Goal: Task Accomplishment & Management: Manage account settings

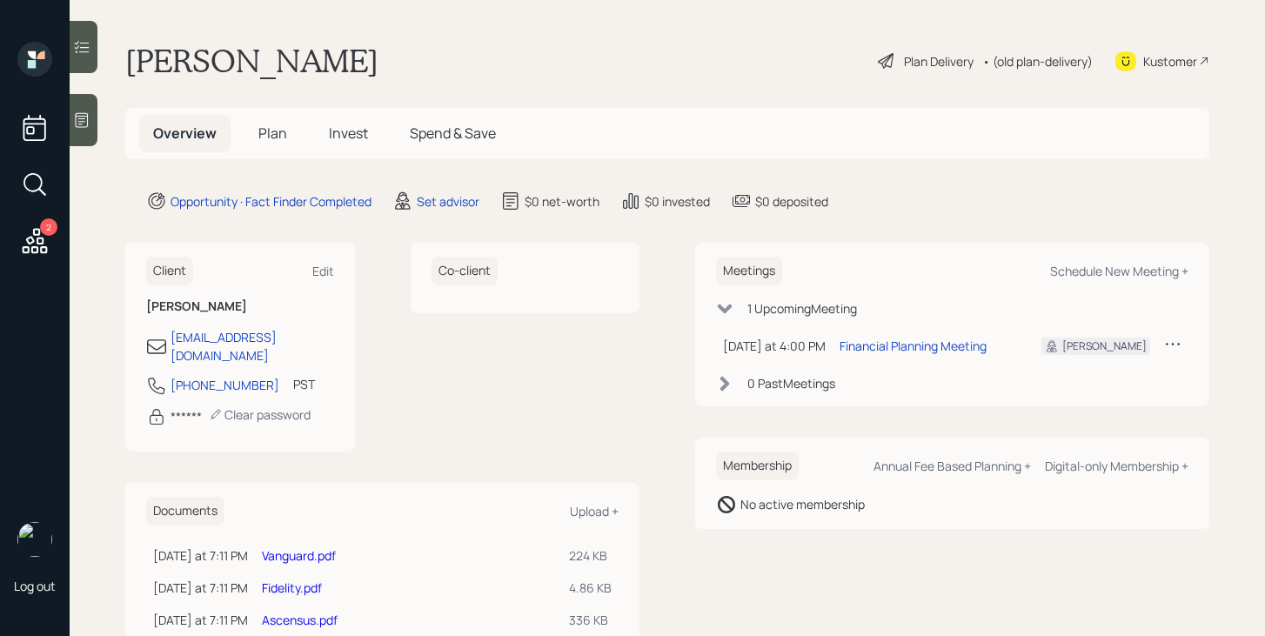
click at [276, 134] on span "Plan" at bounding box center [272, 133] width 29 height 19
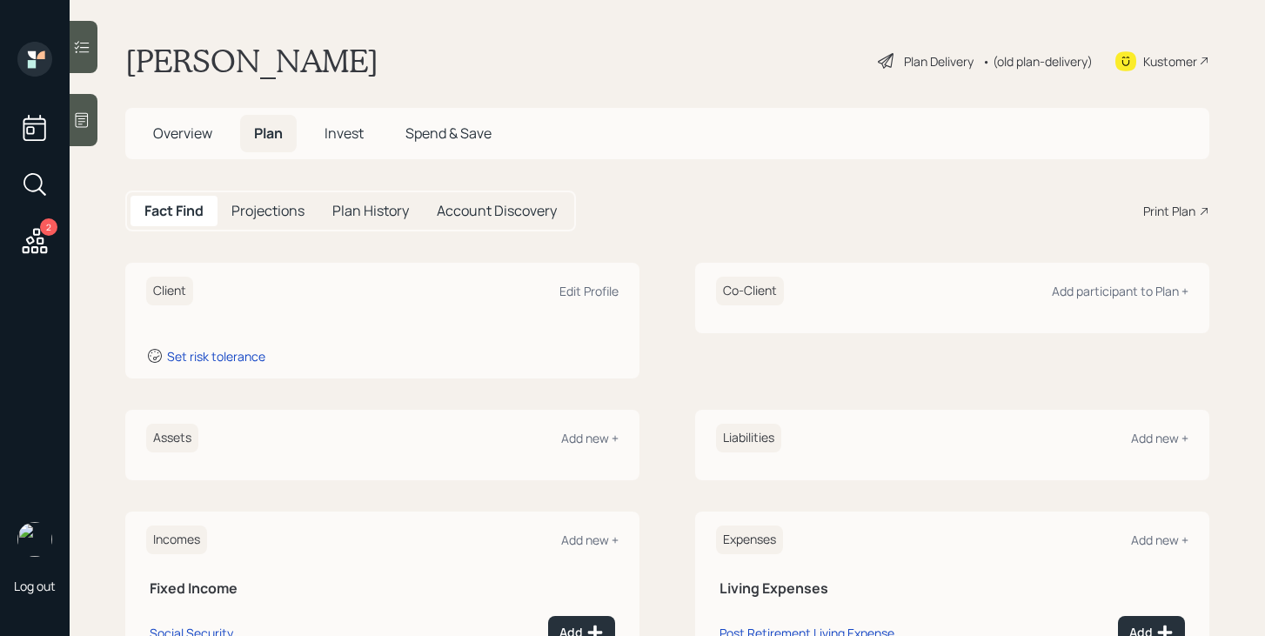
click at [198, 139] on span "Overview" at bounding box center [182, 133] width 59 height 19
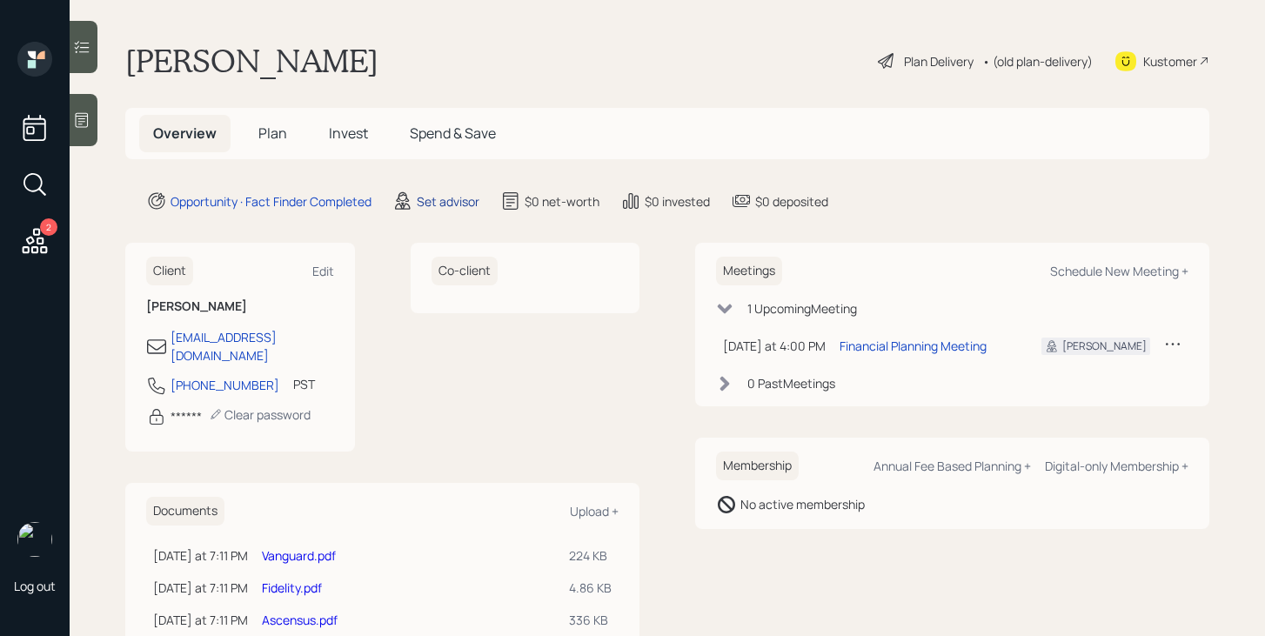
click at [450, 201] on div "Set advisor" at bounding box center [448, 201] width 63 height 18
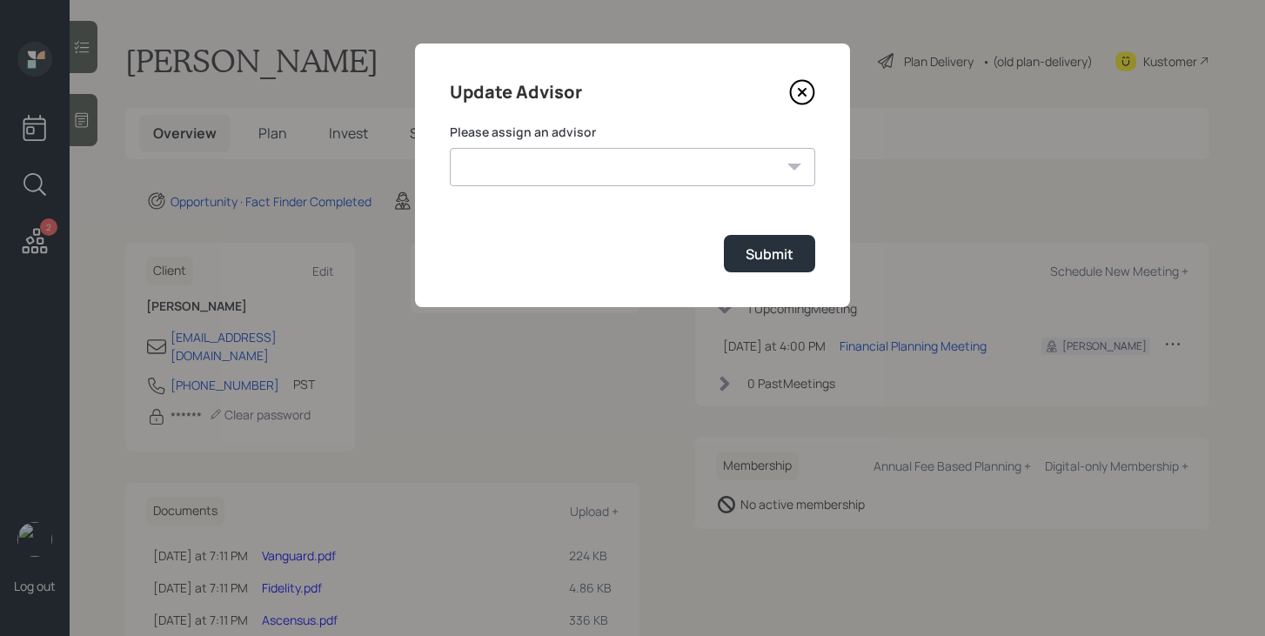
click at [543, 156] on select "James DiStasi Robby Grisanti Jonah Coleman Tyler End Treva Nostdahl Eric Schwar…" at bounding box center [632, 167] width 365 height 38
select select "bffa7908-1b2a-4c79-9bb6-f0ec9aed22d3"
click at [450, 148] on select "James DiStasi Robby Grisanti Jonah Coleman Tyler End Treva Nostdahl Eric Schwar…" at bounding box center [632, 167] width 365 height 38
click at [777, 249] on div "Submit" at bounding box center [770, 253] width 48 height 19
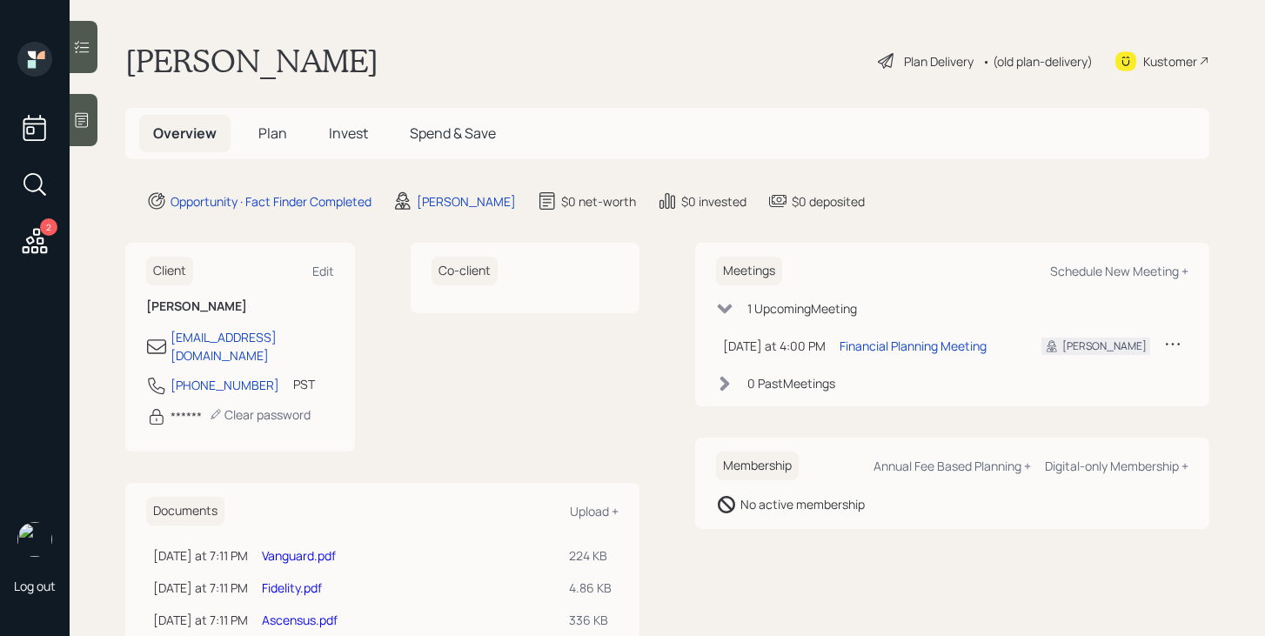
click at [256, 130] on h5 "Plan" at bounding box center [272, 133] width 57 height 37
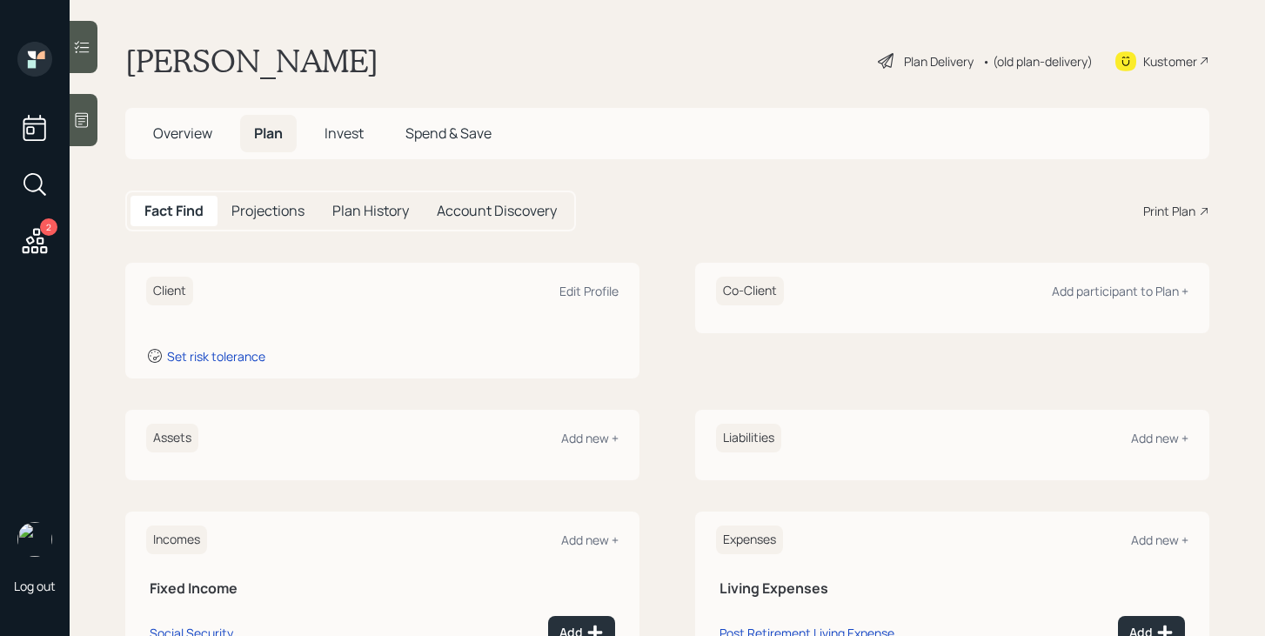
scroll to position [117, 0]
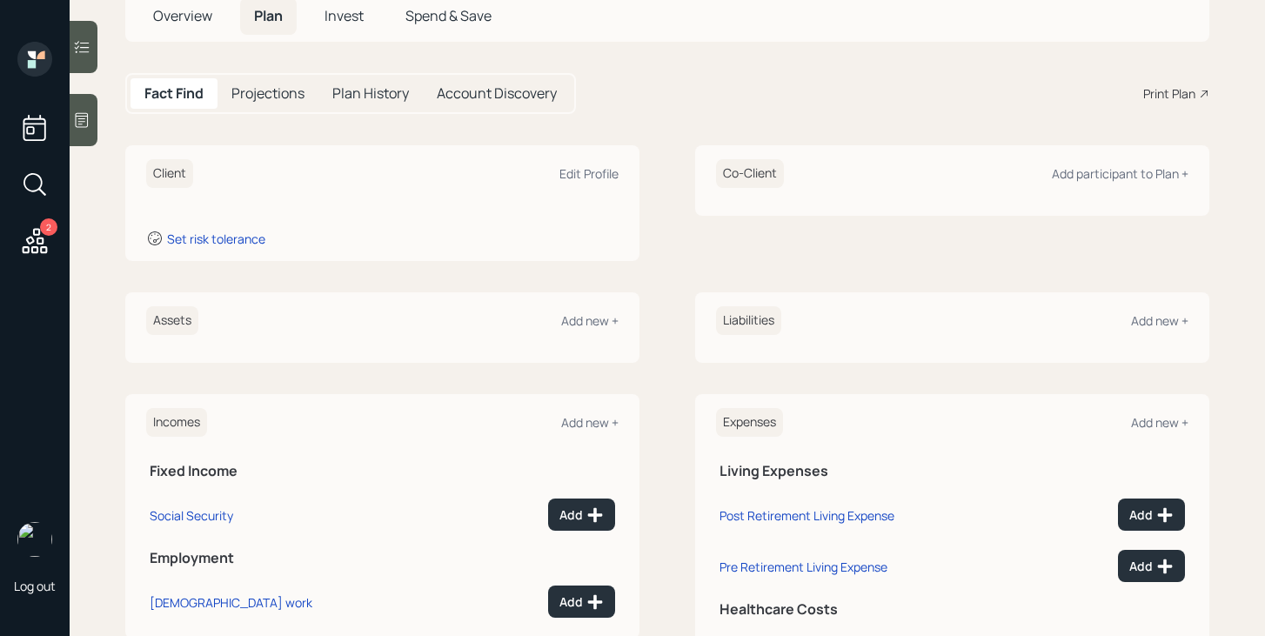
click at [92, 117] on div at bounding box center [84, 120] width 28 height 52
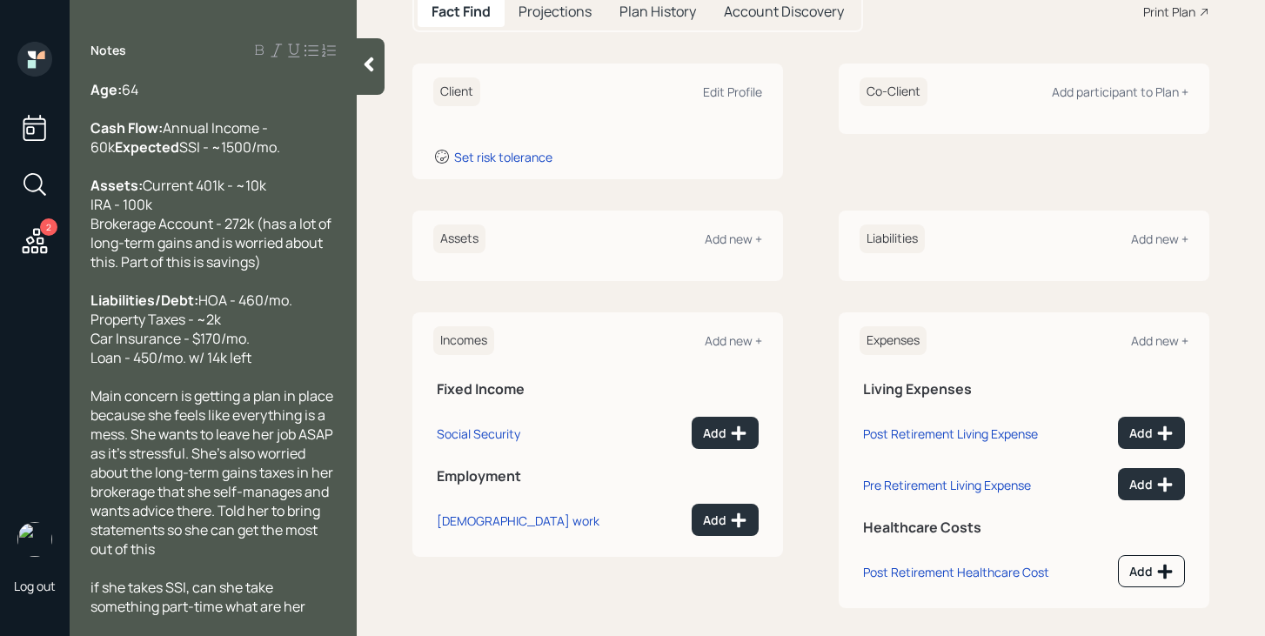
scroll to position [213, 0]
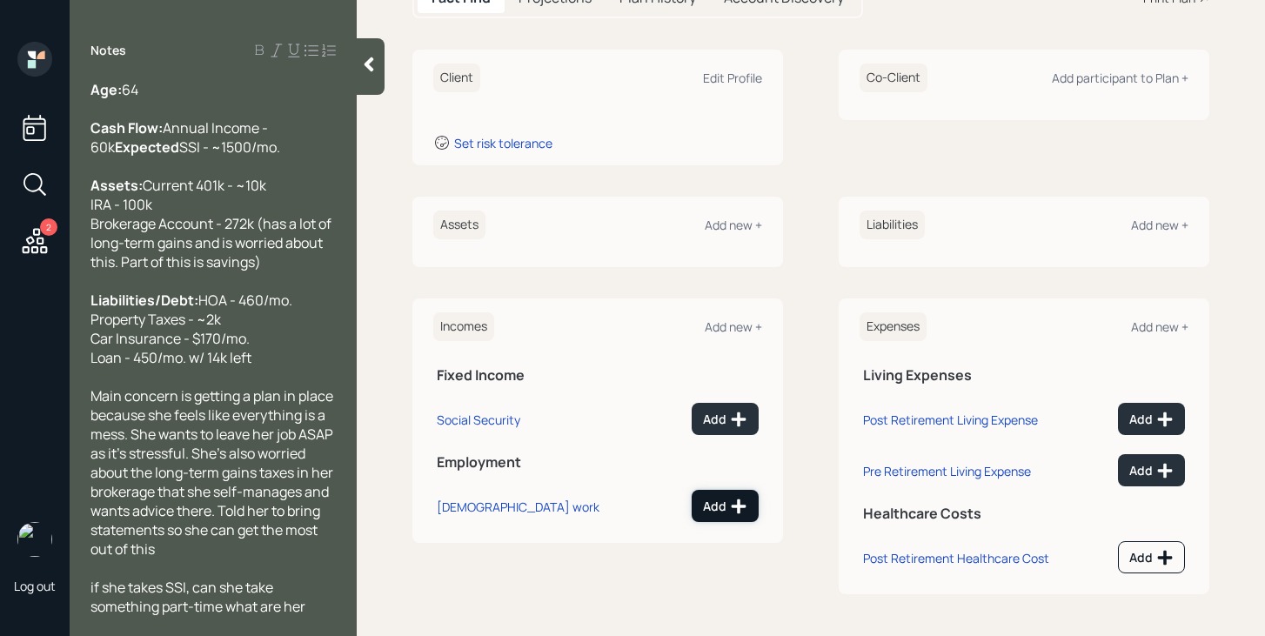
click at [739, 506] on icon at bounding box center [739, 505] width 15 height 15
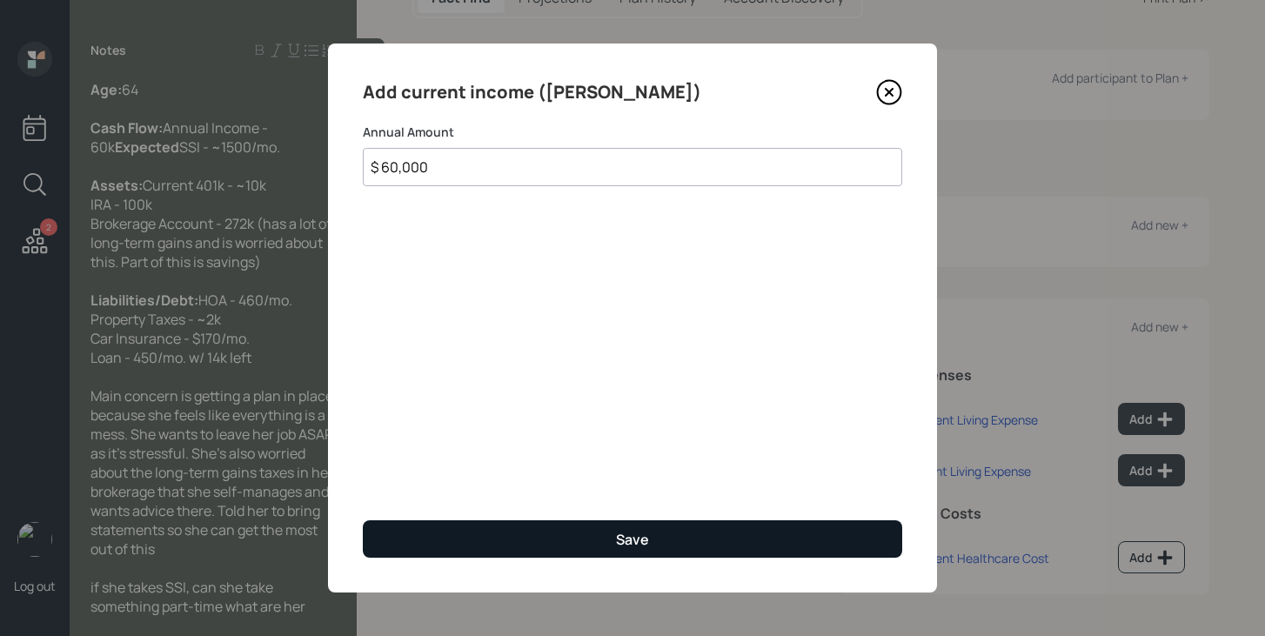
type input "$ 60,000"
click at [712, 525] on button "Save" at bounding box center [632, 538] width 539 height 37
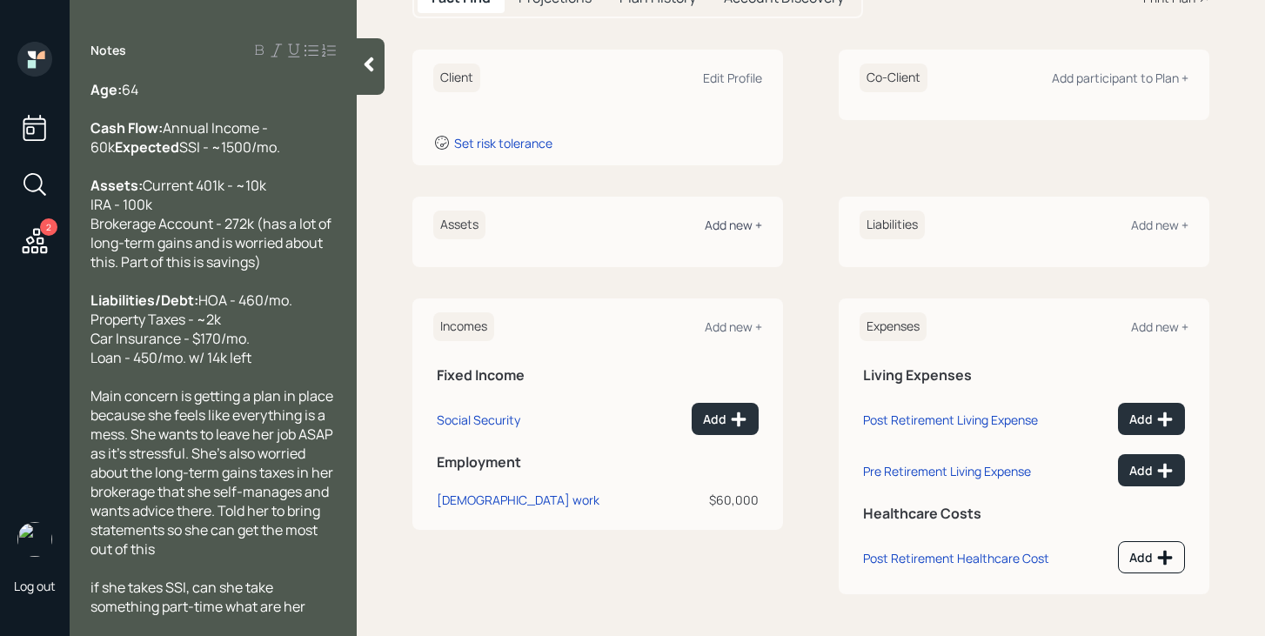
click at [743, 224] on div "Add new +" at bounding box center [733, 225] width 57 height 17
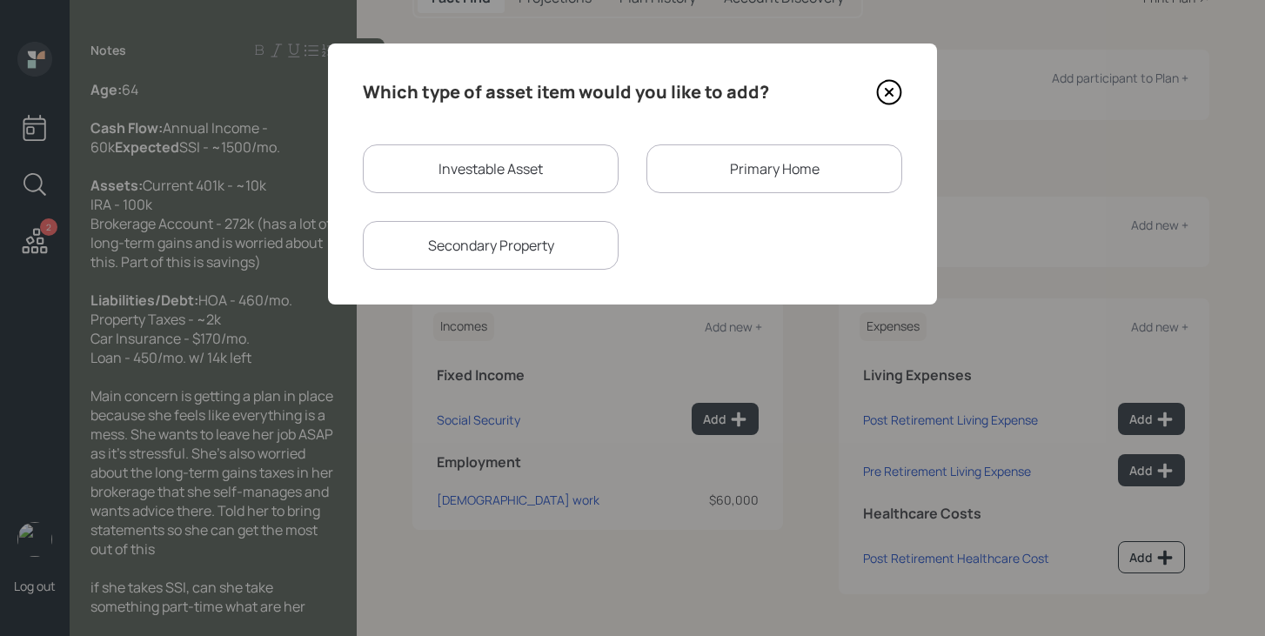
click at [545, 169] on div "Investable Asset" at bounding box center [491, 168] width 256 height 49
select select "taxable"
select select "balanced"
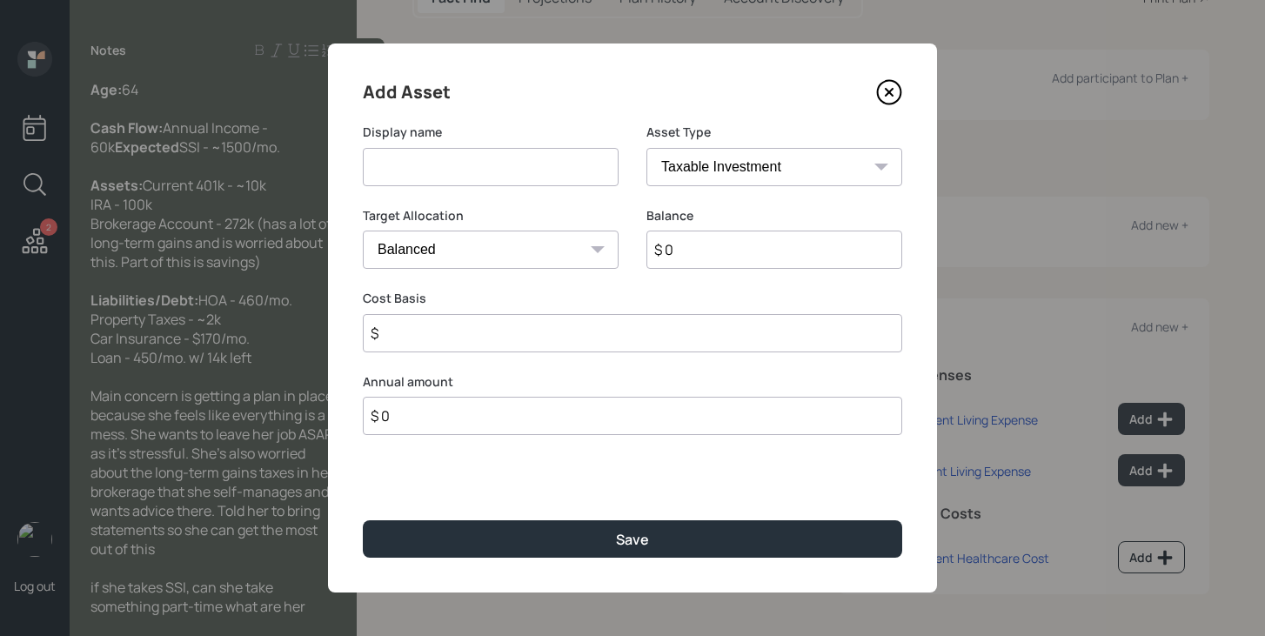
click at [539, 169] on input at bounding box center [491, 167] width 256 height 38
type input "Current 401k"
click at [696, 251] on input "$ 0" at bounding box center [774, 250] width 256 height 38
type input "$ 10,000"
click at [723, 161] on select "SEP IRA IRA Roth IRA 401(k) Roth 401(k) 403(b) Roth 403(b) 457(b) Roth 457(b) H…" at bounding box center [774, 167] width 256 height 38
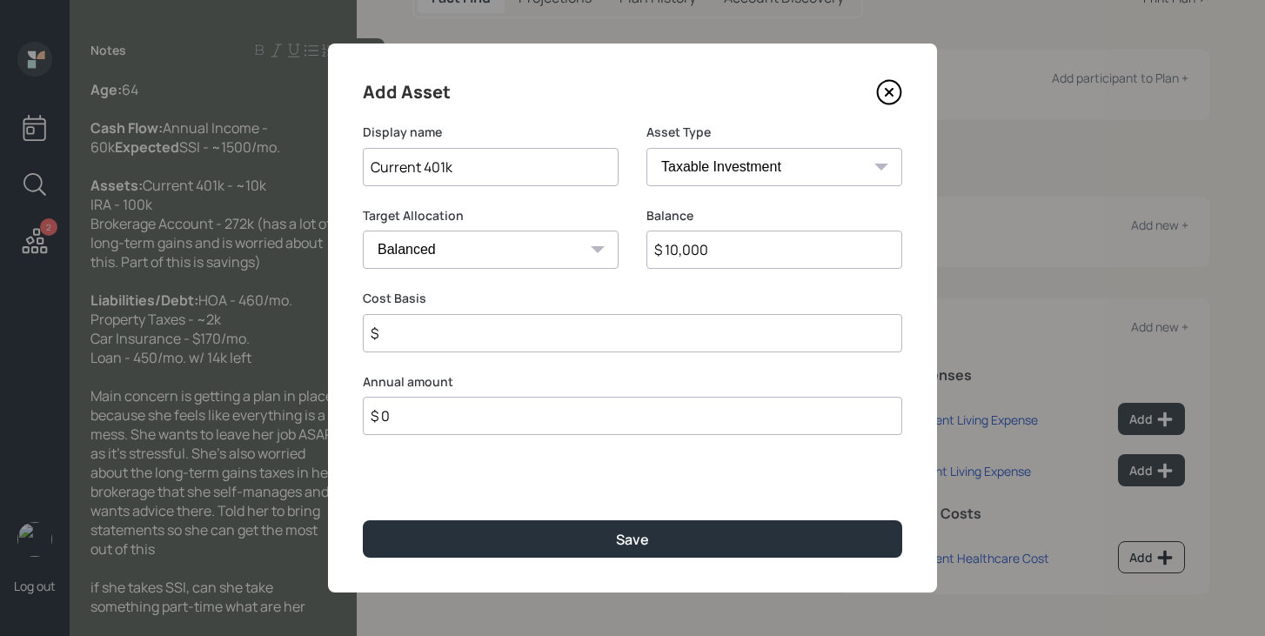
select select "company_sponsored"
click at [646, 148] on select "SEP IRA IRA Roth IRA 401(k) Roth 401(k) 403(b) Roth 403(b) 457(b) Roth 457(b) H…" at bounding box center [774, 167] width 256 height 38
click at [480, 345] on input "number" at bounding box center [478, 333] width 230 height 38
type input "0"
click at [697, 337] on input "number" at bounding box center [761, 333] width 230 height 38
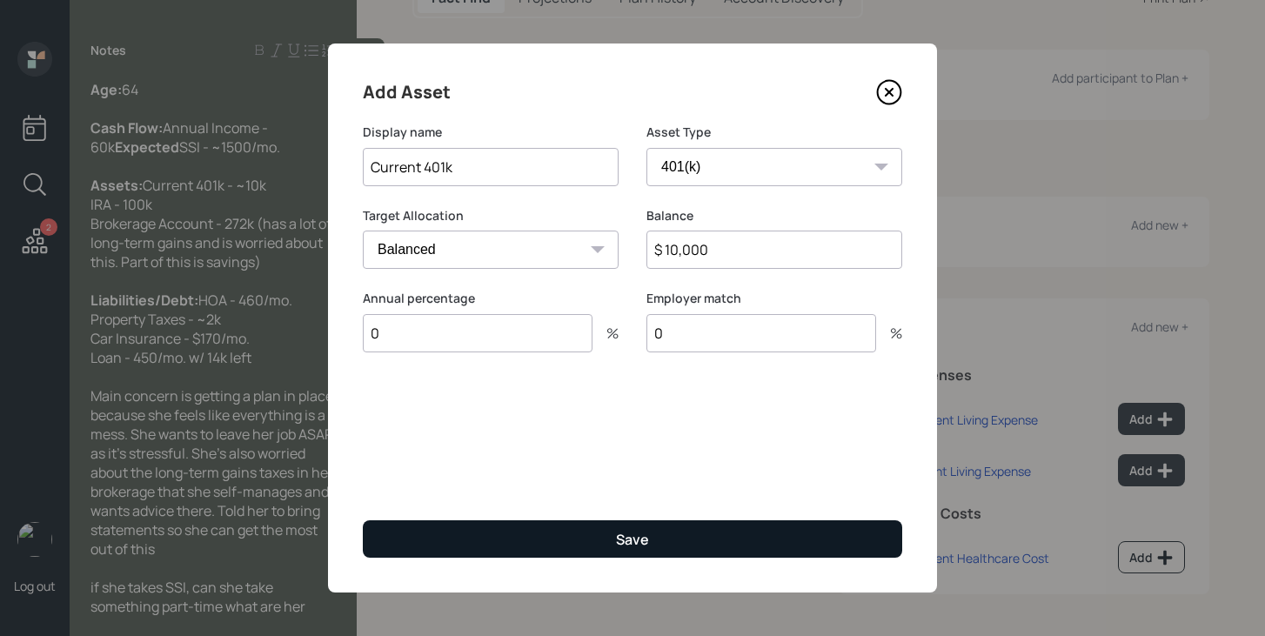
type input "0"
click at [625, 543] on div "Save" at bounding box center [632, 539] width 33 height 19
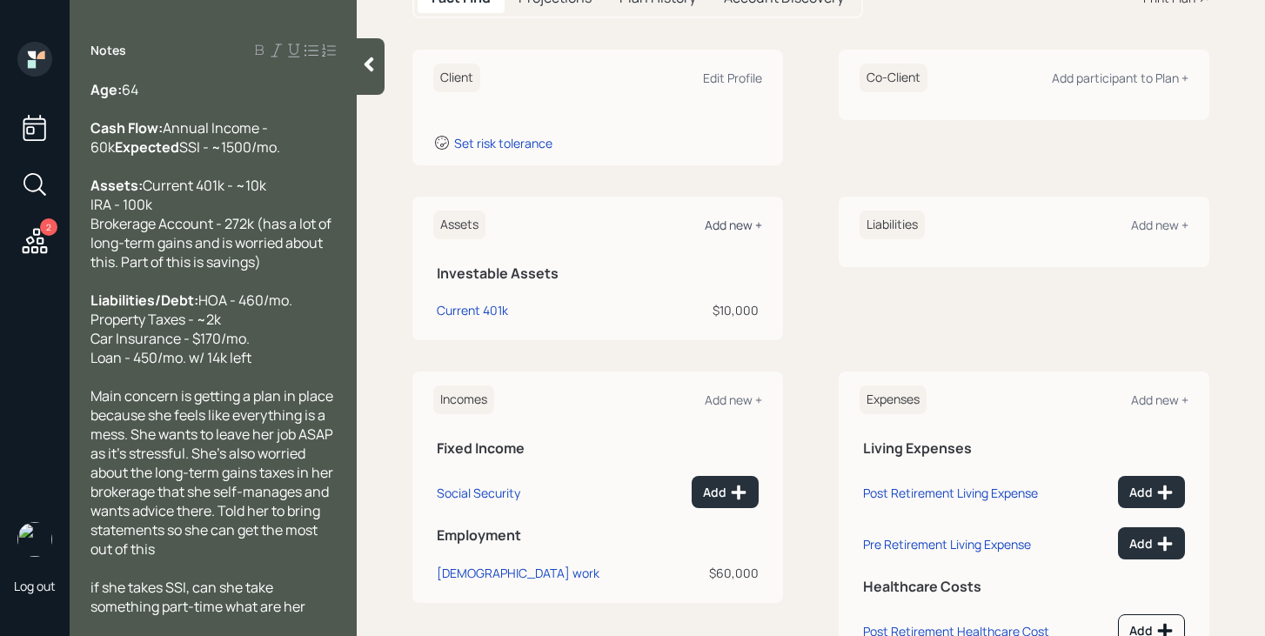
click at [750, 223] on div "Add new +" at bounding box center [733, 225] width 57 height 17
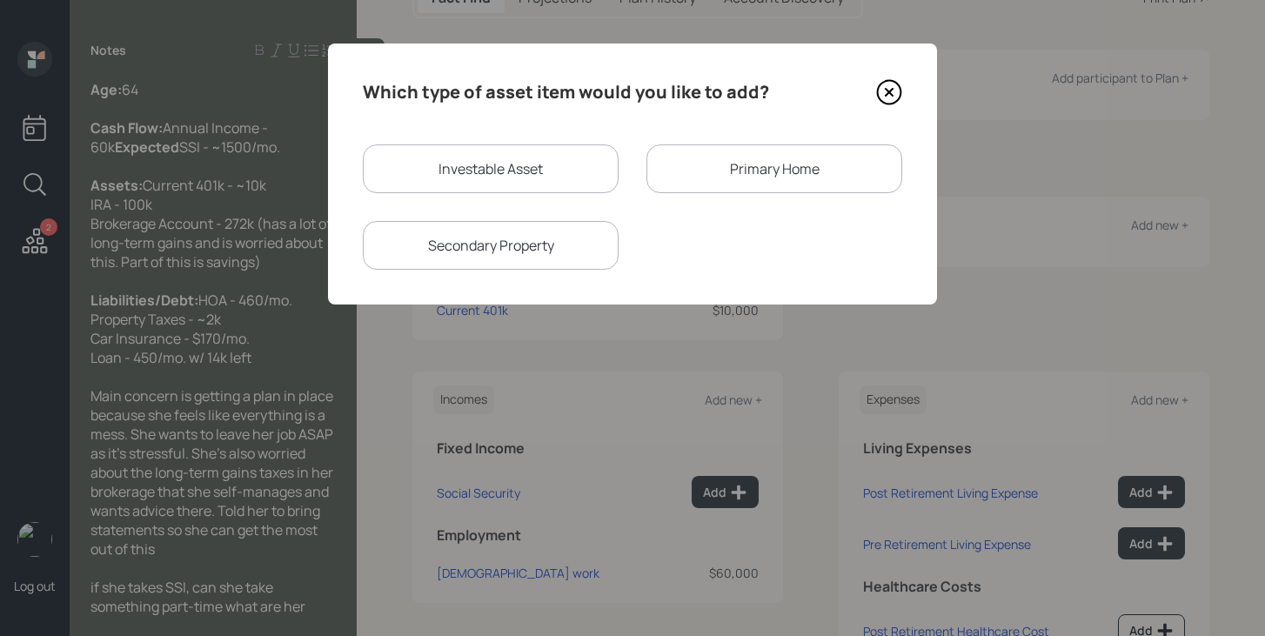
click at [552, 169] on div "Investable Asset" at bounding box center [491, 168] width 256 height 49
select select "taxable"
select select "balanced"
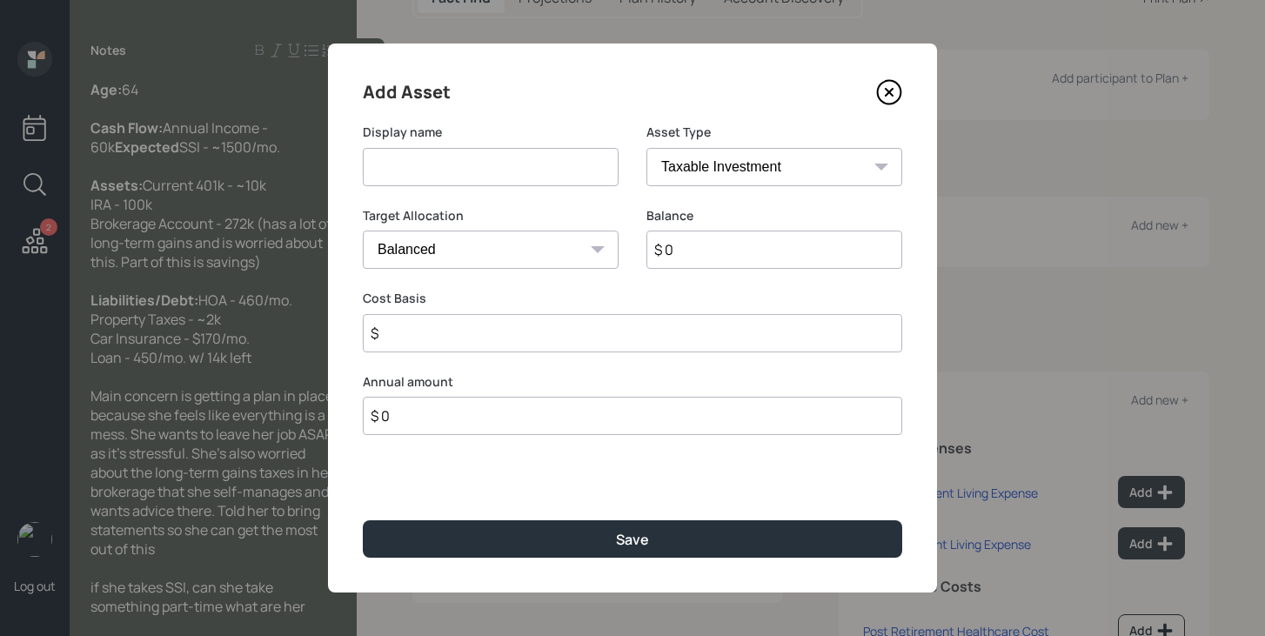
click at [552, 169] on input at bounding box center [491, 167] width 256 height 38
type input "IRA"
click at [811, 162] on select "SEP IRA IRA Roth IRA 401(k) Roth 401(k) 403(b) Roth 403(b) 457(b) Roth 457(b) H…" at bounding box center [774, 167] width 256 height 38
select select "ira"
click at [646, 148] on select "SEP IRA IRA Roth IRA 401(k) Roth 401(k) 403(b) Roth 403(b) 457(b) Roth 457(b) H…" at bounding box center [774, 167] width 256 height 38
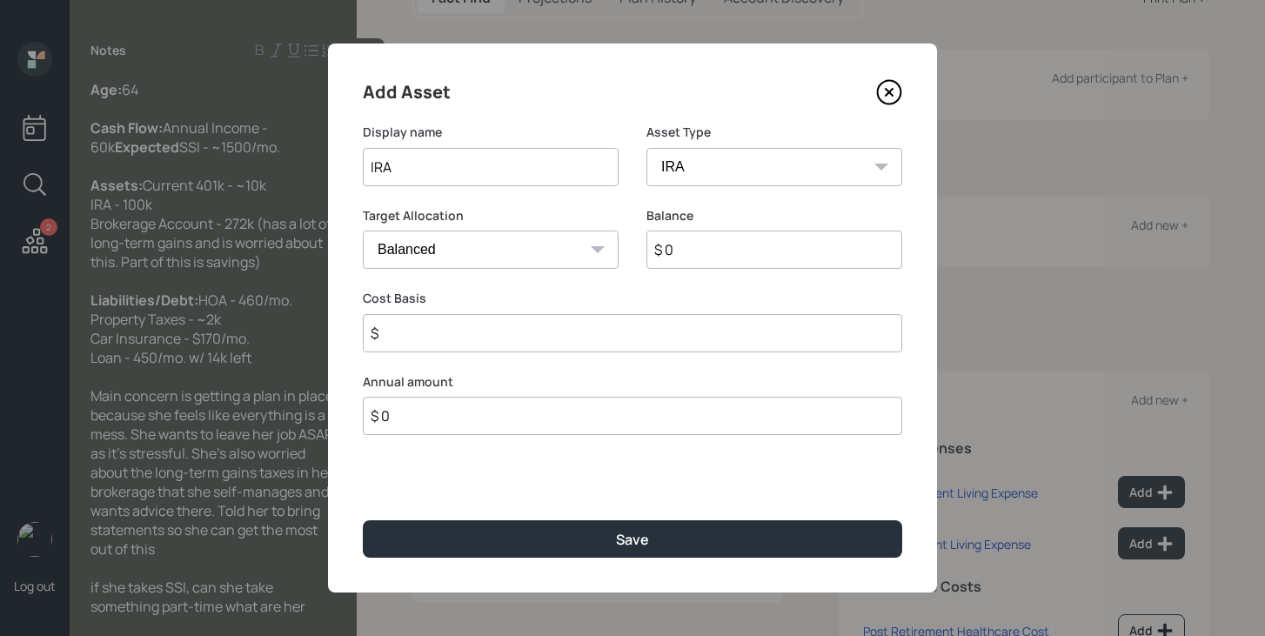
type input "$"
click at [716, 254] on input "$ 0" at bounding box center [774, 250] width 256 height 38
type input "$ 100,000"
click at [704, 328] on input "$" at bounding box center [632, 333] width 539 height 38
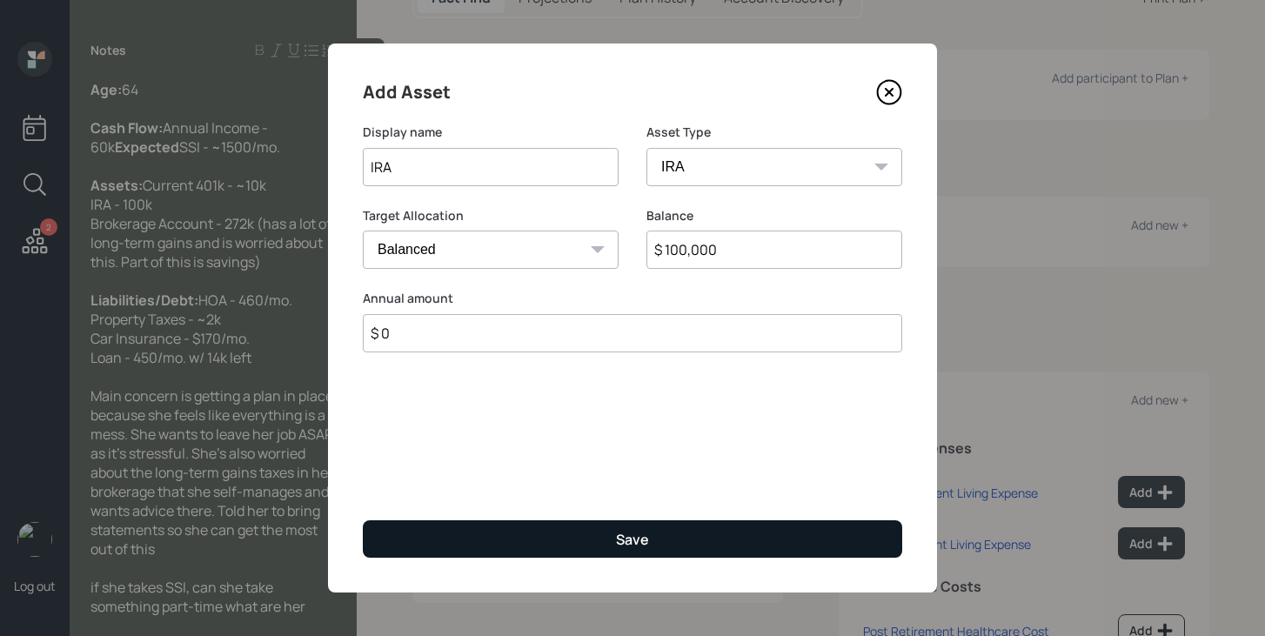
type input "$ 0"
click at [654, 532] on button "Save" at bounding box center [632, 538] width 539 height 37
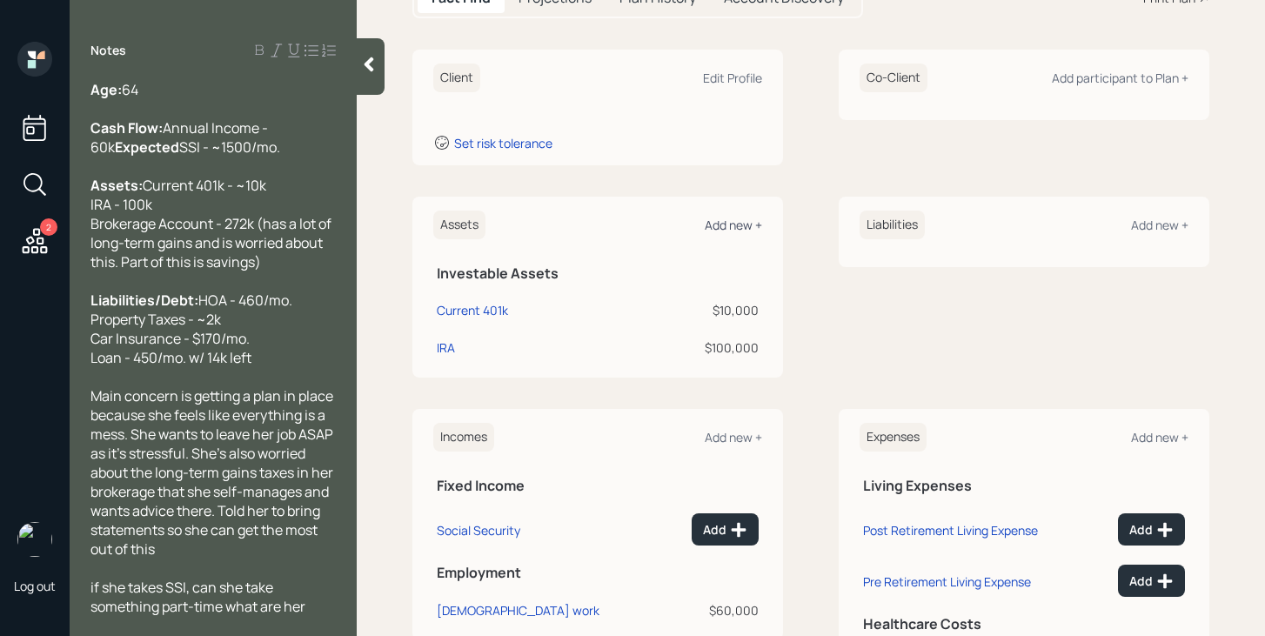
click at [750, 227] on div "Add new +" at bounding box center [733, 225] width 57 height 17
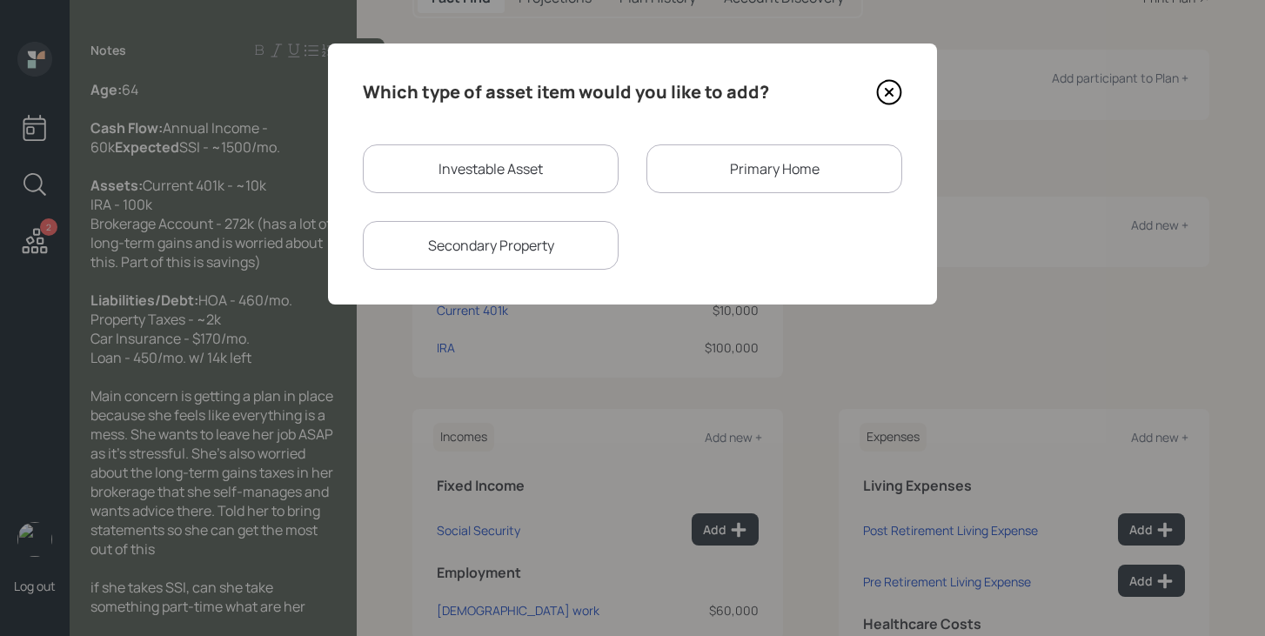
click at [509, 170] on div "Investable Asset" at bounding box center [491, 168] width 256 height 49
select select "taxable"
select select "balanced"
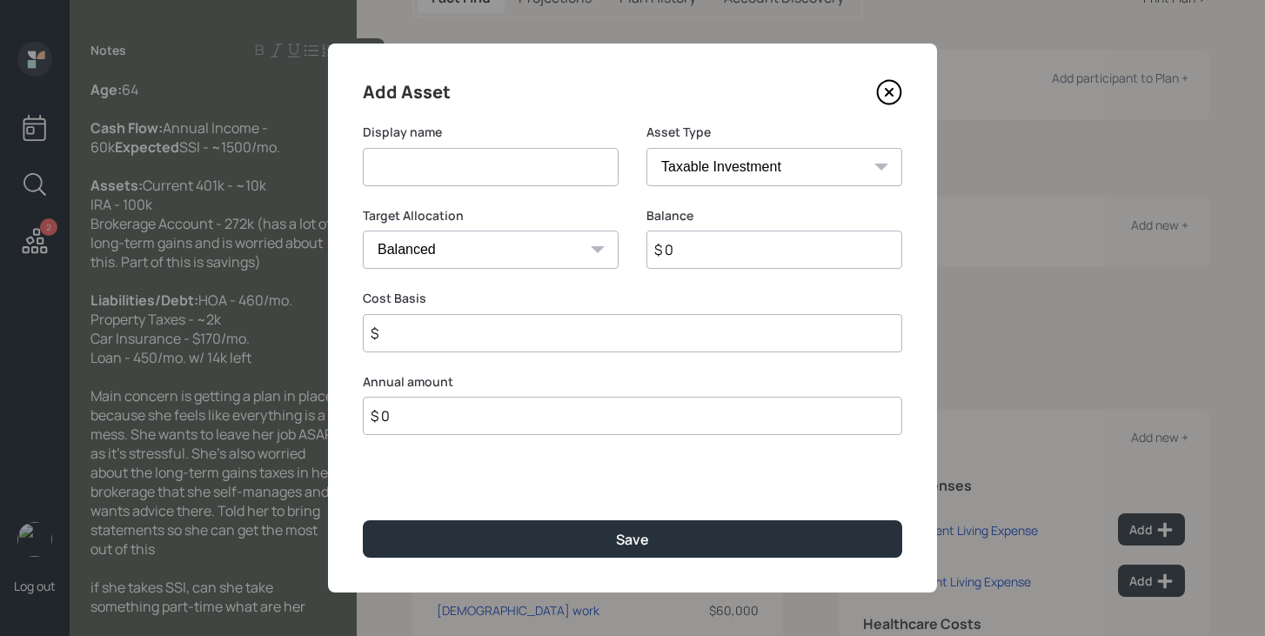
click at [509, 170] on input at bounding box center [491, 167] width 256 height 38
type input "Brokerage Account"
click at [715, 251] on input "$ 0" at bounding box center [774, 250] width 256 height 38
type input "$ 272,000"
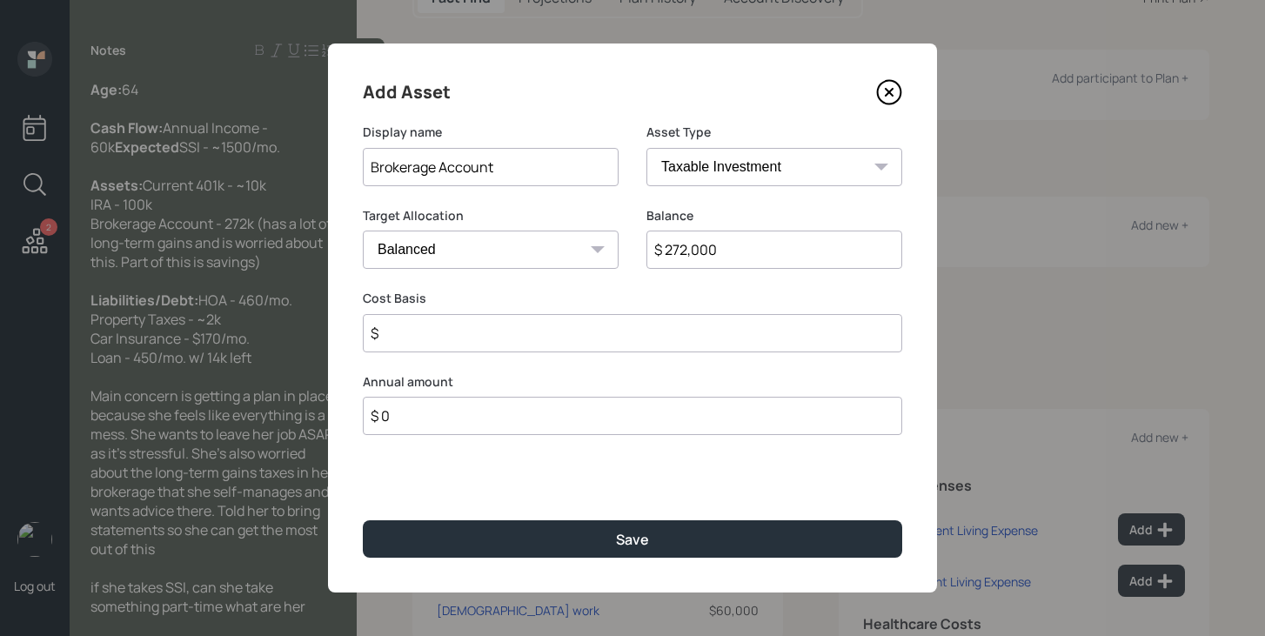
click at [575, 335] on input "$" at bounding box center [632, 333] width 539 height 38
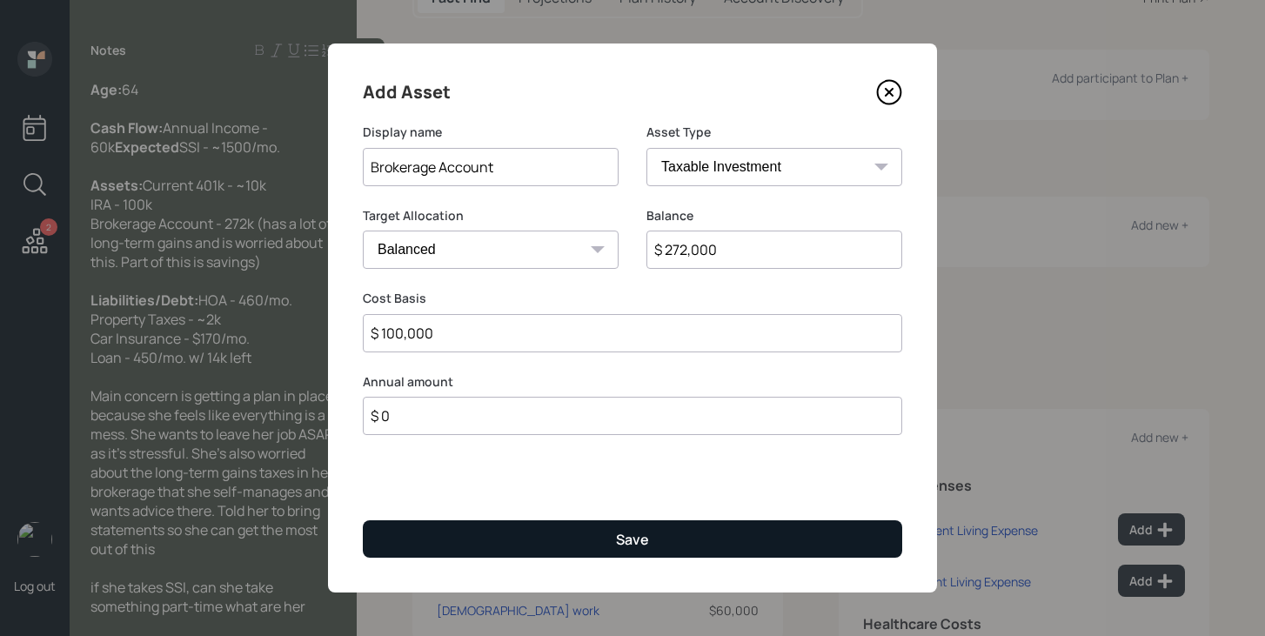
type input "$ 100,000"
click at [540, 520] on button "Save" at bounding box center [632, 538] width 539 height 37
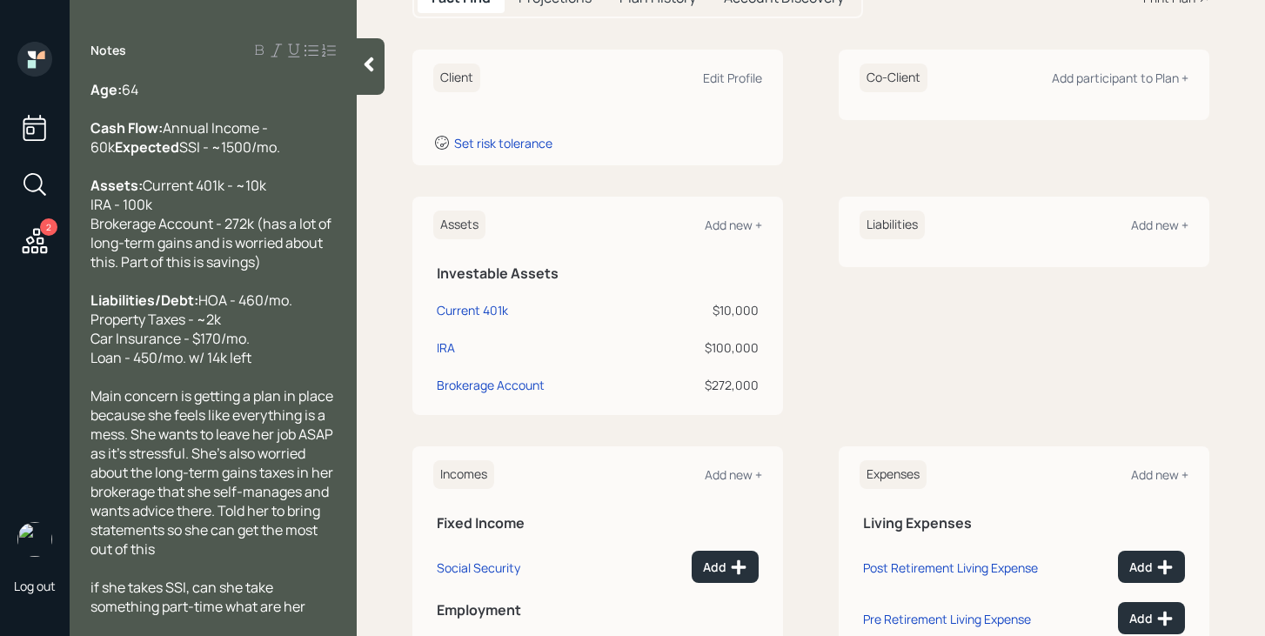
scroll to position [361, 0]
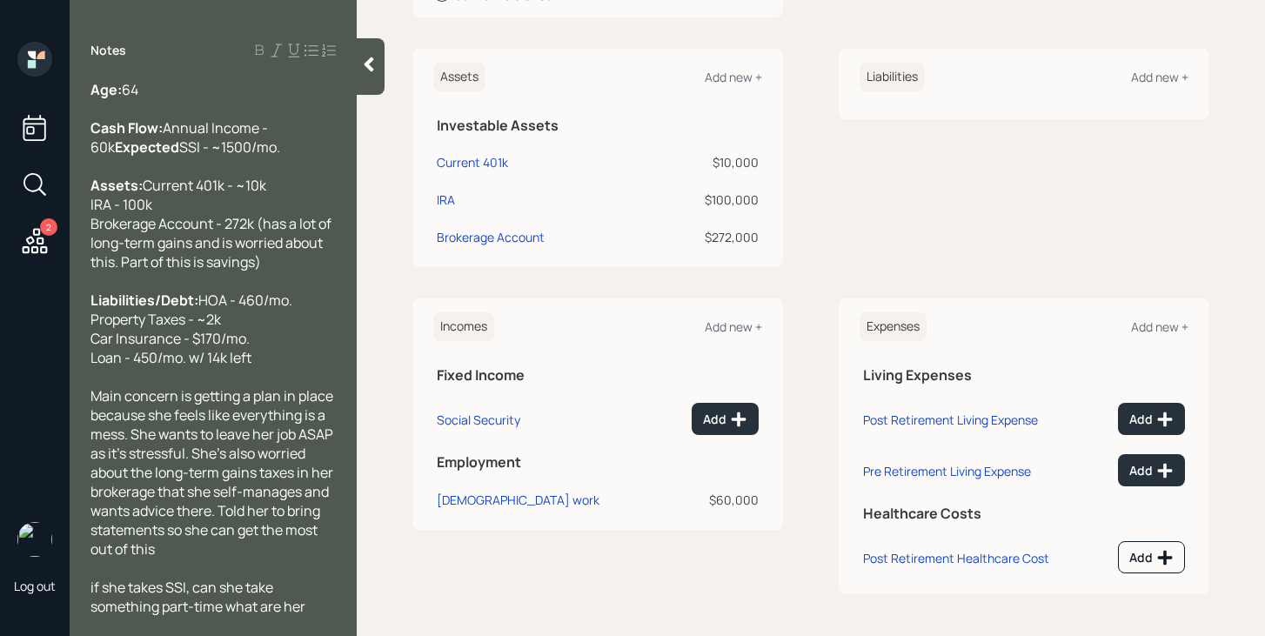
click at [370, 72] on icon at bounding box center [368, 64] width 17 height 17
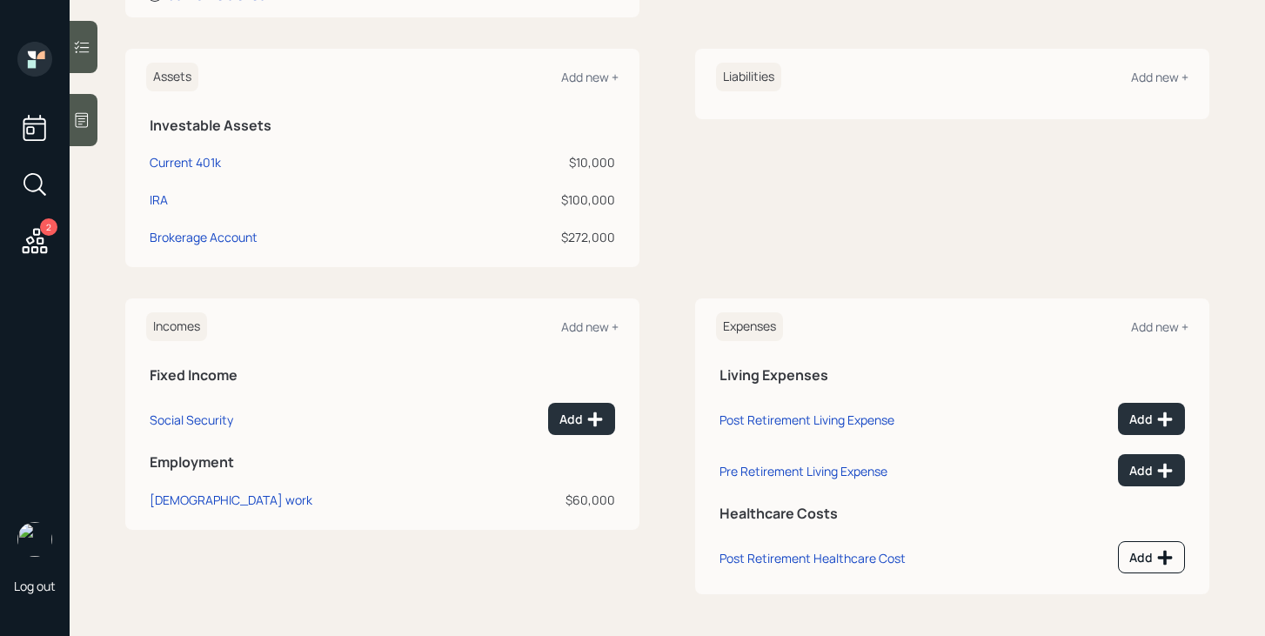
scroll to position [0, 0]
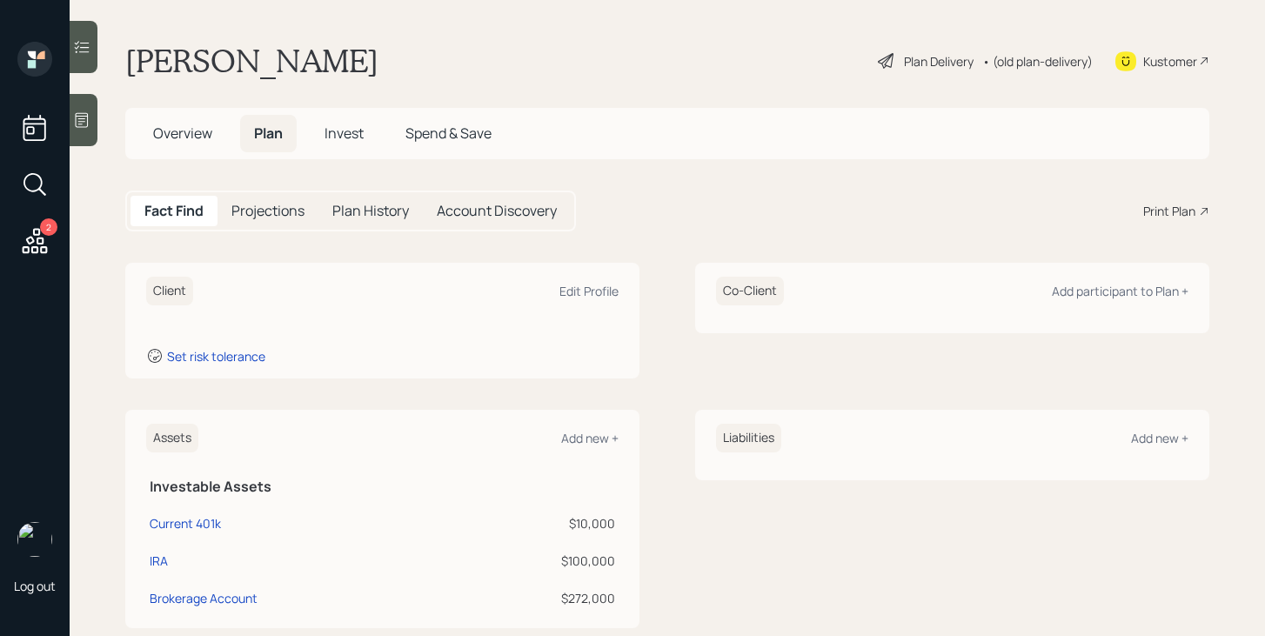
click at [196, 140] on span "Overview" at bounding box center [182, 133] width 59 height 19
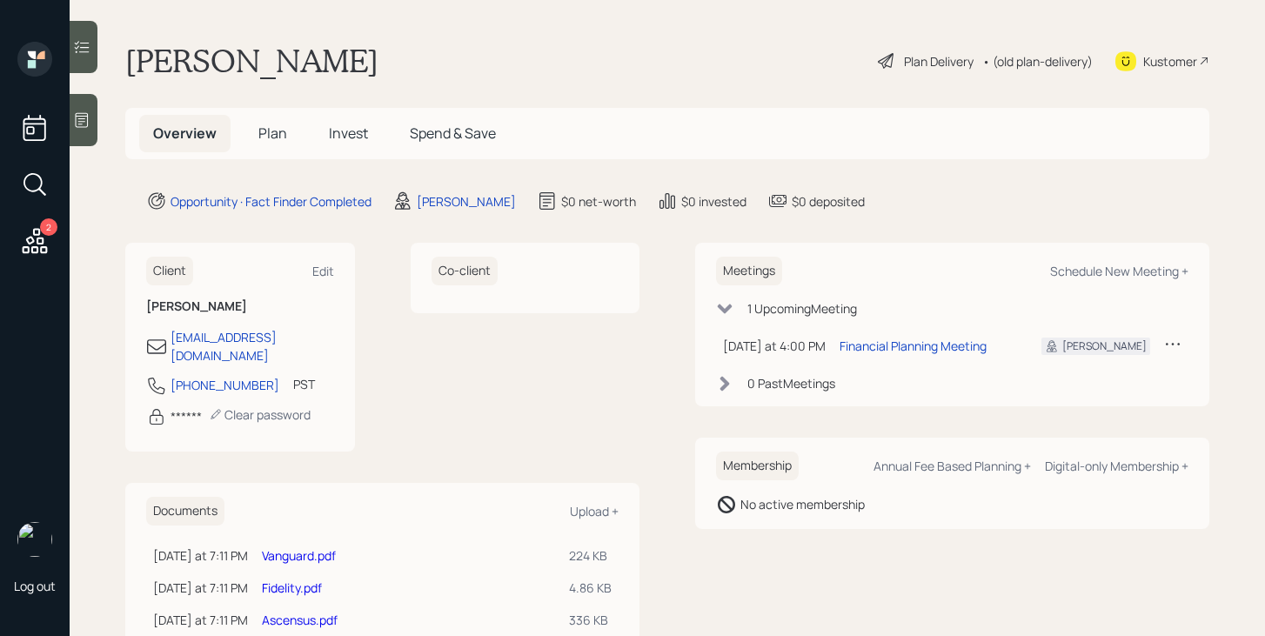
click at [260, 142] on span "Plan" at bounding box center [272, 133] width 29 height 19
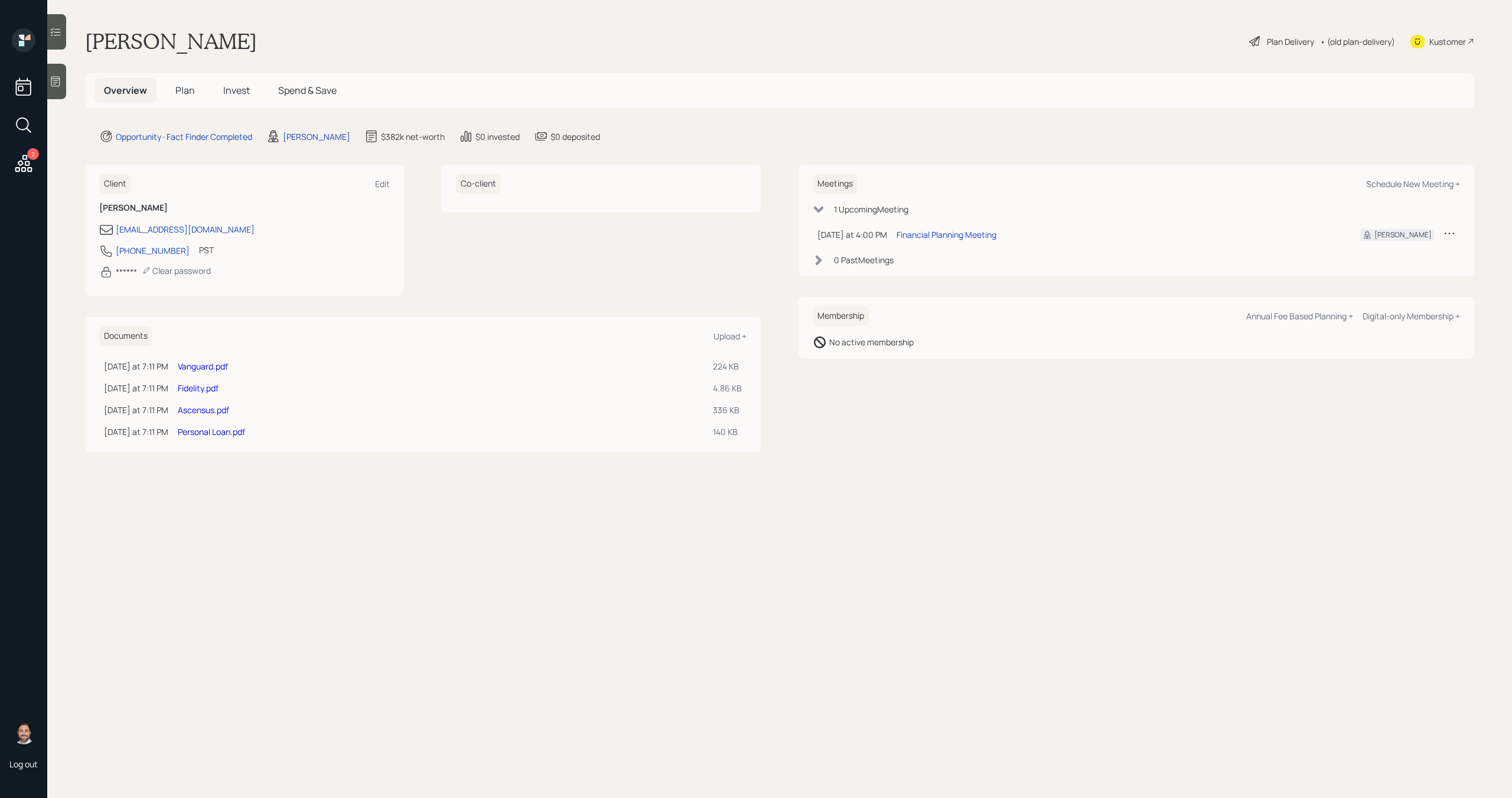
click at [224, 365] on link "Vanguard.pdf" at bounding box center [203, 366] width 50 height 12
click at [206, 387] on link "Fidelity.pdf" at bounding box center [198, 388] width 41 height 12
click at [227, 411] on link "Ascensus.pdf" at bounding box center [204, 410] width 52 height 12
click at [237, 434] on link "Personal Loan.pdf" at bounding box center [211, 432] width 67 height 12
click at [177, 90] on span "Plan" at bounding box center [185, 90] width 20 height 13
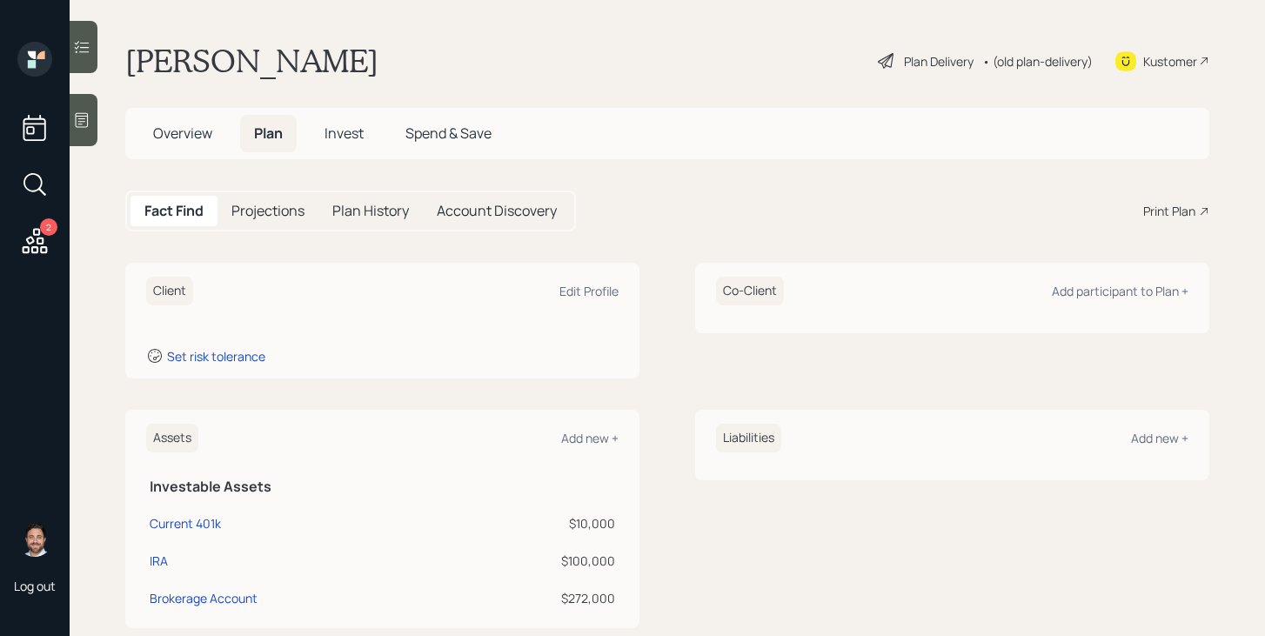
click at [194, 127] on span "Overview" at bounding box center [182, 133] width 59 height 19
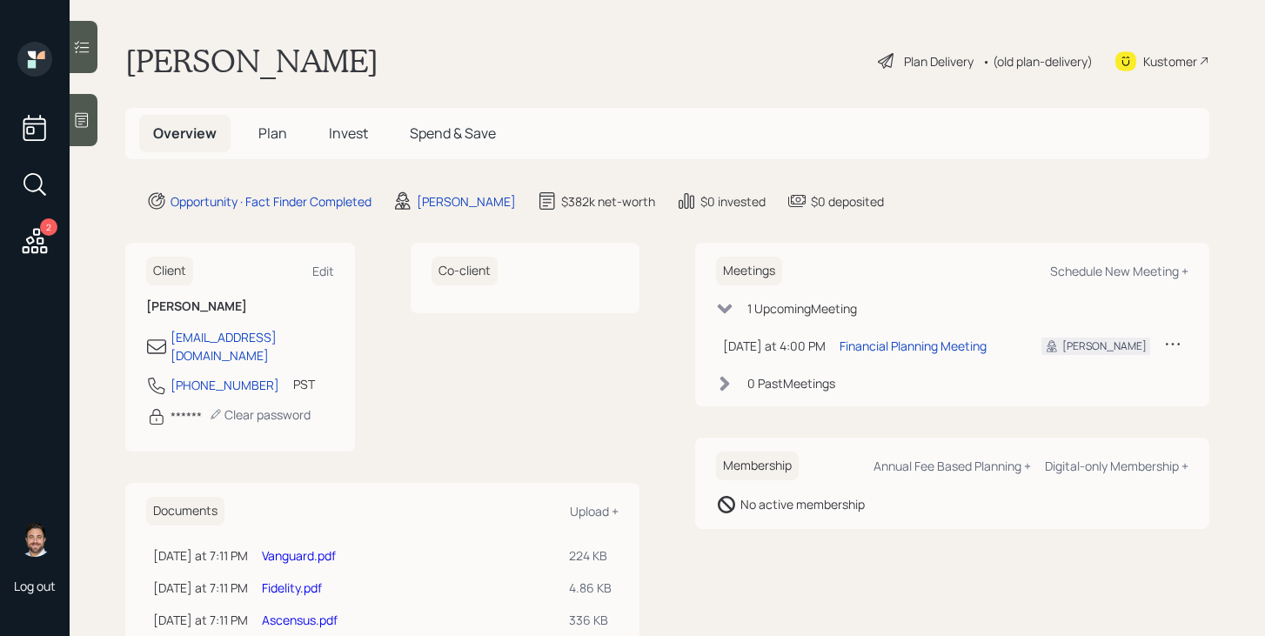
click at [273, 128] on span "Plan" at bounding box center [272, 133] width 29 height 19
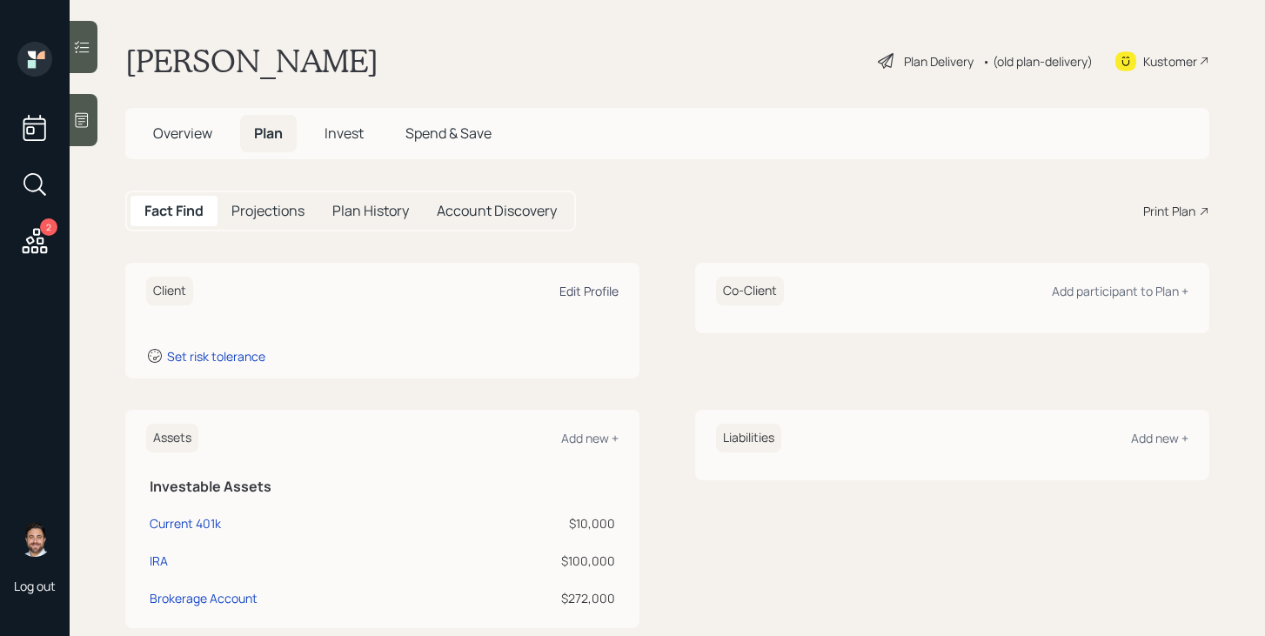
click at [590, 288] on div "Edit Profile" at bounding box center [588, 291] width 59 height 17
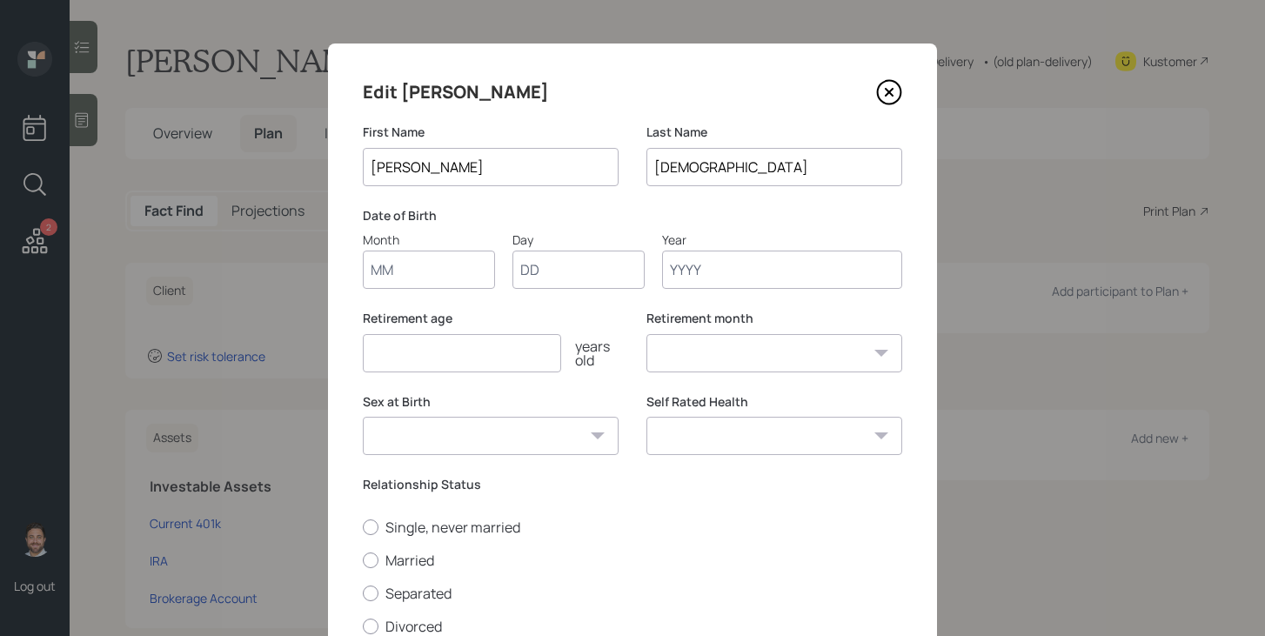
click at [410, 271] on input "Month" at bounding box center [429, 270] width 132 height 38
type input "12"
type input "19"
type input "1960"
select select "12"
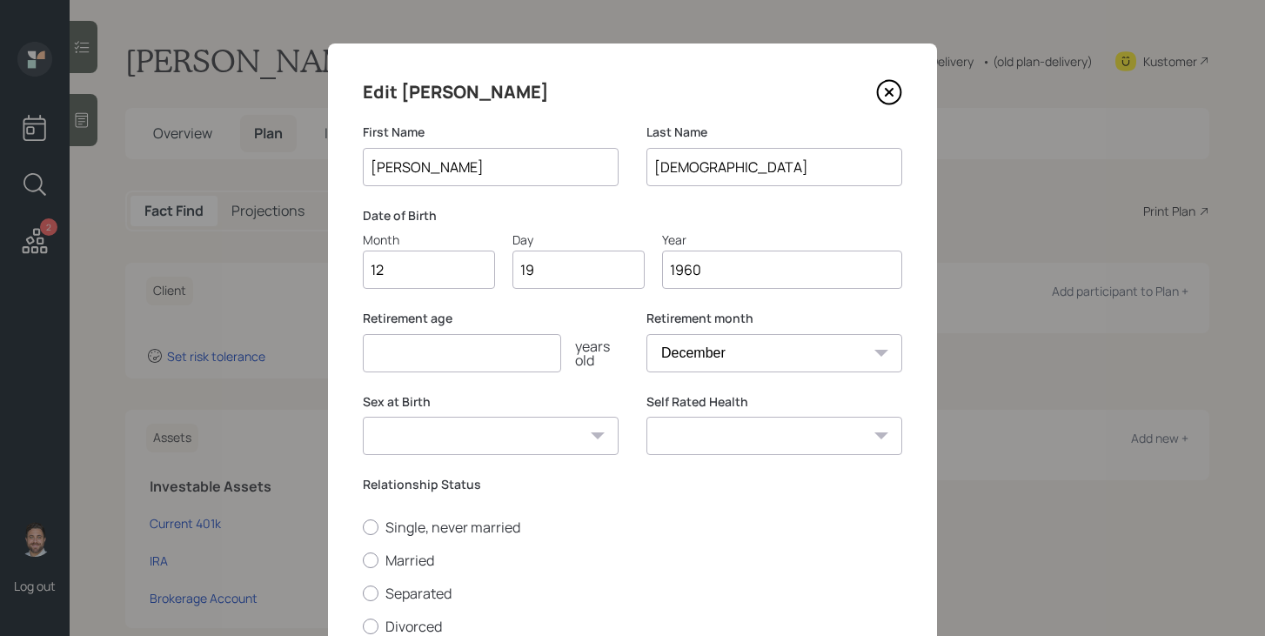
type input "1960"
click at [467, 344] on input "number" at bounding box center [462, 353] width 198 height 38
type input "65"
click at [472, 451] on select "Male Female Other / Prefer not to say" at bounding box center [491, 436] width 256 height 38
select select "female"
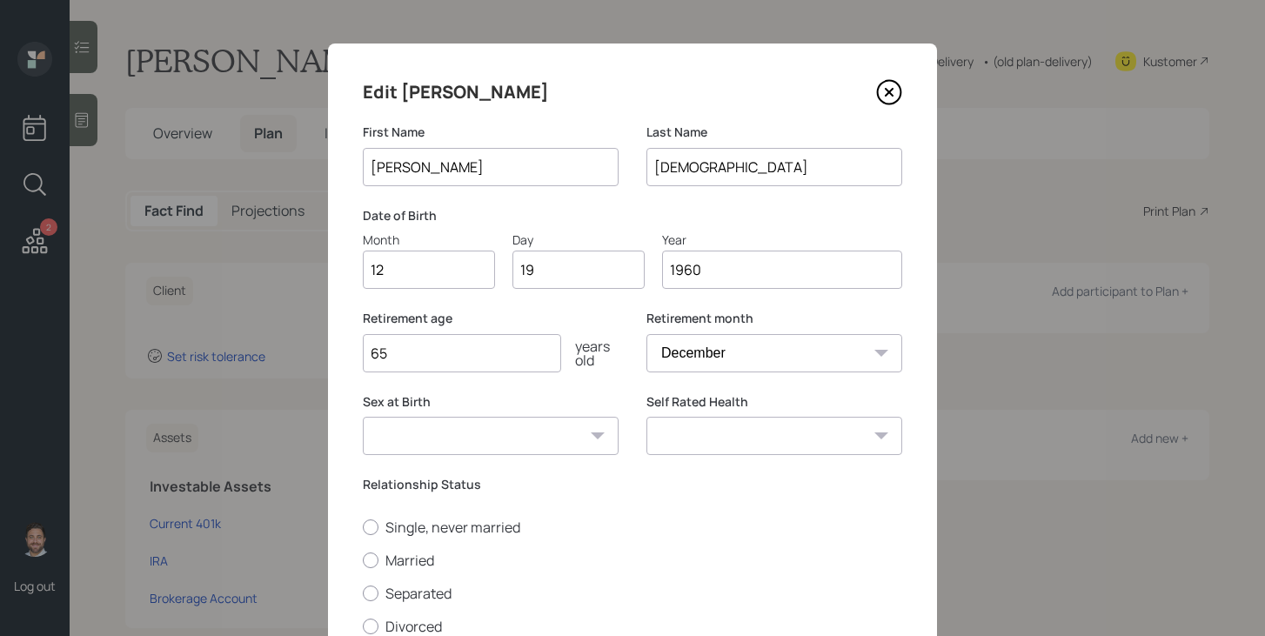
click at [363, 417] on select "Male Female Other / Prefer not to say" at bounding box center [491, 436] width 256 height 38
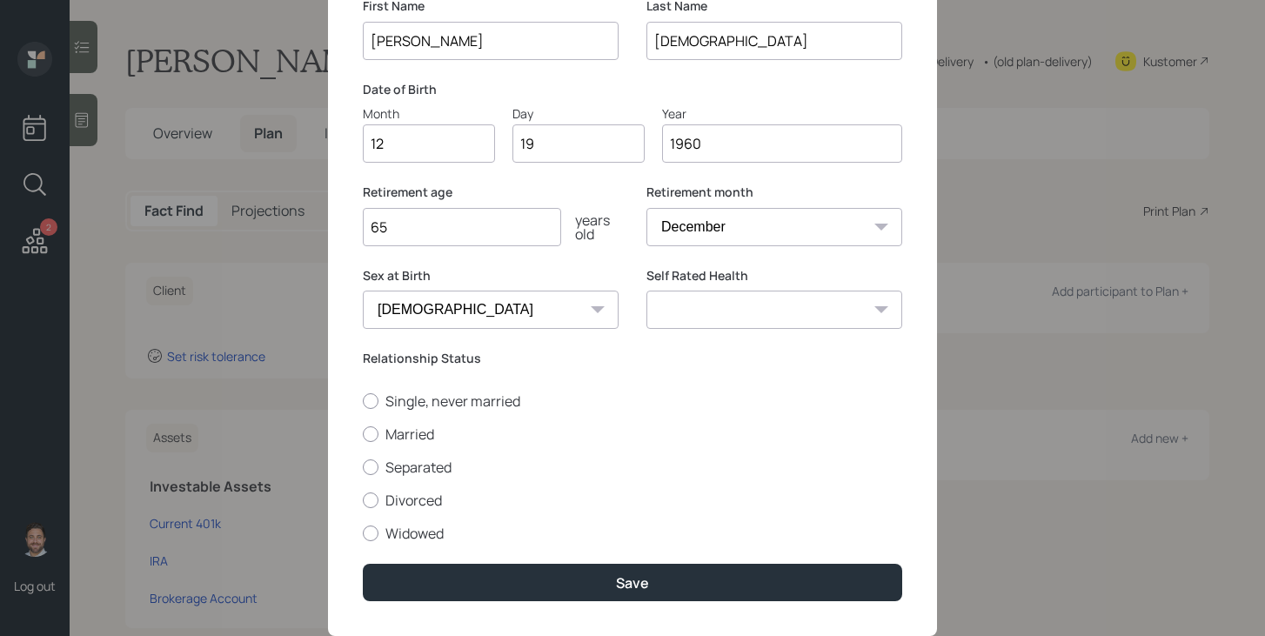
click at [724, 315] on select "Excellent Very Good Good Fair Poor" at bounding box center [774, 310] width 256 height 38
select select "good"
click at [646, 291] on select "Excellent Very Good Good Fair Poor" at bounding box center [774, 310] width 256 height 38
click at [417, 404] on label "Single, never married" at bounding box center [632, 400] width 539 height 19
click at [363, 401] on input "Single, never married" at bounding box center [362, 400] width 1 height 1
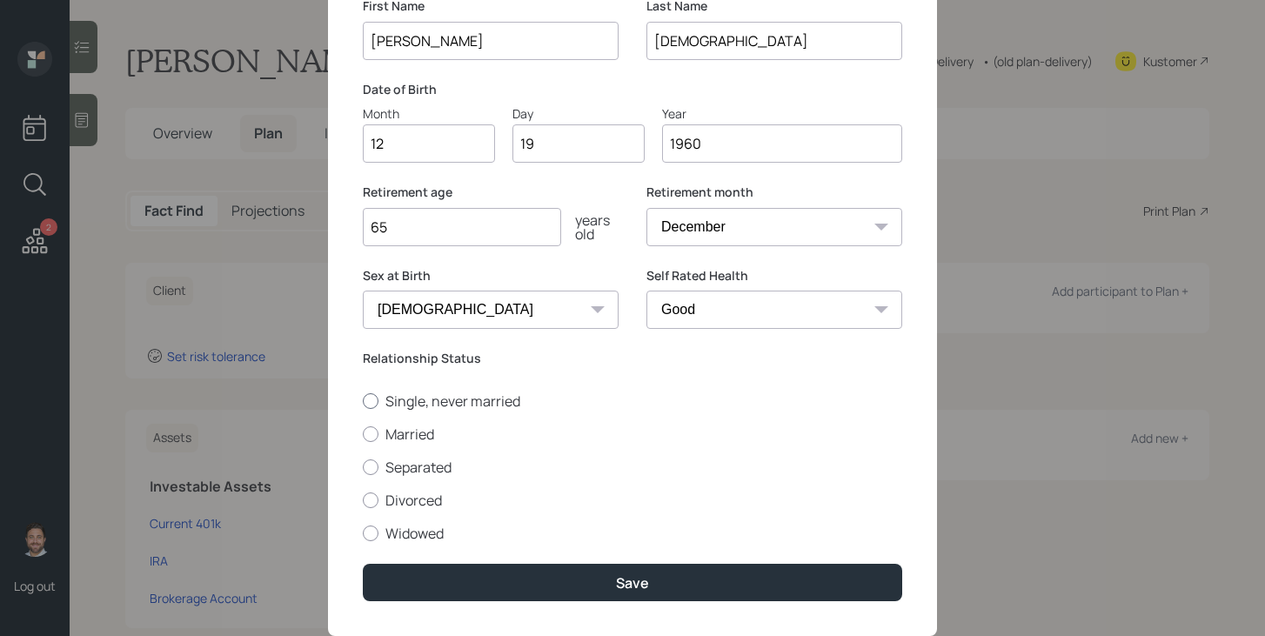
radio input "true"
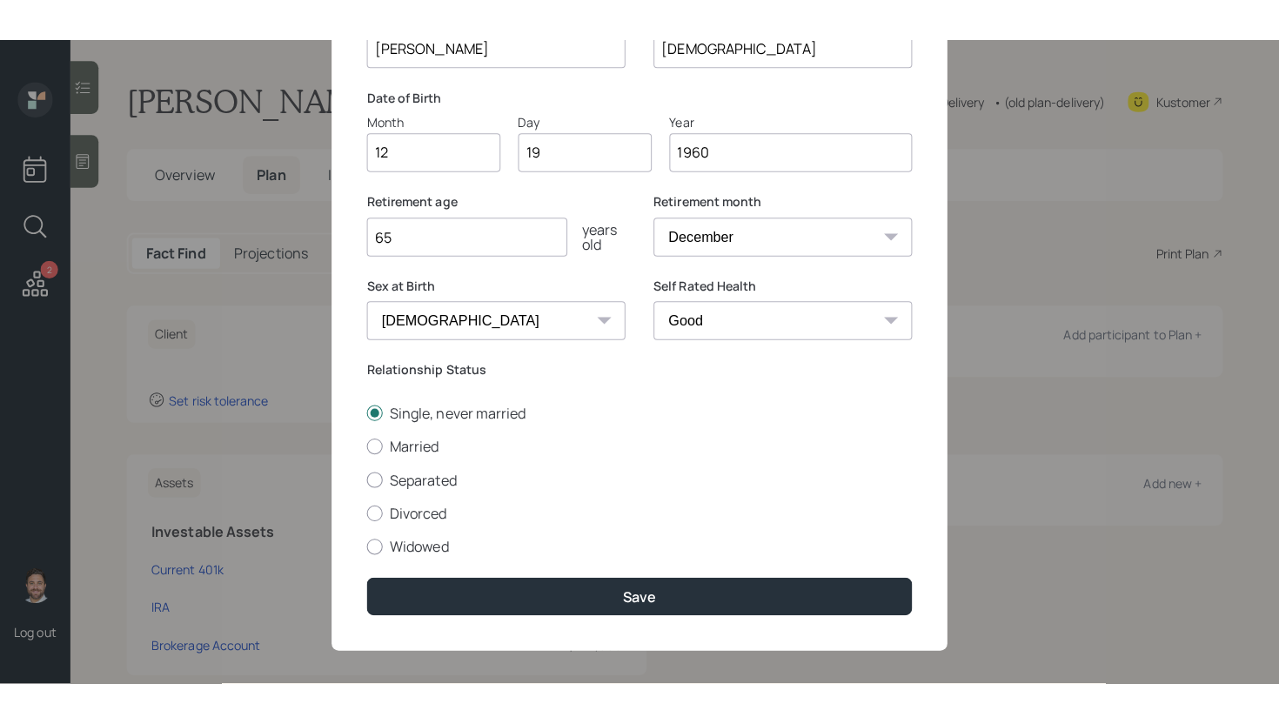
scroll to position [171, 0]
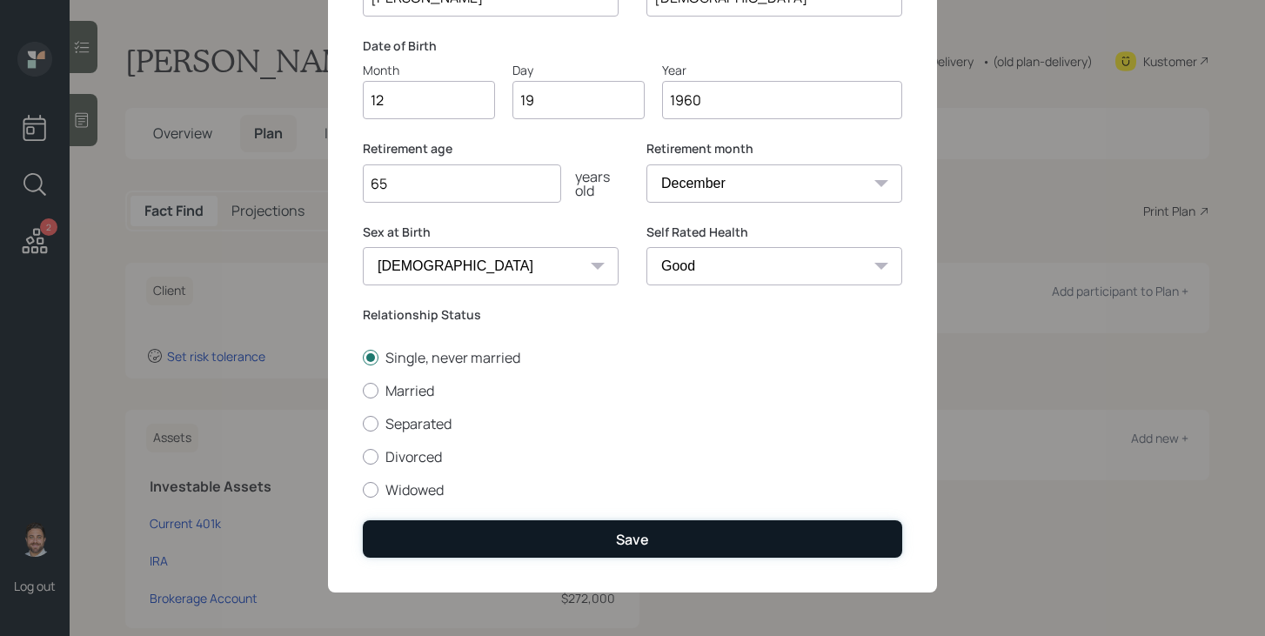
click at [531, 536] on button "Save" at bounding box center [632, 538] width 539 height 37
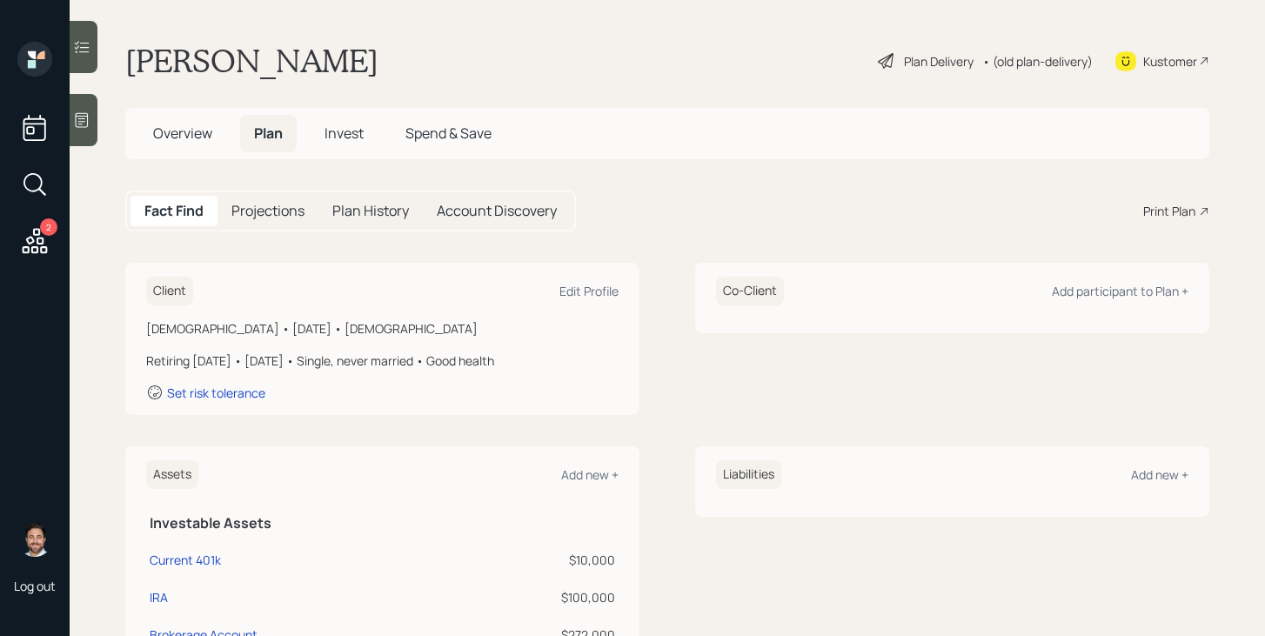
click at [930, 64] on div "Plan Delivery" at bounding box center [939, 61] width 70 height 18
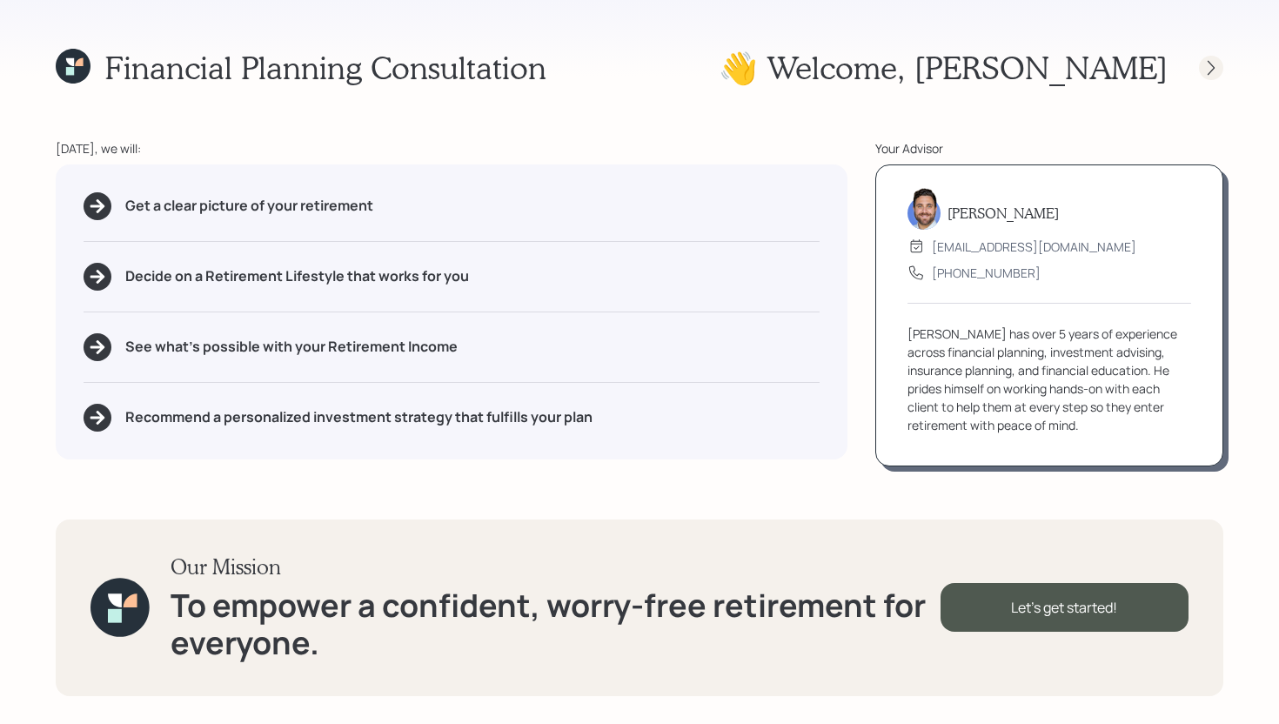
click at [1209, 64] on icon at bounding box center [1210, 67] width 17 height 17
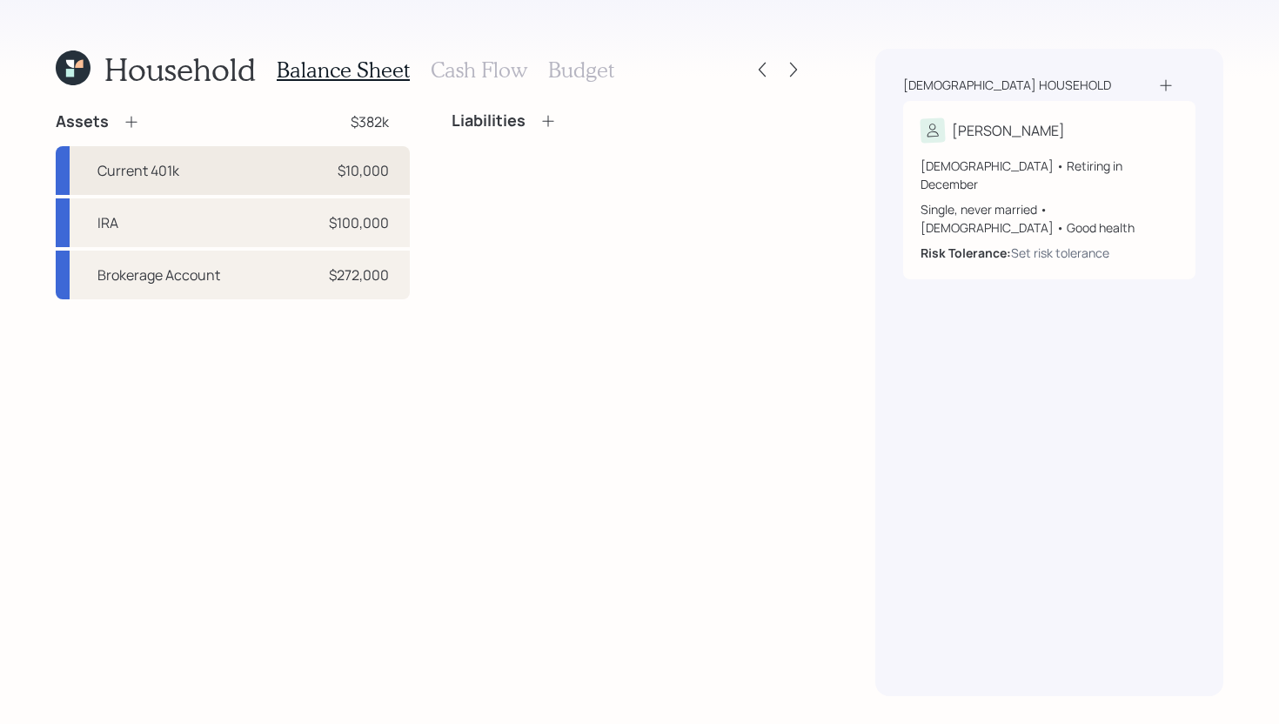
click at [329, 171] on div "Current 401k $10,000" at bounding box center [233, 170] width 354 height 49
select select "company_sponsored"
select select "balanced"
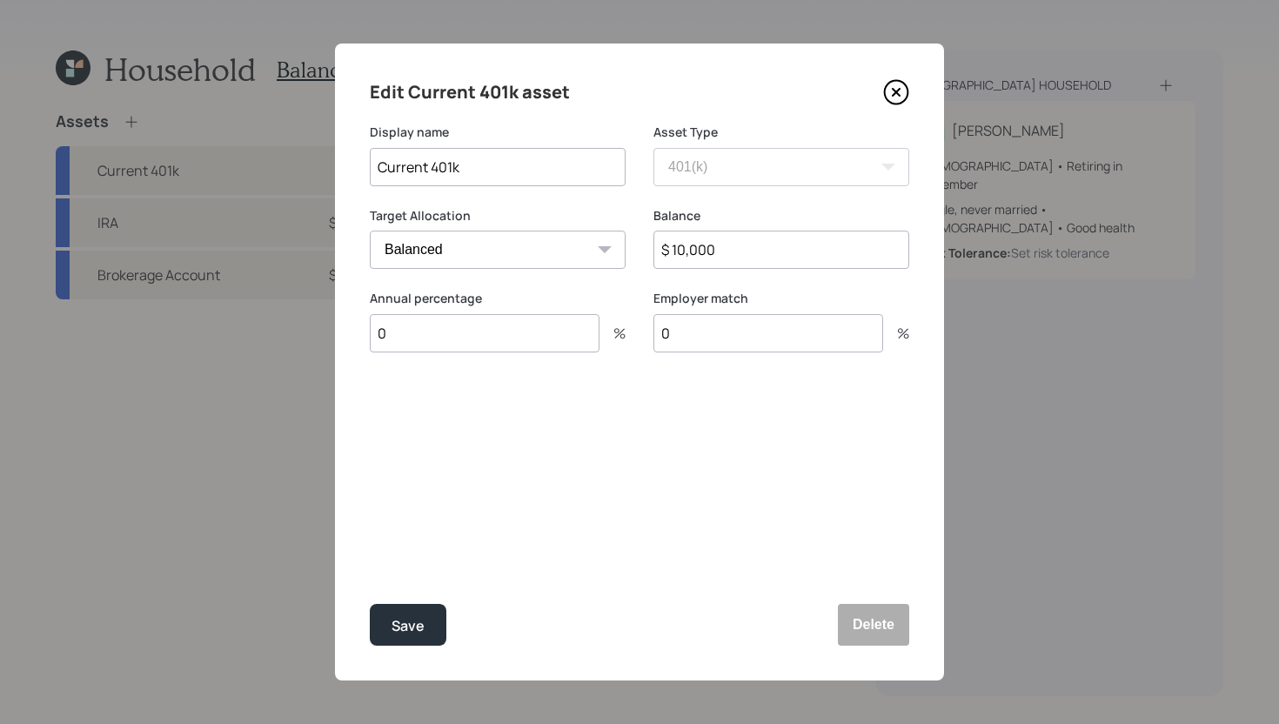
click at [520, 325] on input "0" at bounding box center [485, 333] width 230 height 38
type input "3"
click at [769, 340] on input "0" at bounding box center [768, 333] width 230 height 38
type input "3"
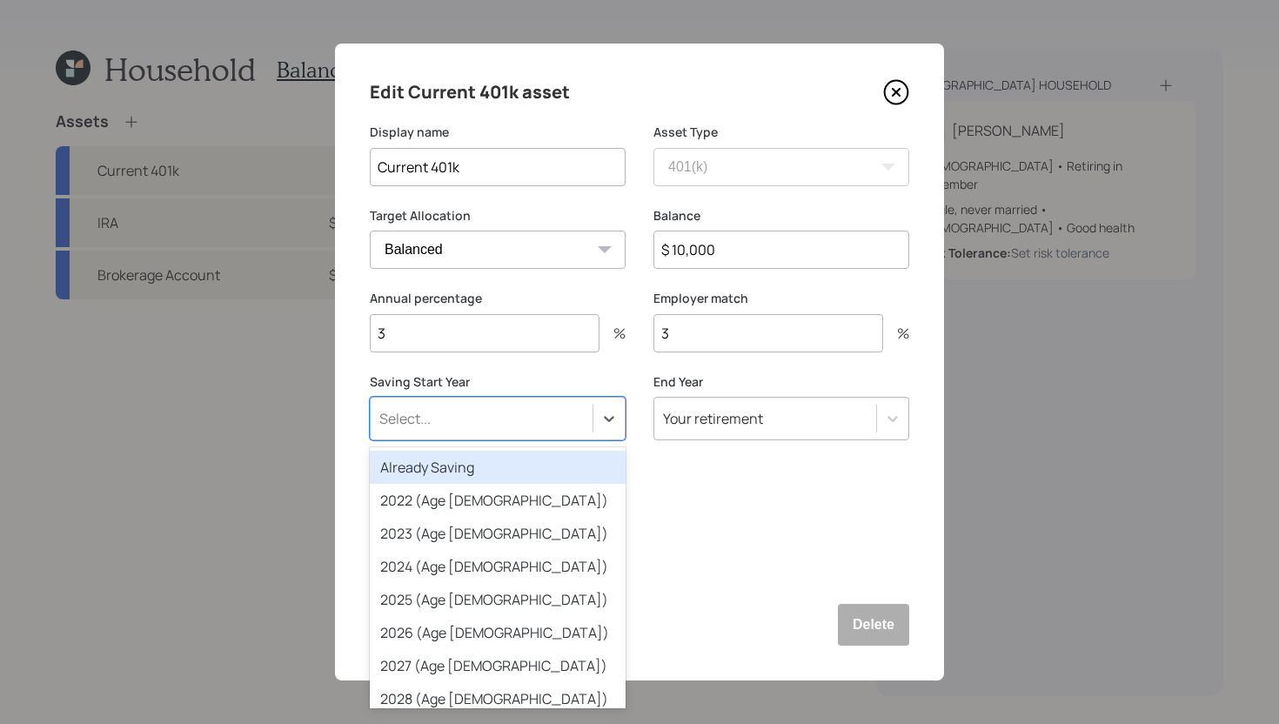
click at [546, 411] on div "Select..." at bounding box center [482, 419] width 222 height 30
click at [495, 473] on div "Already Saving" at bounding box center [498, 467] width 256 height 33
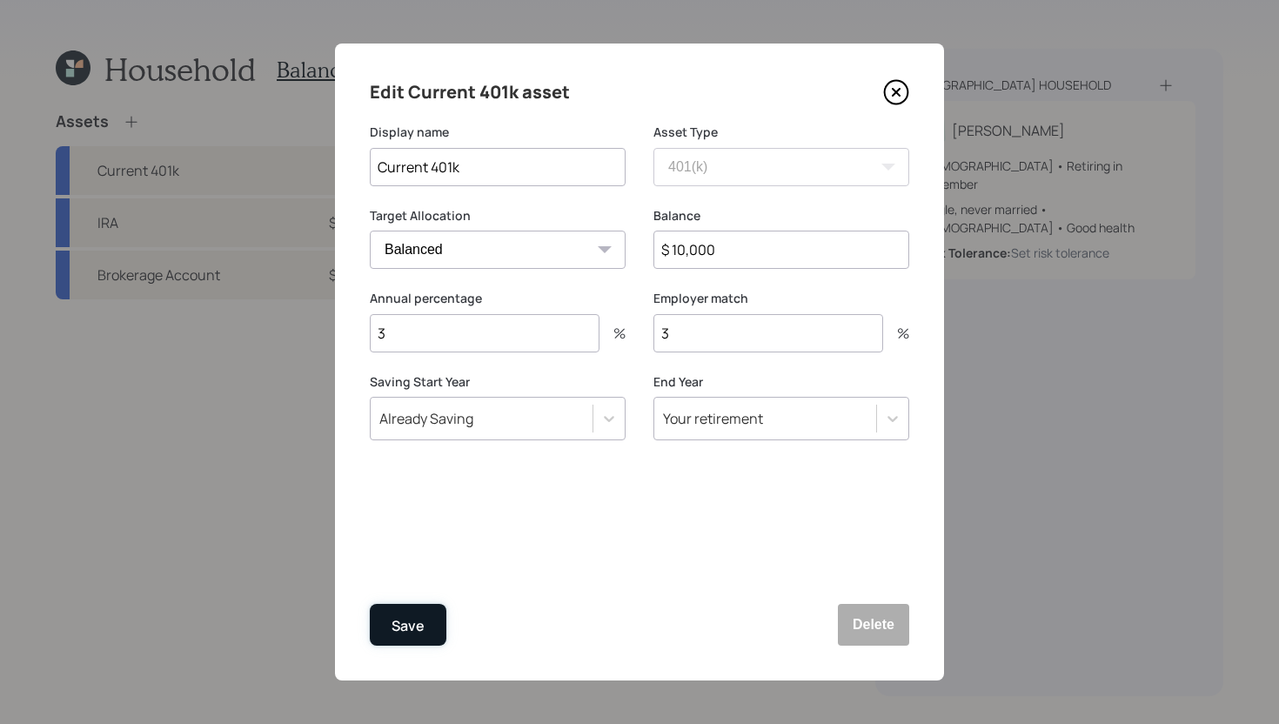
click at [422, 628] on div "Save" at bounding box center [407, 625] width 33 height 23
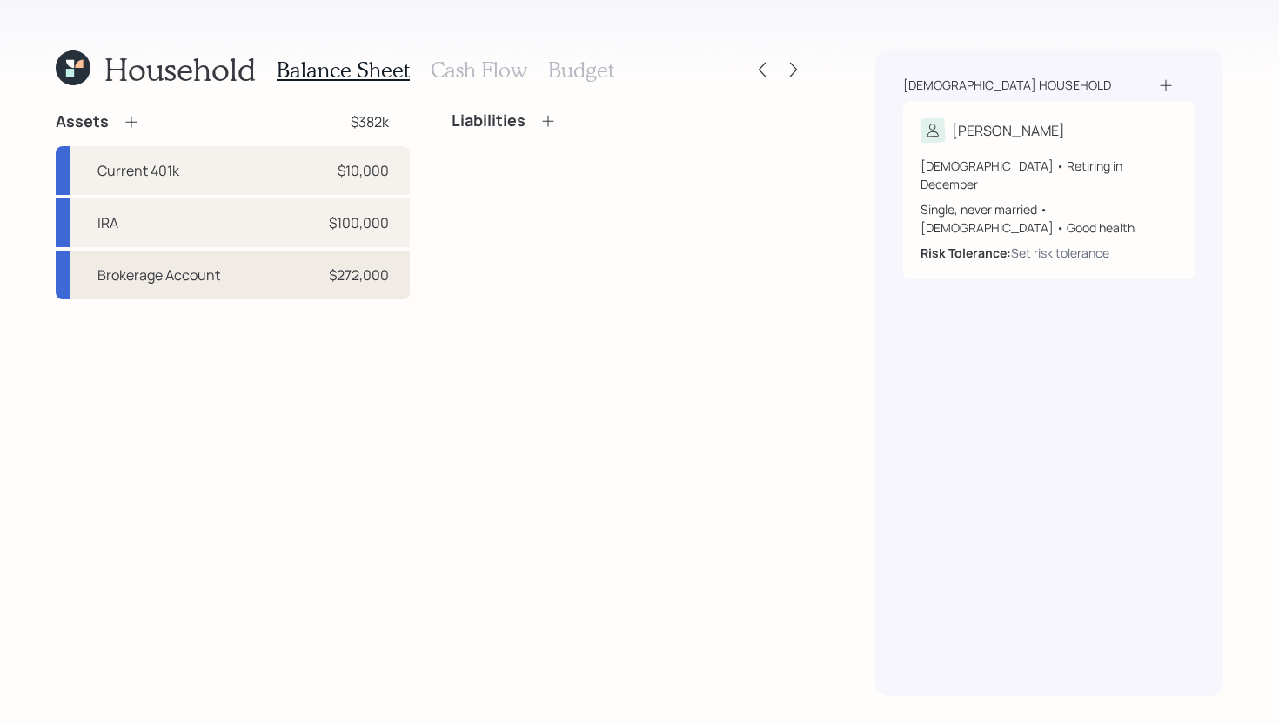
click at [222, 287] on div "Brokerage Account $272,000" at bounding box center [233, 275] width 354 height 49
select select "taxable"
select select "balanced"
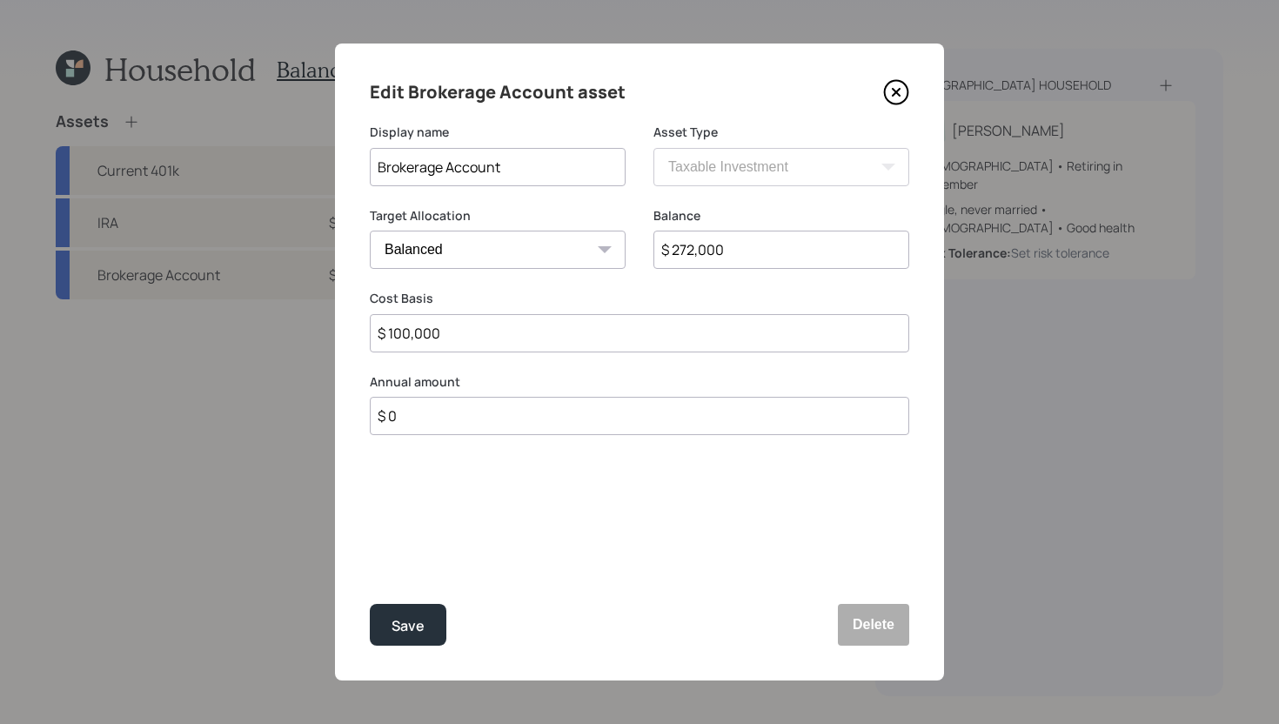
click at [893, 94] on icon at bounding box center [896, 92] width 7 height 7
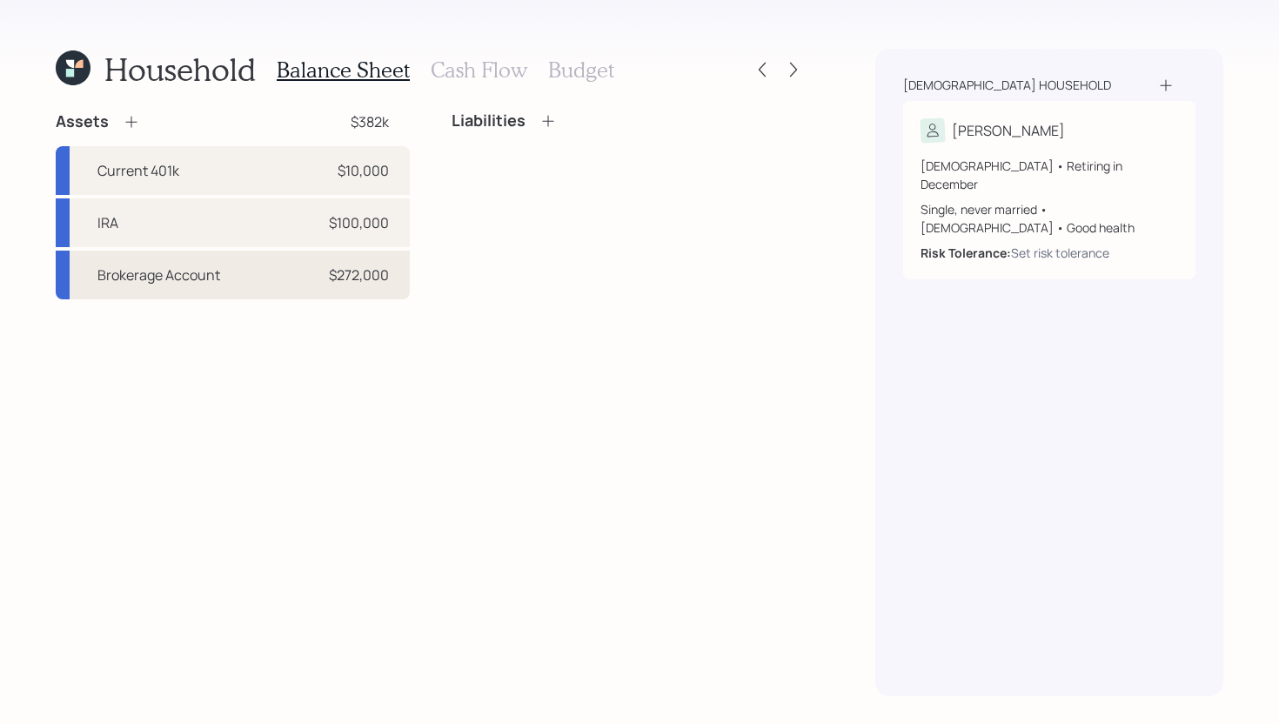
click at [376, 293] on div "Brokerage Account $272,000" at bounding box center [233, 275] width 354 height 49
select select "taxable"
select select "balanced"
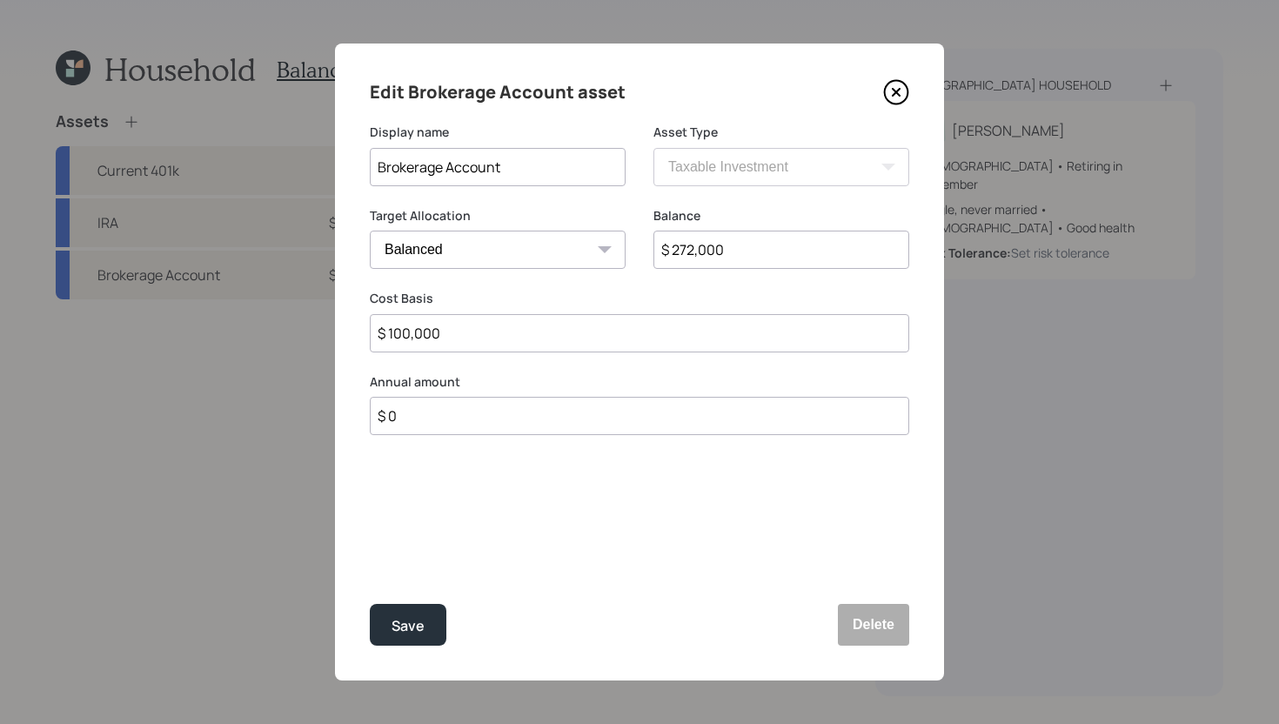
click at [460, 425] on input "$ 0" at bounding box center [639, 416] width 539 height 38
click at [461, 424] on input "$ 0" at bounding box center [639, 416] width 539 height 38
type input "$ 21,600"
click at [425, 510] on div "Select..." at bounding box center [404, 501] width 51 height 19
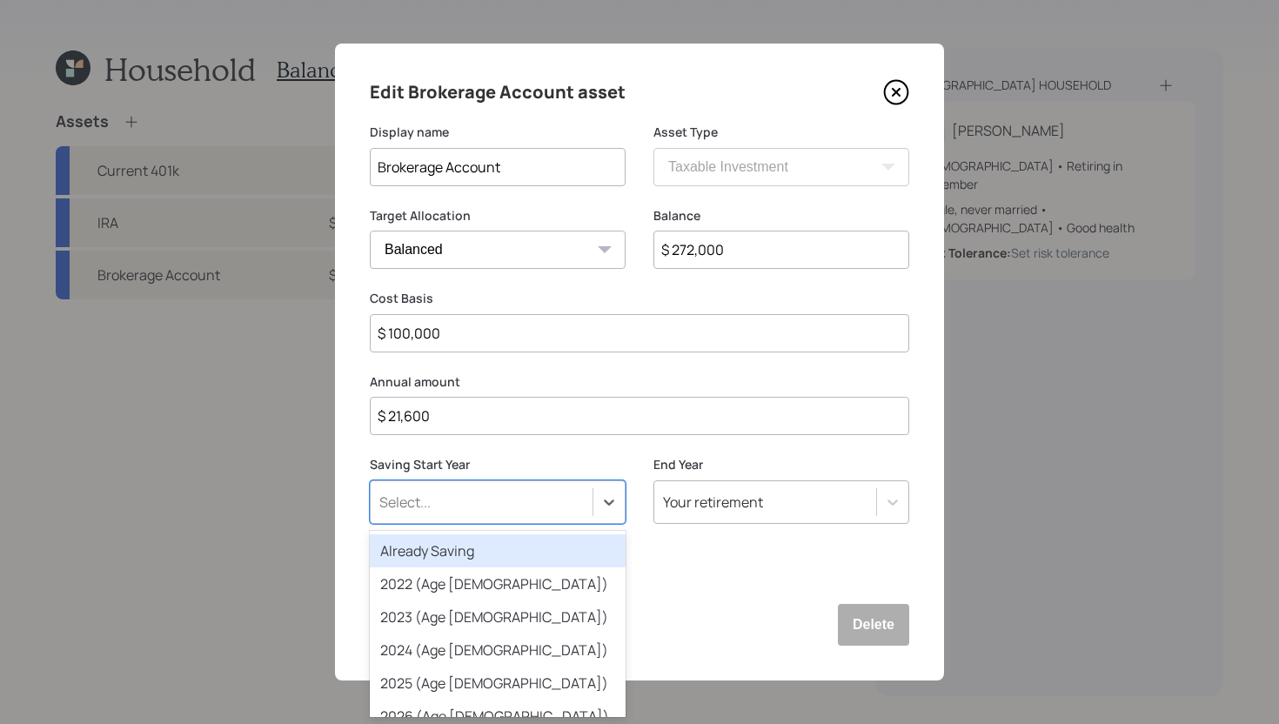
click at [425, 543] on div "Already Saving" at bounding box center [498, 550] width 256 height 33
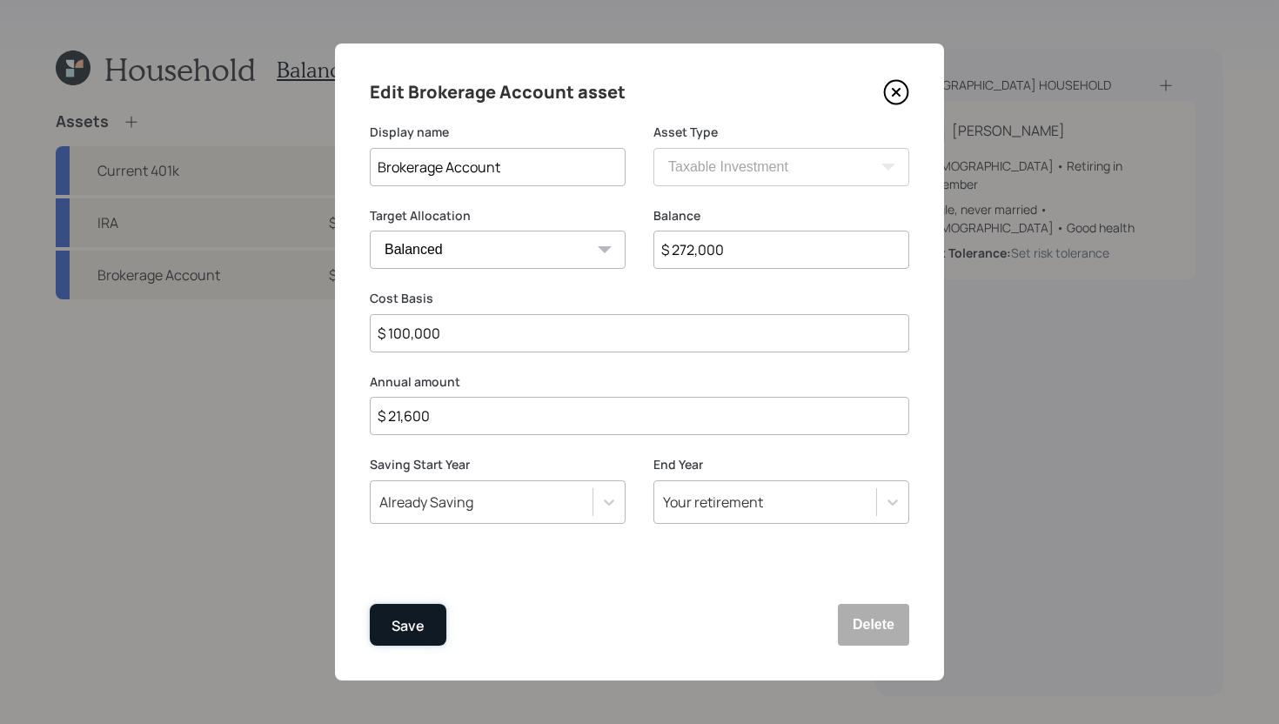
click at [423, 611] on button "Save" at bounding box center [408, 625] width 77 height 42
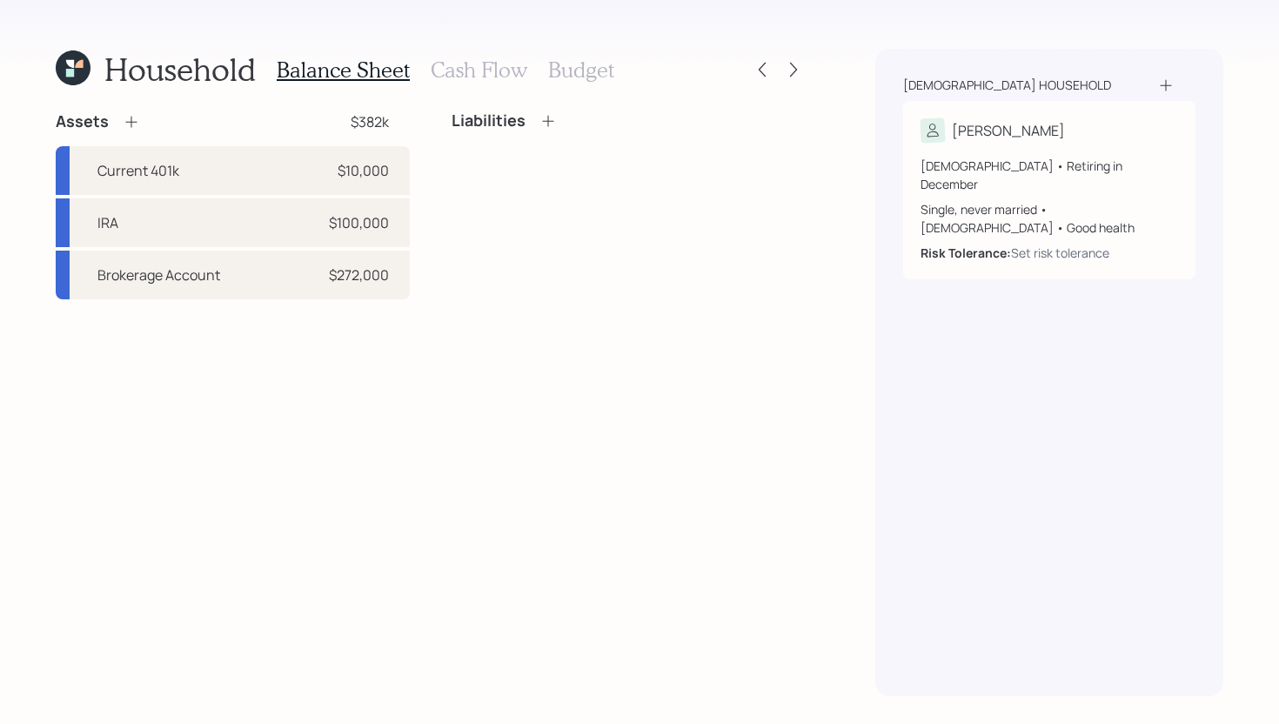
click at [131, 120] on icon at bounding box center [131, 121] width 17 height 17
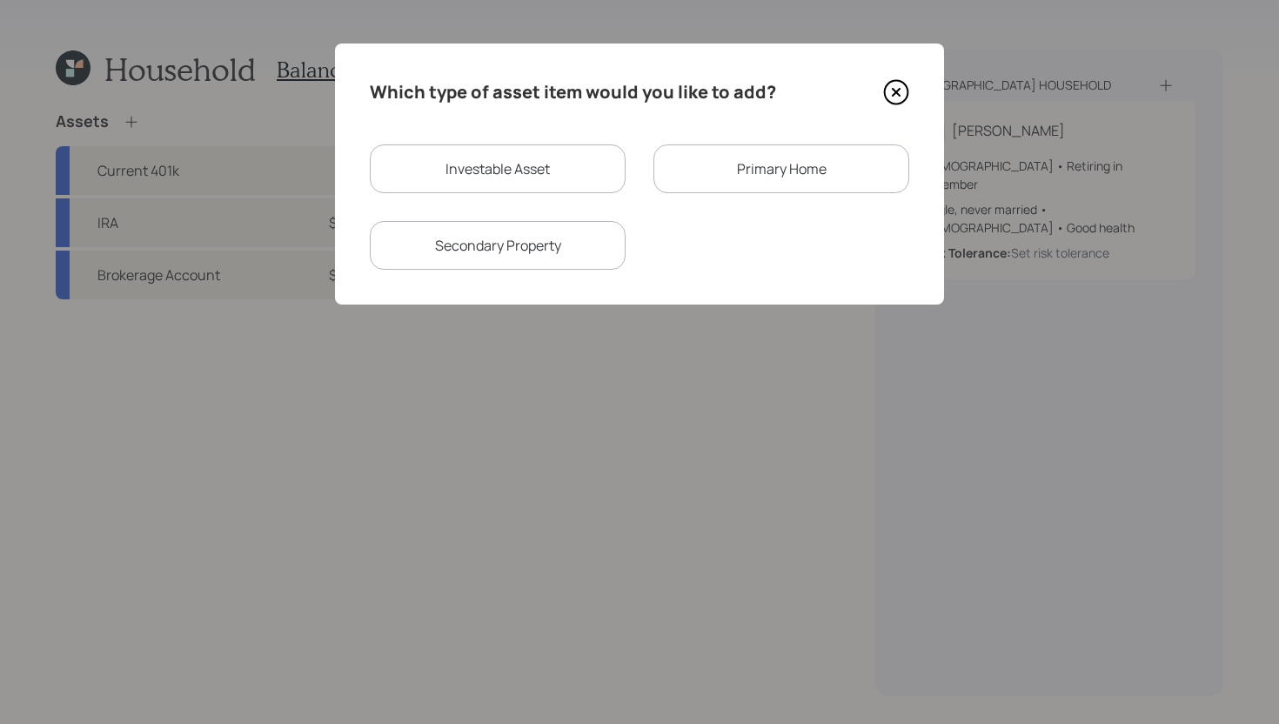
click at [720, 187] on div "Primary Home" at bounding box center [781, 168] width 256 height 49
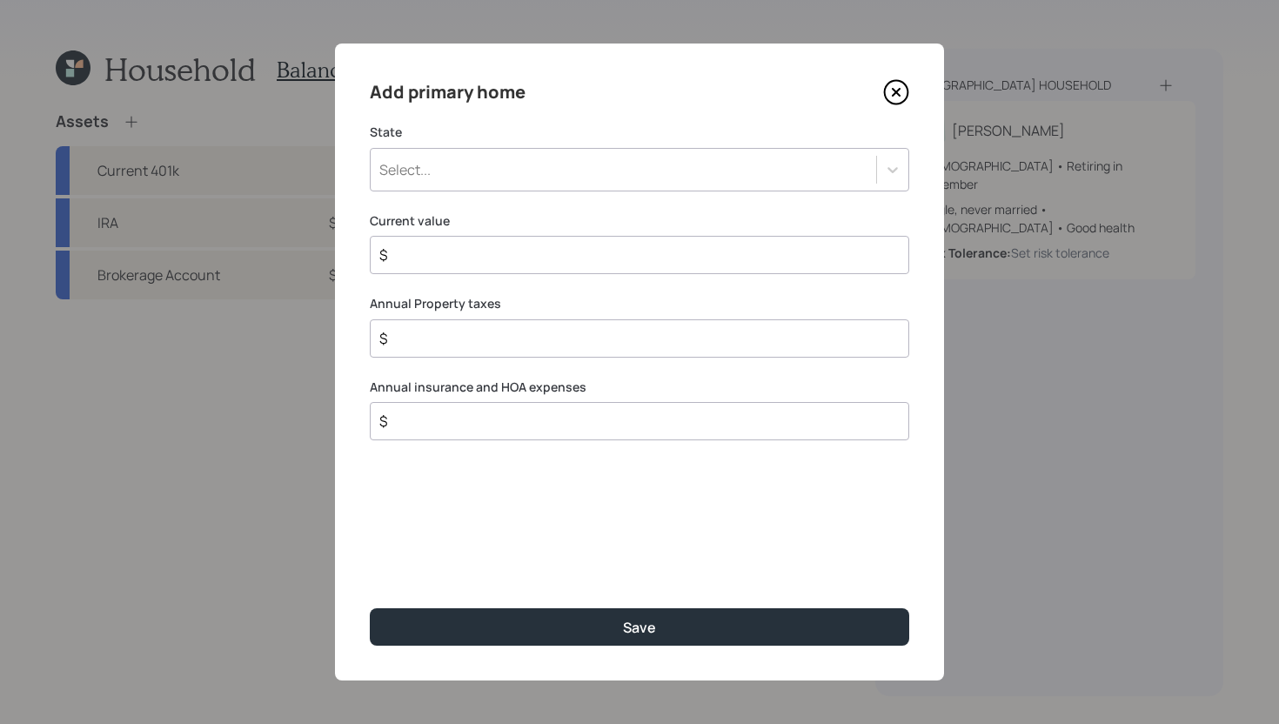
click at [525, 164] on div "Select..." at bounding box center [623, 170] width 505 height 30
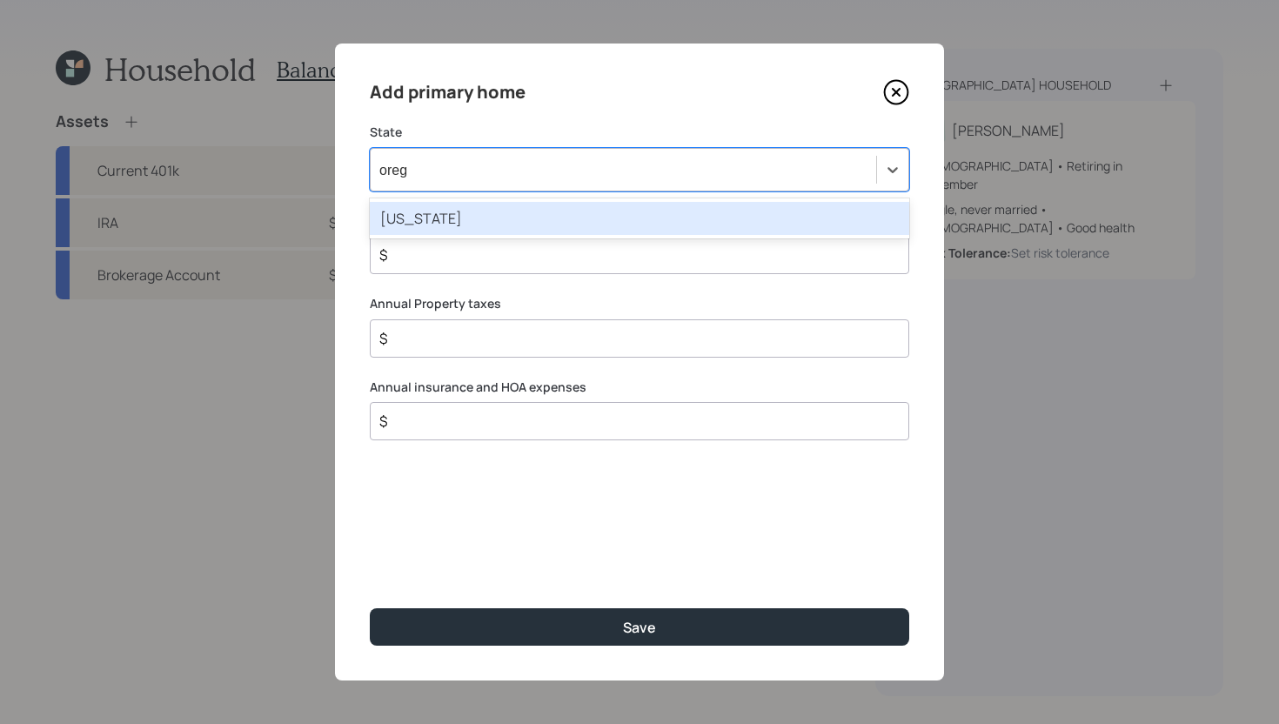
type input "orego"
click at [578, 225] on div "Oregon" at bounding box center [639, 218] width 539 height 33
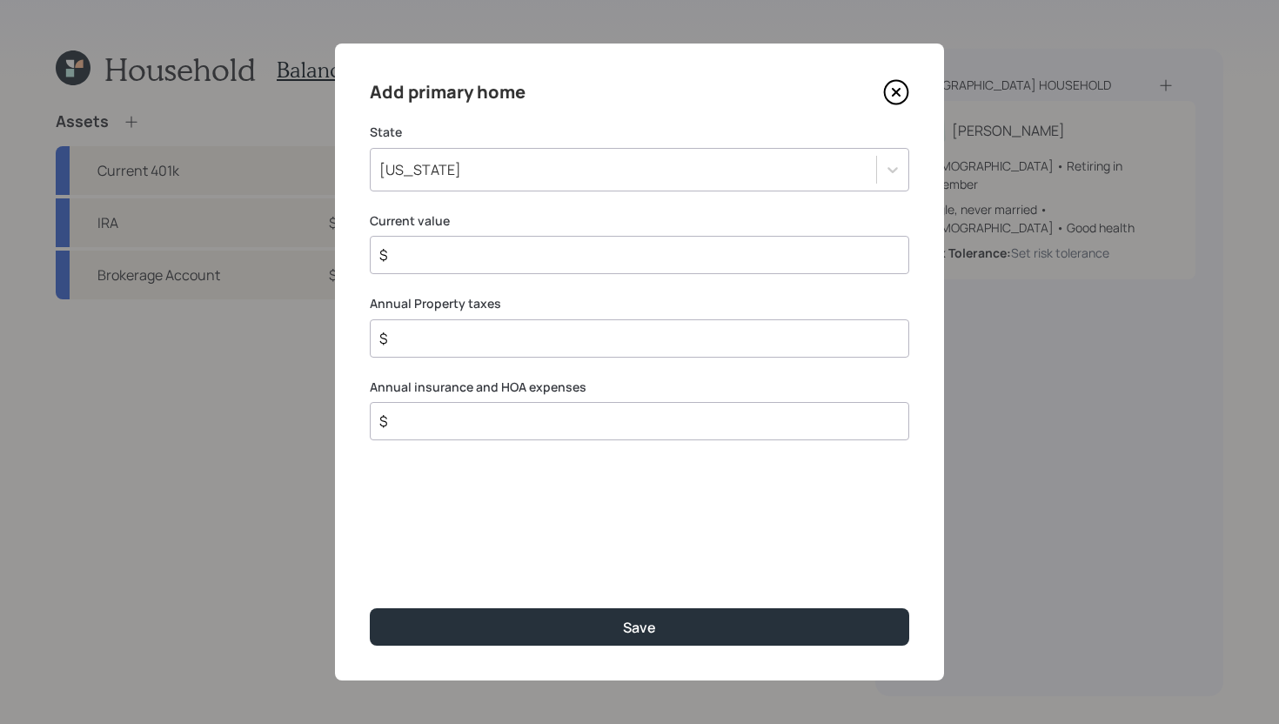
click at [504, 279] on div "Add primary home State Oregon Current value $ Annual Property taxes $ Annual in…" at bounding box center [639, 361] width 609 height 637
click at [509, 263] on input "$" at bounding box center [633, 254] width 510 height 21
type input "$ 180,000"
click at [514, 339] on input "$" at bounding box center [633, 338] width 510 height 21
type input "$ 2,000"
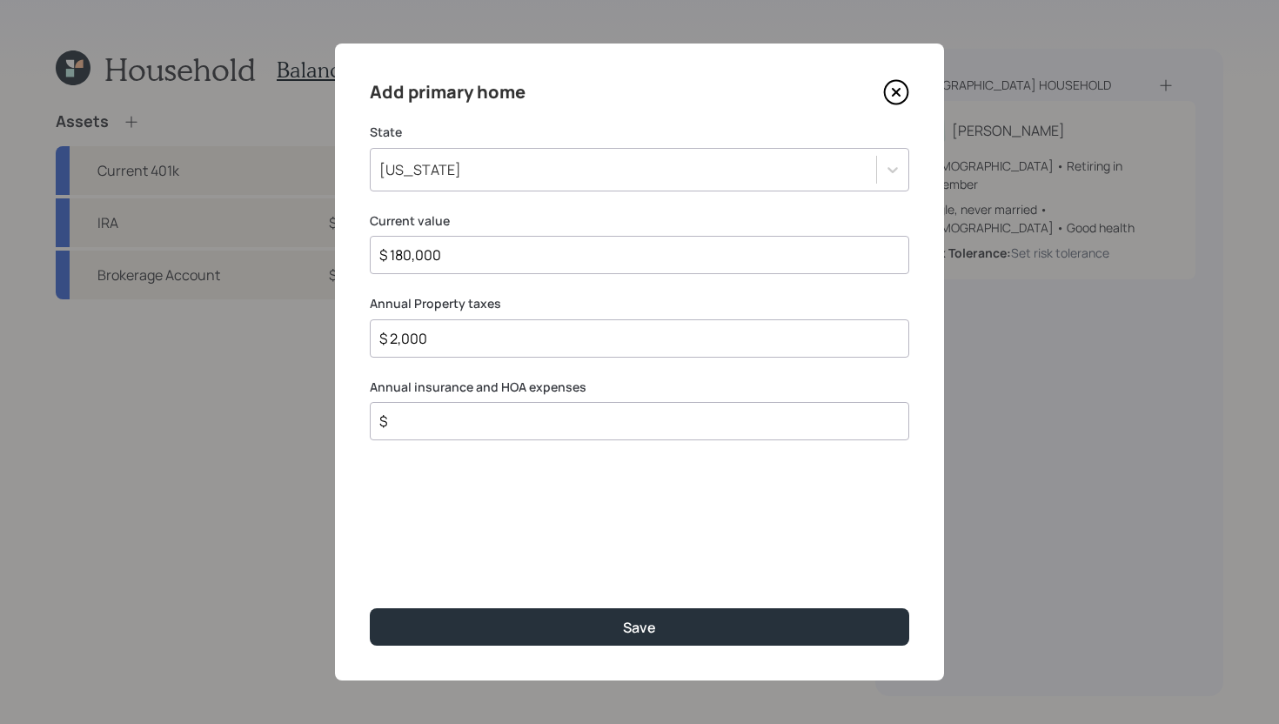
click at [502, 424] on input "$" at bounding box center [633, 421] width 510 height 21
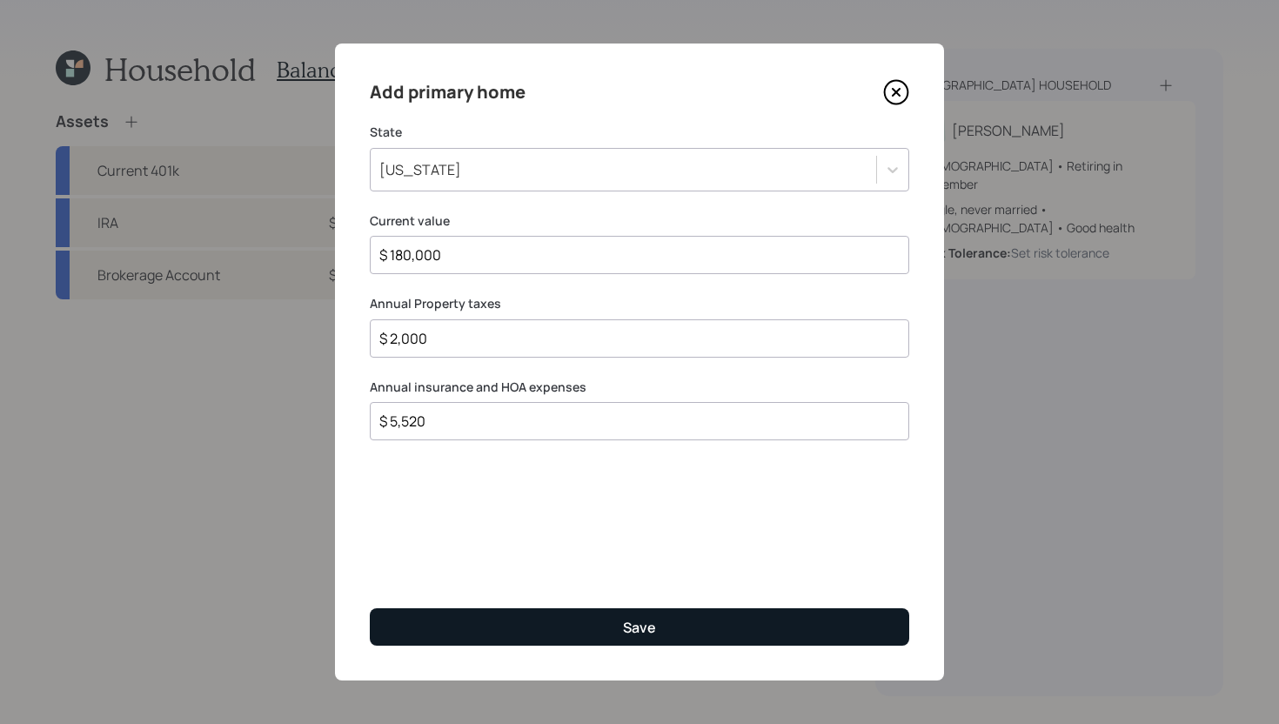
type input "$ 5,520"
click at [589, 629] on button "Save" at bounding box center [639, 626] width 539 height 37
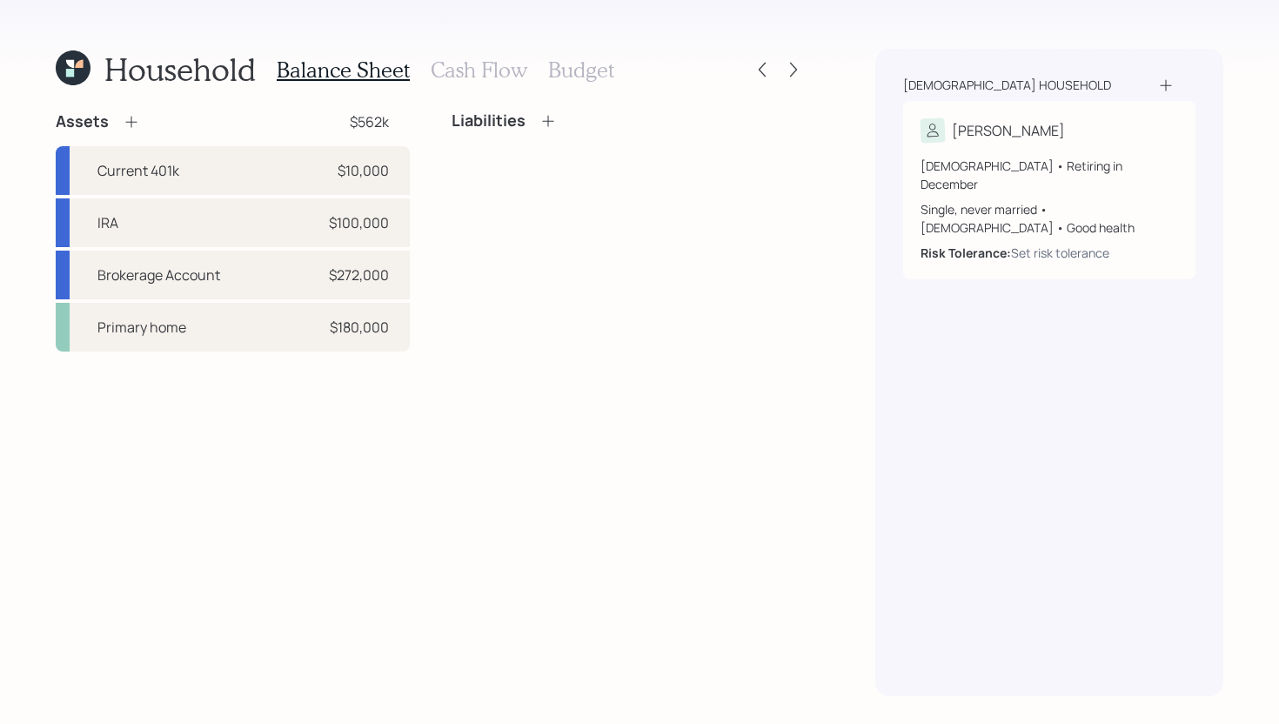
click at [546, 117] on icon at bounding box center [547, 120] width 17 height 17
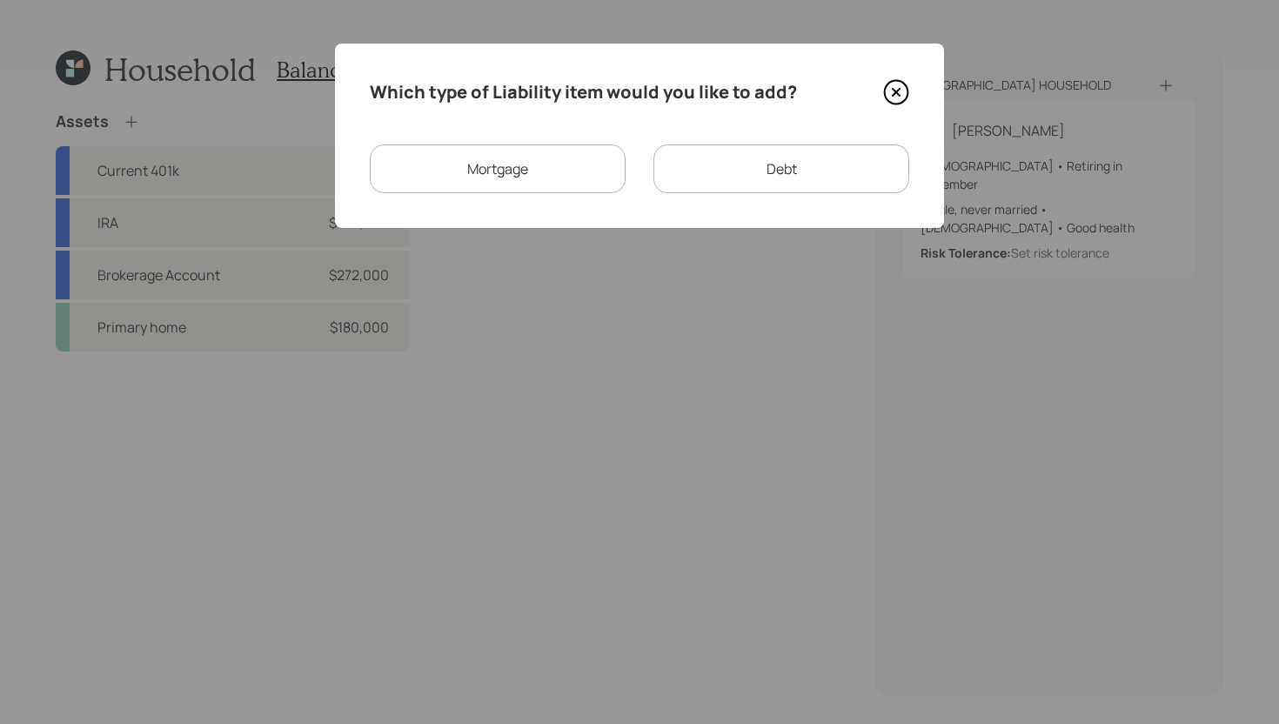
click at [784, 184] on div "Debt" at bounding box center [781, 168] width 256 height 49
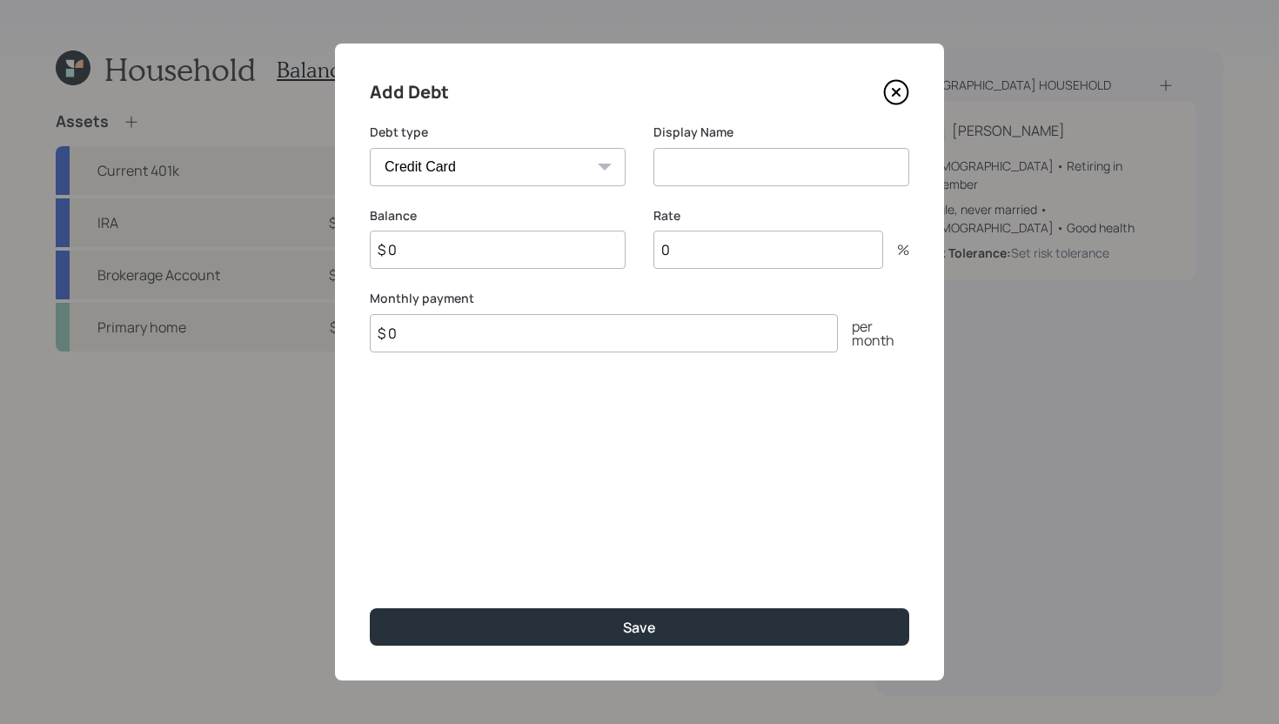
click at [578, 164] on select "Car Credit Card Medical Student Other" at bounding box center [498, 167] width 256 height 38
select select "other"
click at [370, 148] on select "Car Credit Card Medical Student Other" at bounding box center [498, 167] width 256 height 38
click at [712, 166] on input at bounding box center [781, 167] width 256 height 38
type input "Personal Loan"
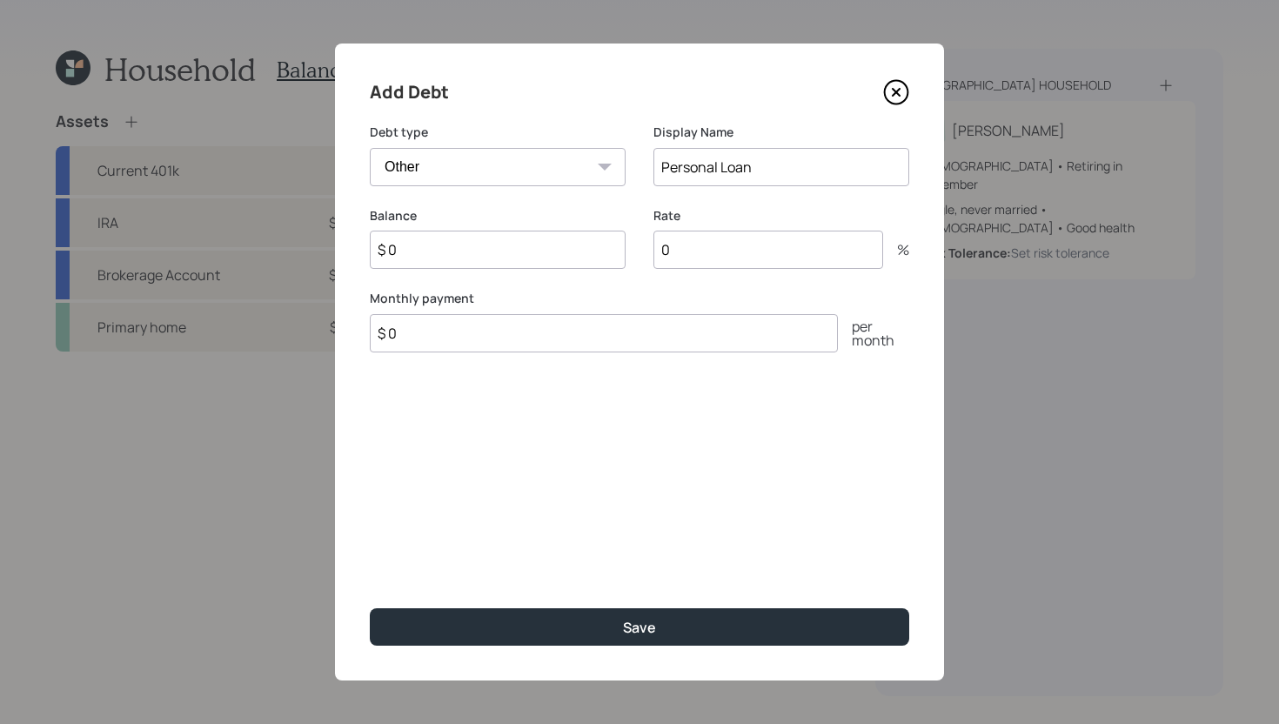
click at [581, 331] on input "$ 0" at bounding box center [604, 333] width 468 height 38
type input "$ 488"
click at [535, 258] on input "$ 0" at bounding box center [498, 250] width 256 height 38
click at [717, 258] on input "0" at bounding box center [768, 250] width 230 height 38
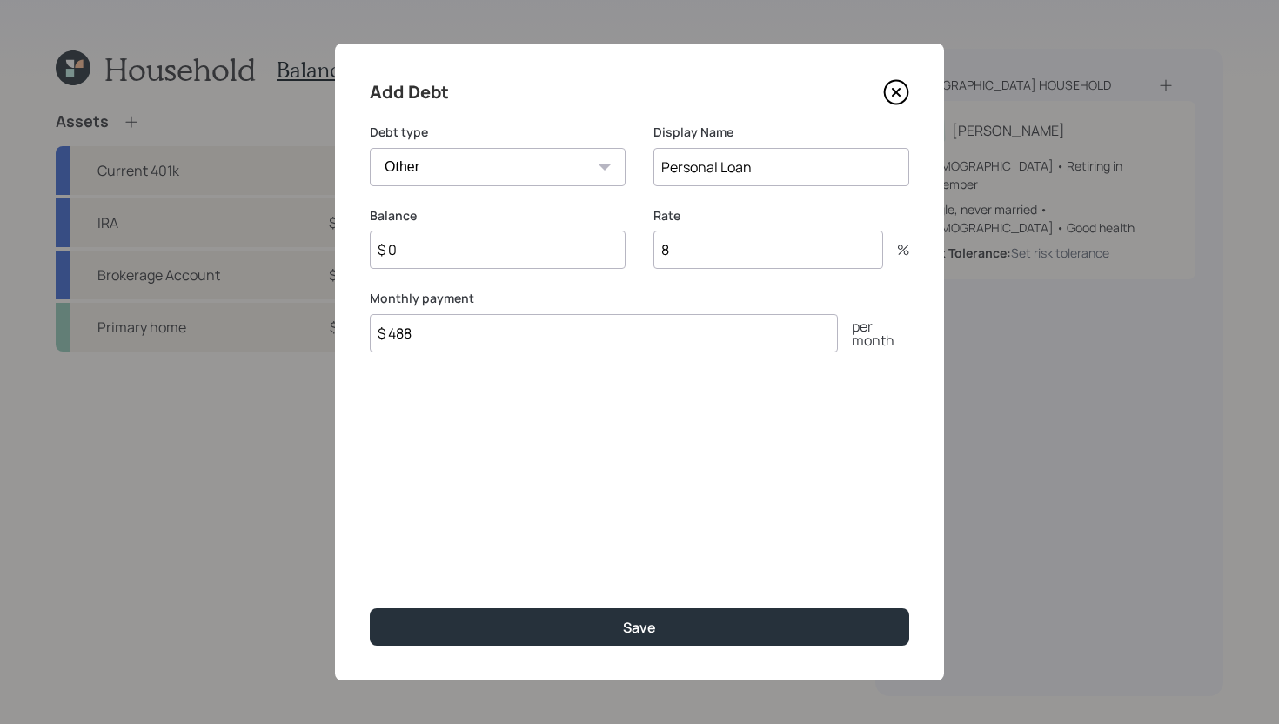
type input "8"
click at [553, 237] on input "$ 0" at bounding box center [498, 250] width 256 height 38
click at [545, 250] on input "$ 0" at bounding box center [498, 250] width 256 height 38
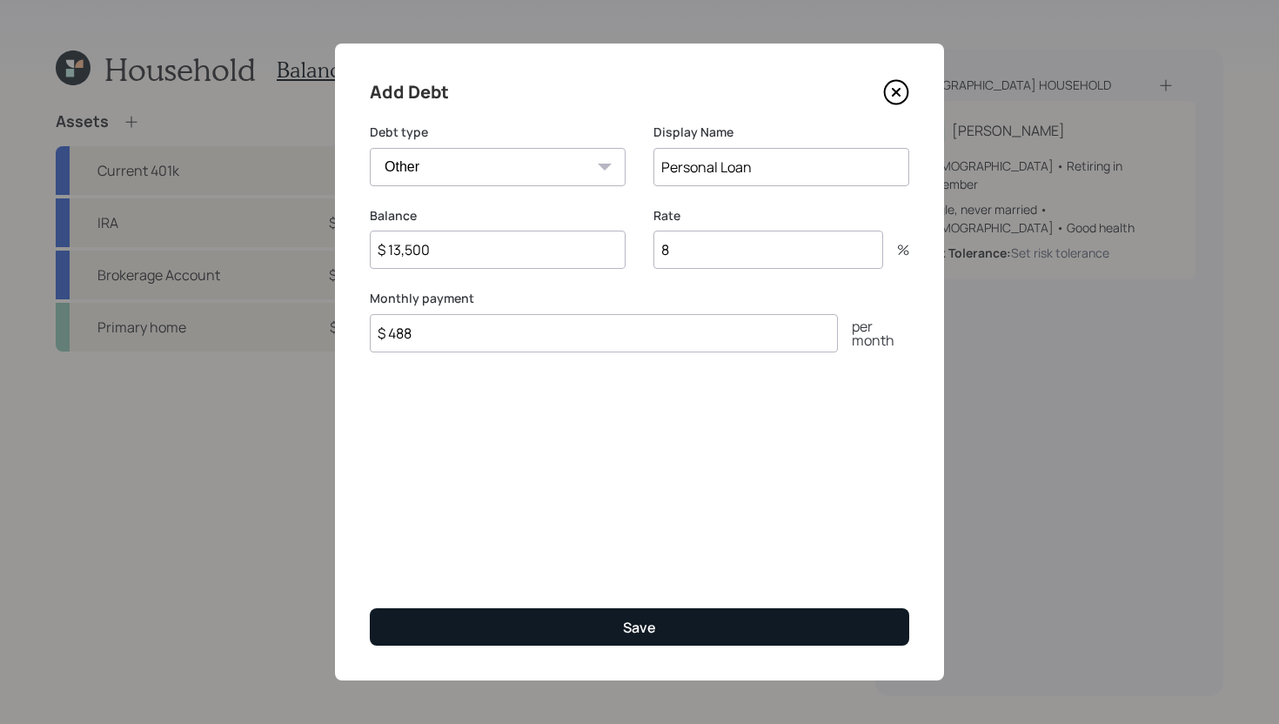
type input "$ 13,500"
click at [706, 619] on button "Save" at bounding box center [639, 626] width 539 height 37
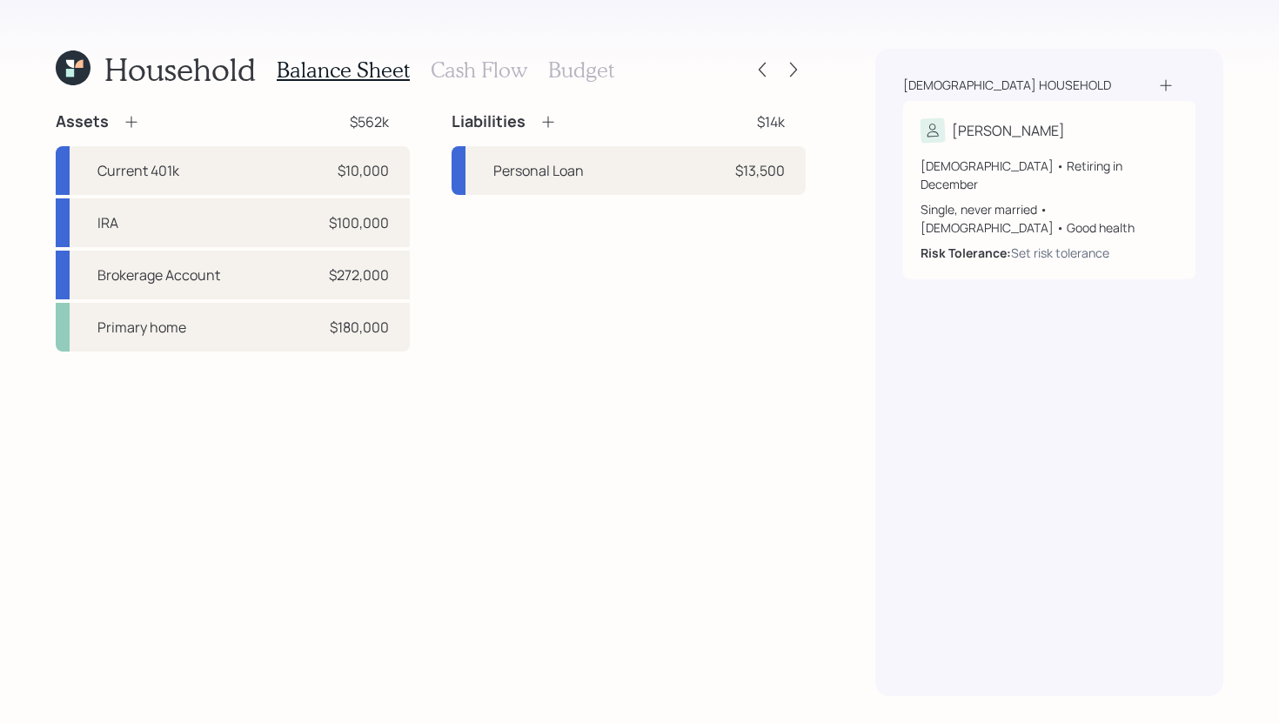
click at [469, 72] on h3 "Cash Flow" at bounding box center [479, 69] width 97 height 25
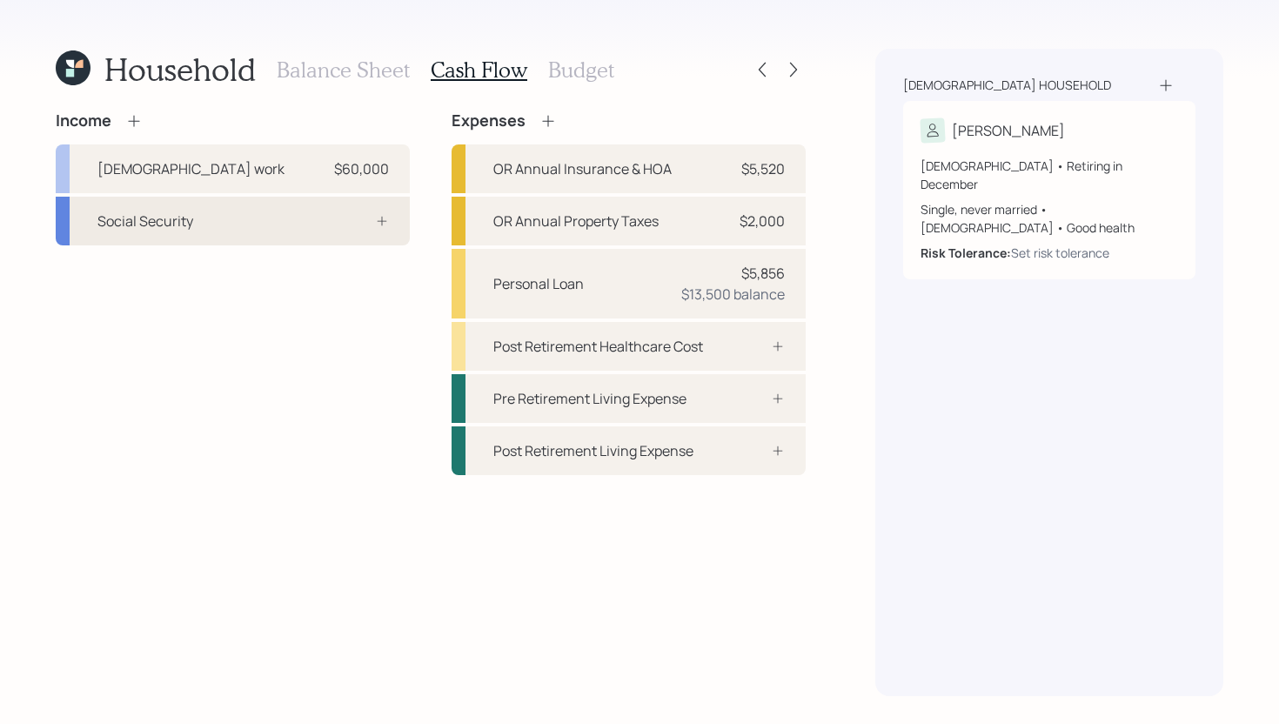
click at [326, 225] on div "Social Security" at bounding box center [233, 221] width 354 height 49
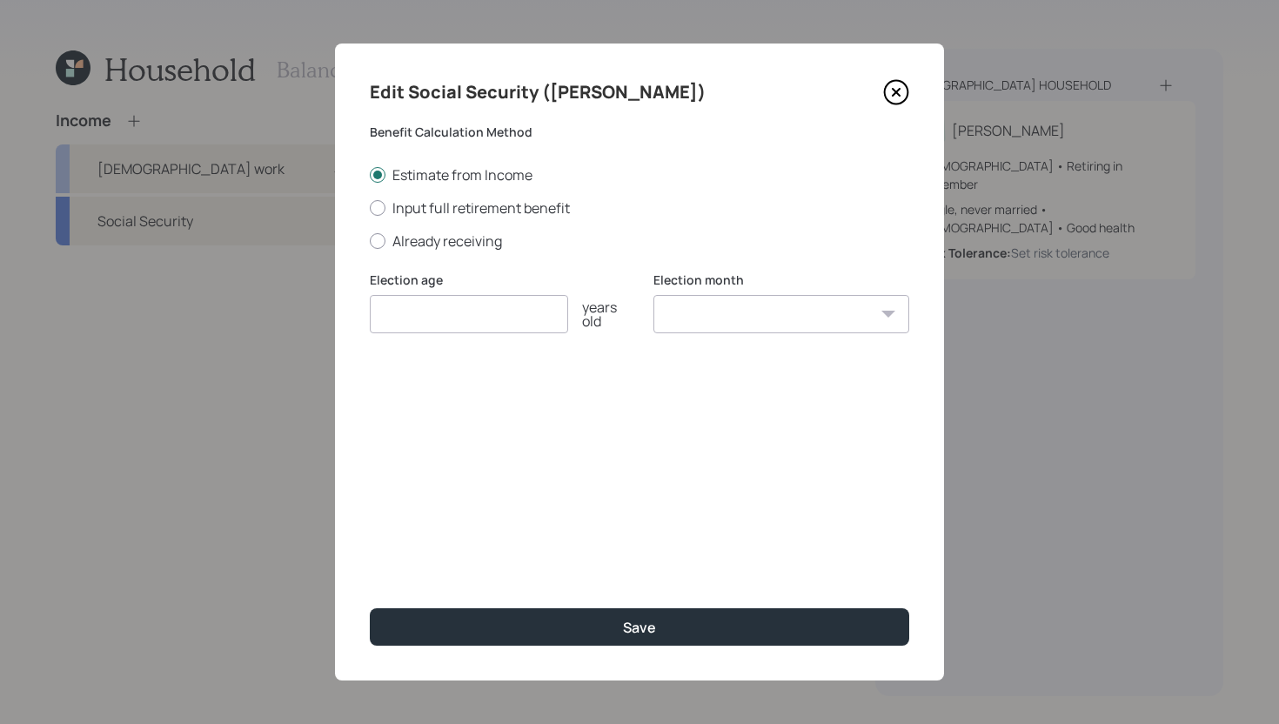
click at [897, 83] on icon at bounding box center [896, 92] width 26 height 26
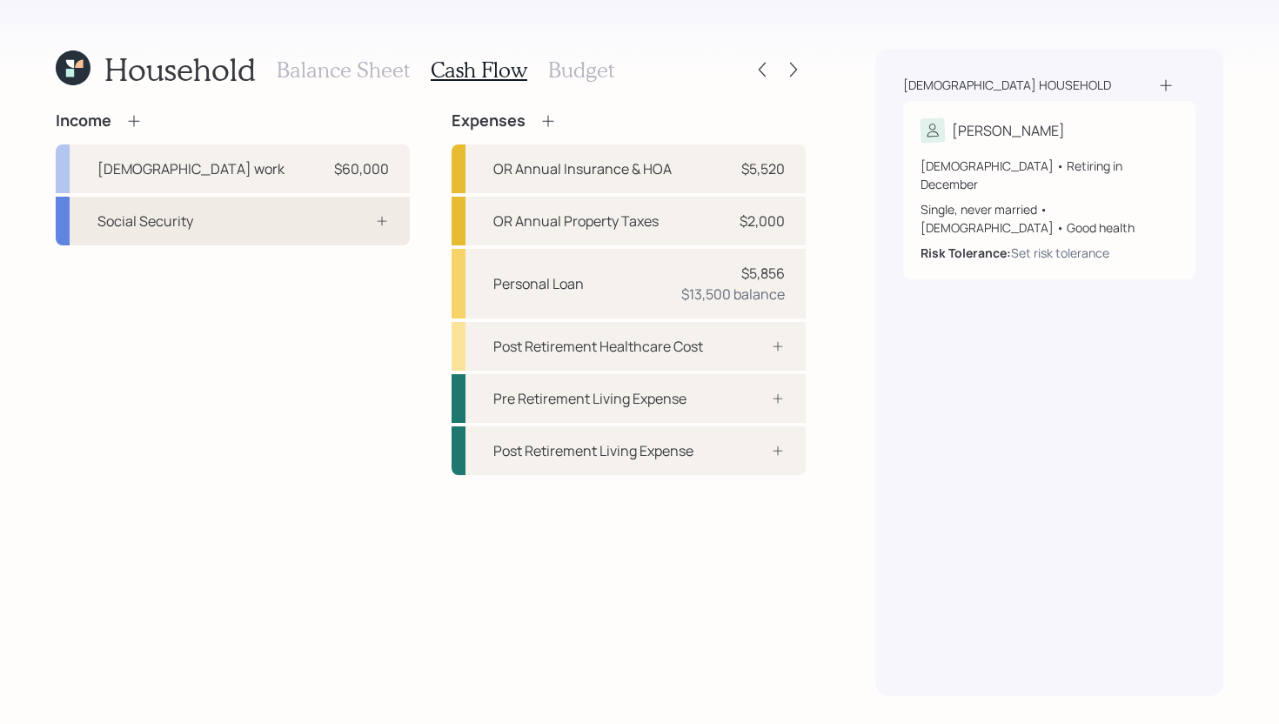
click at [357, 218] on div at bounding box center [363, 221] width 52 height 14
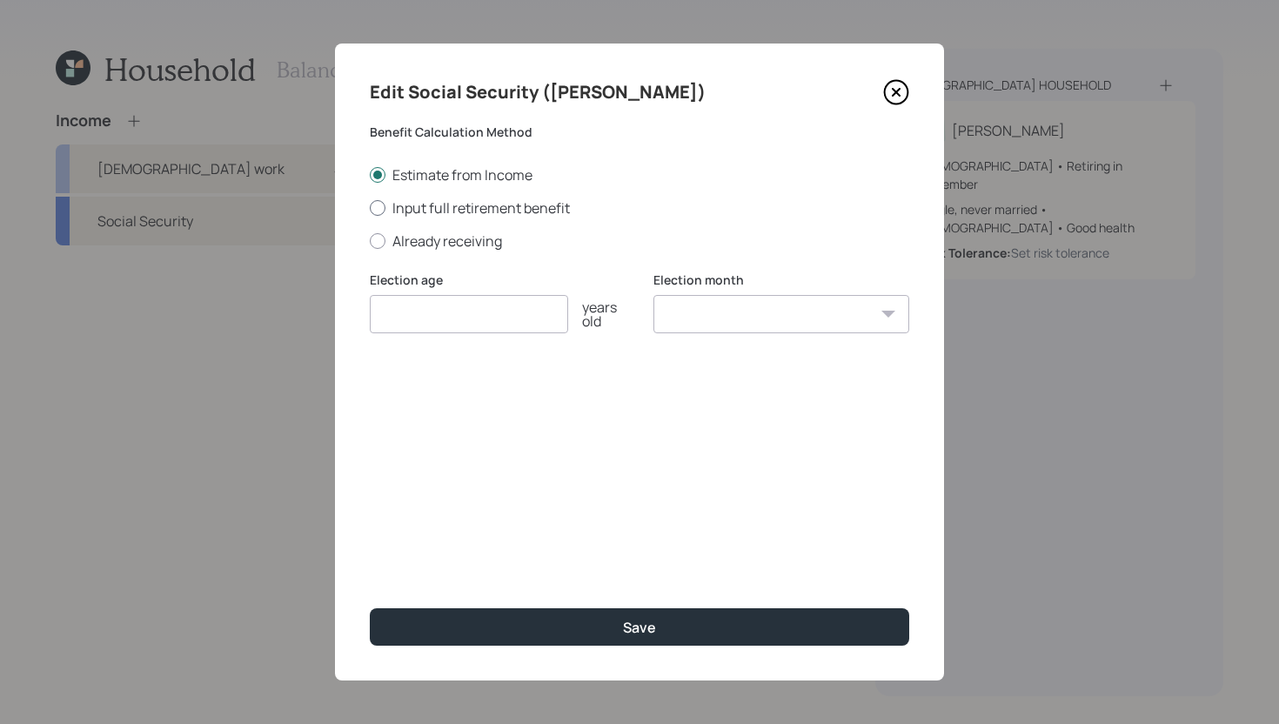
click at [463, 212] on label "Input full retirement benefit" at bounding box center [639, 207] width 539 height 19
click at [370, 208] on input "Input full retirement benefit" at bounding box center [369, 207] width 1 height 1
radio input "true"
click at [452, 400] on input "$" at bounding box center [639, 397] width 539 height 38
type input "$ 1,944"
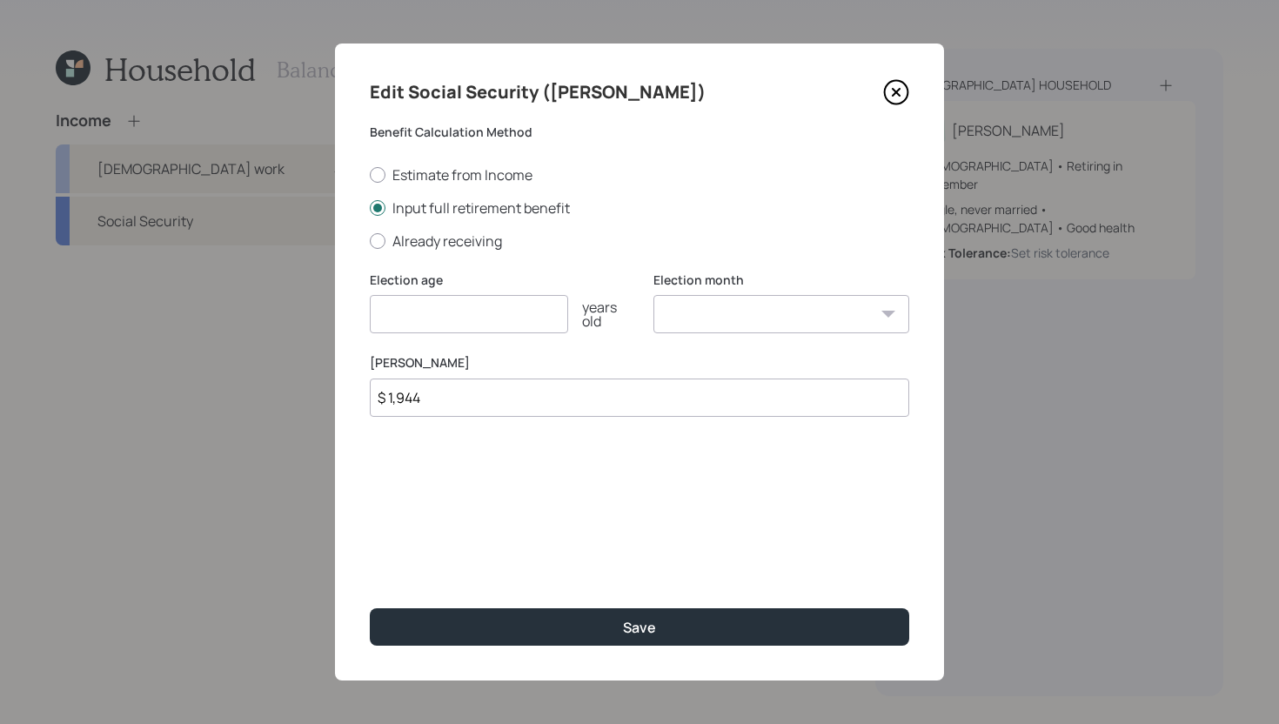
click at [481, 315] on input "number" at bounding box center [469, 314] width 198 height 38
type input "65"
click at [684, 314] on select "January February March April May June July August September October November De…" at bounding box center [781, 314] width 256 height 38
select select "12"
click at [653, 295] on select "January February March April May June July August September October November De…" at bounding box center [781, 314] width 256 height 38
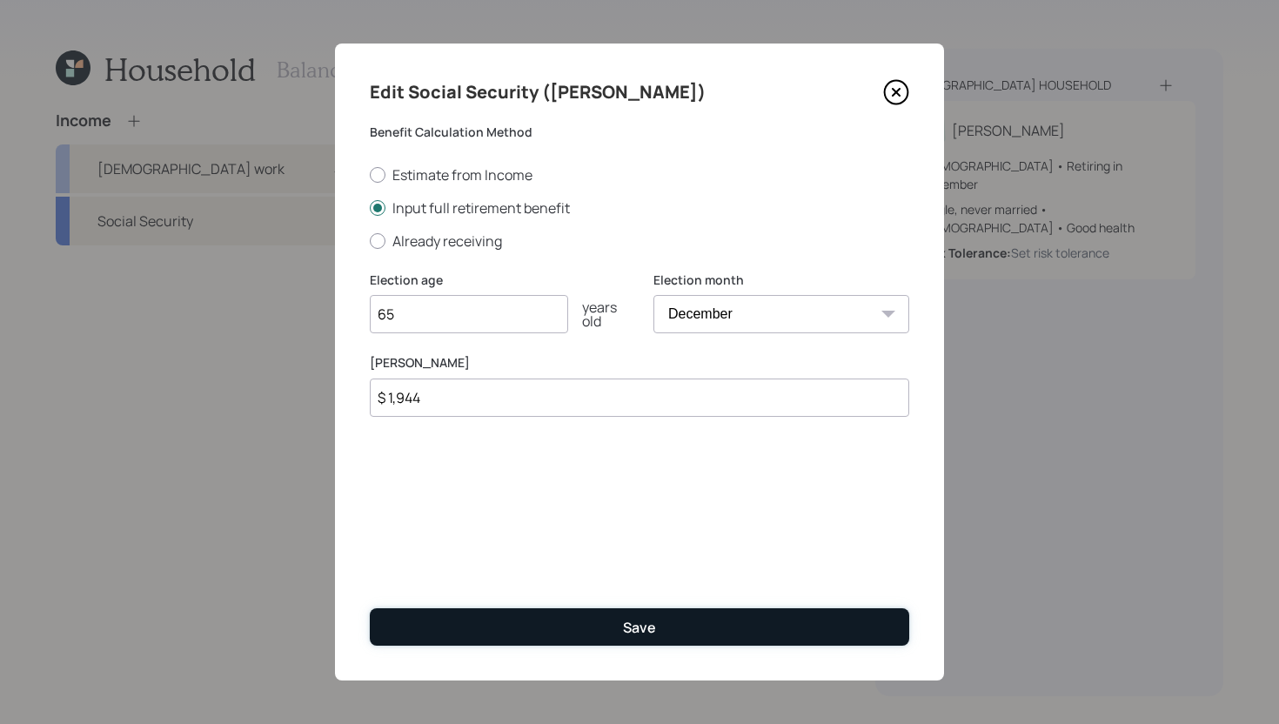
click at [690, 644] on button "Save" at bounding box center [639, 626] width 539 height 37
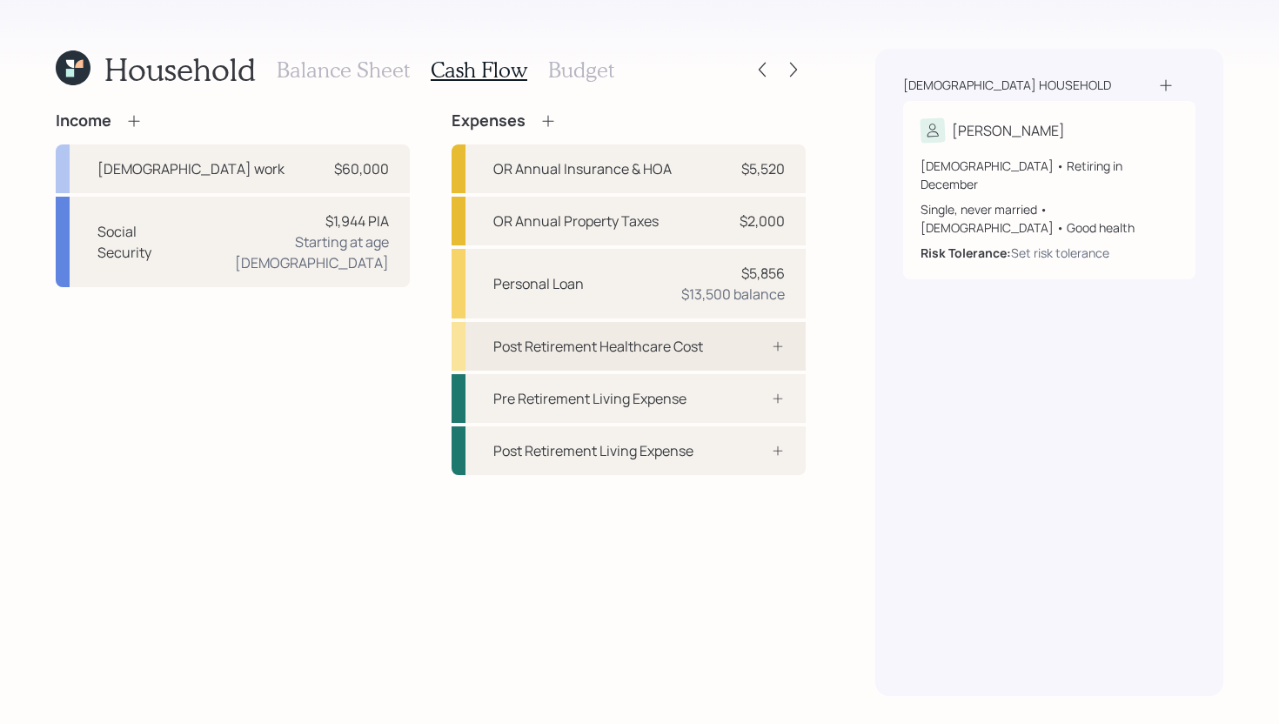
click at [624, 338] on div "Post Retirement Healthcare Cost" at bounding box center [598, 346] width 210 height 21
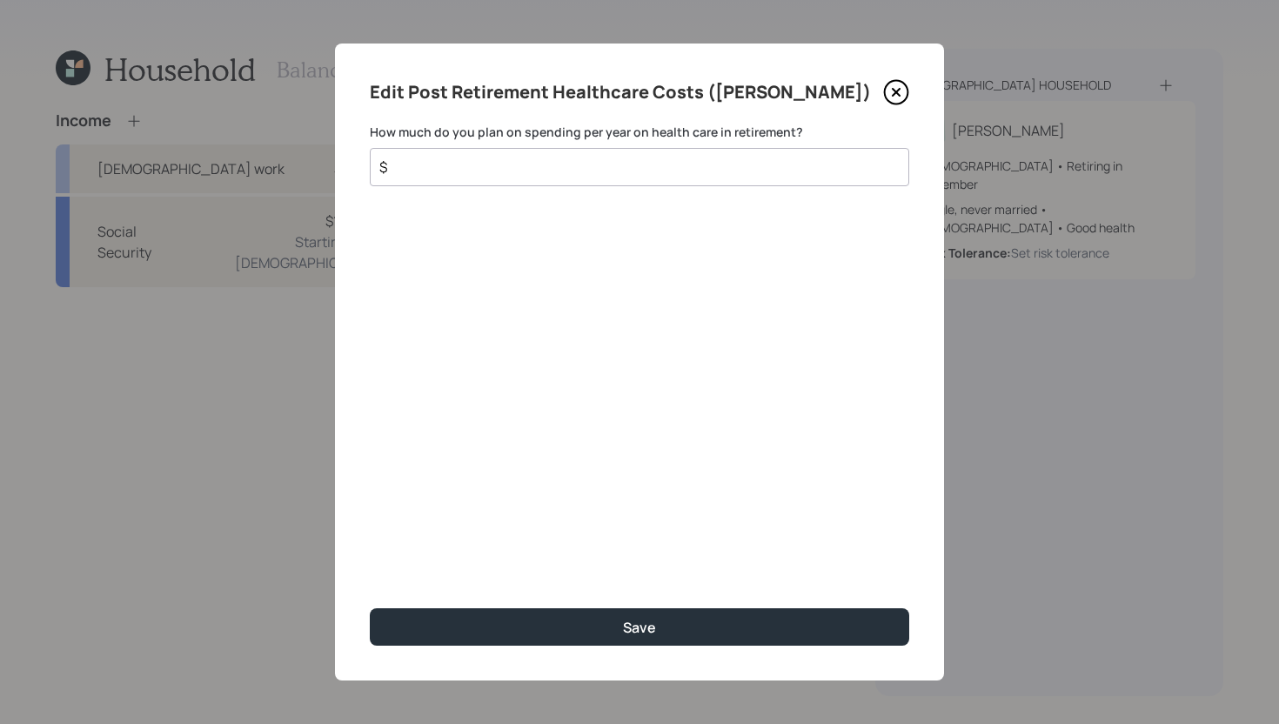
click at [645, 177] on div "$" at bounding box center [639, 167] width 539 height 38
click at [659, 164] on input "$" at bounding box center [633, 167] width 510 height 21
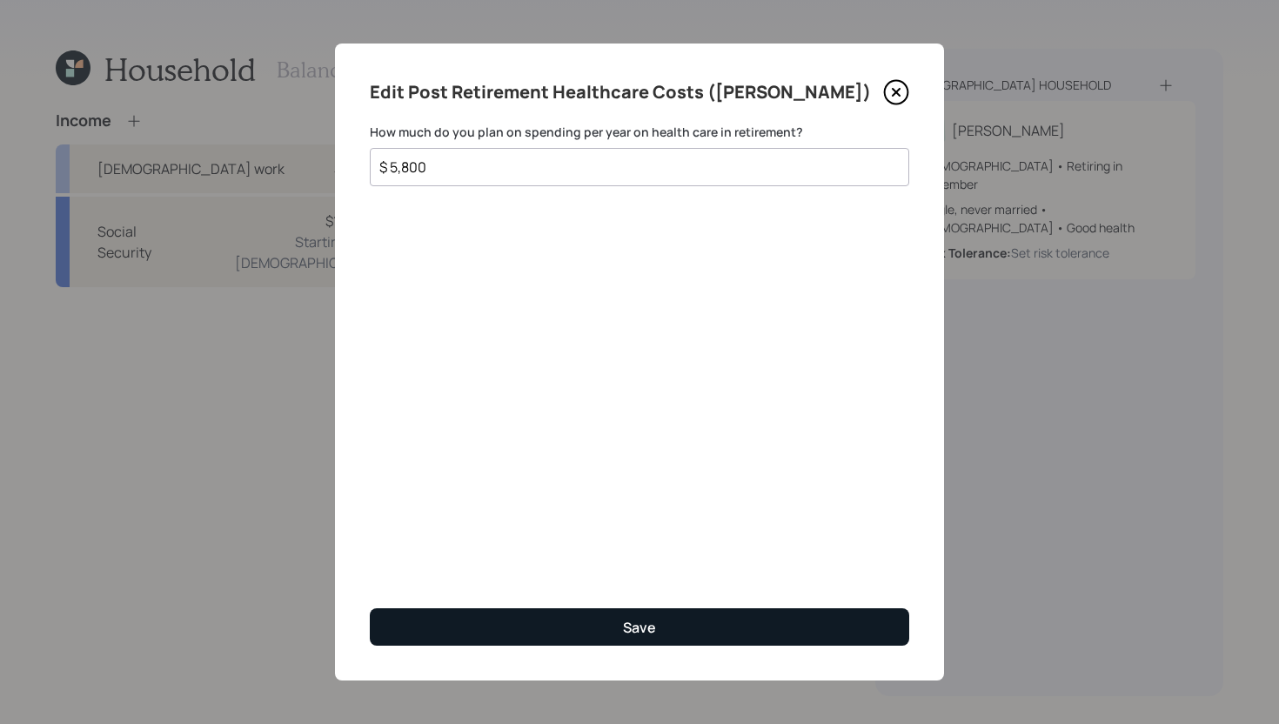
type input "$ 5,800"
click at [602, 618] on button "Save" at bounding box center [639, 626] width 539 height 37
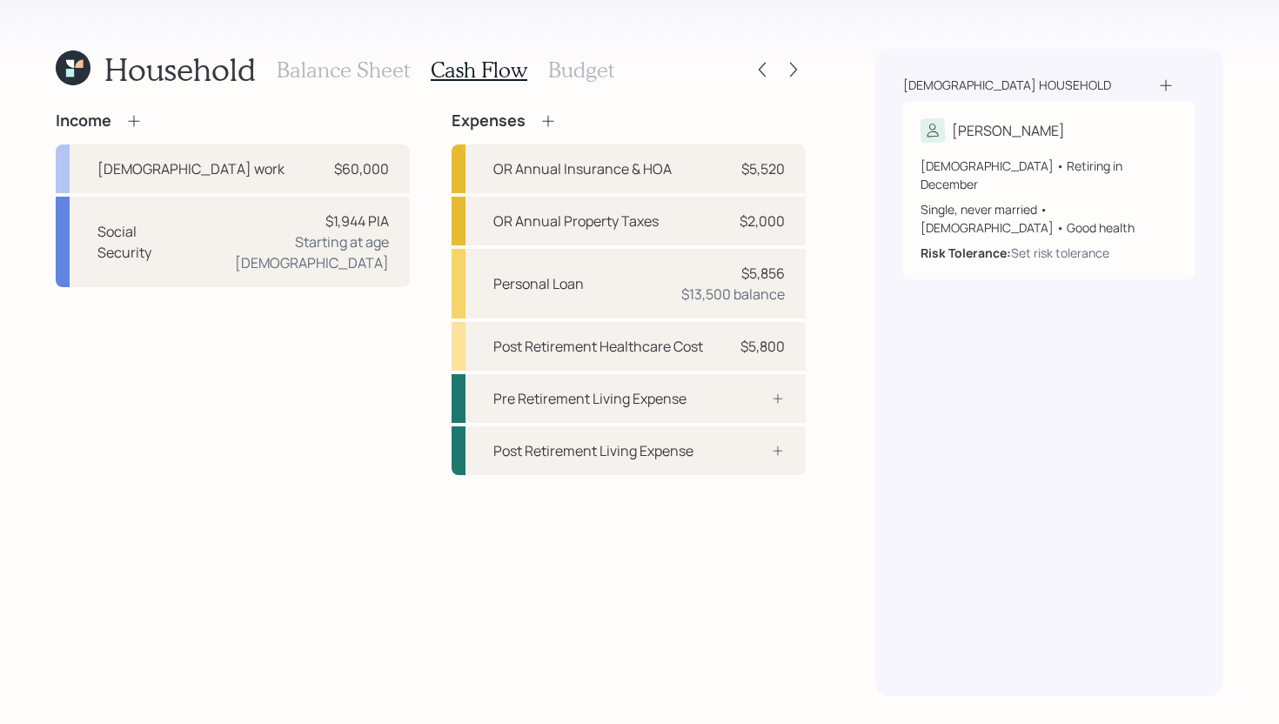
click at [358, 75] on h3 "Balance Sheet" at bounding box center [343, 69] width 133 height 25
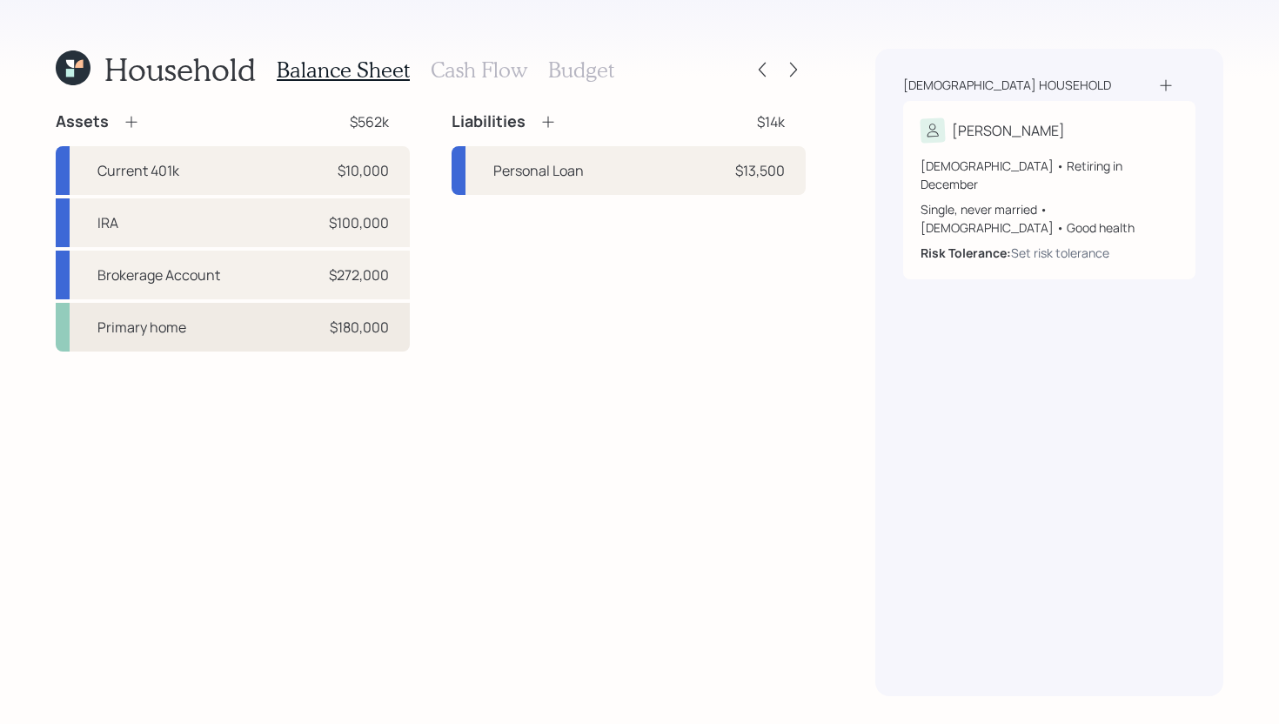
click at [290, 337] on div "Primary home $180,000" at bounding box center [233, 327] width 354 height 49
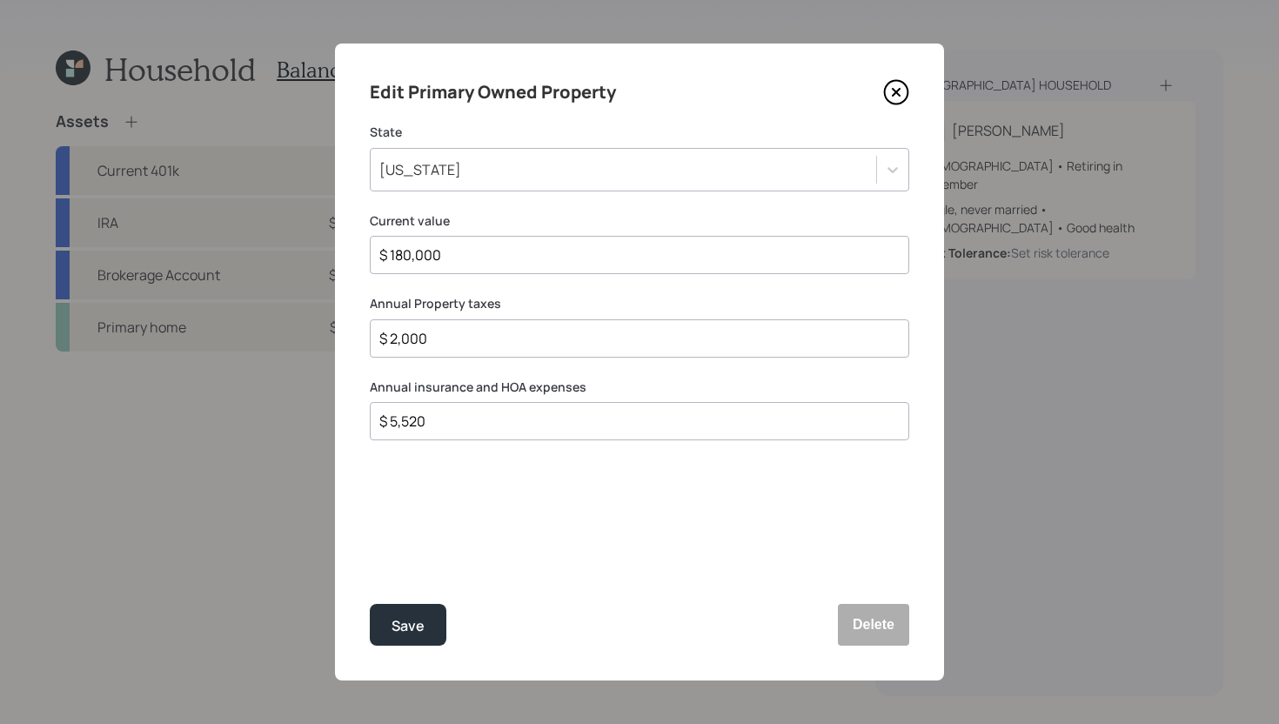
click at [902, 90] on icon at bounding box center [896, 92] width 26 height 26
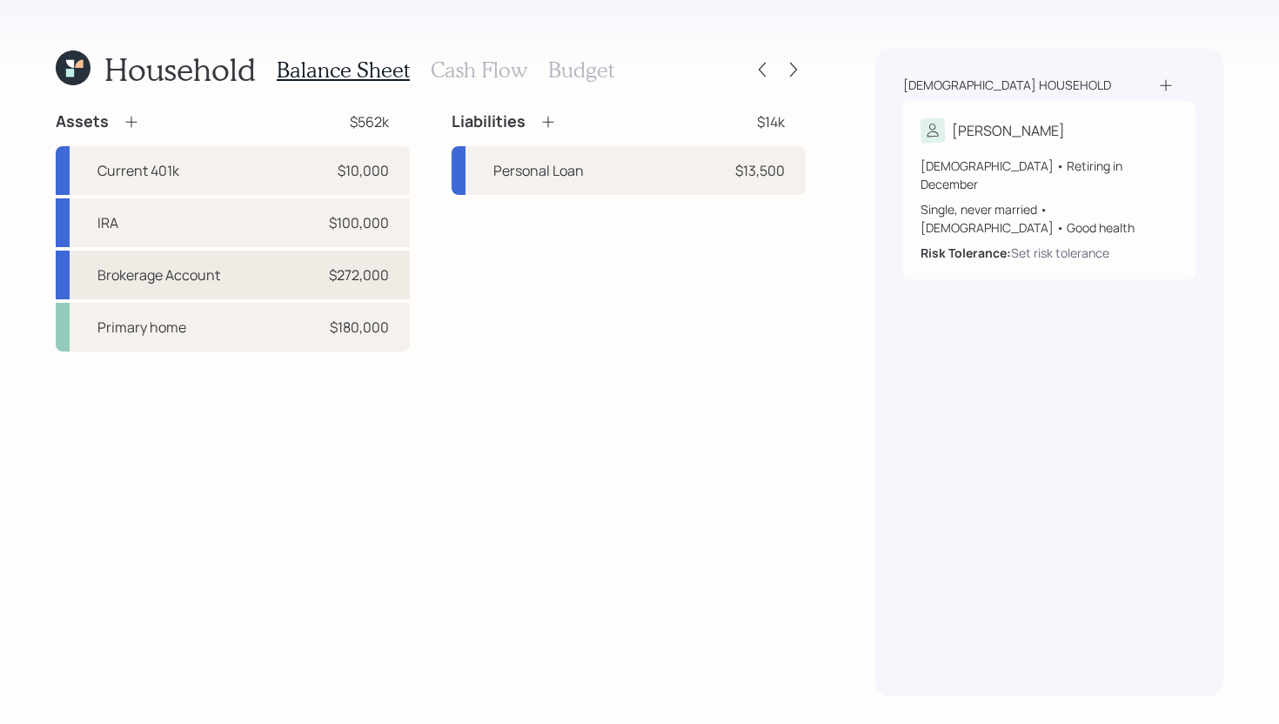
click at [232, 270] on div "Brokerage Account $272,000" at bounding box center [233, 275] width 354 height 49
select select "taxable"
select select "balanced"
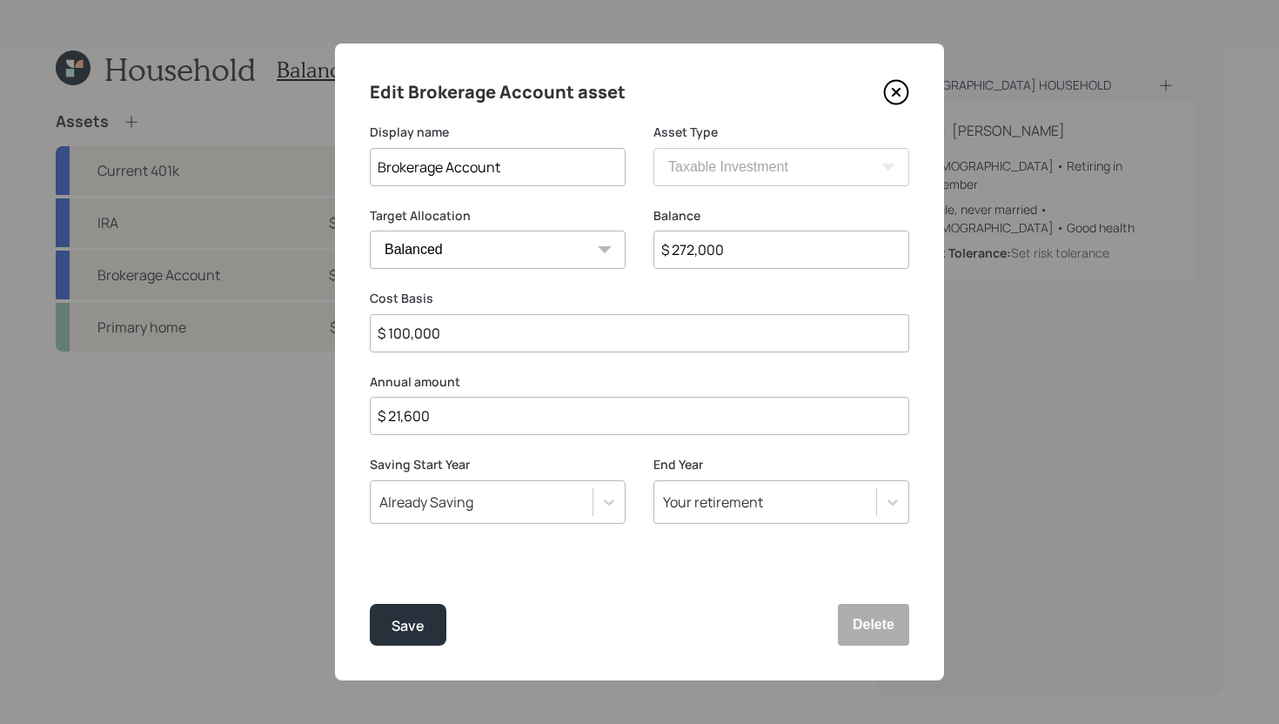
click at [454, 418] on input "$ 21,600" at bounding box center [639, 416] width 539 height 38
type input "$ 0"
click at [428, 614] on button "Save" at bounding box center [408, 625] width 77 height 42
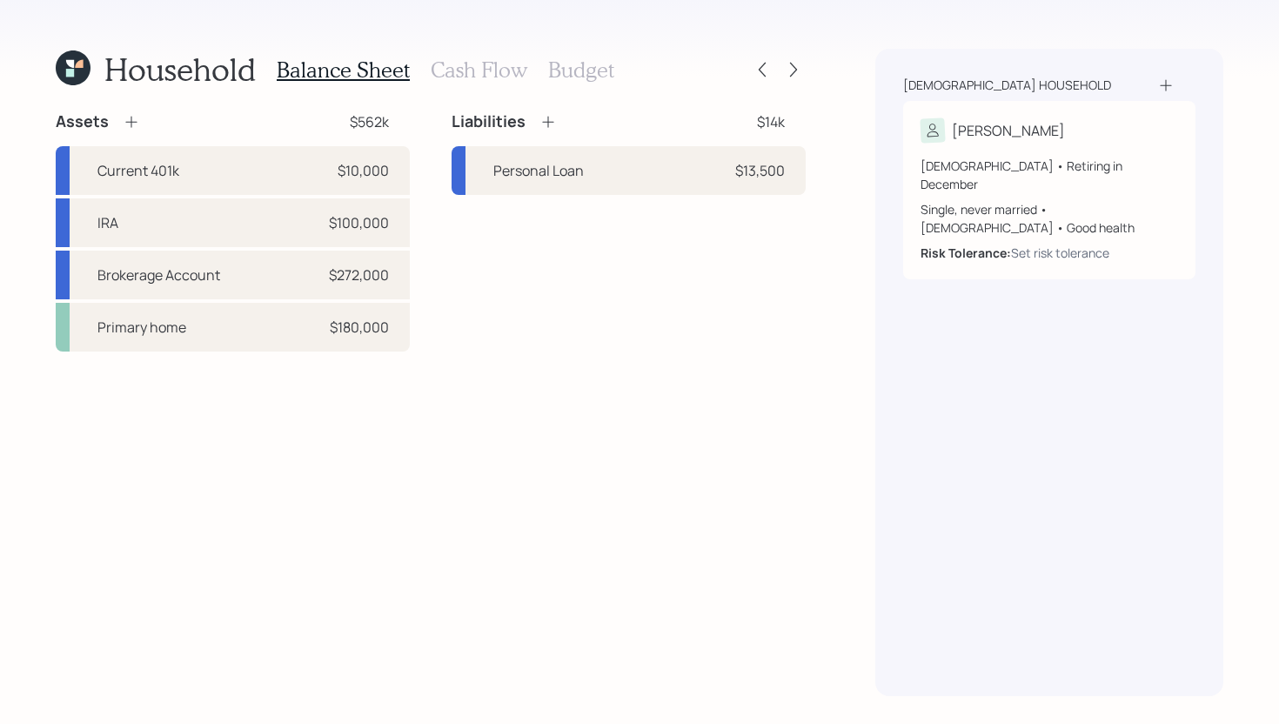
click at [485, 70] on h3 "Cash Flow" at bounding box center [479, 69] width 97 height 25
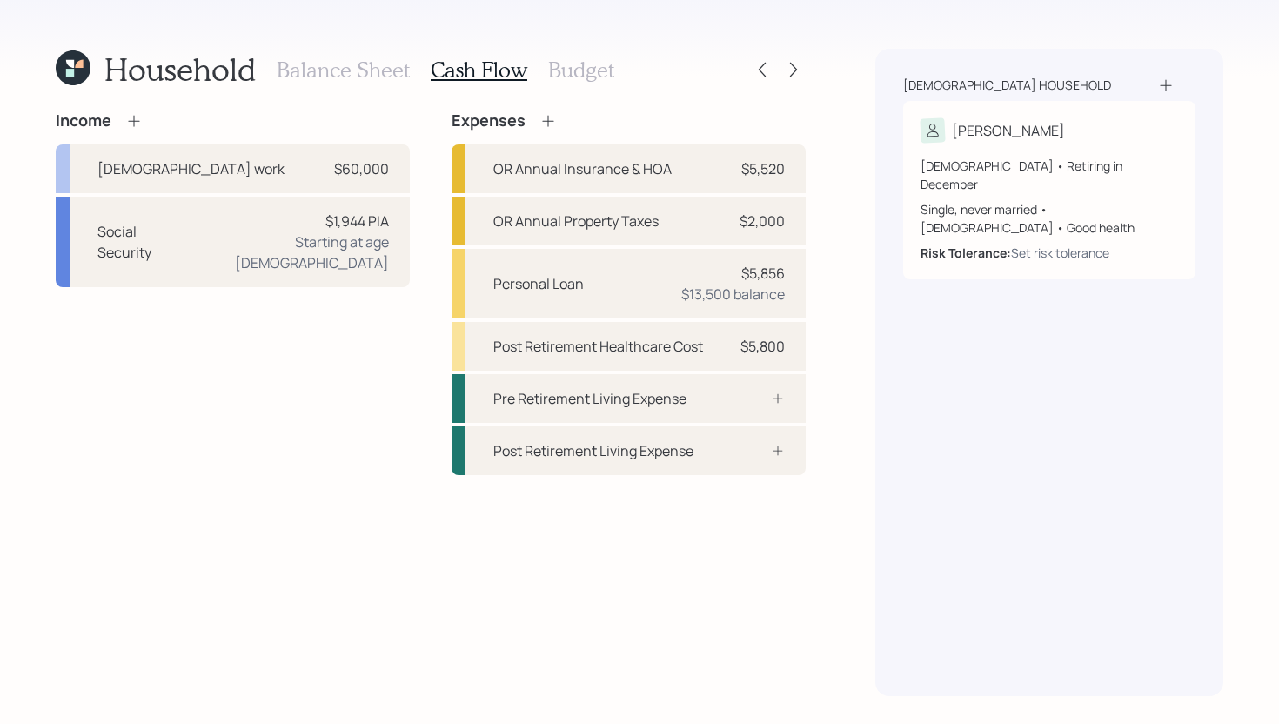
click at [365, 74] on h3 "Balance Sheet" at bounding box center [343, 69] width 133 height 25
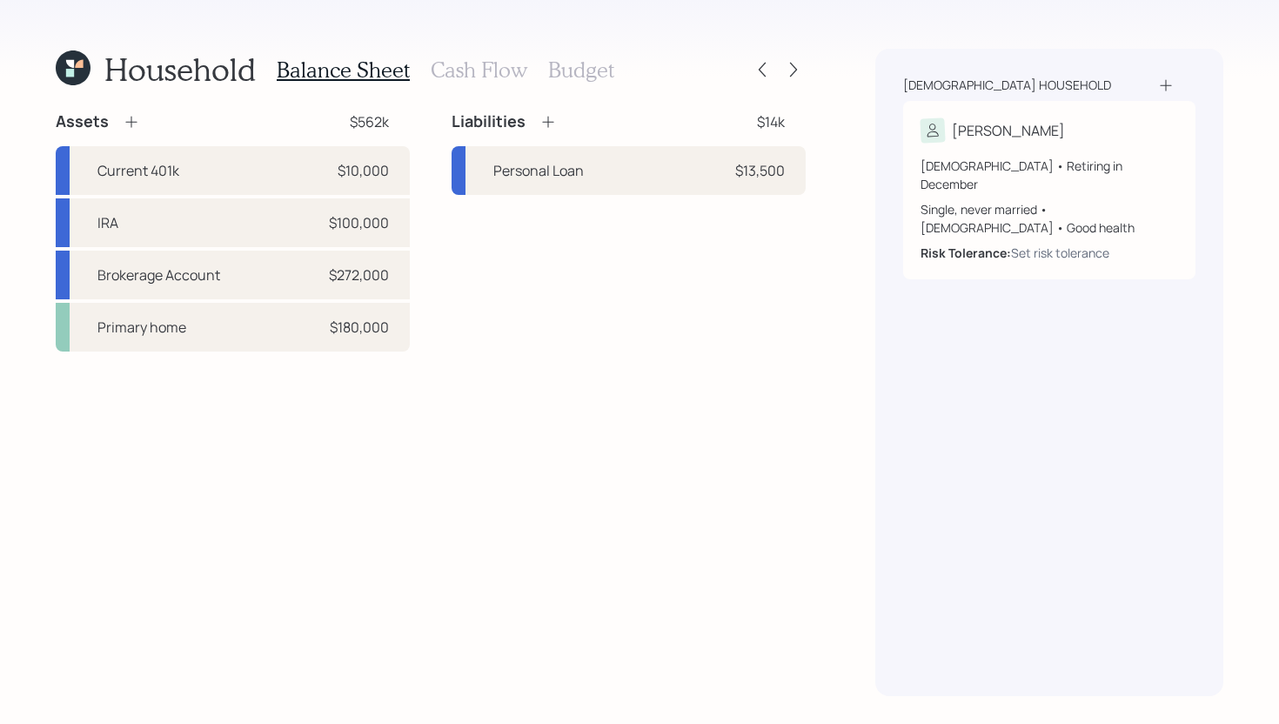
click at [505, 73] on h3 "Cash Flow" at bounding box center [479, 69] width 97 height 25
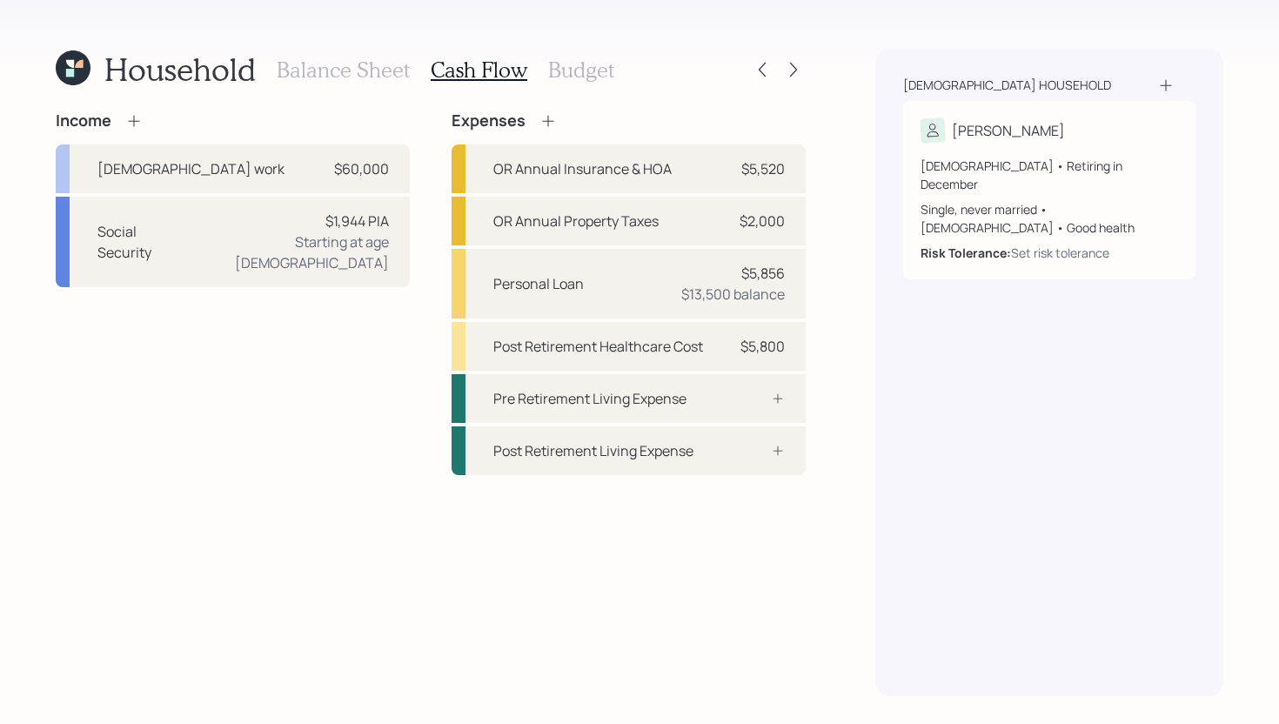
click at [599, 80] on h3 "Budget" at bounding box center [581, 69] width 66 height 25
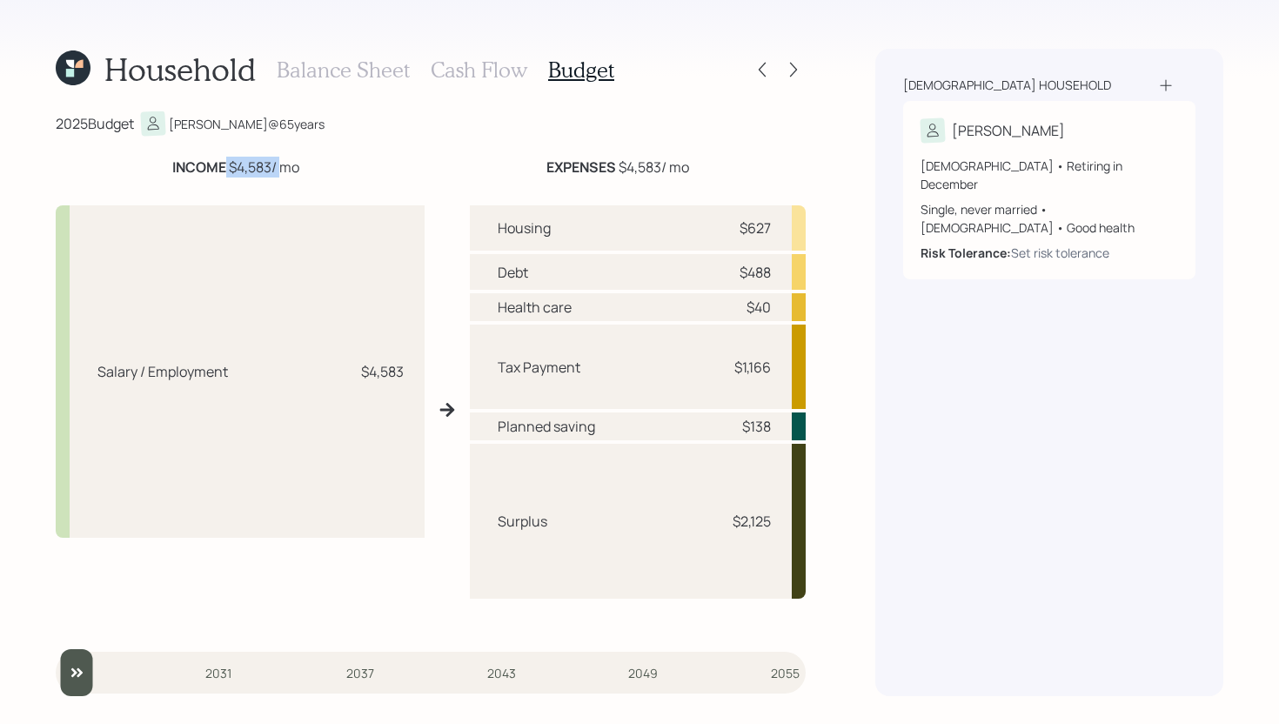
drag, startPoint x: 225, startPoint y: 168, endPoint x: 278, endPoint y: 166, distance: 52.2
click at [278, 166] on div "INCOME $4,583 / mo" at bounding box center [235, 167] width 127 height 21
click at [452, 80] on h3 "Cash Flow" at bounding box center [479, 69] width 97 height 25
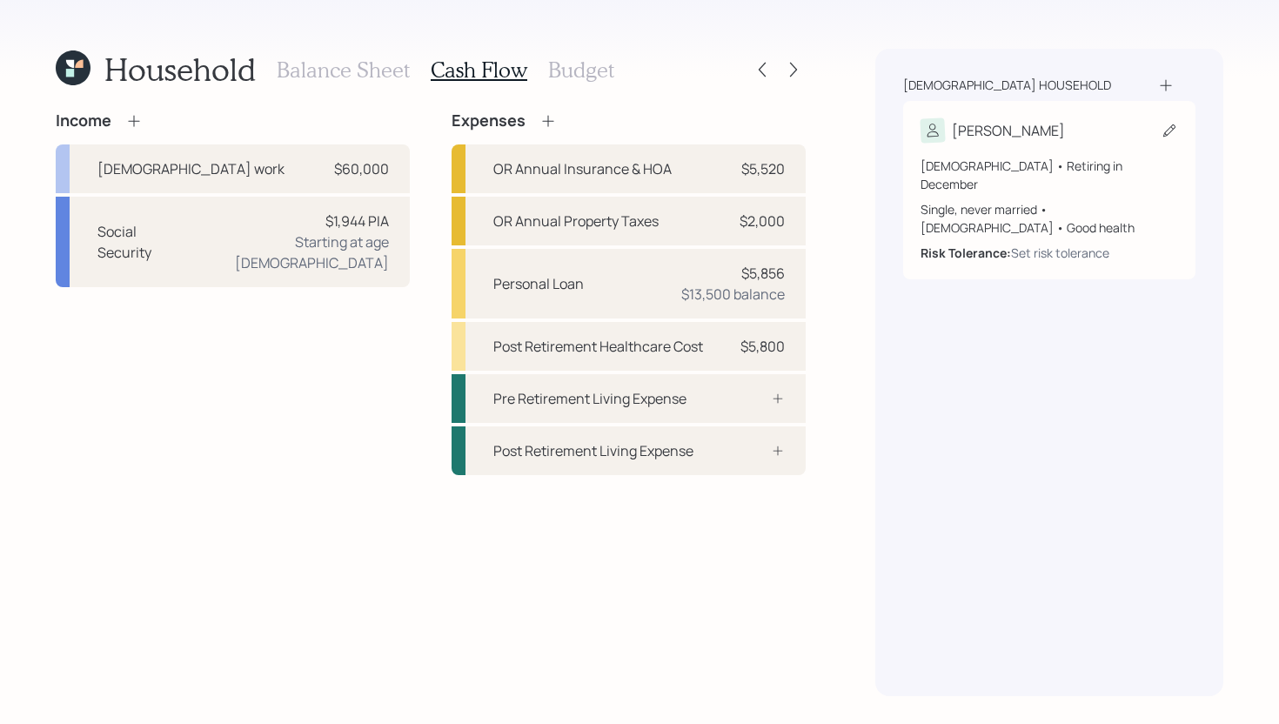
click at [979, 112] on div "Kristi 64 years old • Retiring in December Single, never married • Female • Goo…" at bounding box center [1049, 190] width 292 height 178
select select "12"
select select "female"
select select "good"
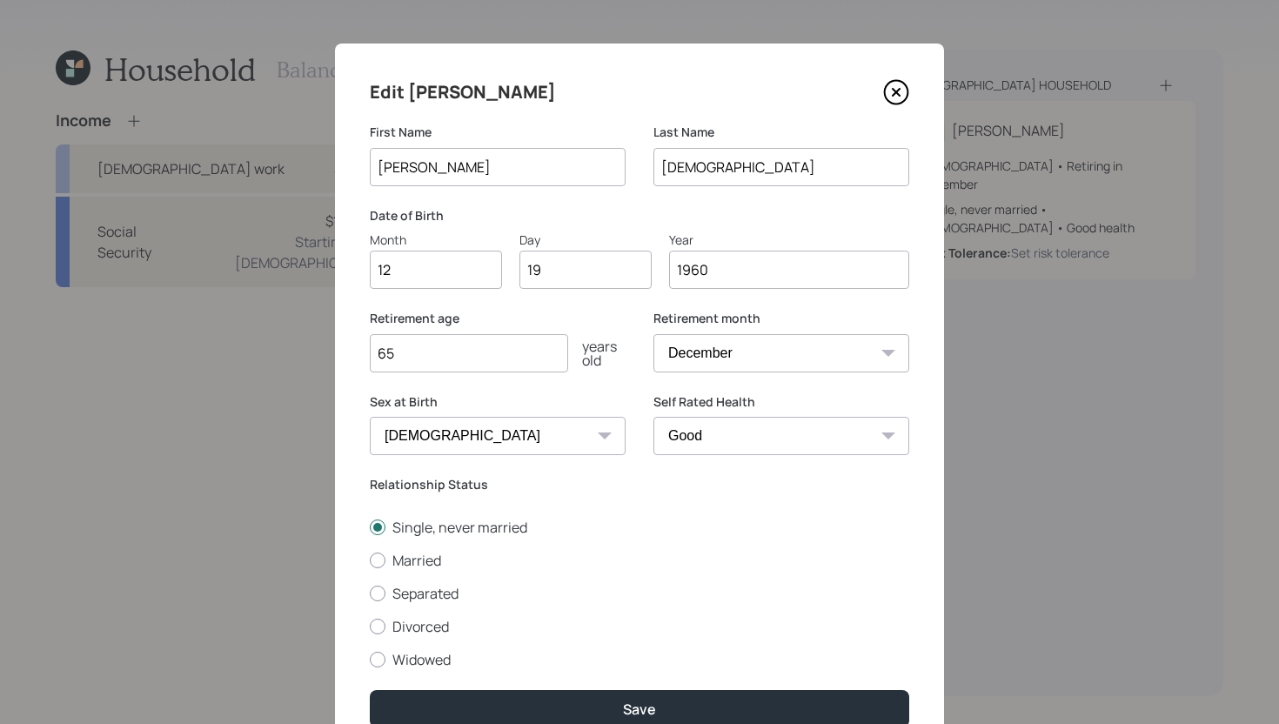
click at [712, 343] on select "January February March April May June July August September October November De…" at bounding box center [781, 353] width 256 height 38
select select "1"
click at [653, 334] on select "January February March April May June July August September October November De…" at bounding box center [781, 353] width 256 height 38
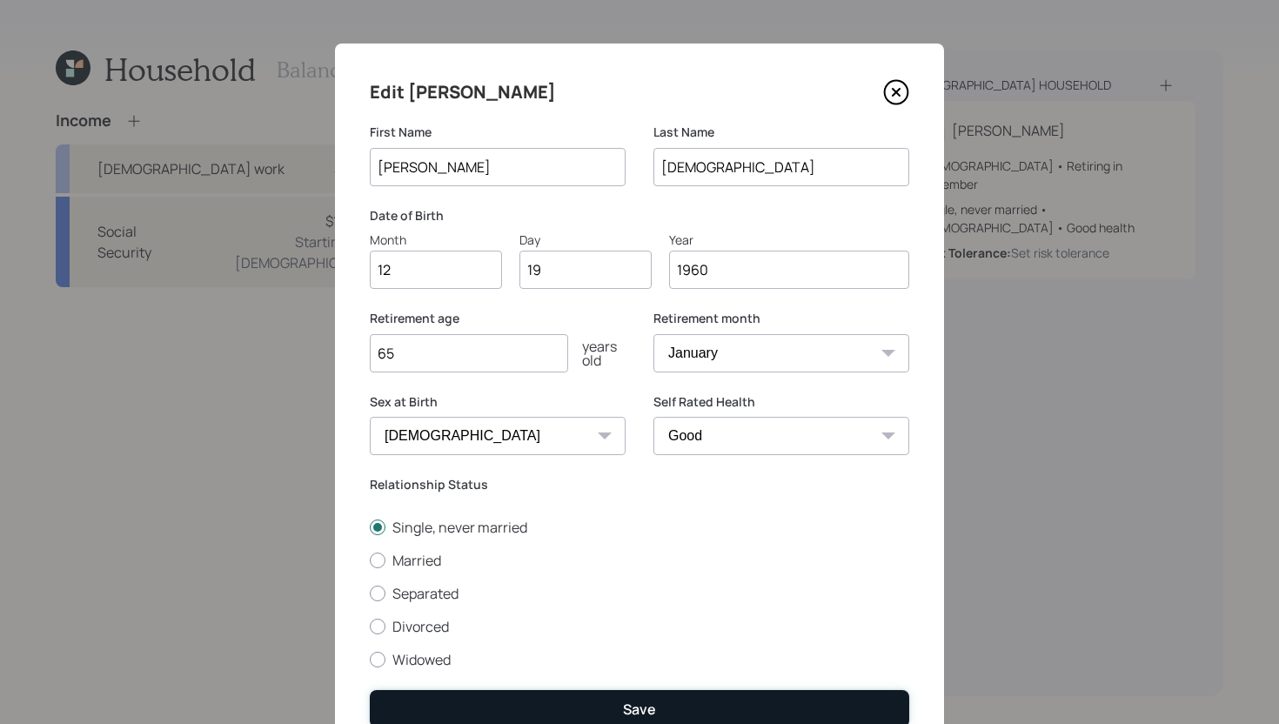
click at [636, 702] on div "Save" at bounding box center [639, 708] width 33 height 19
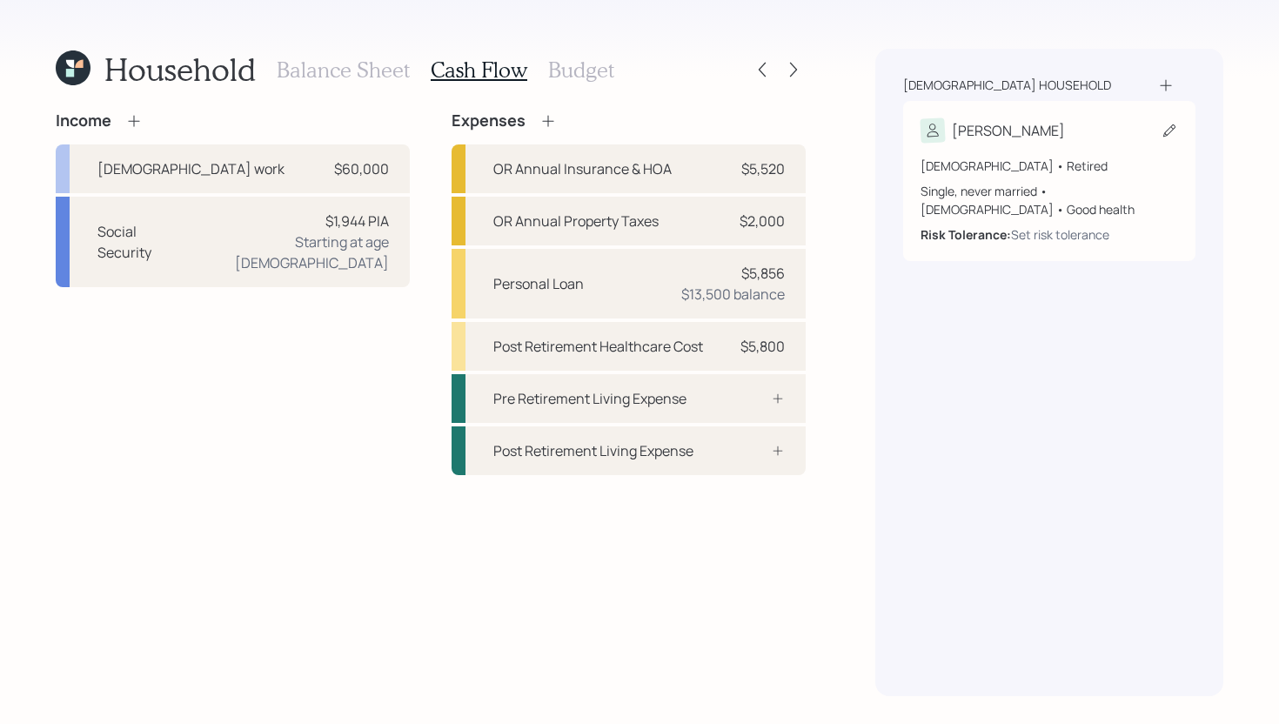
click at [1041, 109] on div "Kristi 64 years old • Retired Single, never married • Female • Good health Risk…" at bounding box center [1049, 181] width 292 height 160
select select "female"
select select "good"
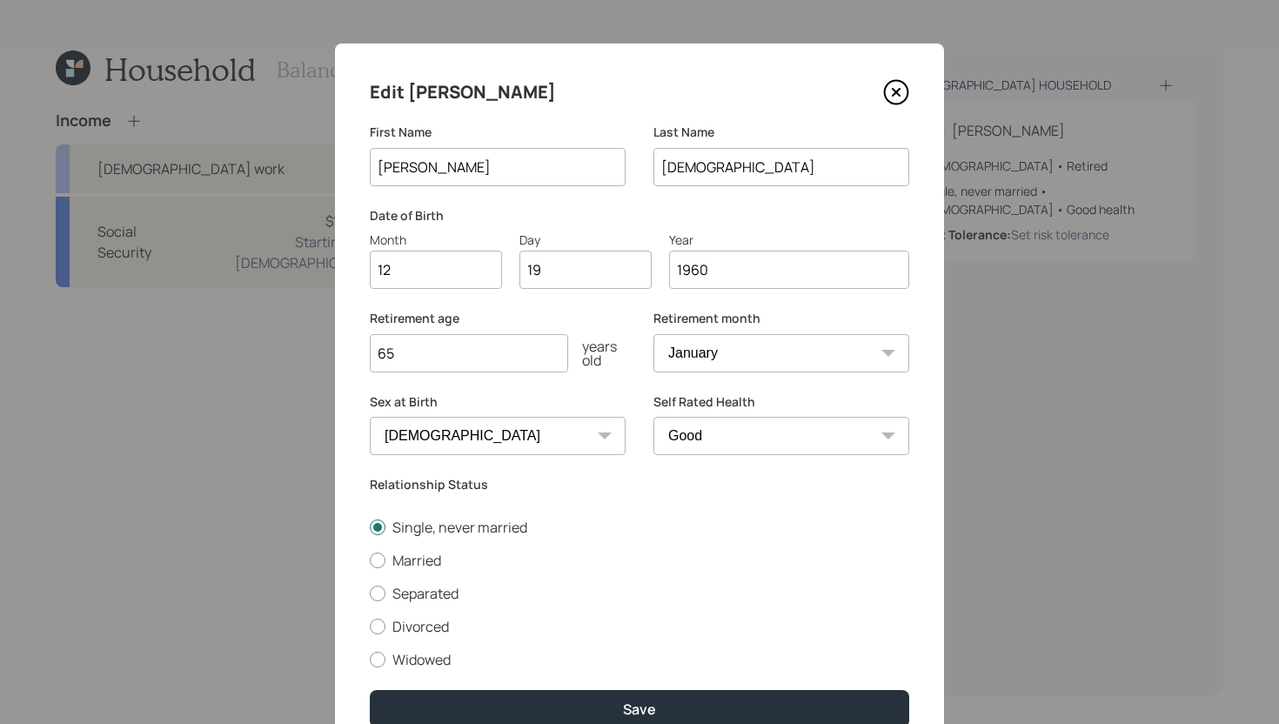
click at [478, 364] on input "65" at bounding box center [469, 353] width 198 height 38
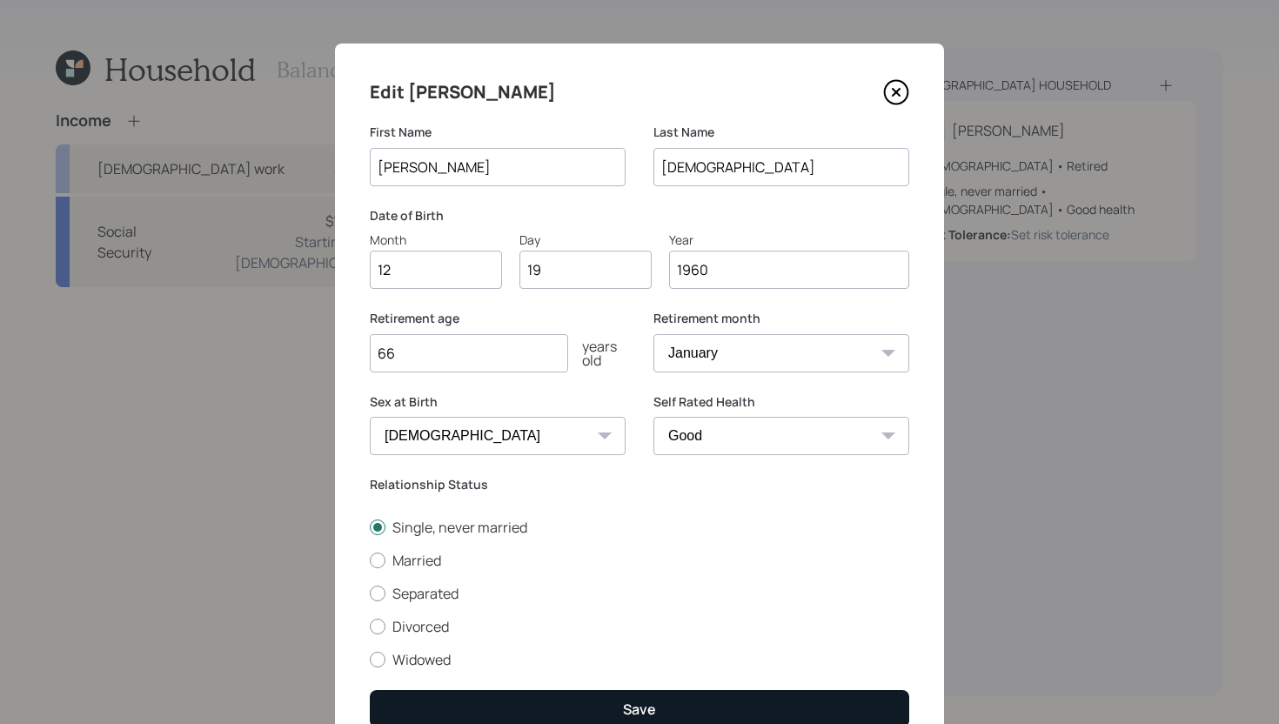
type input "66"
click at [509, 707] on button "Save" at bounding box center [639, 708] width 539 height 37
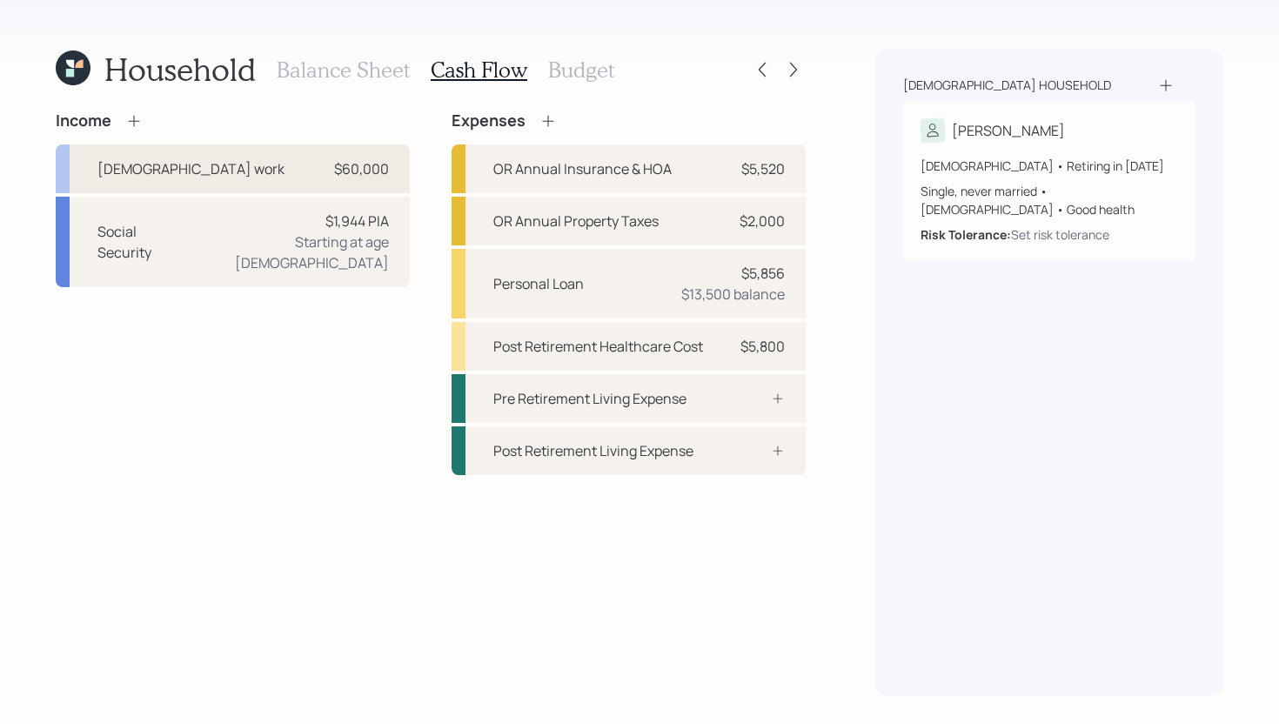
click at [311, 171] on div "Full-time work $60,000" at bounding box center [233, 168] width 354 height 49
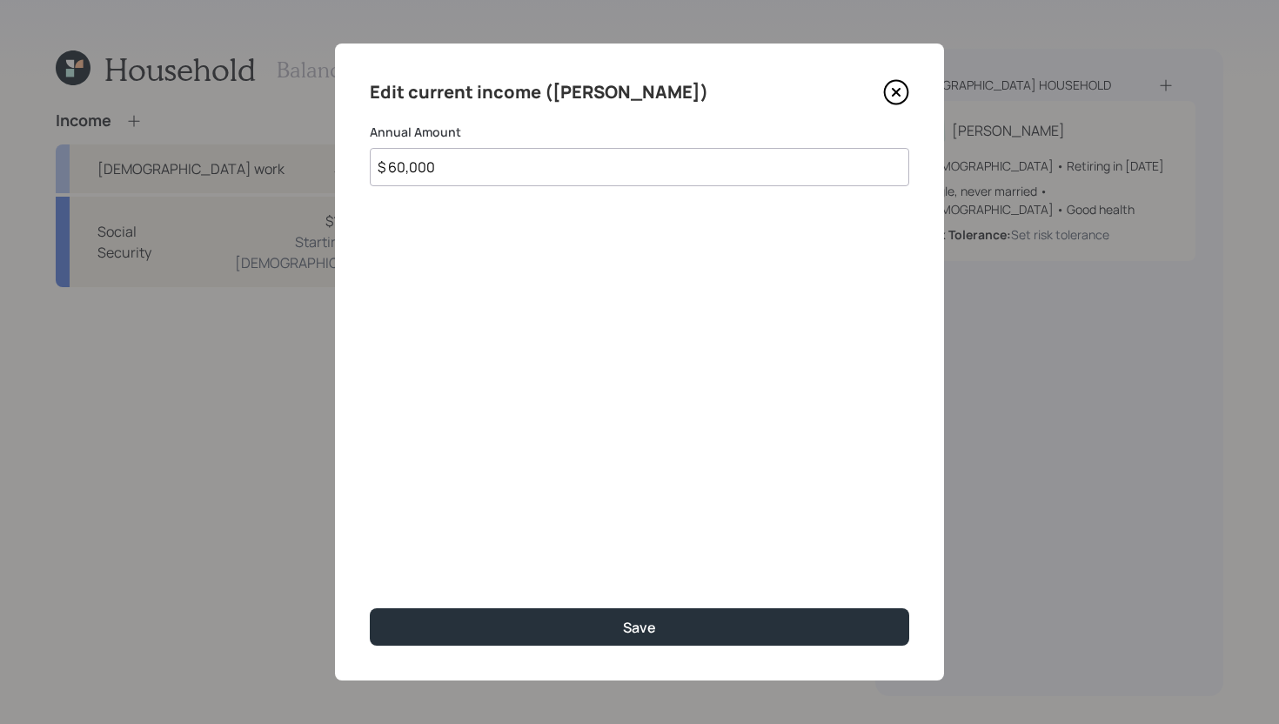
click at [528, 171] on input "$ 60,000" at bounding box center [639, 167] width 539 height 38
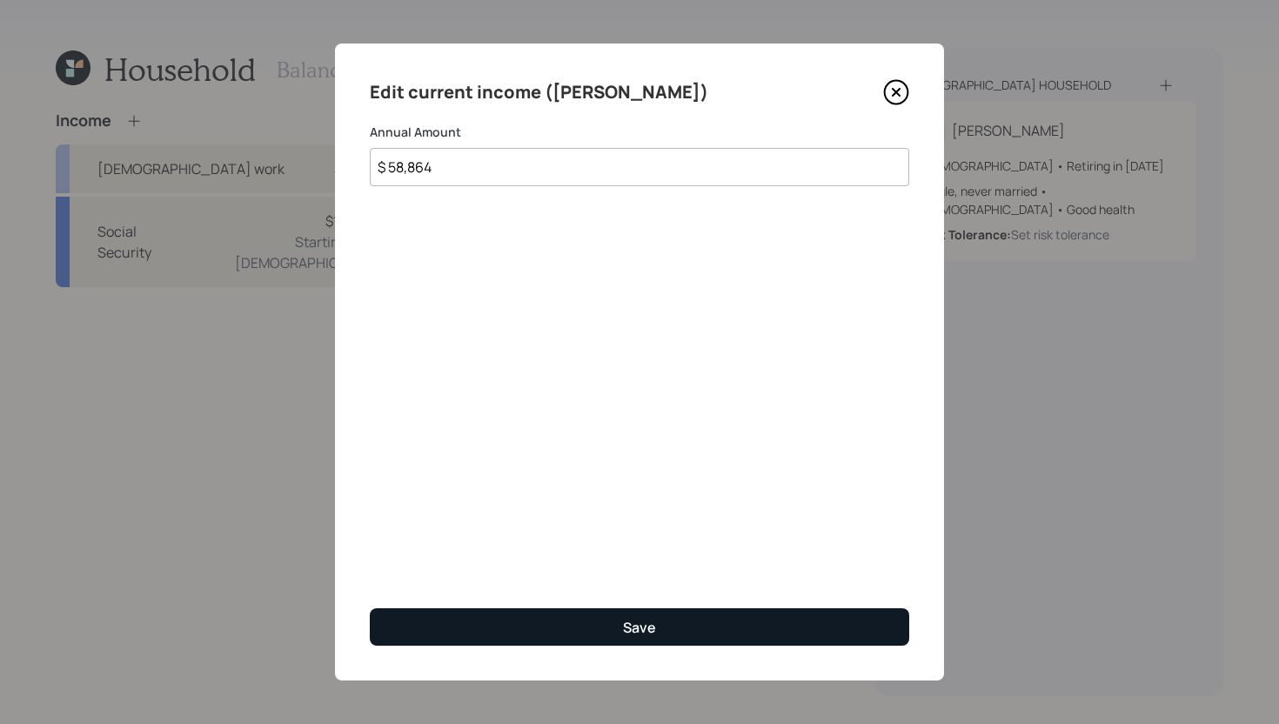
type input "$ 58,864"
click at [605, 626] on button "Save" at bounding box center [639, 626] width 539 height 37
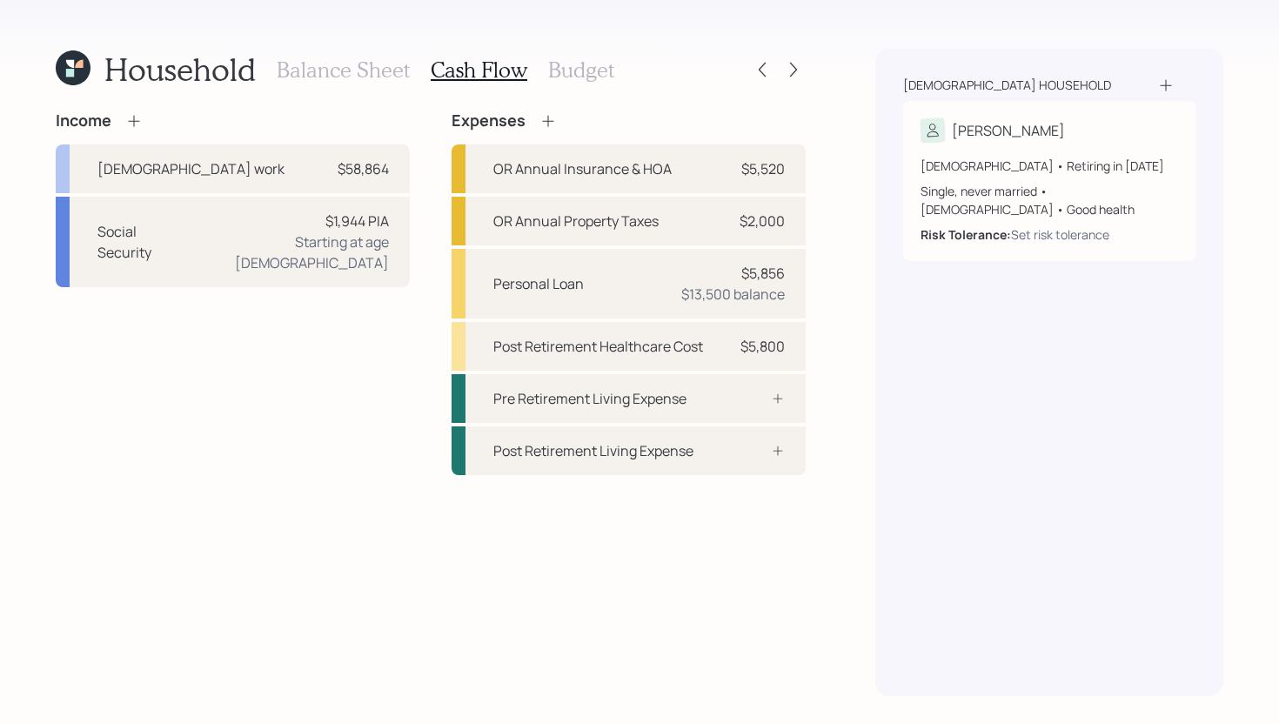
click at [572, 70] on h3 "Budget" at bounding box center [581, 69] width 66 height 25
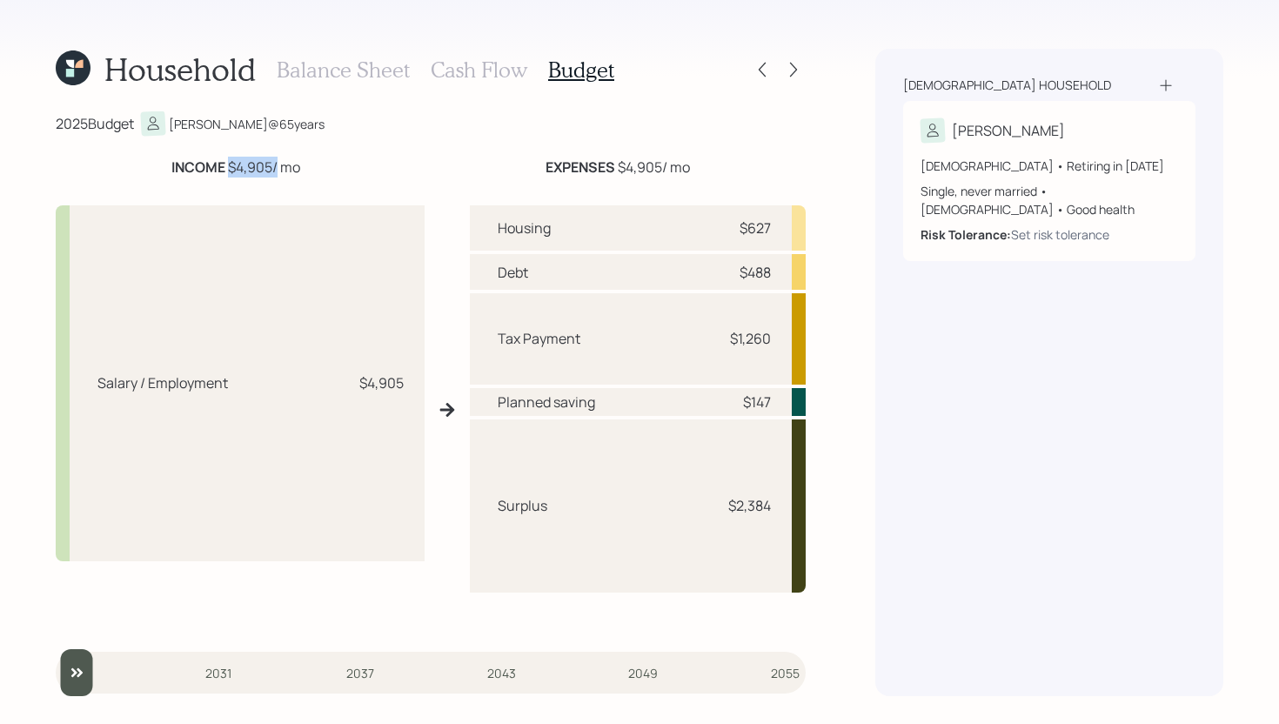
drag, startPoint x: 226, startPoint y: 165, endPoint x: 275, endPoint y: 164, distance: 48.7
click at [275, 164] on div "INCOME $4,905 / mo" at bounding box center [235, 167] width 129 height 21
drag, startPoint x: 615, startPoint y: 161, endPoint x: 657, endPoint y: 160, distance: 41.8
click at [657, 160] on div "EXPENSES $4,905 / mo" at bounding box center [617, 167] width 144 height 21
drag, startPoint x: 727, startPoint y: 338, endPoint x: 773, endPoint y: 334, distance: 46.2
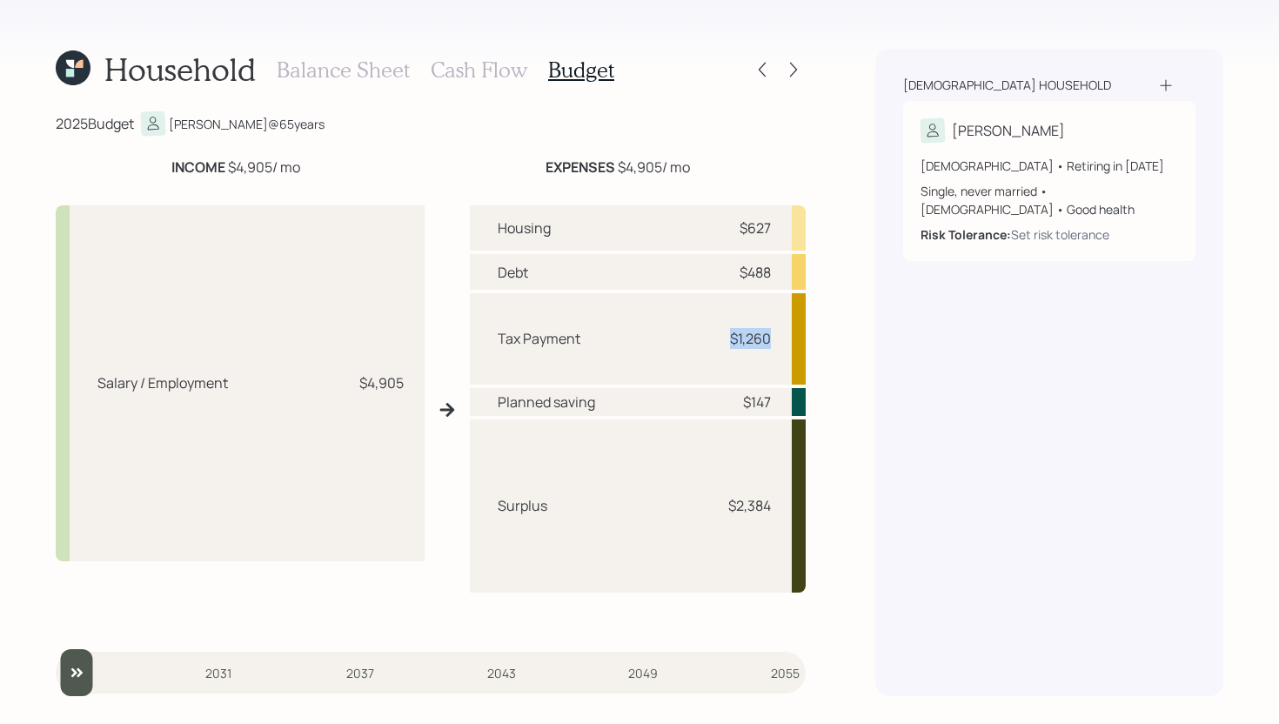
click at [773, 334] on div "Tax Payment $1,260" at bounding box center [638, 338] width 336 height 91
click at [719, 339] on div "$1,260" at bounding box center [745, 338] width 52 height 21
click at [726, 338] on div "$1,260" at bounding box center [745, 338] width 52 height 21
click at [742, 337] on div "$1,260" at bounding box center [750, 338] width 41 height 21
drag, startPoint x: 732, startPoint y: 337, endPoint x: 767, endPoint y: 335, distance: 34.8
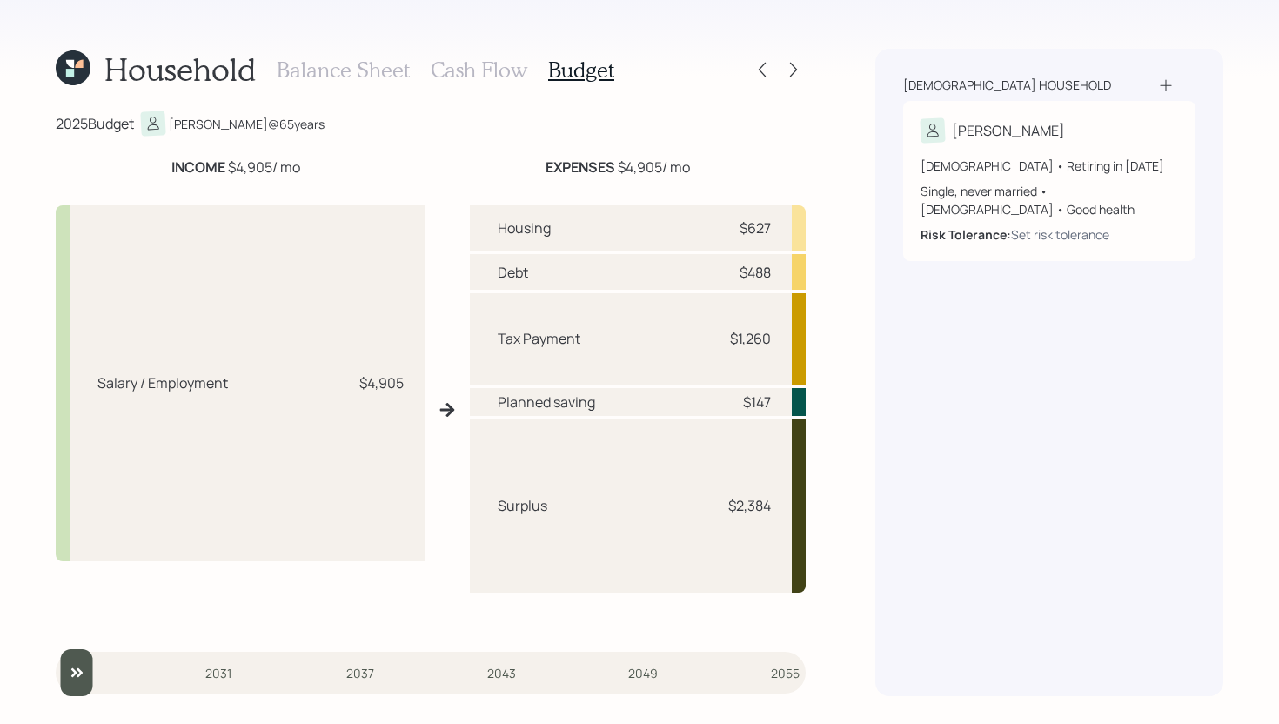
click at [767, 335] on div "$1,260" at bounding box center [750, 338] width 41 height 21
drag, startPoint x: 779, startPoint y: 338, endPoint x: 679, endPoint y: 338, distance: 100.9
click at [679, 338] on div "Tax Payment $1,260" at bounding box center [638, 338] width 336 height 91
click at [511, 73] on h3 "Cash Flow" at bounding box center [479, 69] width 97 height 25
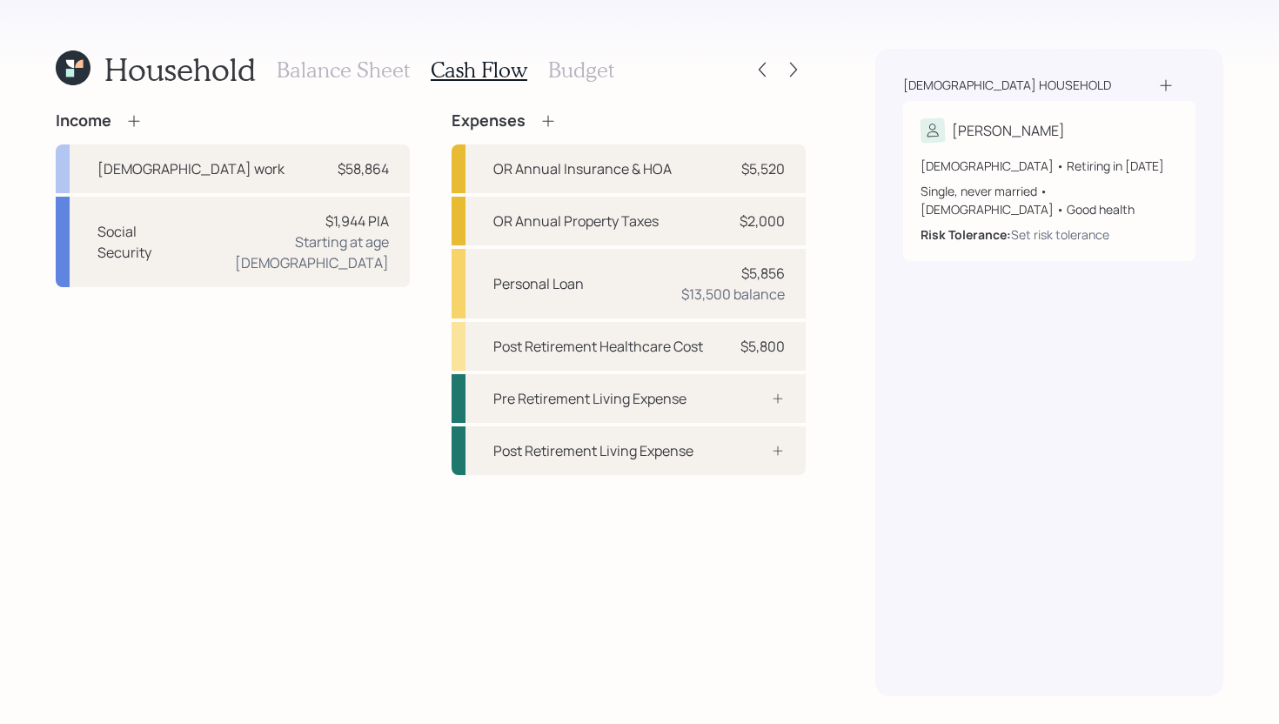
click at [582, 77] on h3 "Budget" at bounding box center [581, 69] width 66 height 25
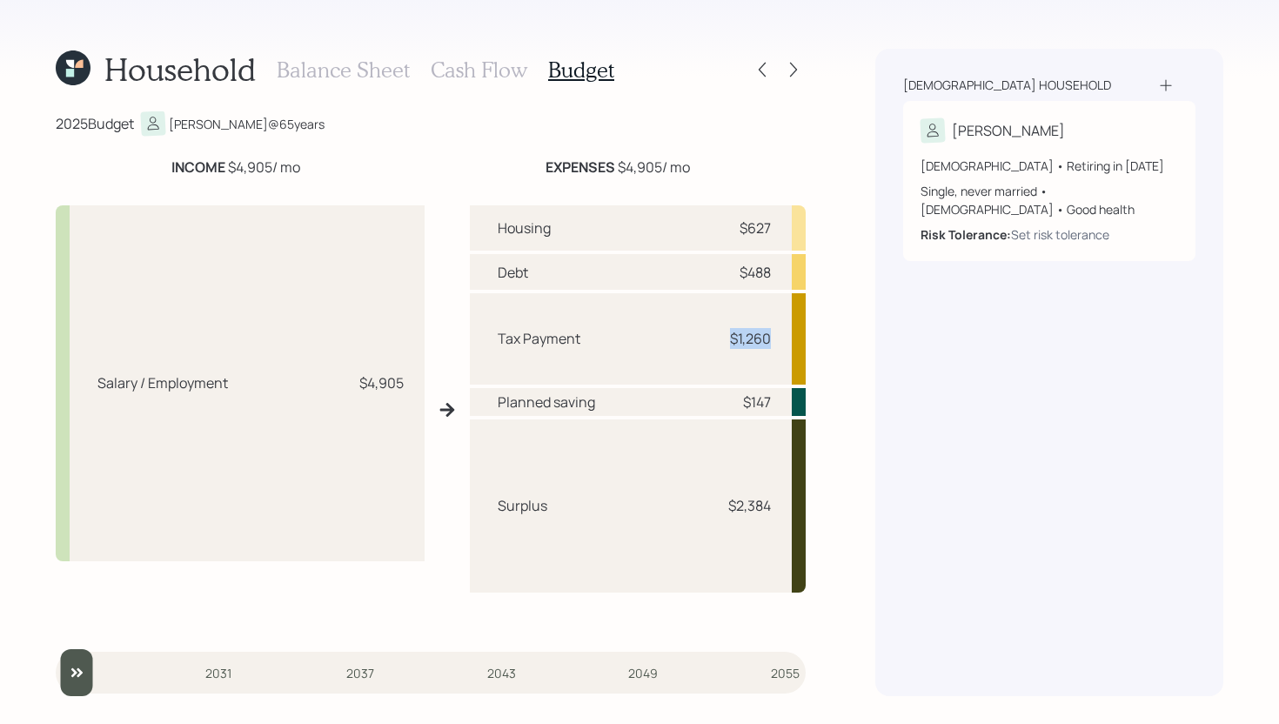
drag, startPoint x: 719, startPoint y: 335, endPoint x: 797, endPoint y: 335, distance: 78.3
click at [797, 335] on div "Tax Payment $1,260" at bounding box center [638, 338] width 336 height 91
click at [656, 242] on div "Housing $627" at bounding box center [638, 227] width 336 height 45
drag, startPoint x: 738, startPoint y: 231, endPoint x: 781, endPoint y: 223, distance: 44.2
click at [781, 223] on div "Housing $627" at bounding box center [638, 227] width 336 height 45
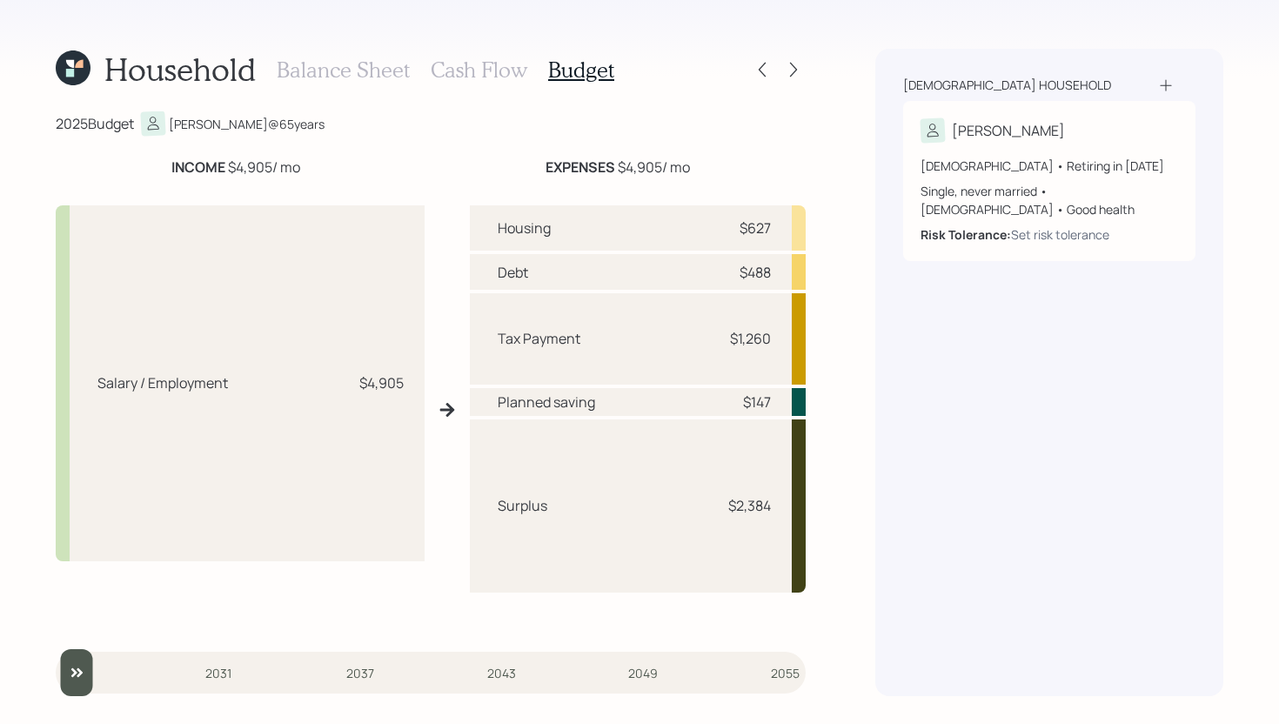
click at [669, 245] on div "Housing $627" at bounding box center [638, 227] width 336 height 45
drag, startPoint x: 738, startPoint y: 274, endPoint x: 785, endPoint y: 274, distance: 47.0
click at [785, 274] on div "Debt $488" at bounding box center [638, 272] width 336 height 36
drag, startPoint x: 732, startPoint y: 393, endPoint x: 775, endPoint y: 393, distance: 43.5
click at [775, 393] on div "Planned saving $147" at bounding box center [638, 402] width 336 height 28
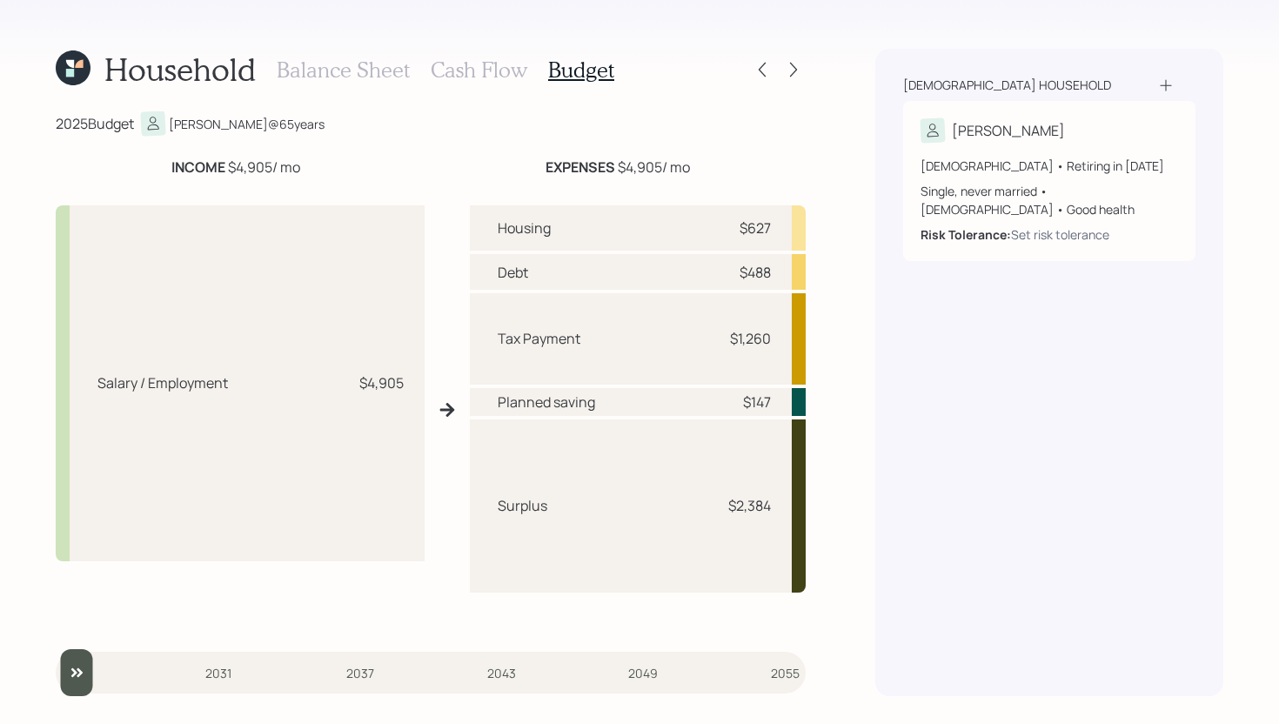
click at [725, 458] on div "Surplus $2,384" at bounding box center [638, 505] width 336 height 173
drag, startPoint x: 722, startPoint y: 505, endPoint x: 774, endPoint y: 504, distance: 52.2
click at [775, 504] on div "Surplus $2,384" at bounding box center [638, 505] width 336 height 173
drag, startPoint x: 566, startPoint y: 505, endPoint x: 485, endPoint y: 507, distance: 81.8
click at [485, 507] on div "Surplus $2,384" at bounding box center [638, 505] width 336 height 173
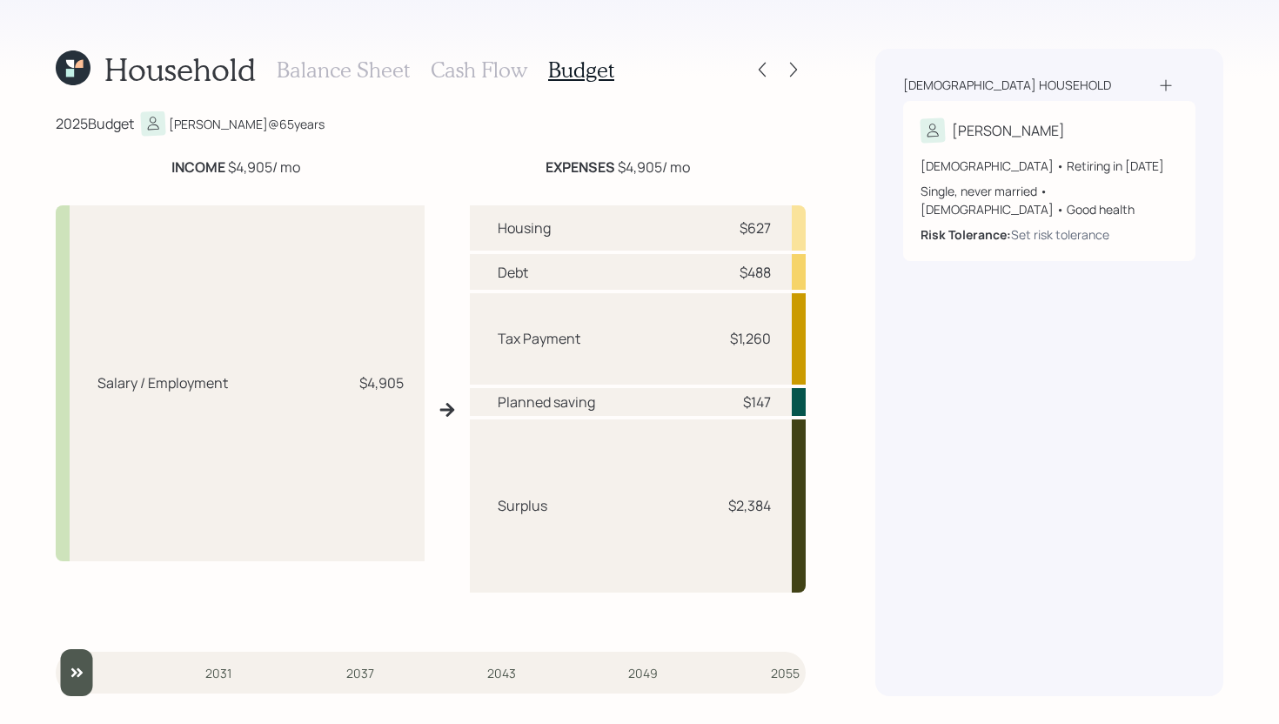
click at [482, 76] on h3 "Cash Flow" at bounding box center [479, 69] width 97 height 25
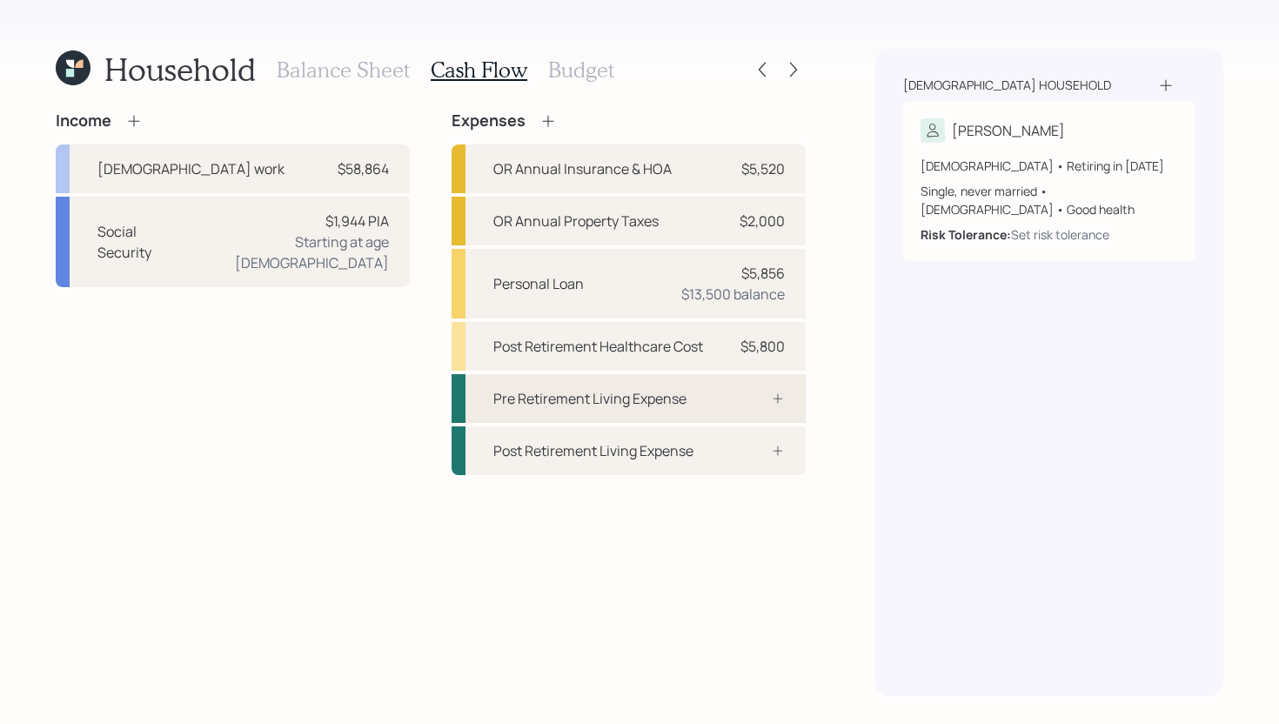
click at [710, 406] on div "Pre Retirement Living Expense" at bounding box center [628, 398] width 354 height 49
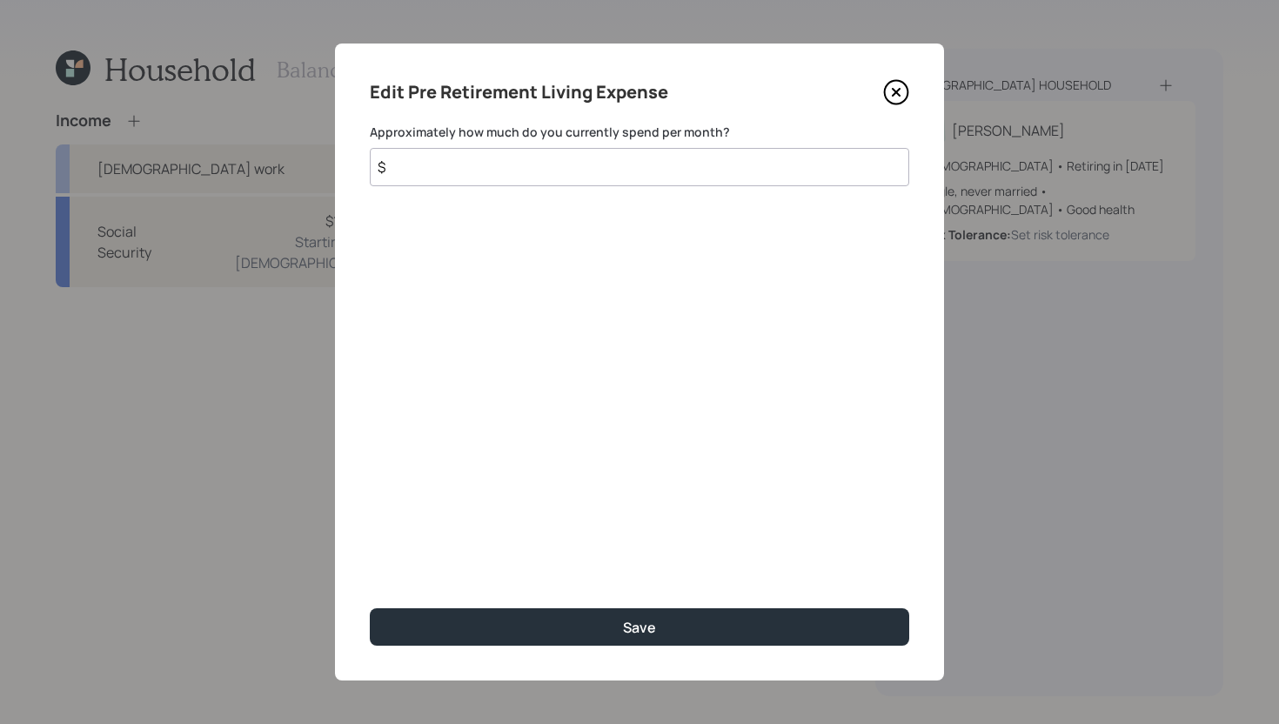
click at [551, 175] on input "$" at bounding box center [639, 167] width 539 height 38
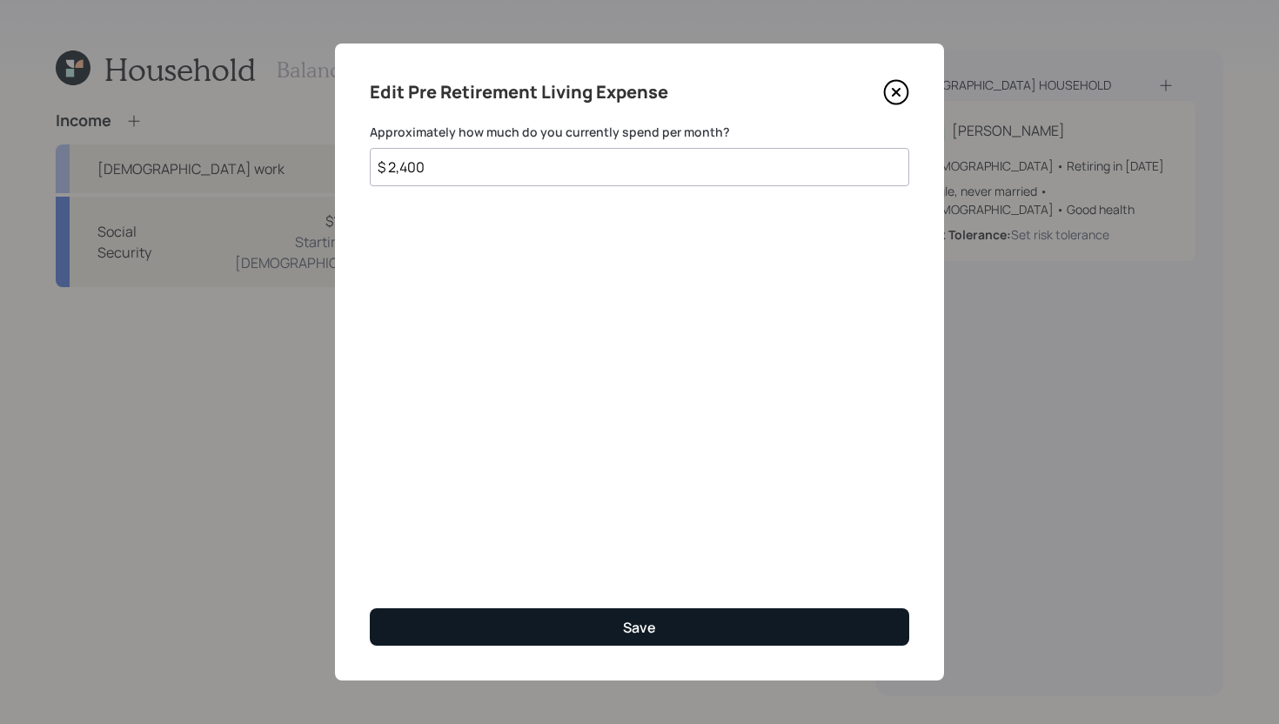
type input "$ 2,400"
click at [625, 610] on button "Save" at bounding box center [639, 626] width 539 height 37
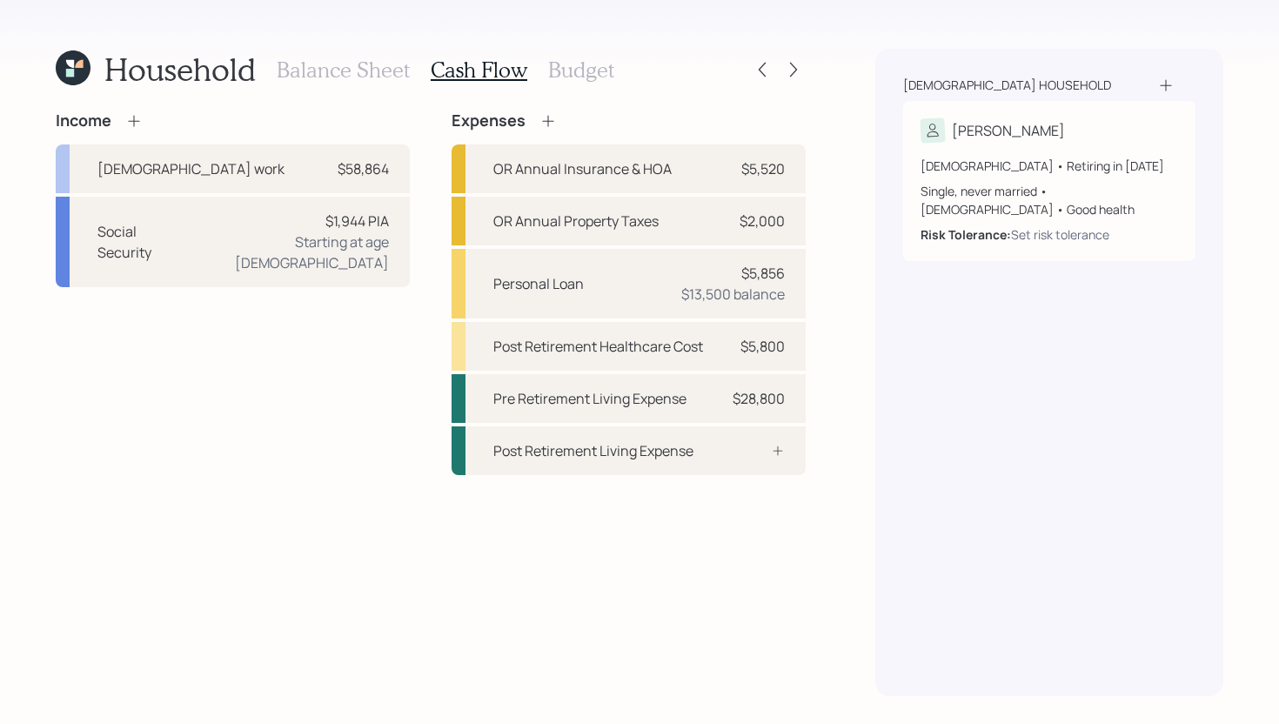
click at [561, 58] on h3 "Budget" at bounding box center [581, 69] width 66 height 25
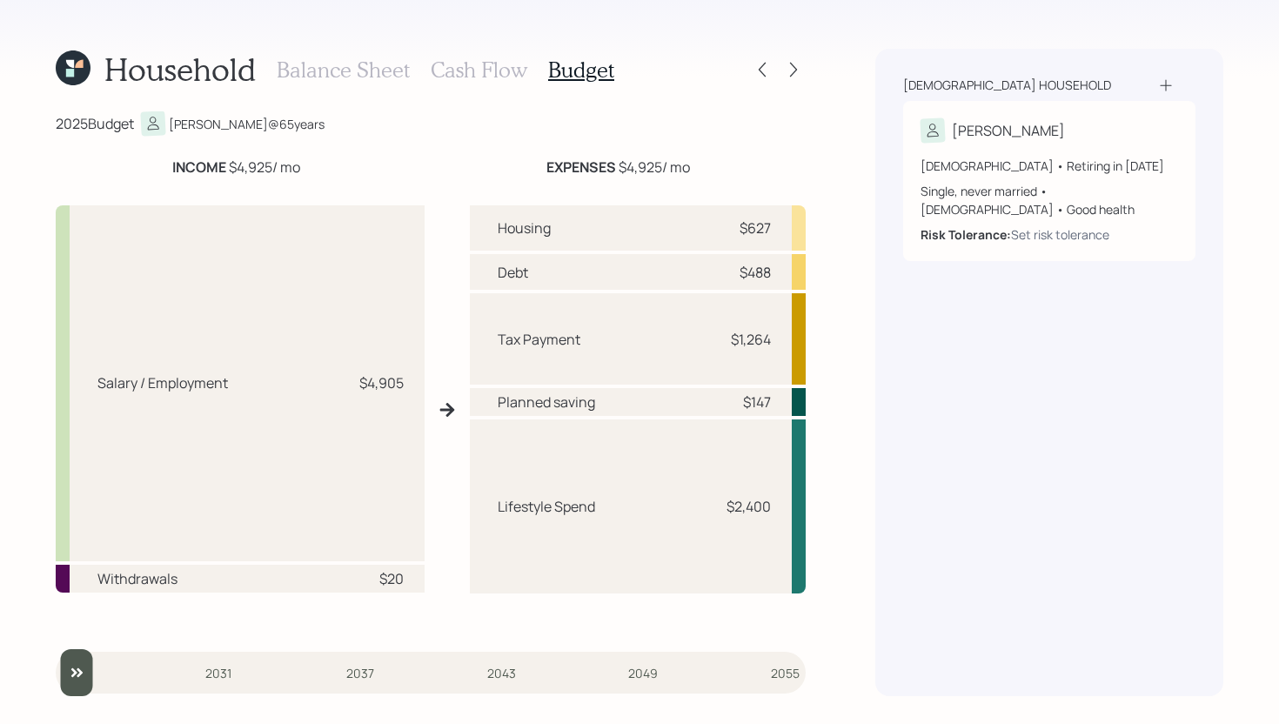
click at [500, 73] on h3 "Cash Flow" at bounding box center [479, 69] width 97 height 25
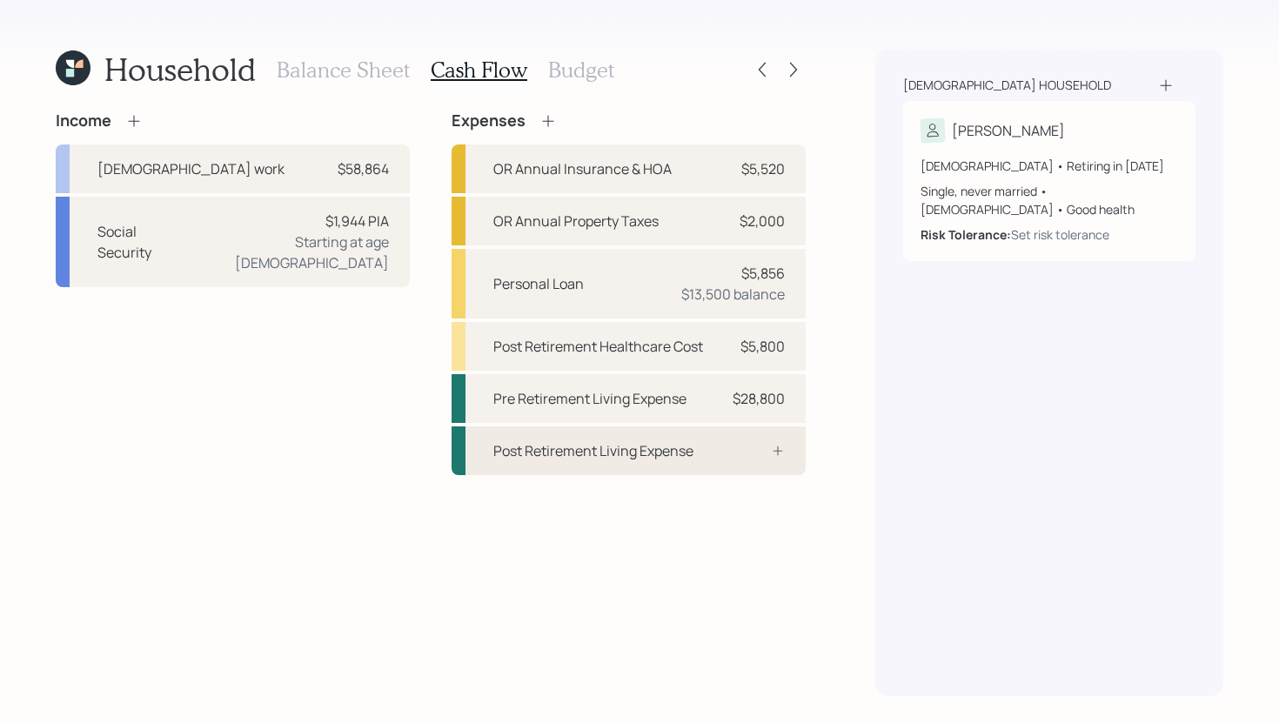
click at [732, 470] on div "Post Retirement Living Expense" at bounding box center [628, 450] width 354 height 49
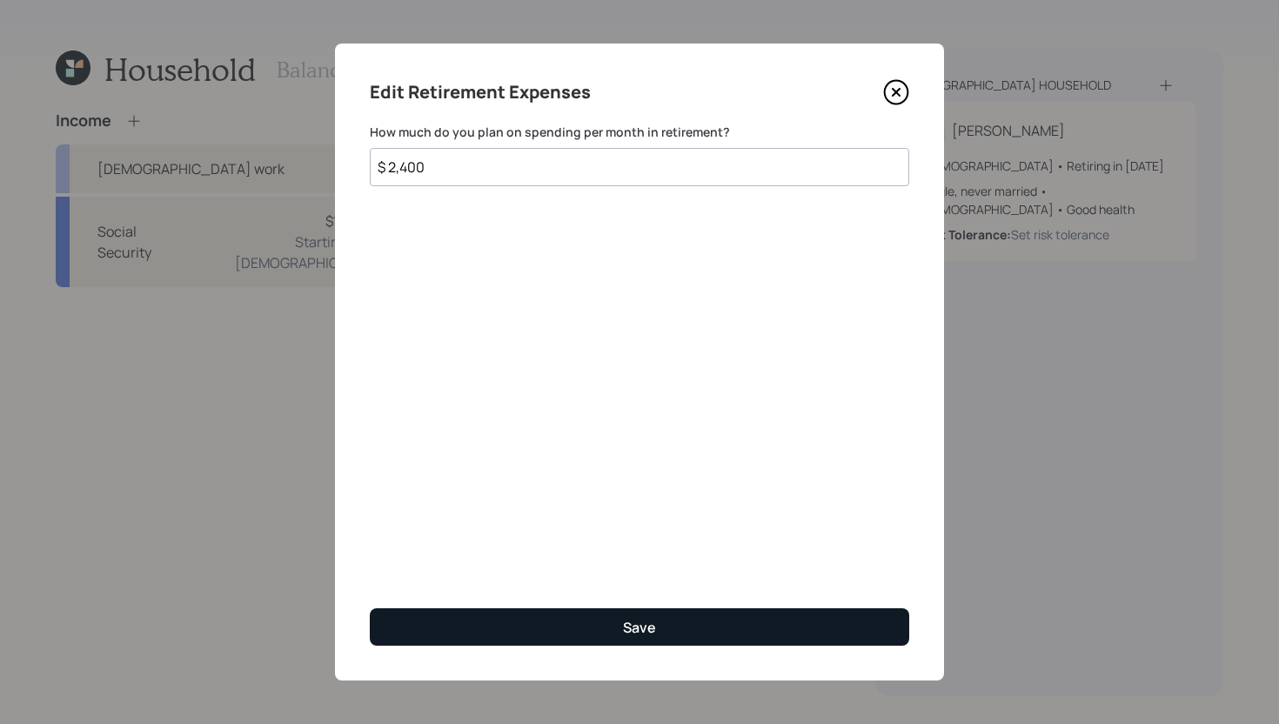
type input "$ 2,400"
click at [499, 611] on button "Save" at bounding box center [639, 626] width 539 height 37
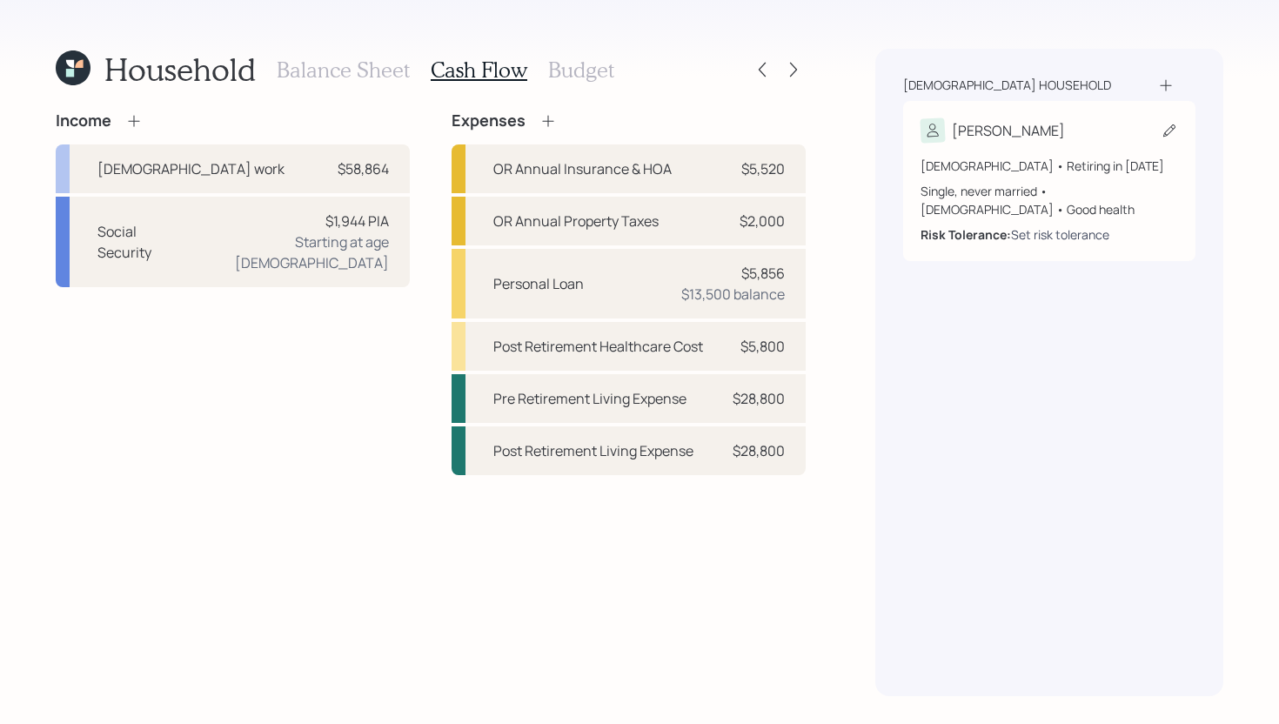
click at [1082, 225] on div "Set risk tolerance" at bounding box center [1060, 234] width 98 height 18
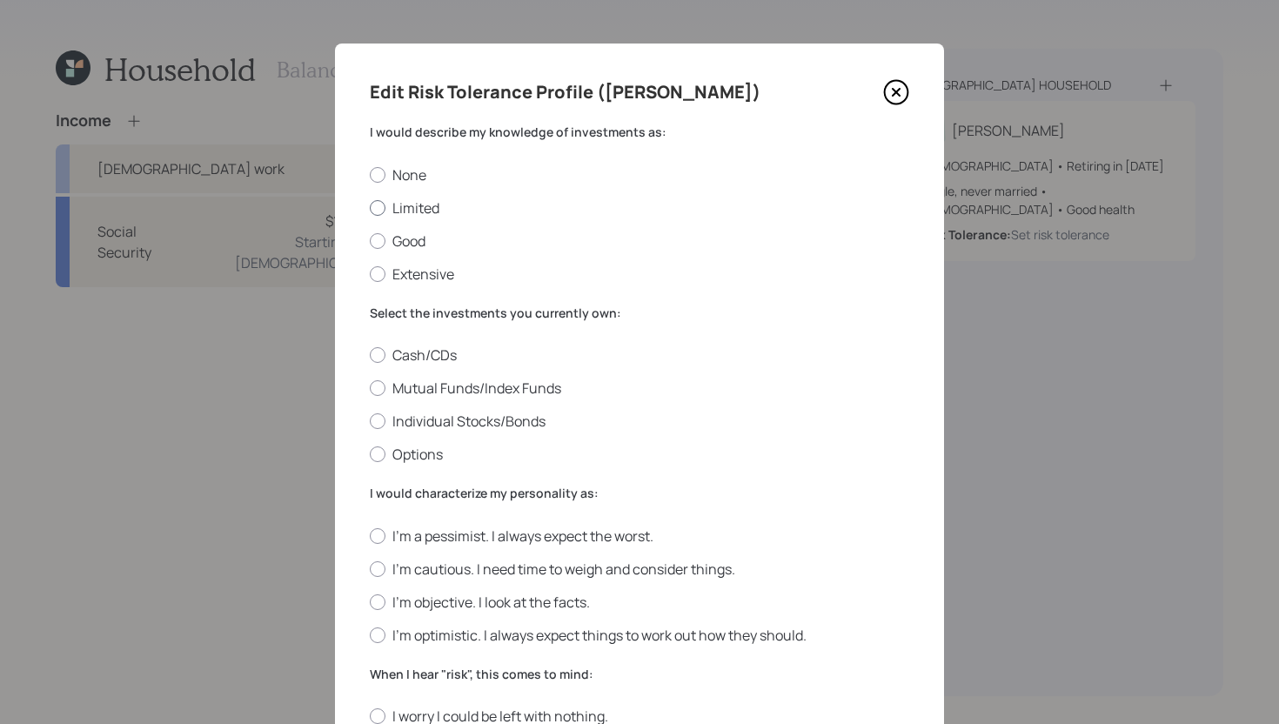
click at [430, 211] on label "Limited" at bounding box center [639, 207] width 539 height 19
click at [370, 208] on input "Limited" at bounding box center [369, 207] width 1 height 1
radio input "true"
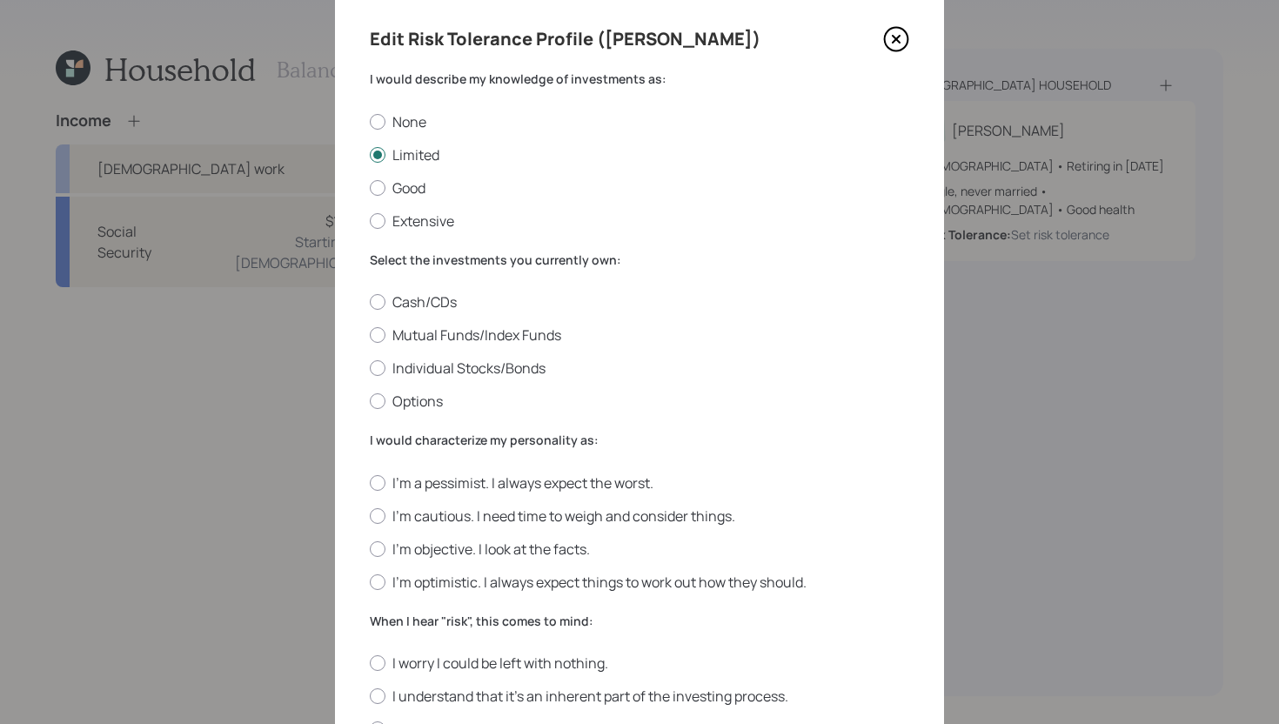
scroll to position [60, 0]
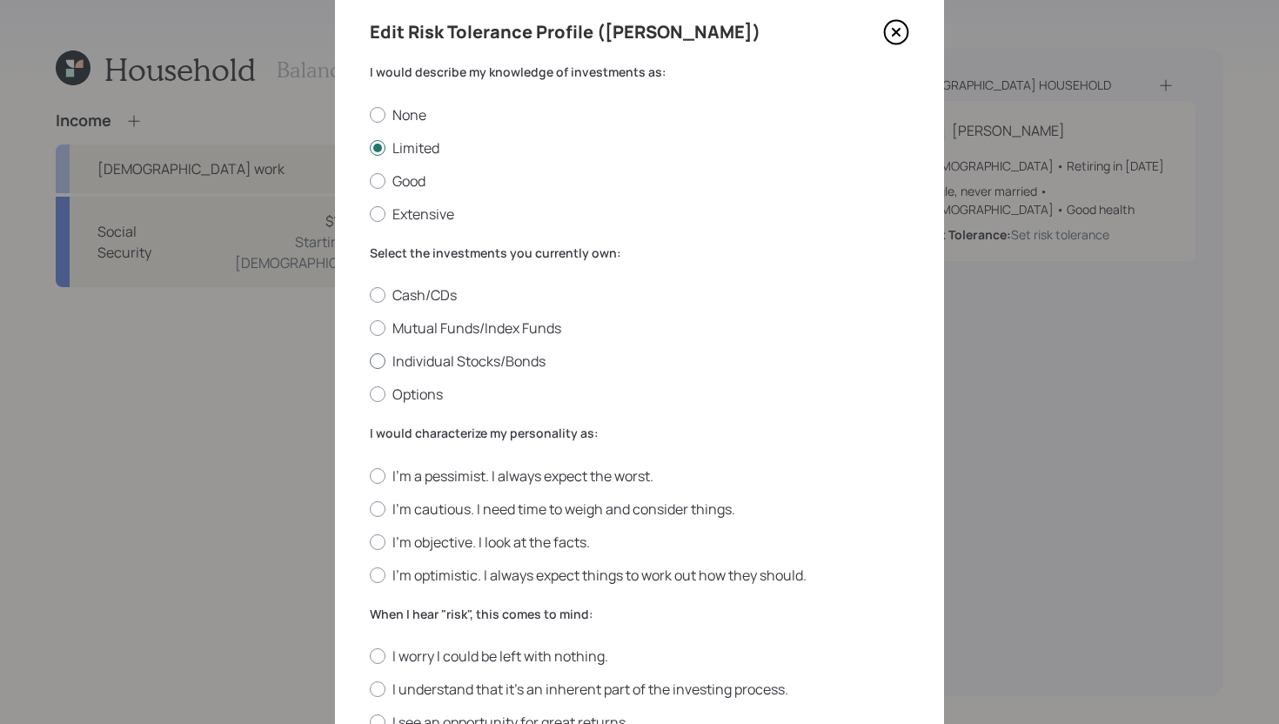
click at [497, 365] on label "Individual Stocks/Bonds" at bounding box center [639, 360] width 539 height 19
click at [370, 362] on input "Individual Stocks/Bonds" at bounding box center [369, 361] width 1 height 1
radio input "true"
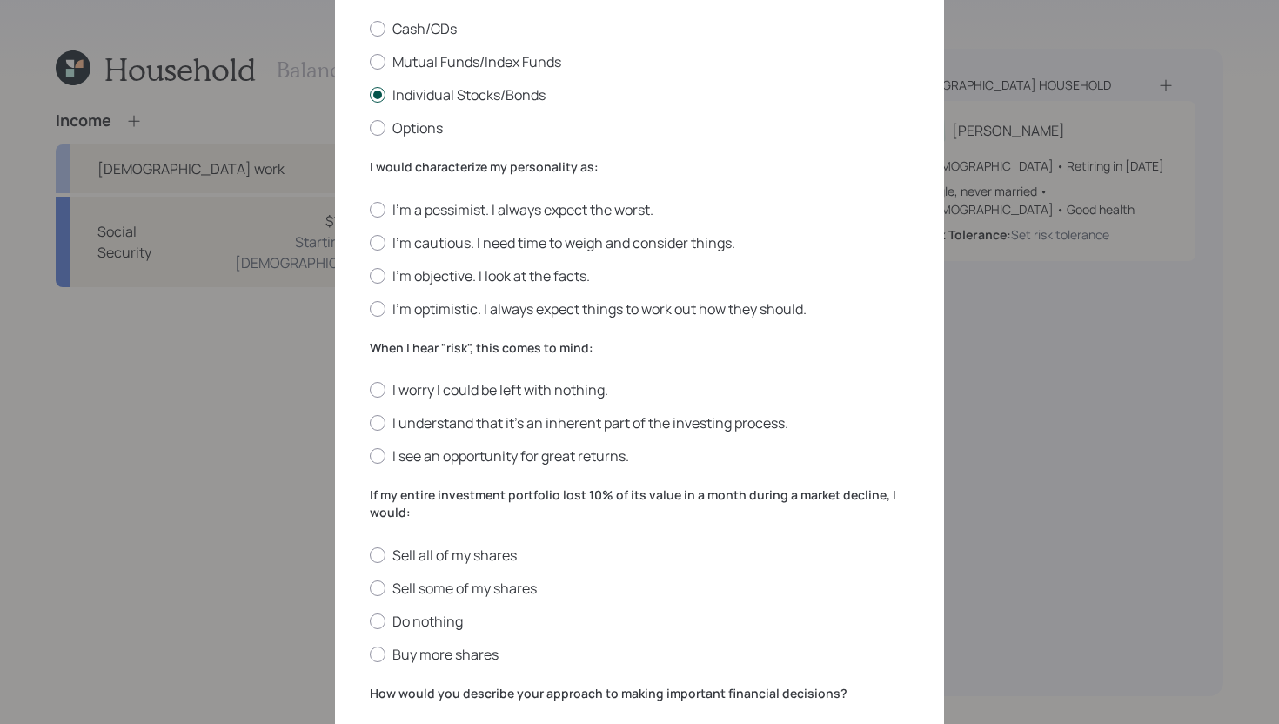
scroll to position [325, 0]
click at [547, 281] on label "I'm objective. I look at the facts." at bounding box center [639, 276] width 539 height 19
click at [370, 277] on input "I'm objective. I look at the facts." at bounding box center [369, 276] width 1 height 1
radio input "true"
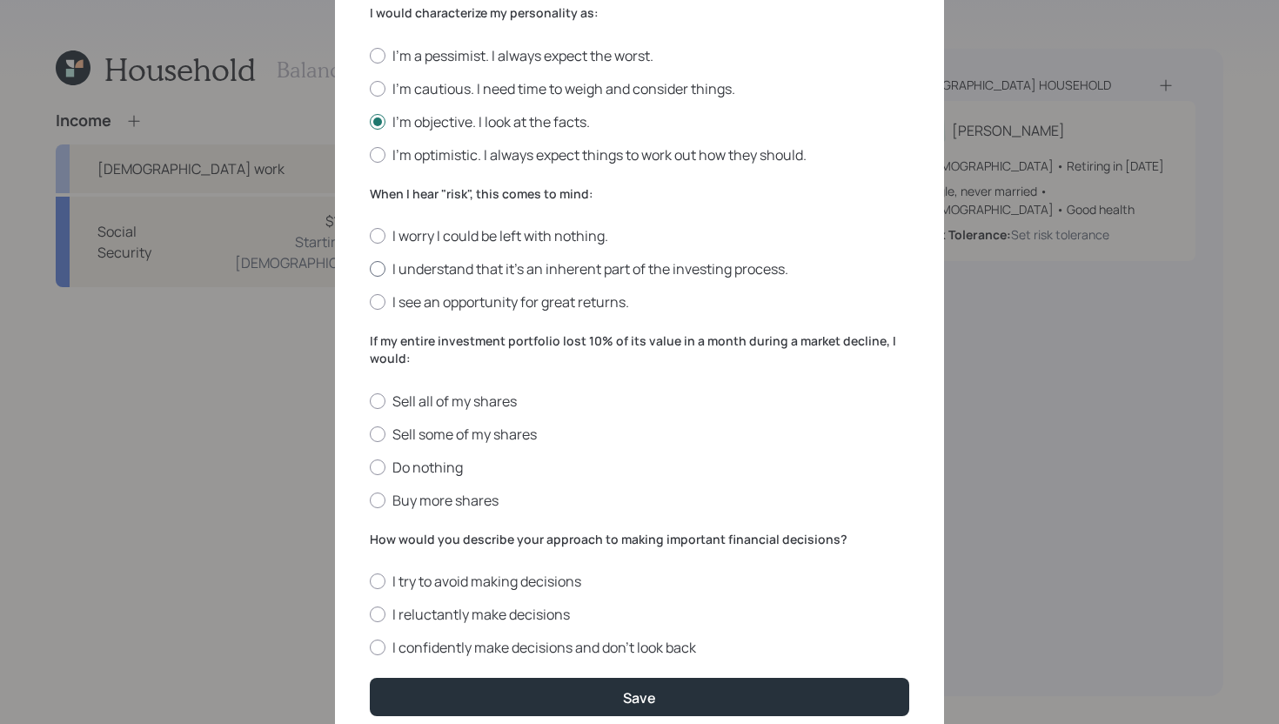
scroll to position [485, 0]
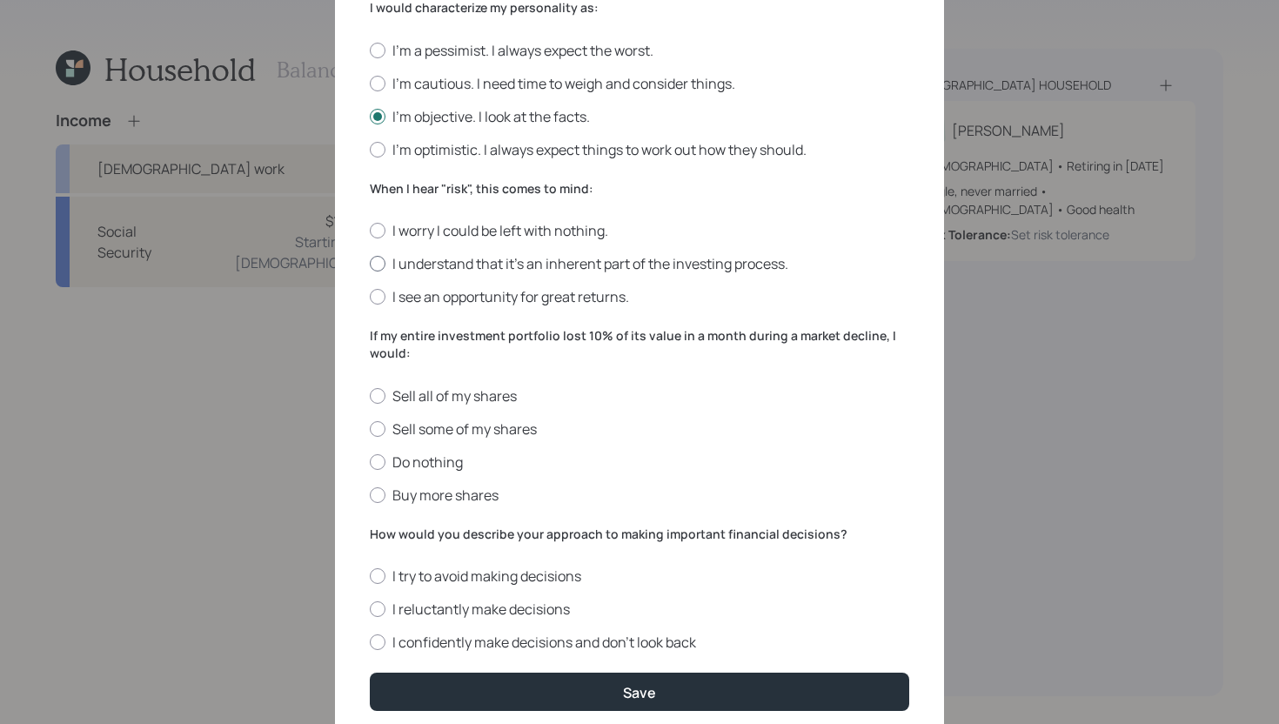
click at [706, 269] on label "I understand that it’s an inherent part of the investing process." at bounding box center [639, 263] width 539 height 19
click at [370, 264] on input "I understand that it’s an inherent part of the investing process." at bounding box center [369, 264] width 1 height 1
radio input "true"
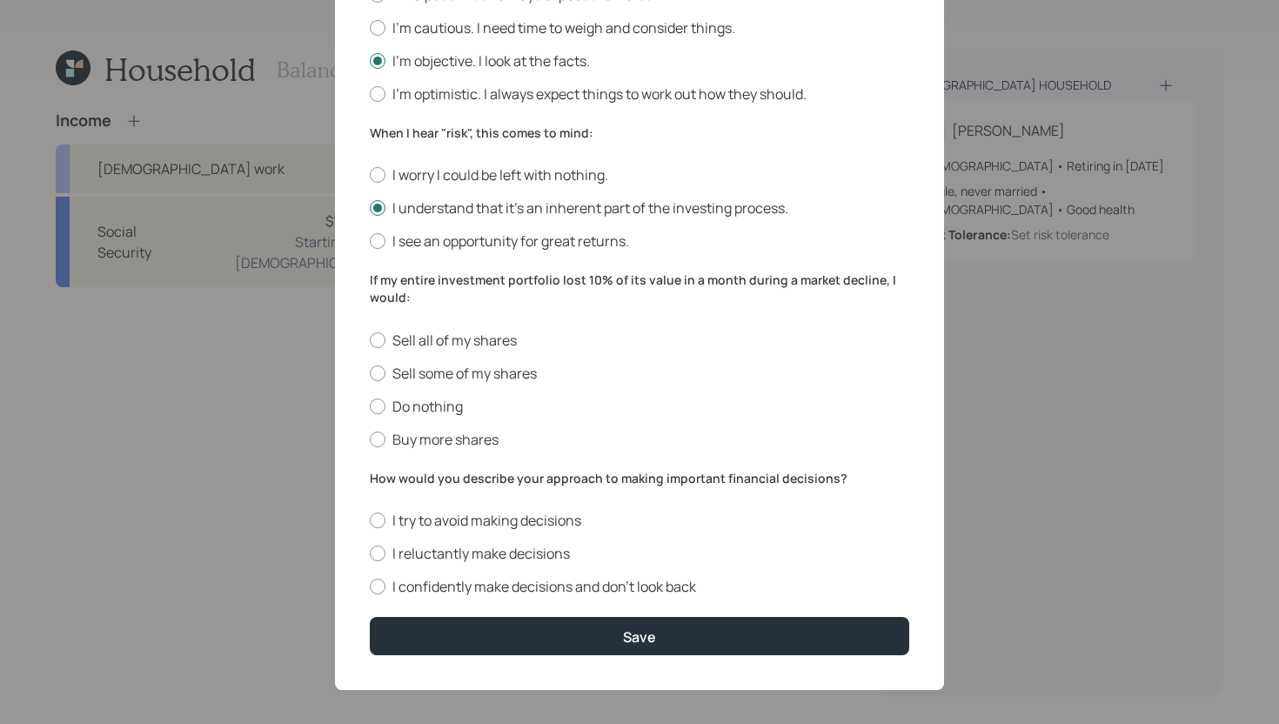
scroll to position [551, 0]
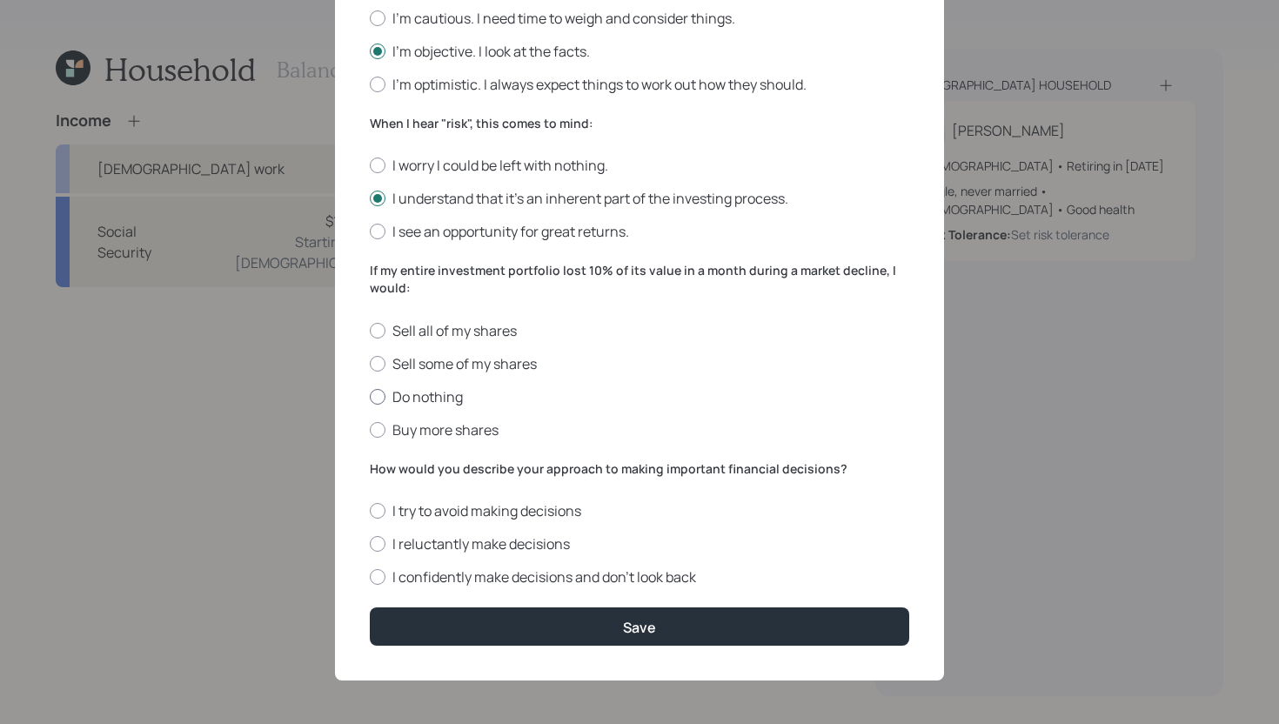
click at [460, 389] on label "Do nothing" at bounding box center [639, 396] width 539 height 19
click at [370, 396] on input "Do nothing" at bounding box center [369, 396] width 1 height 1
radio input "true"
click at [532, 544] on label "I reluctantly make decisions" at bounding box center [639, 543] width 539 height 19
click at [370, 544] on input "I reluctantly make decisions" at bounding box center [369, 544] width 1 height 1
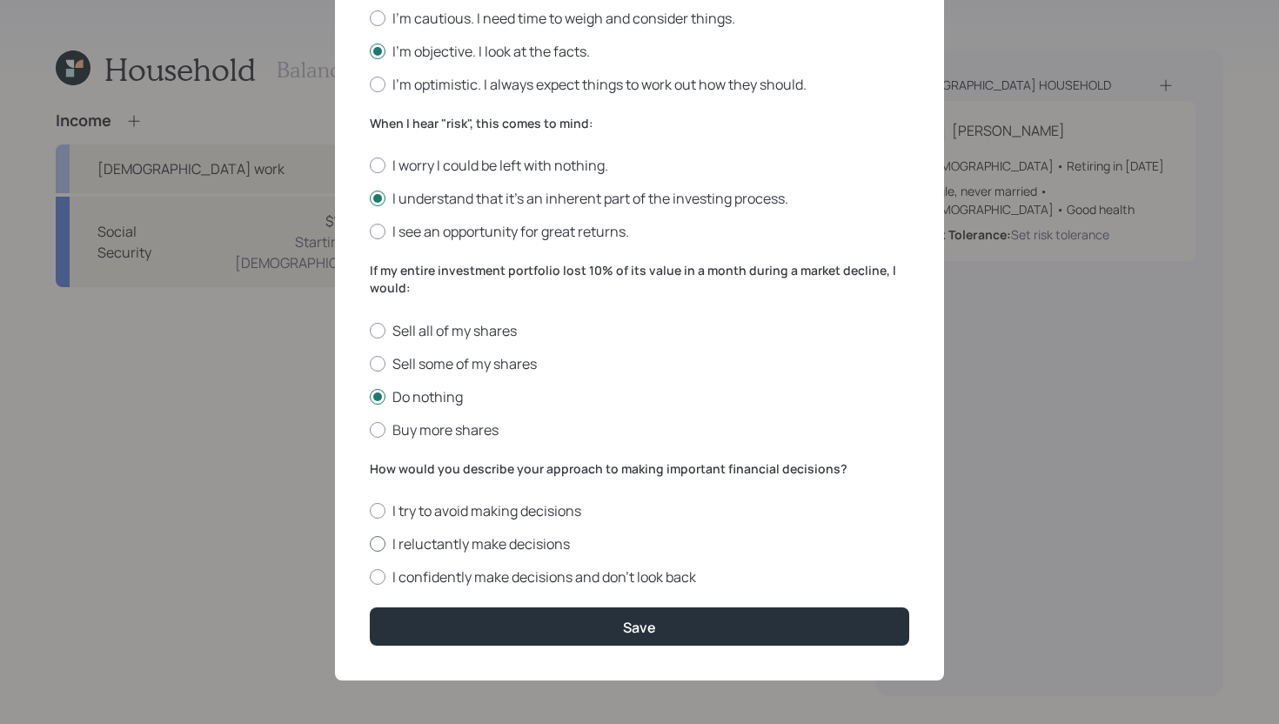
radio input "true"
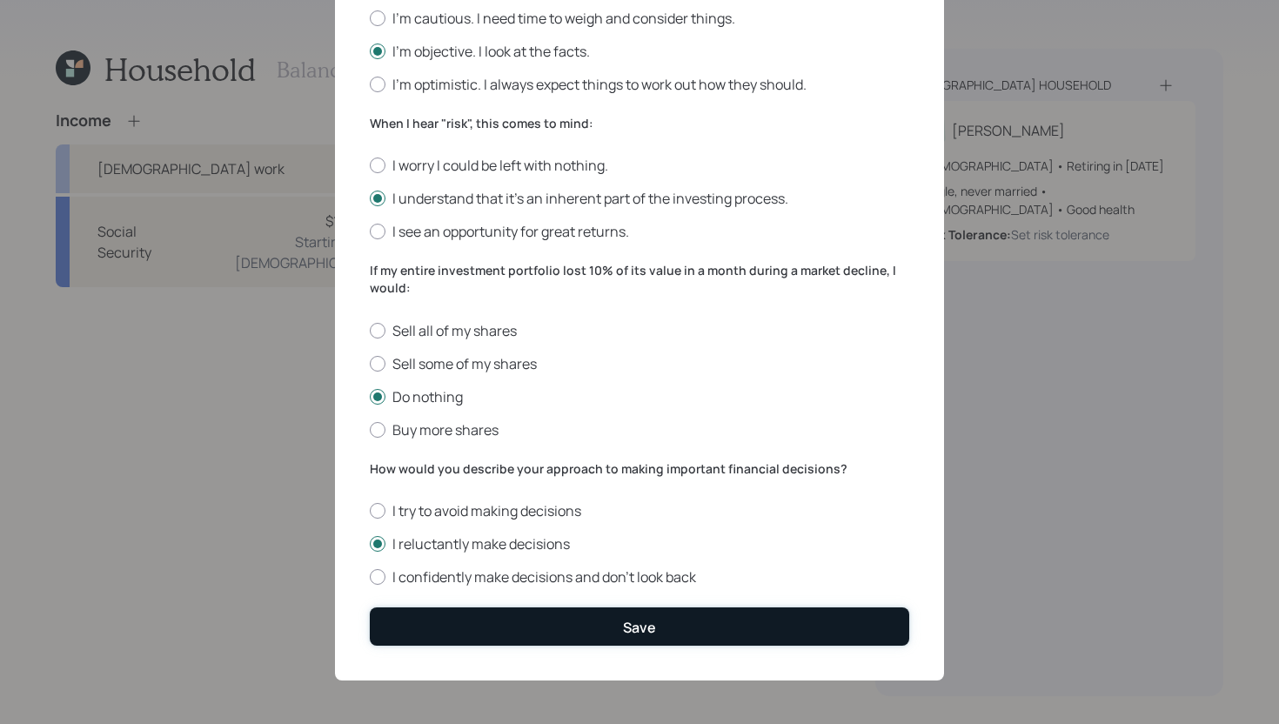
click at [557, 625] on button "Save" at bounding box center [639, 625] width 539 height 37
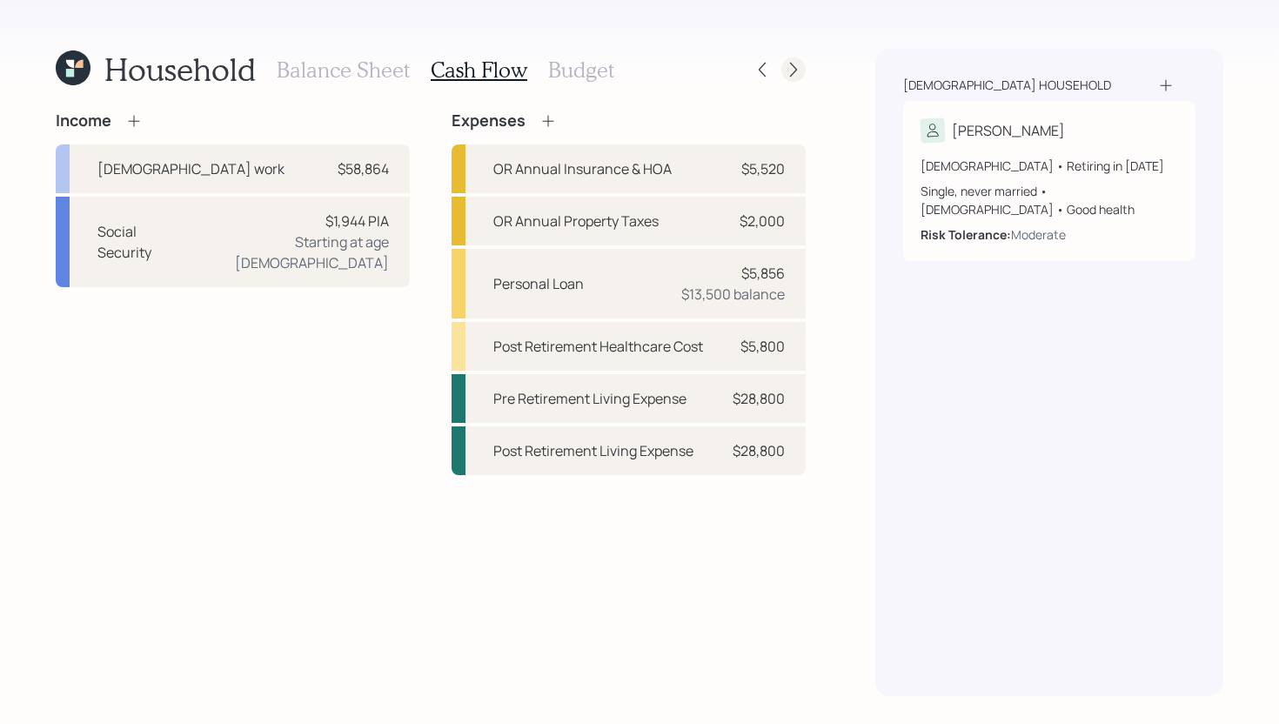
click at [798, 69] on icon at bounding box center [793, 69] width 17 height 17
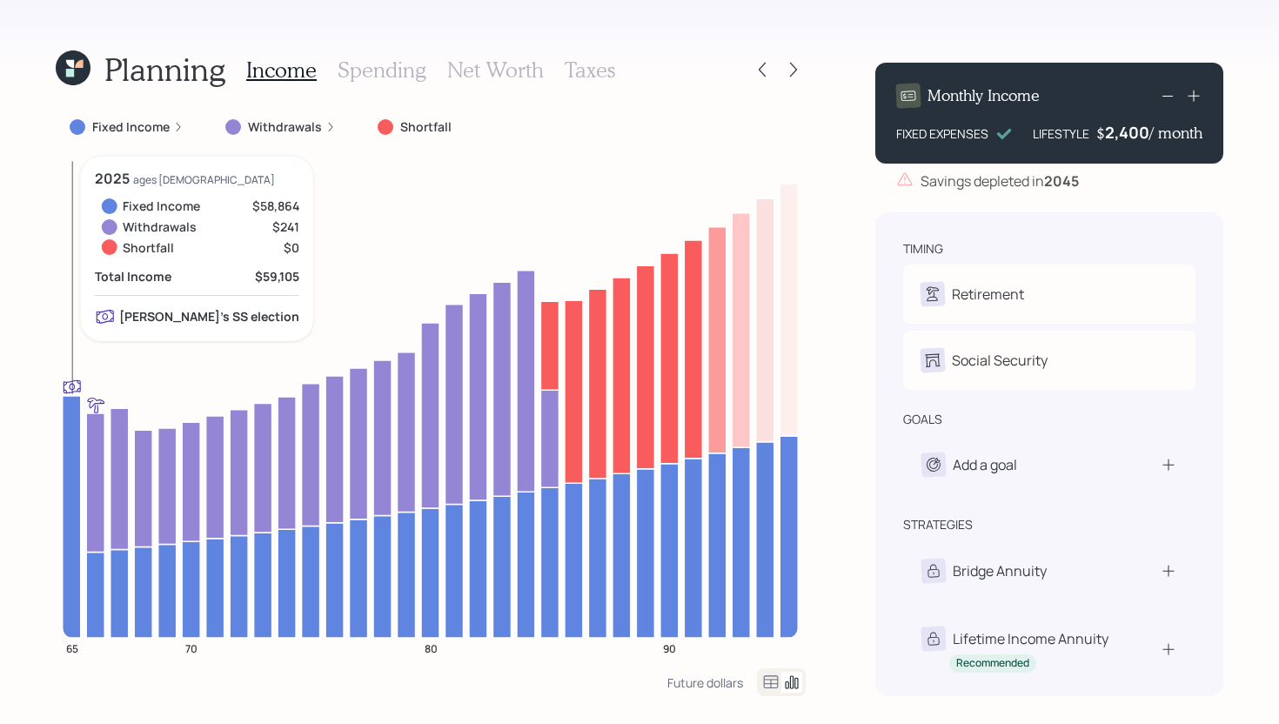
click at [57, 418] on icon "65 70 80 90" at bounding box center [431, 413] width 750 height 512
click at [72, 419] on icon at bounding box center [72, 516] width 18 height 242
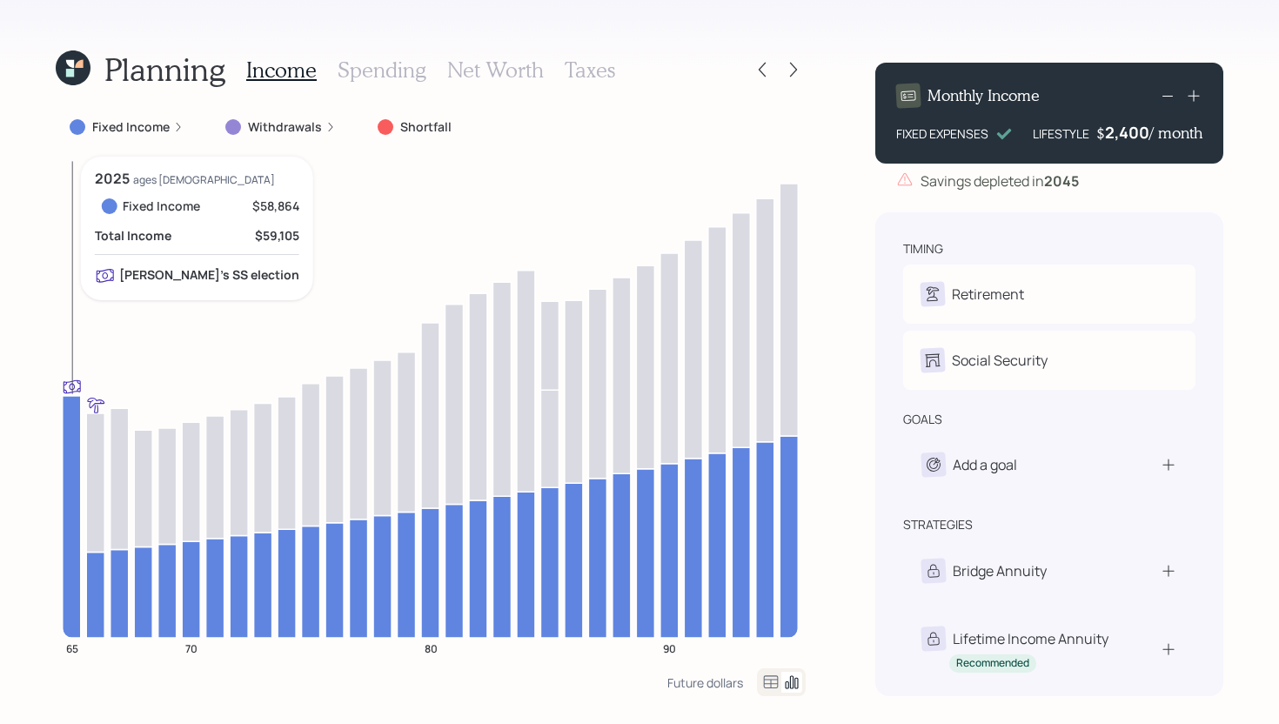
click at [72, 419] on icon at bounding box center [72, 516] width 18 height 242
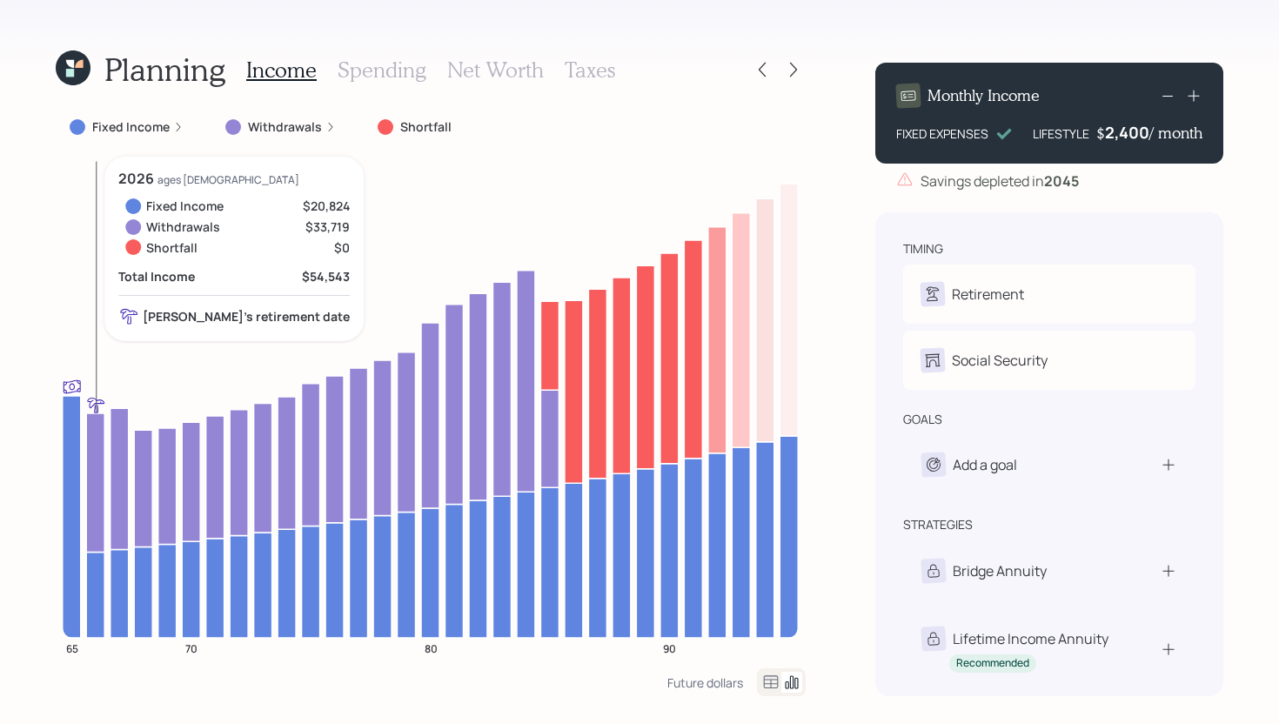
click at [94, 434] on icon at bounding box center [95, 482] width 18 height 138
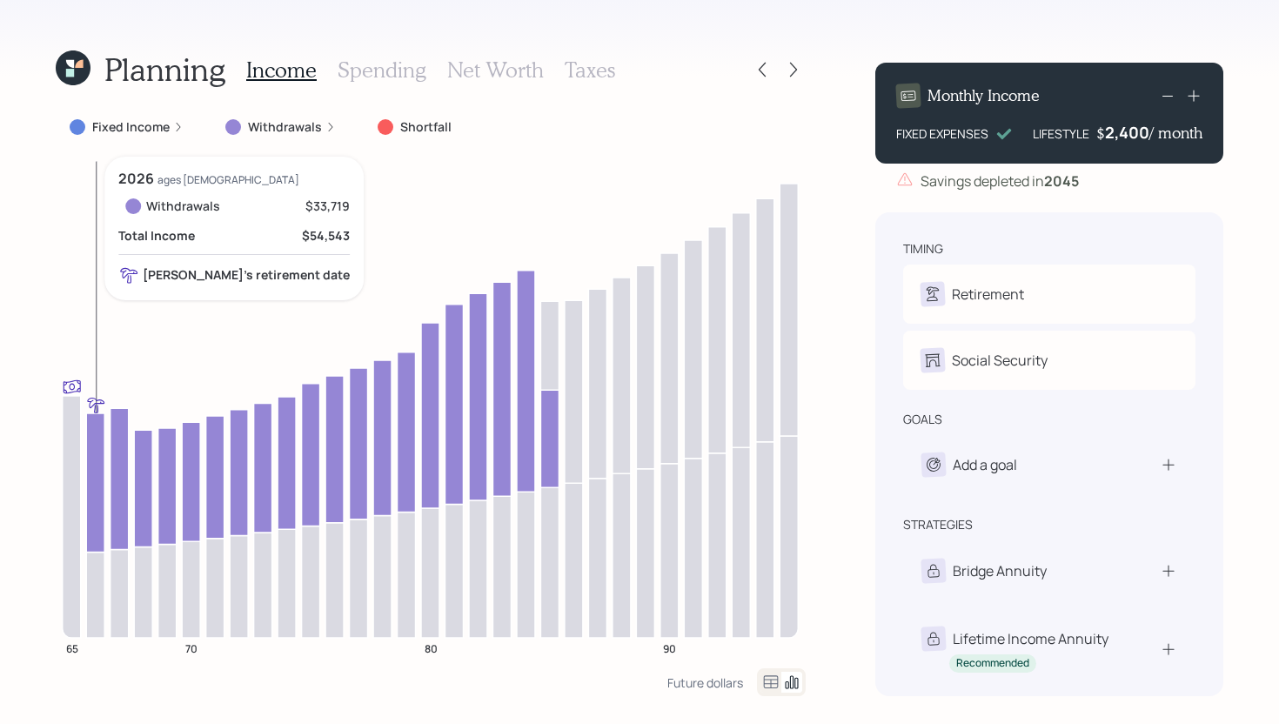
click at [94, 434] on icon at bounding box center [95, 482] width 18 height 138
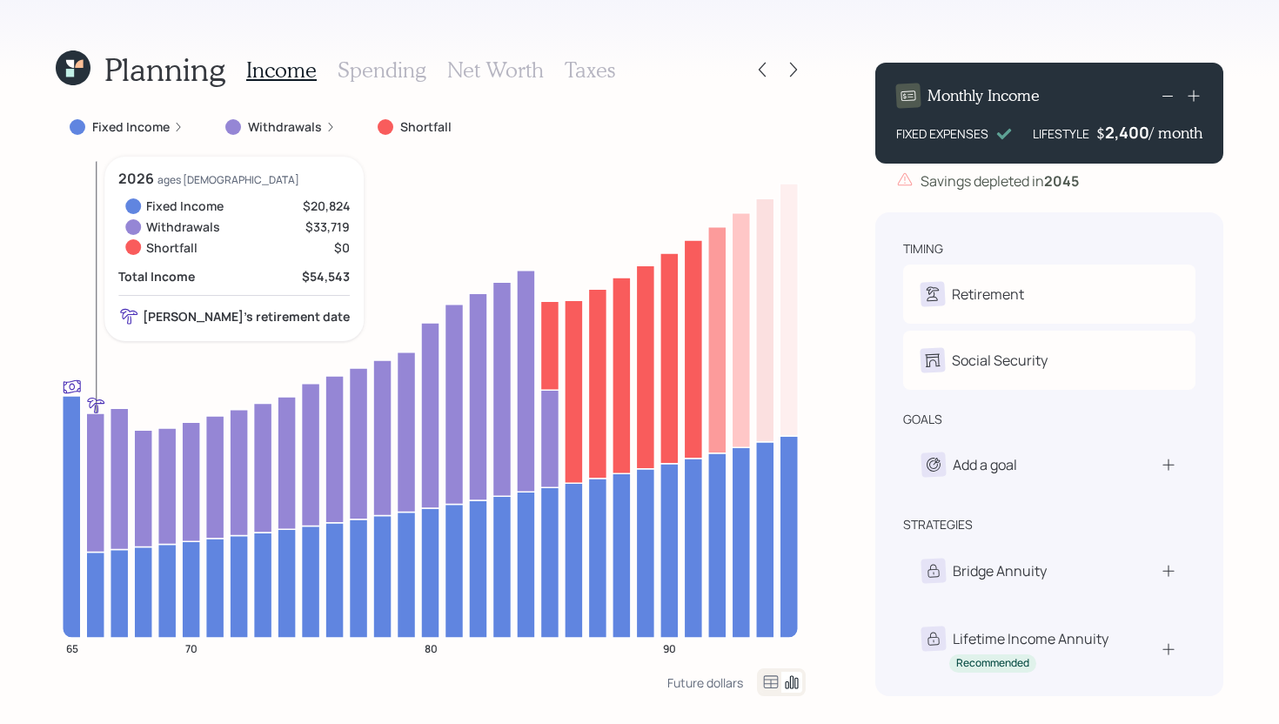
click at [98, 577] on icon at bounding box center [95, 594] width 18 height 85
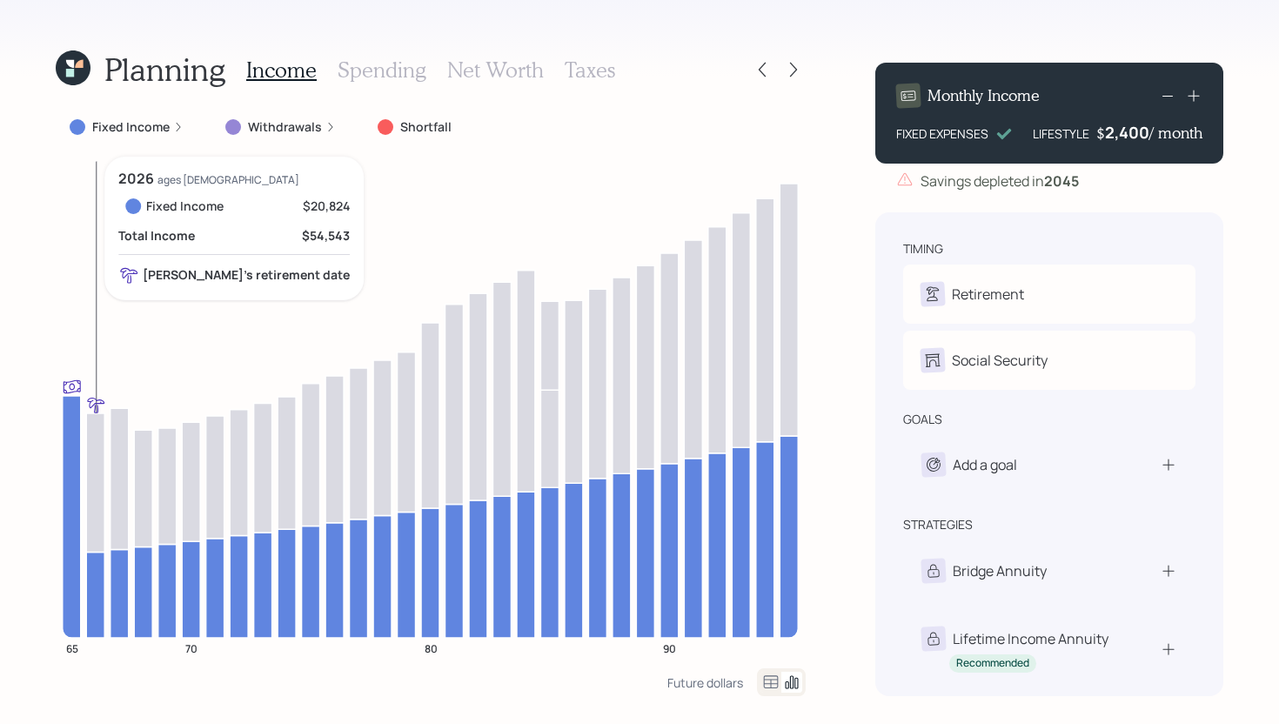
click at [95, 579] on icon at bounding box center [95, 594] width 18 height 85
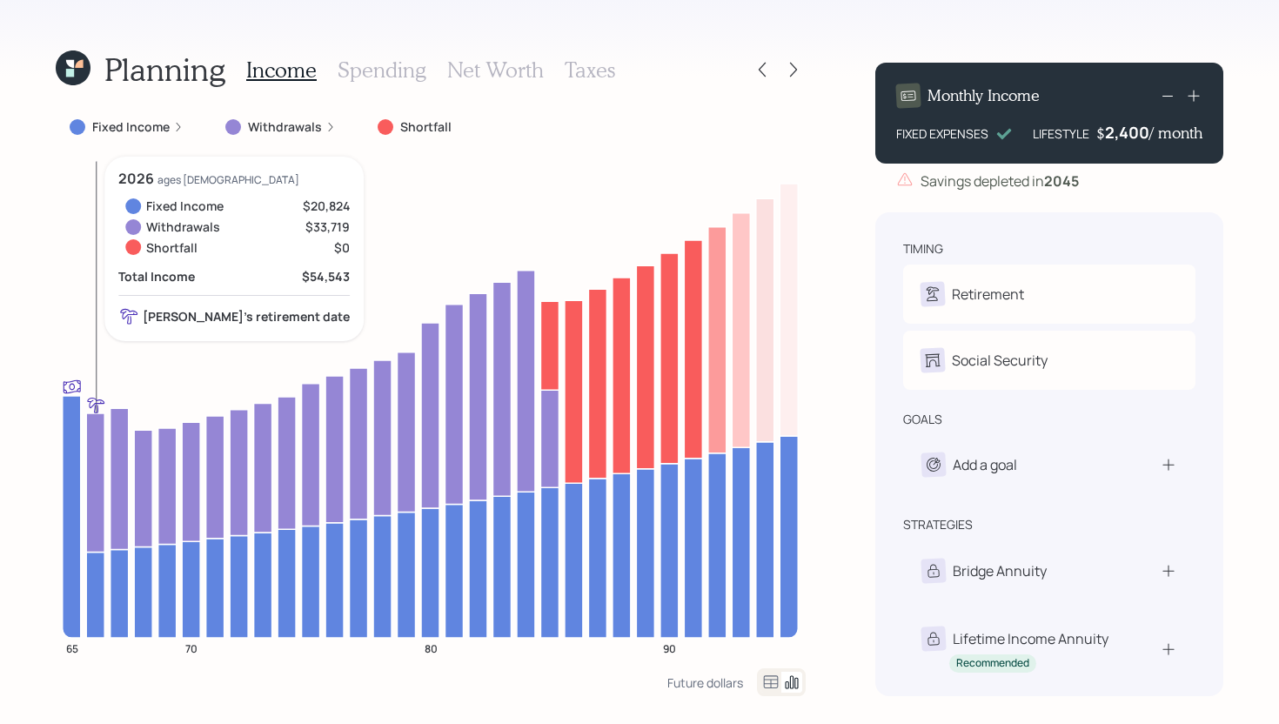
click at [95, 579] on icon at bounding box center [95, 594] width 18 height 85
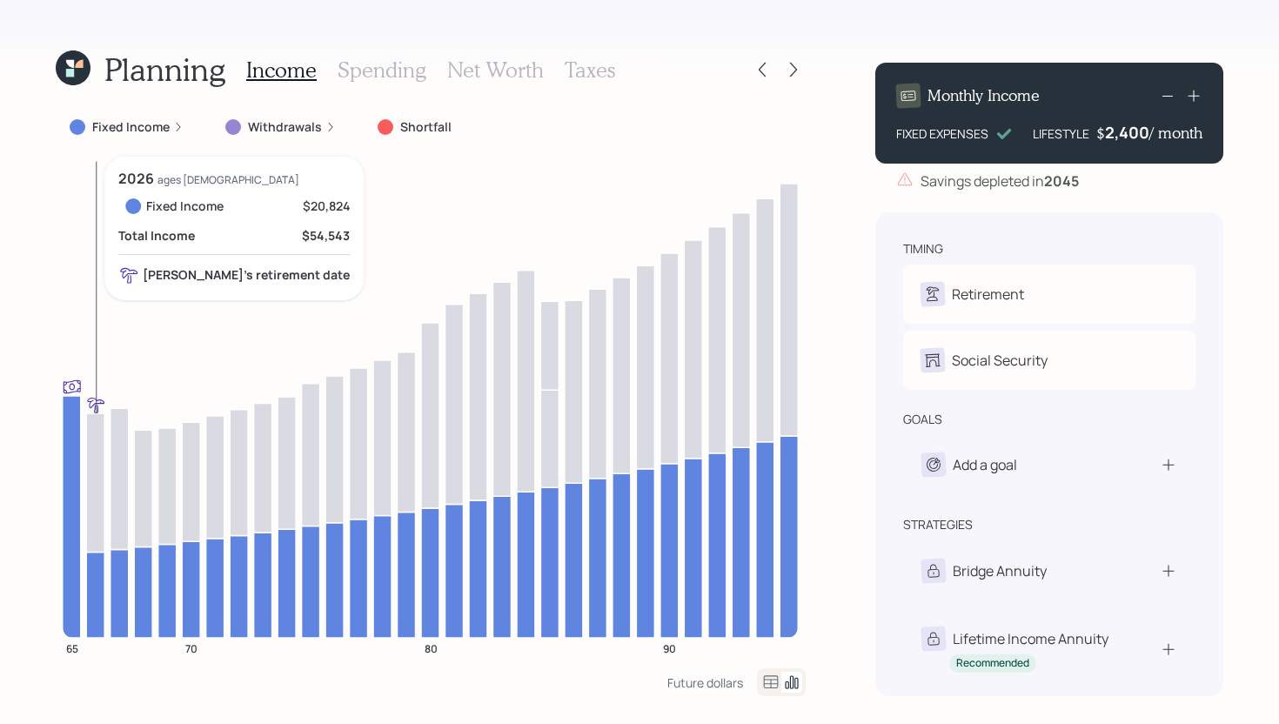
click at [94, 560] on icon at bounding box center [95, 594] width 18 height 85
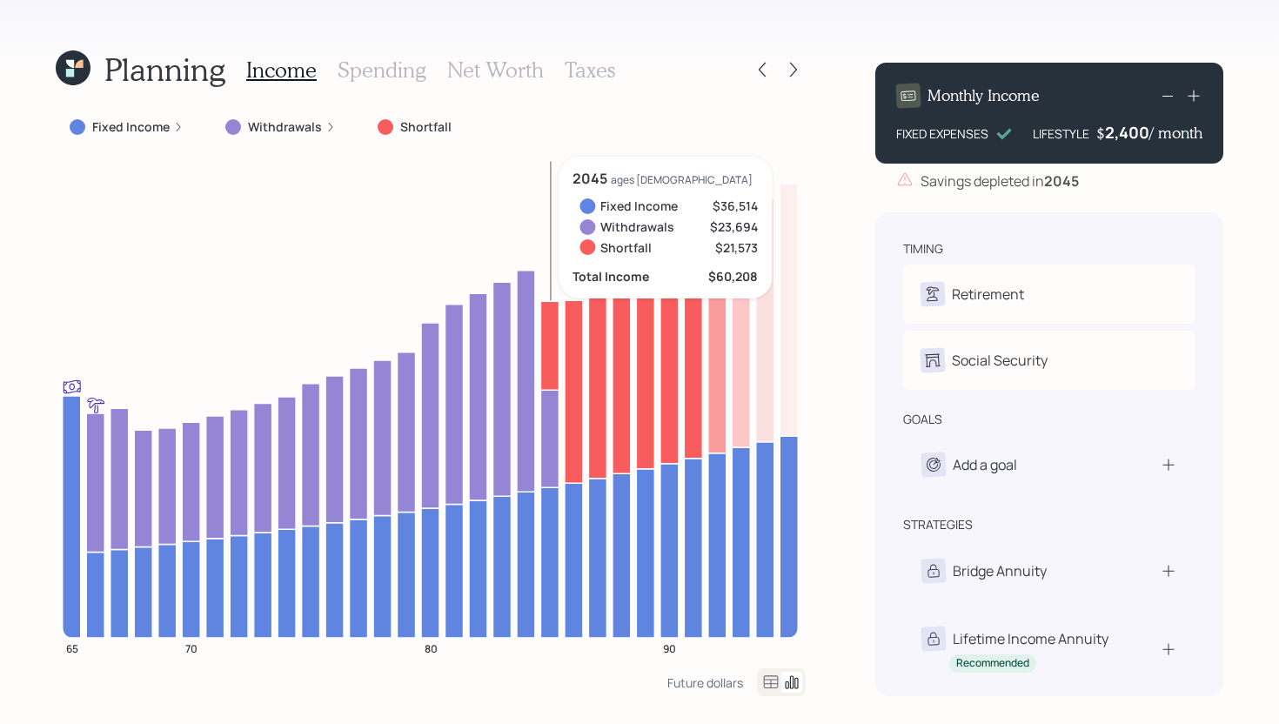
click at [547, 364] on icon at bounding box center [549, 345] width 18 height 89
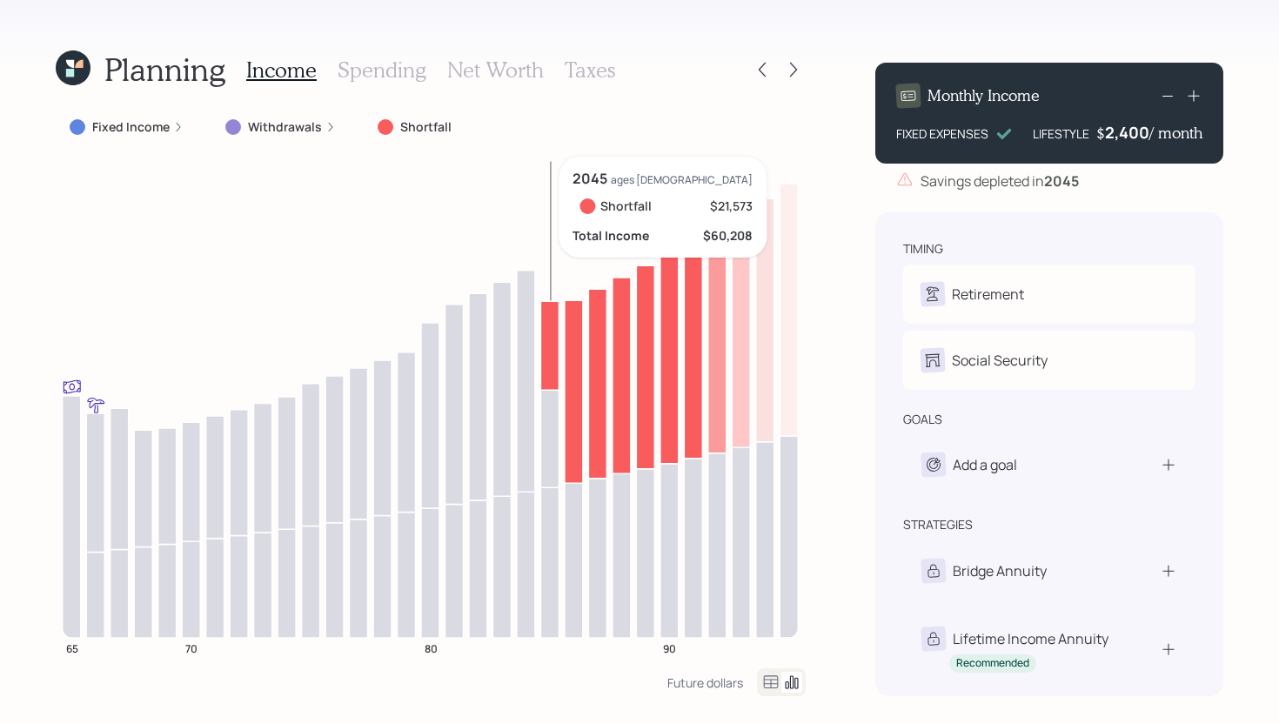
click at [547, 364] on icon at bounding box center [549, 345] width 18 height 89
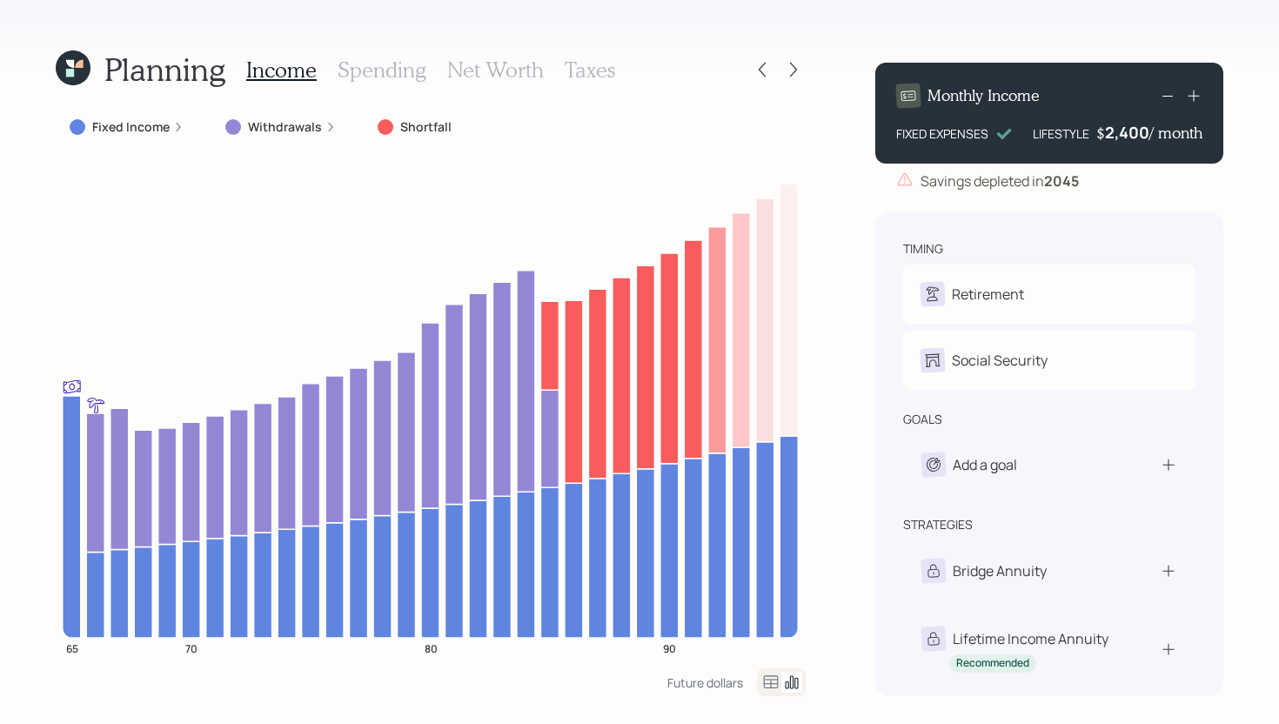
click at [387, 75] on h3 "Spending" at bounding box center [382, 69] width 89 height 25
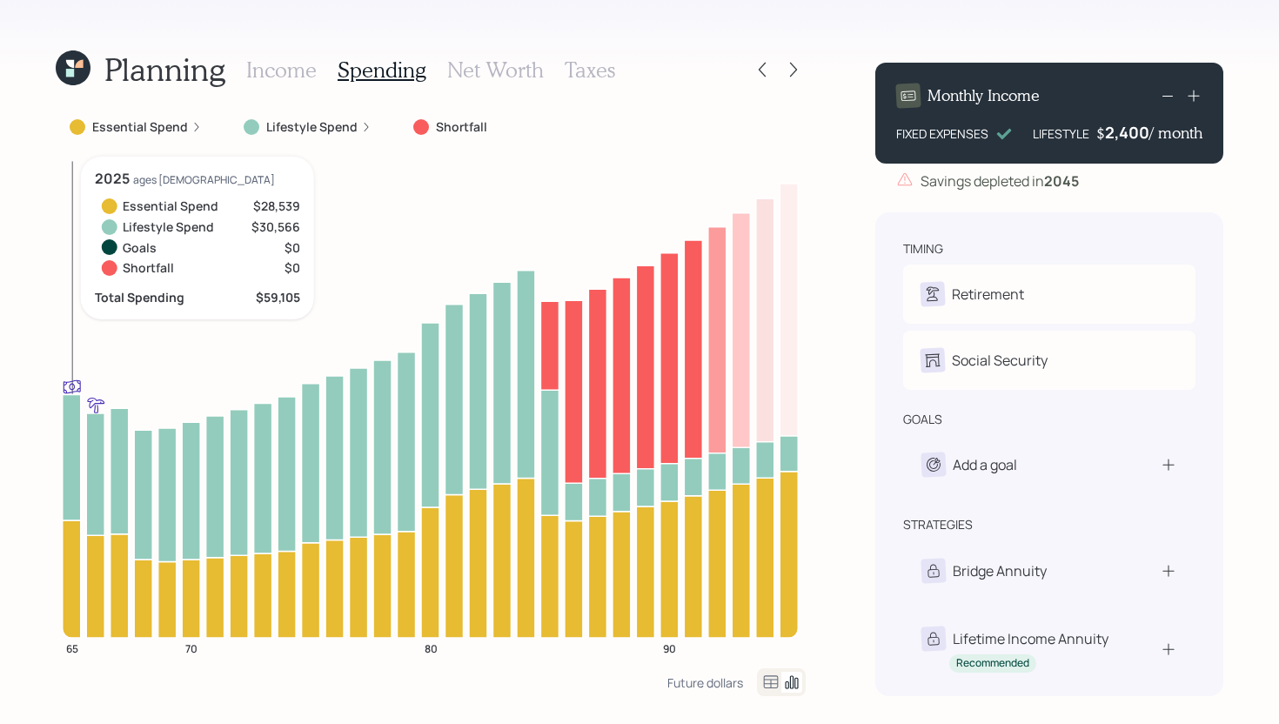
click at [71, 596] on icon at bounding box center [72, 578] width 18 height 117
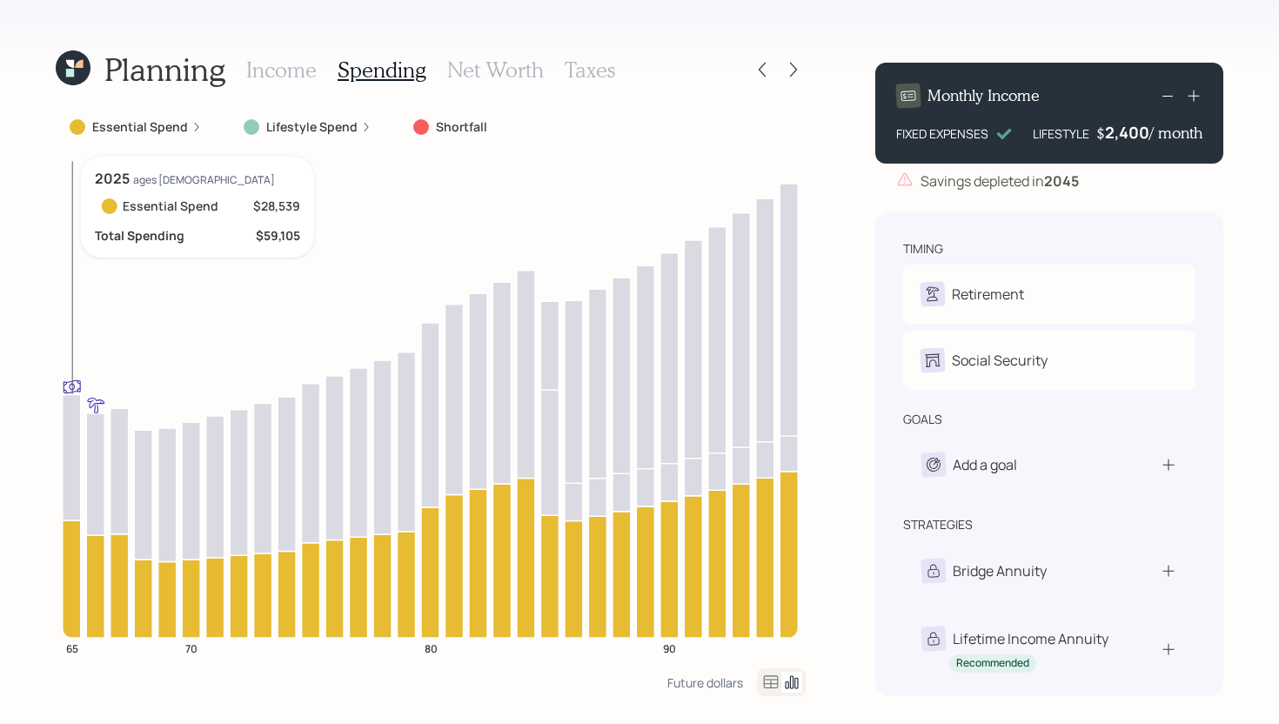
click at [71, 595] on icon at bounding box center [72, 578] width 18 height 117
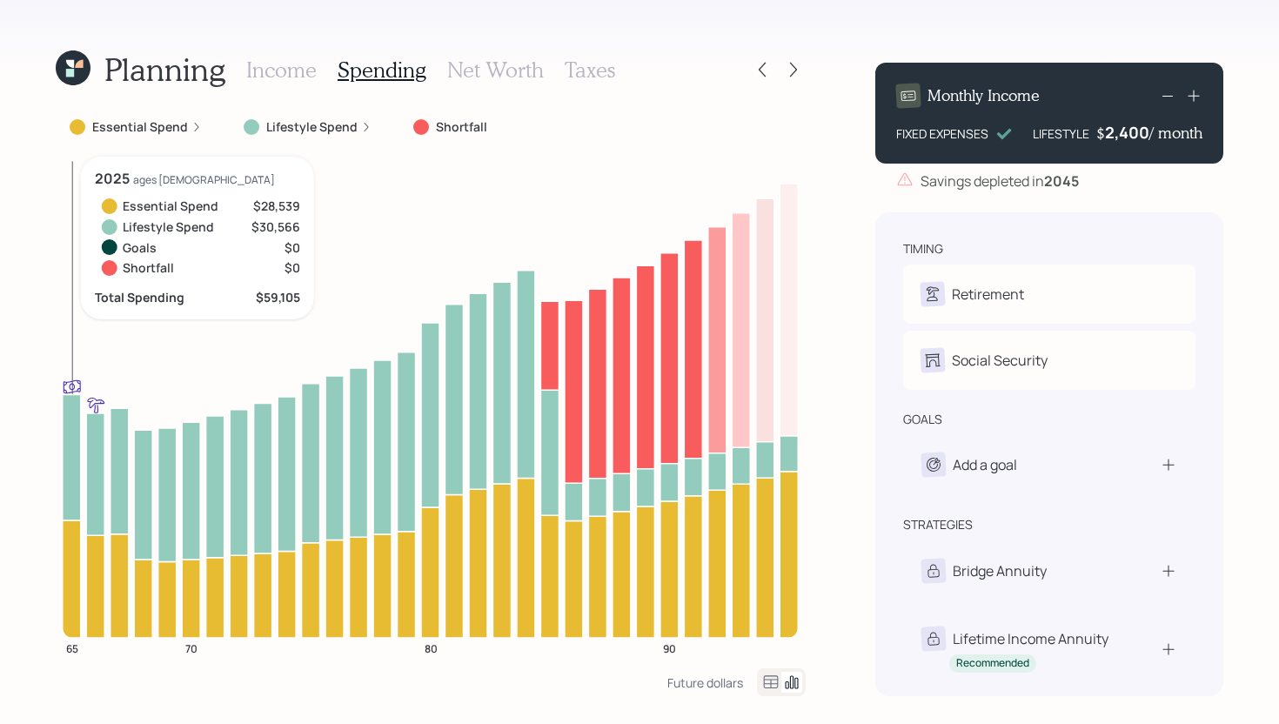
click at [76, 483] on icon at bounding box center [72, 457] width 18 height 126
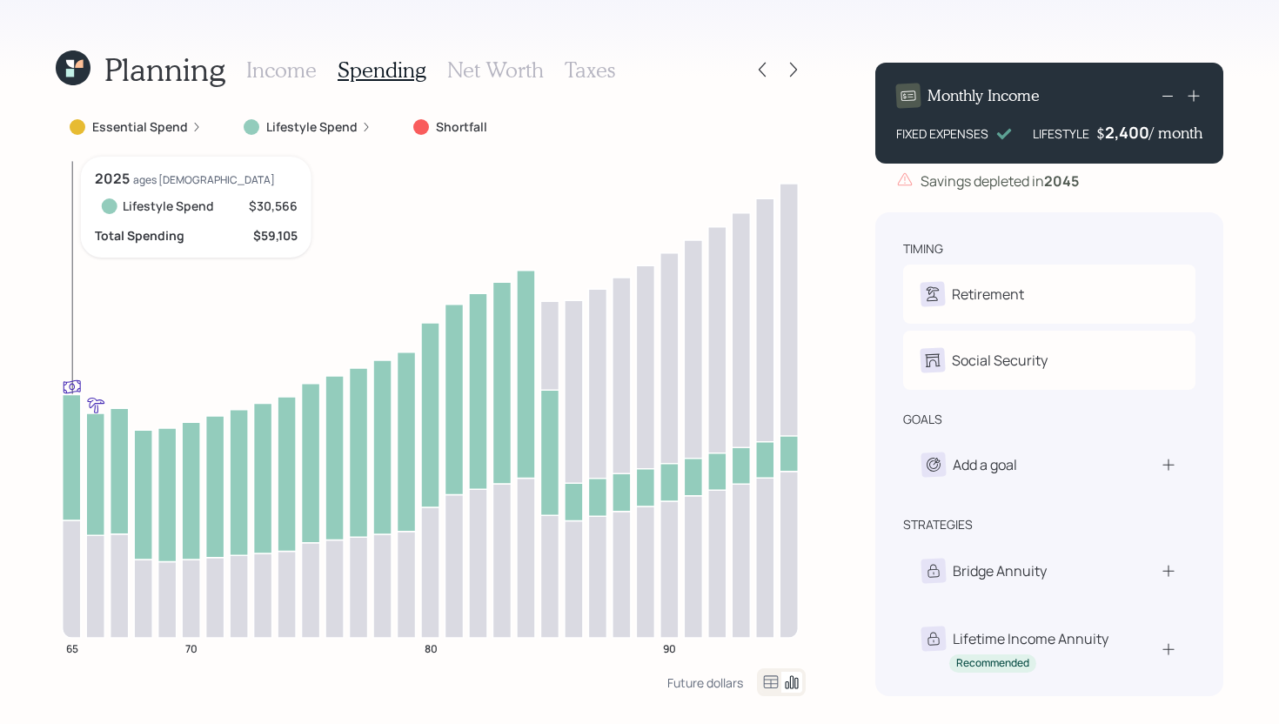
click at [76, 482] on icon at bounding box center [72, 457] width 18 height 126
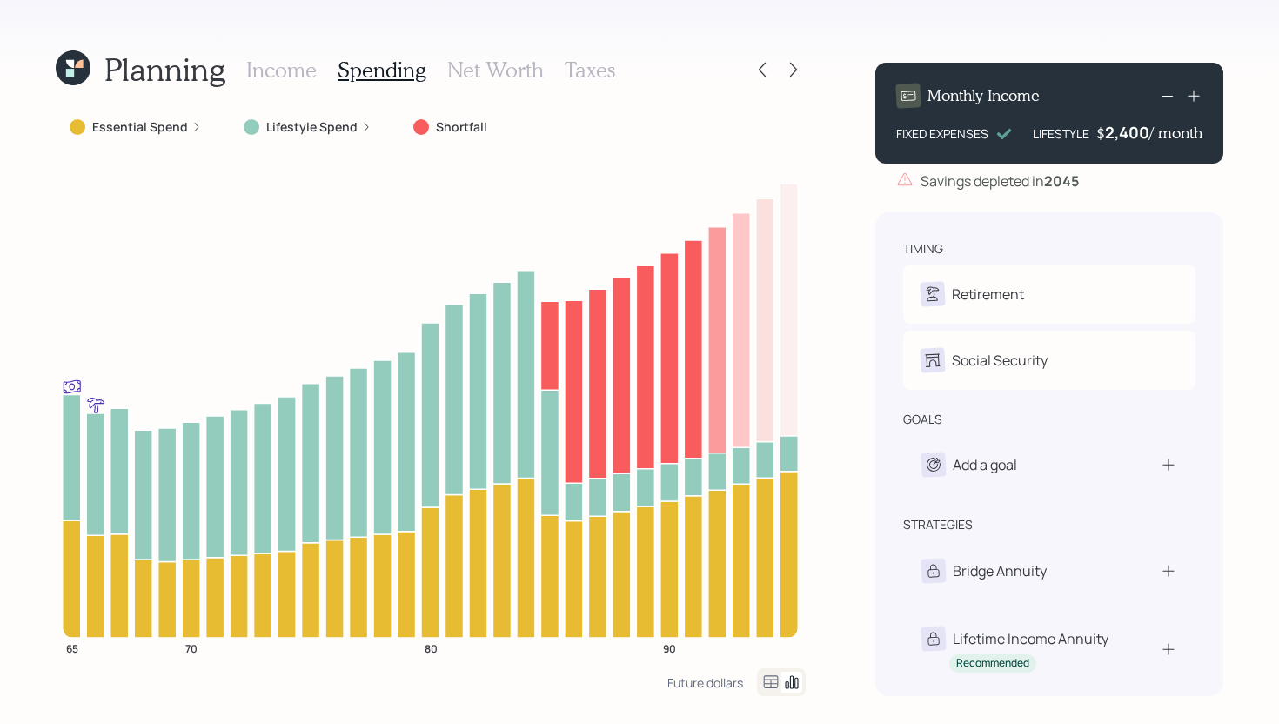
click at [165, 125] on label "Essential Spend" at bounding box center [140, 126] width 96 height 17
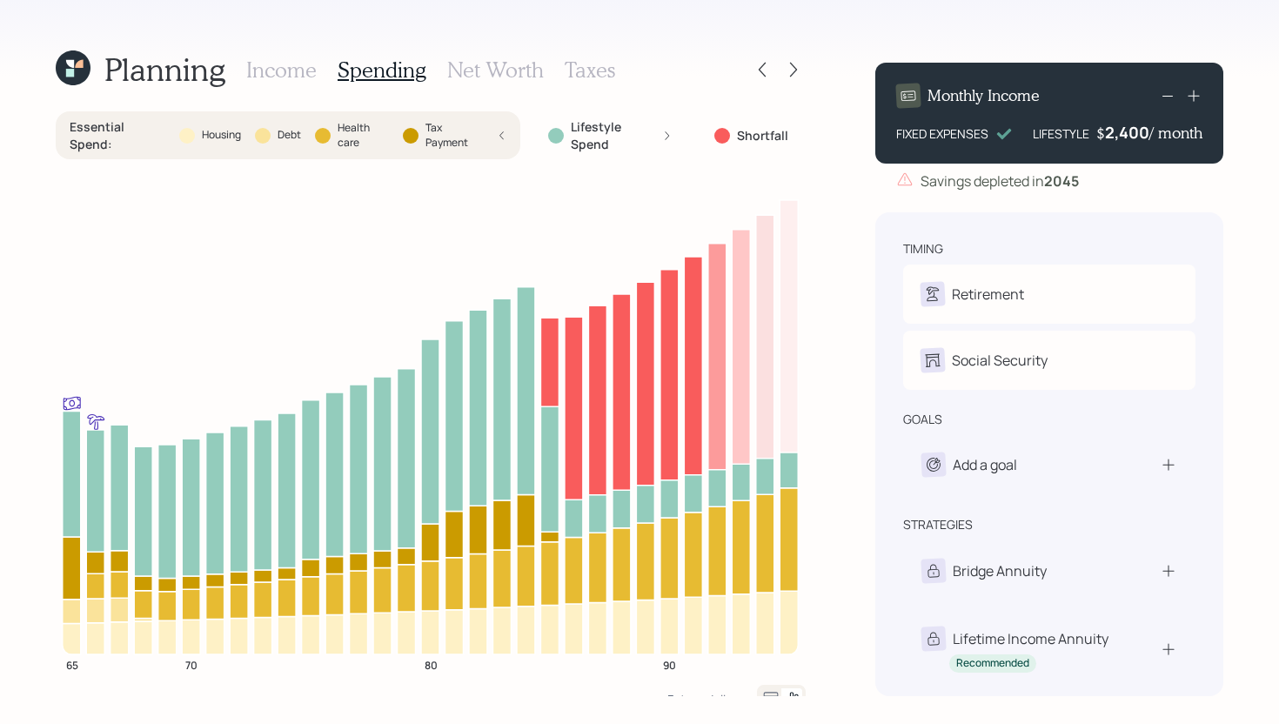
click at [165, 126] on div "Essential Spend : Housing Debt Health care Tax Payment" at bounding box center [288, 135] width 437 height 34
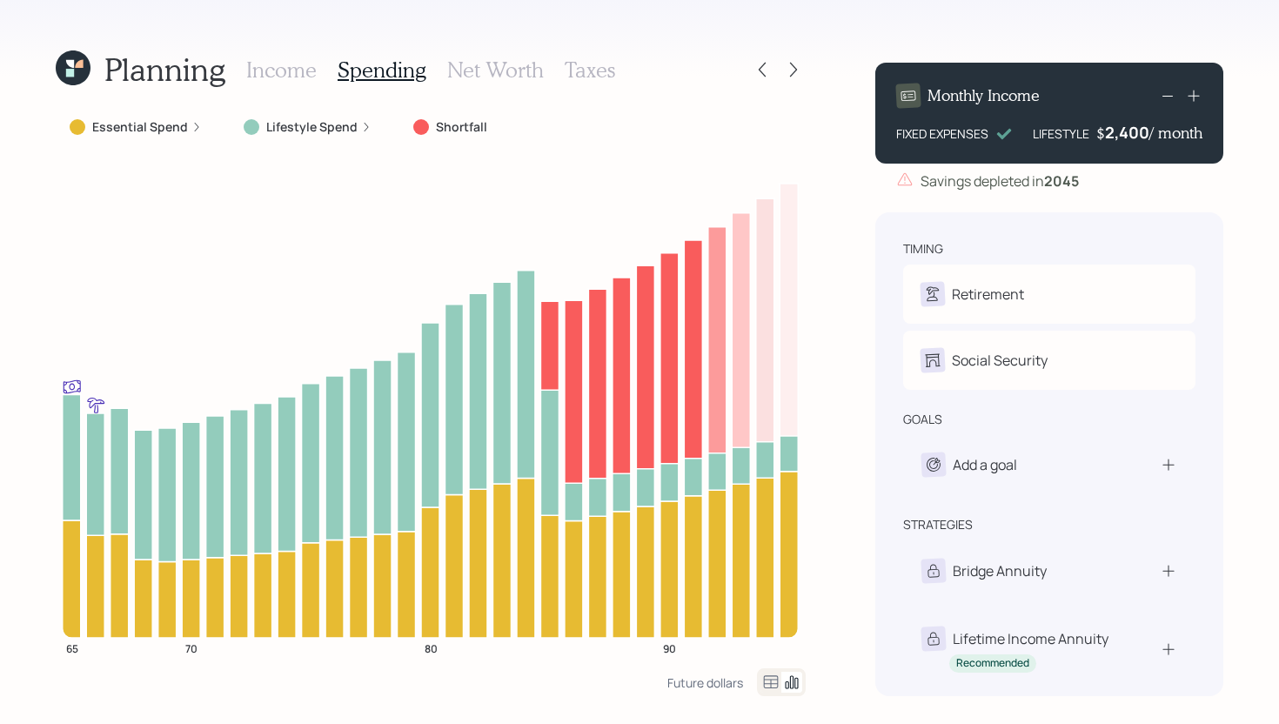
click at [281, 73] on h3 "Income" at bounding box center [281, 69] width 70 height 25
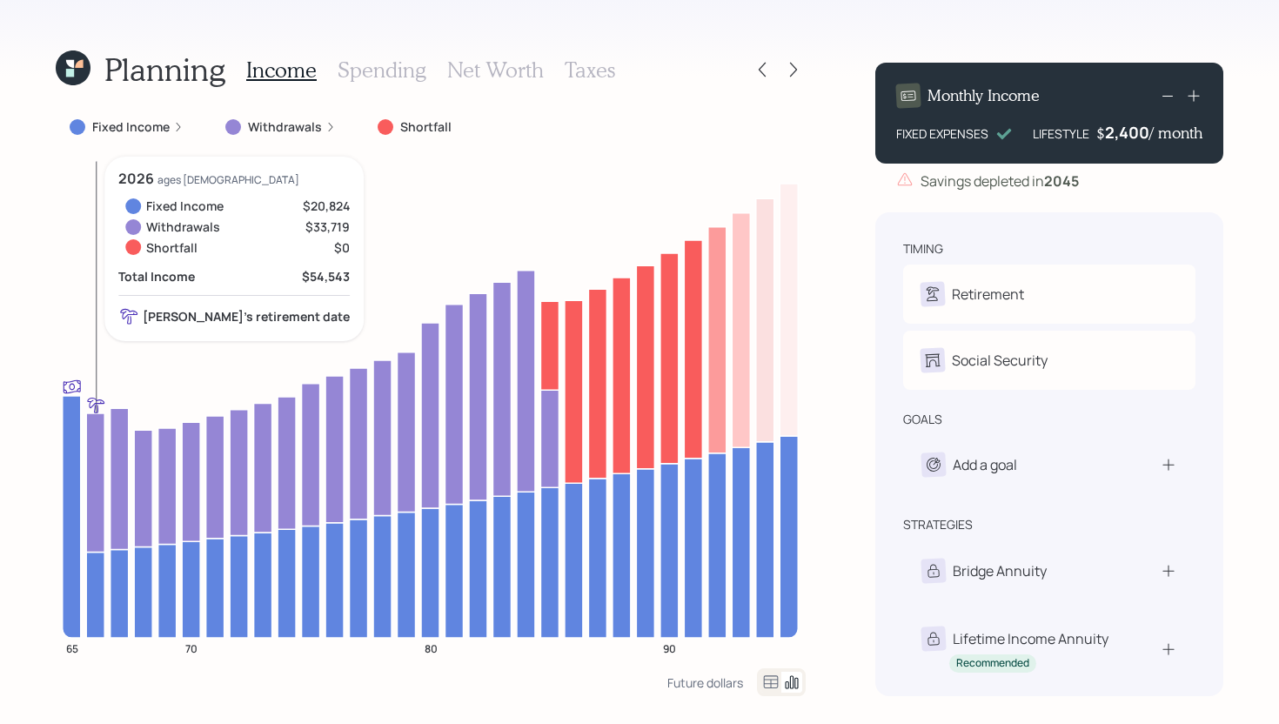
click at [97, 580] on icon at bounding box center [95, 594] width 18 height 85
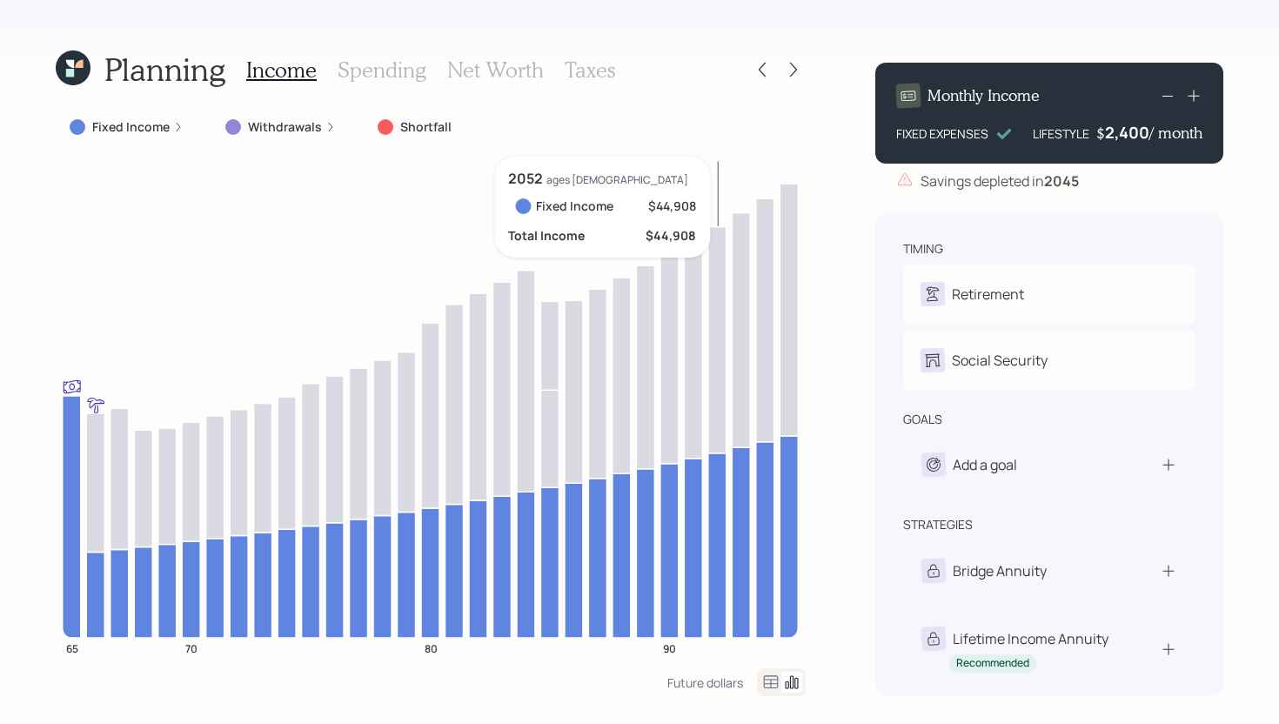
click at [725, 490] on icon at bounding box center [717, 544] width 18 height 184
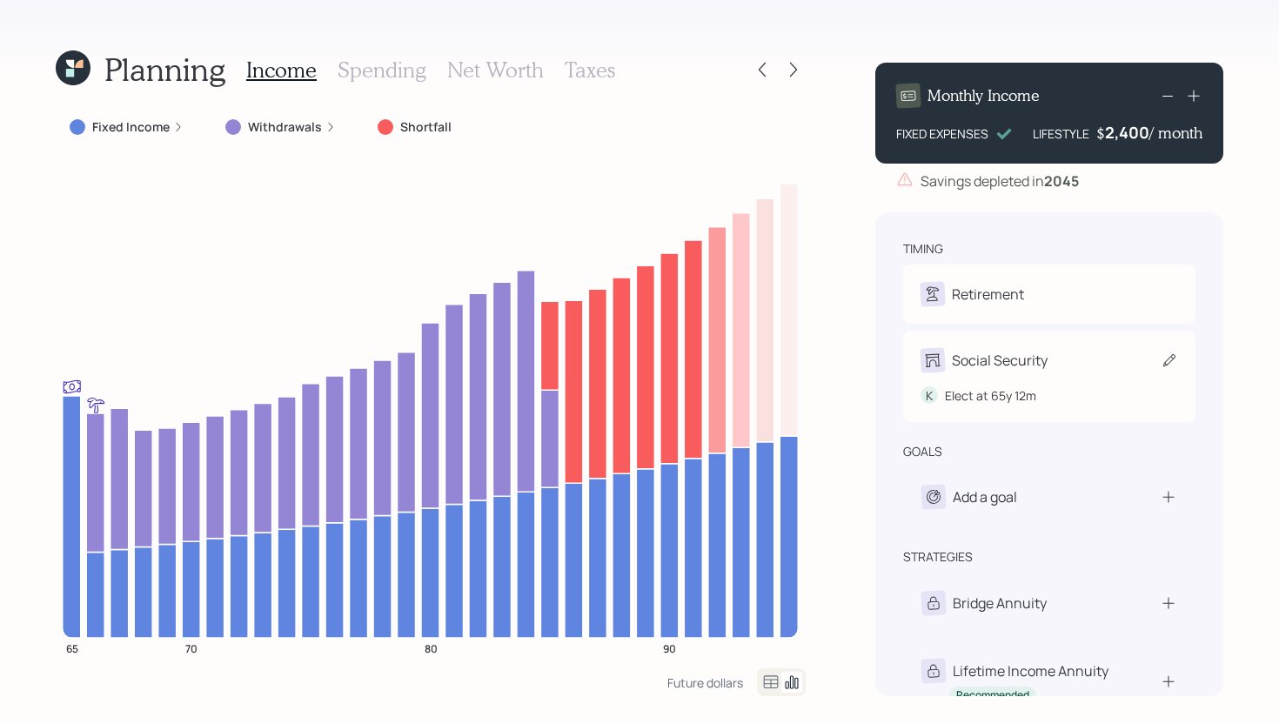
click at [1028, 358] on div "Social Security" at bounding box center [1000, 360] width 96 height 21
select select "12"
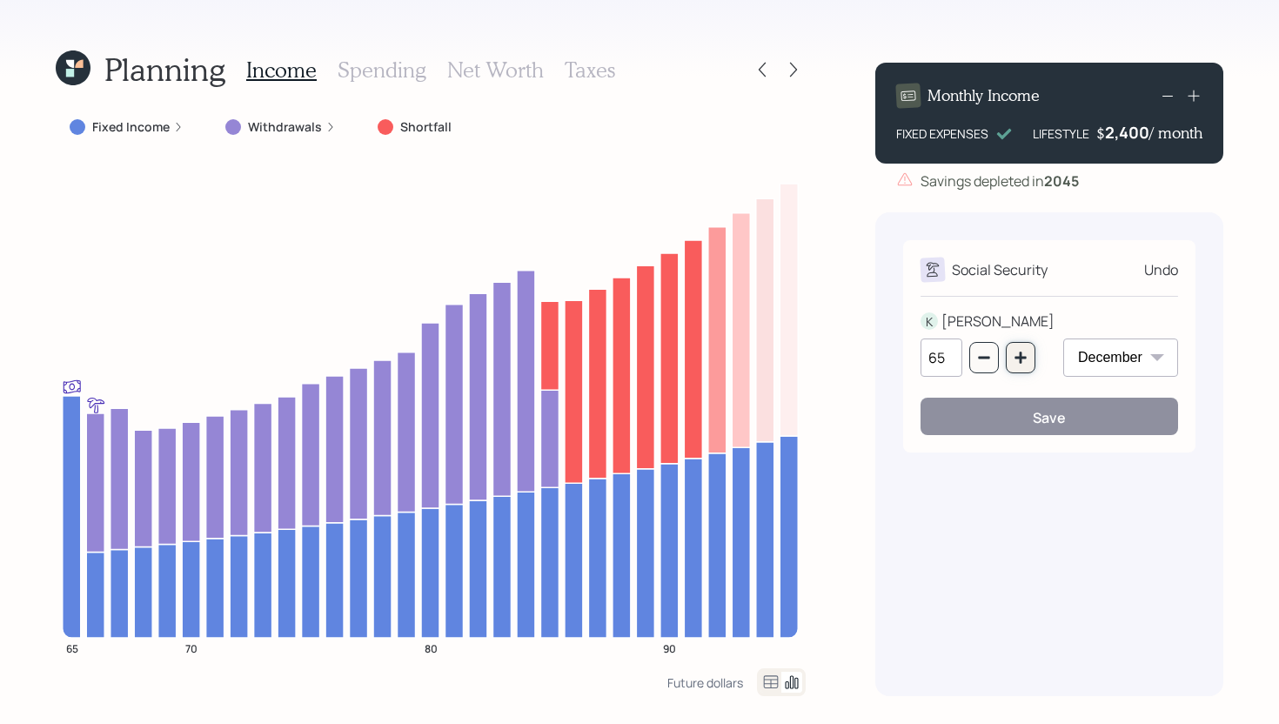
click at [1027, 358] on button "button" at bounding box center [1021, 357] width 30 height 31
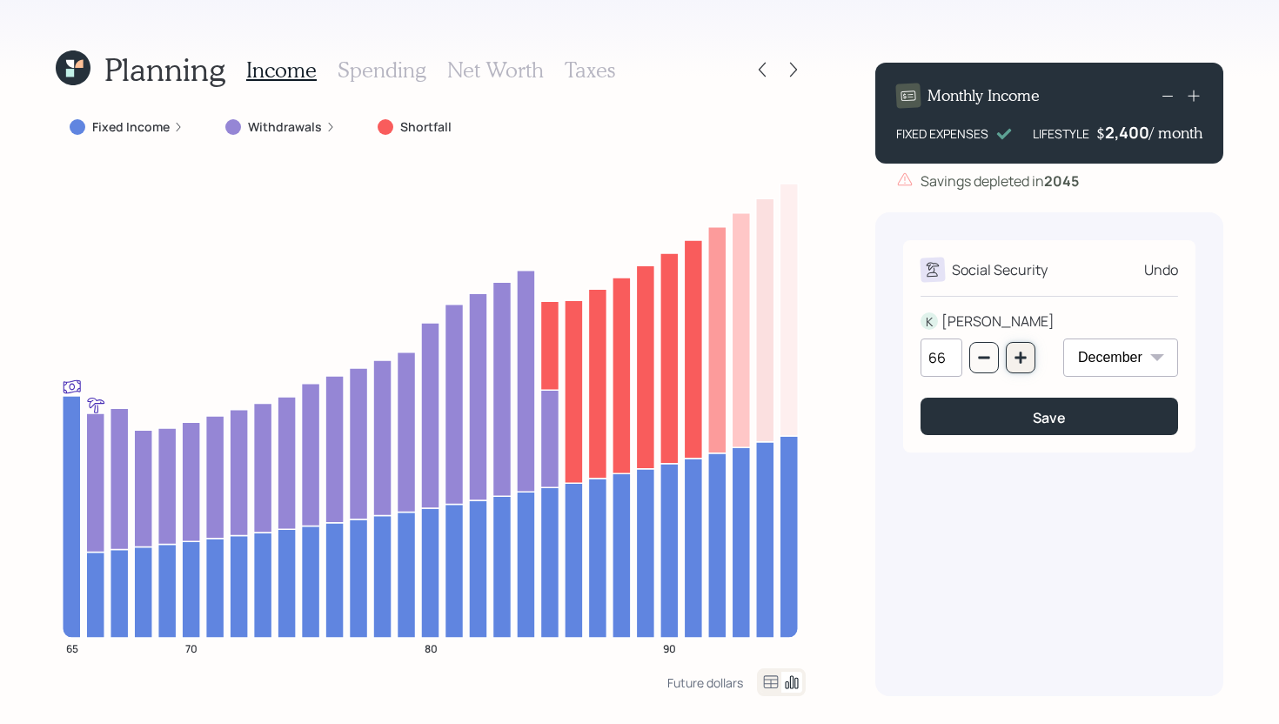
click at [1027, 358] on button "button" at bounding box center [1021, 357] width 30 height 31
type input "67"
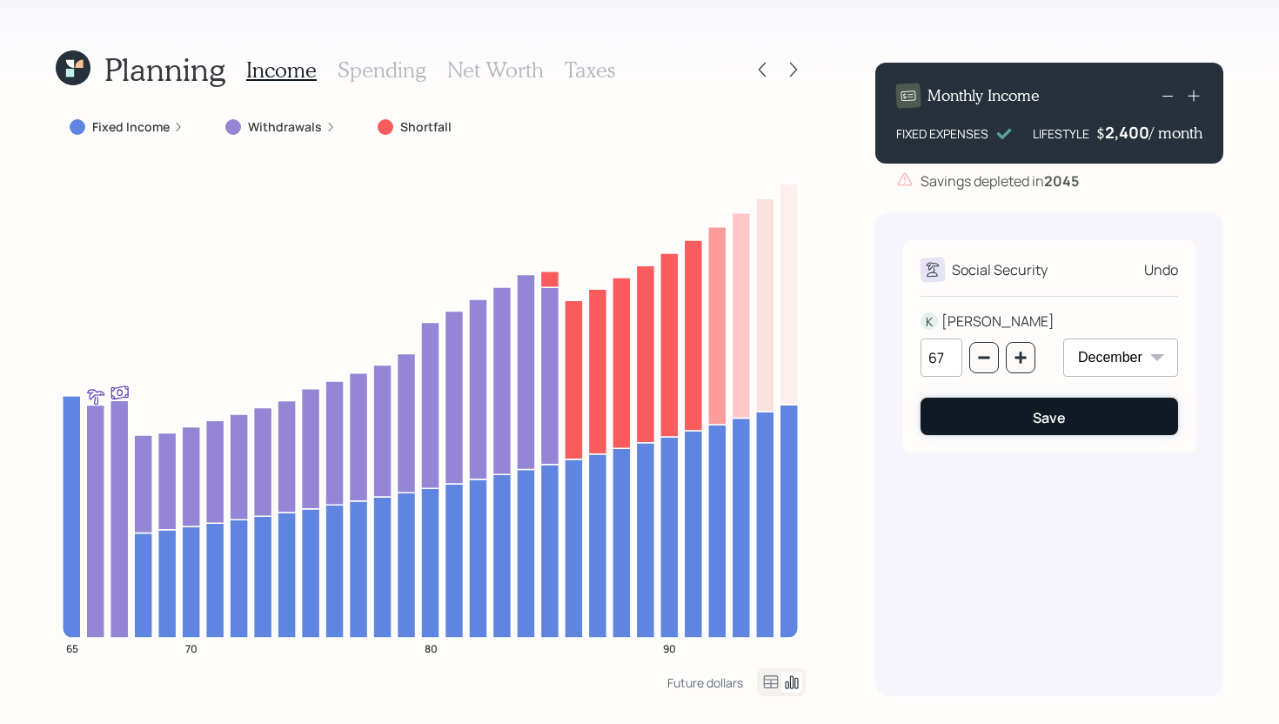
click at [977, 424] on button "Save" at bounding box center [1049, 416] width 258 height 37
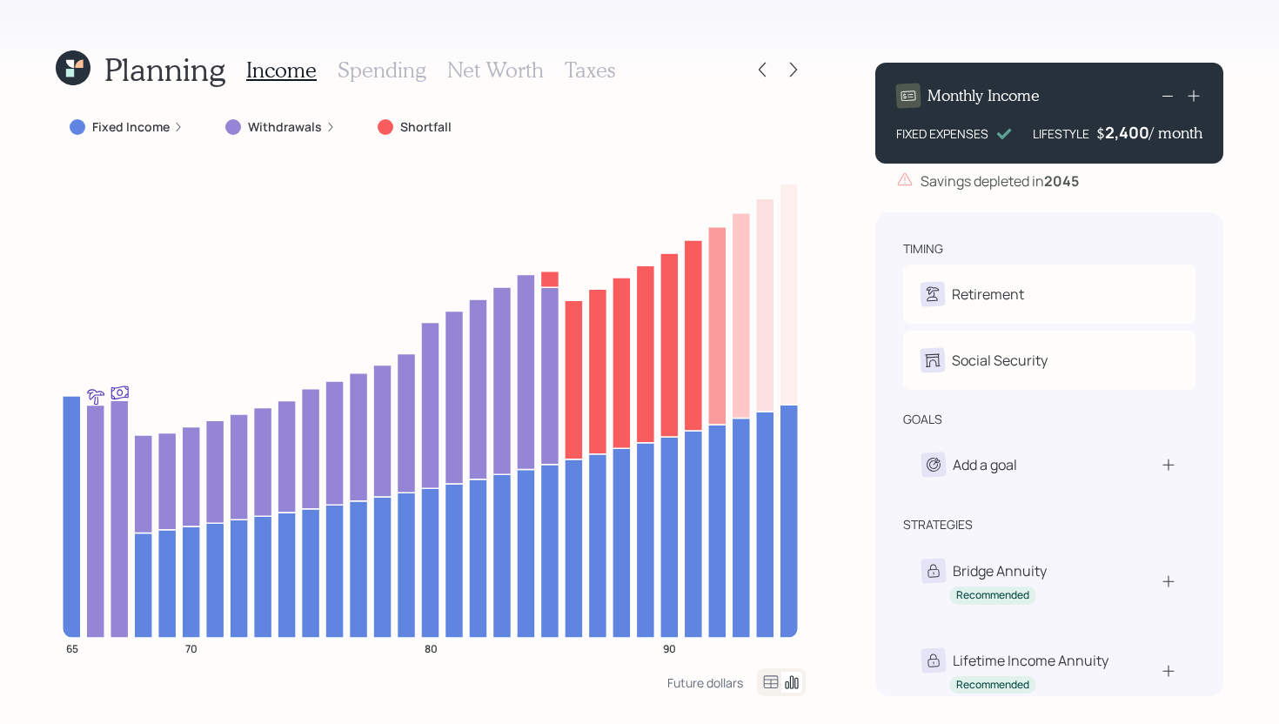
click at [365, 70] on h3 "Spending" at bounding box center [382, 69] width 89 height 25
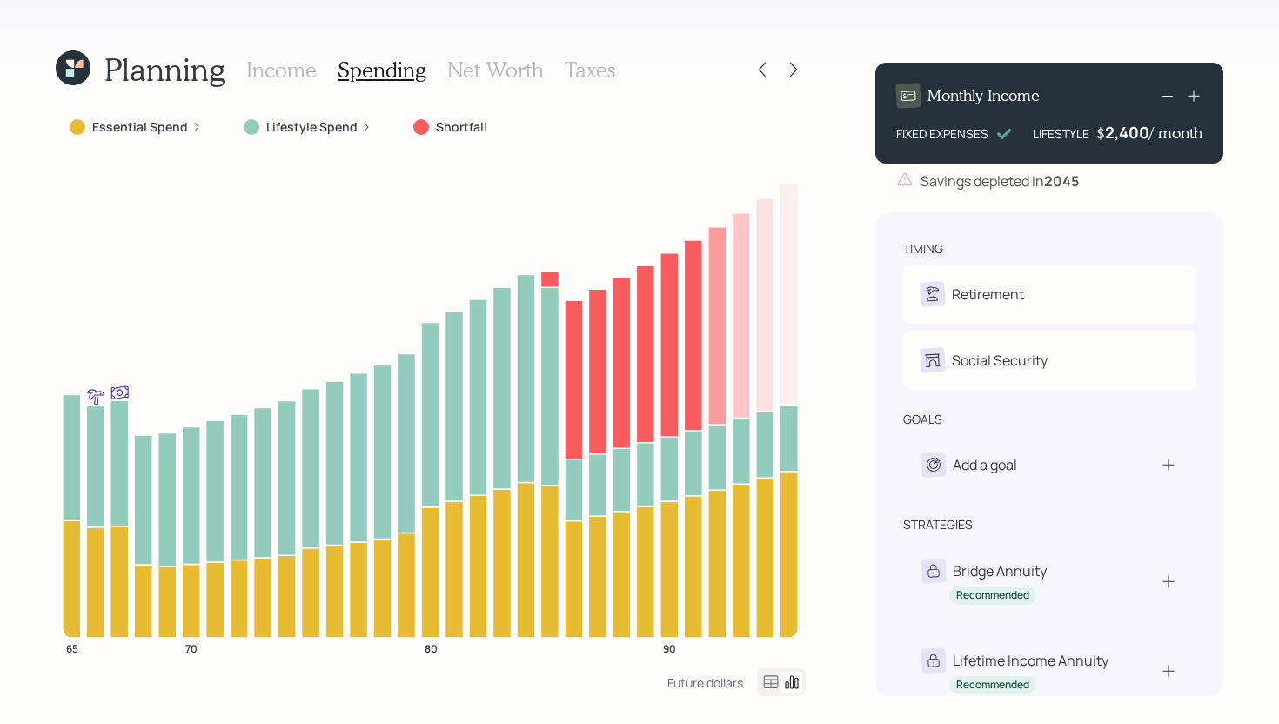
click at [284, 68] on h3 "Income" at bounding box center [281, 69] width 70 height 25
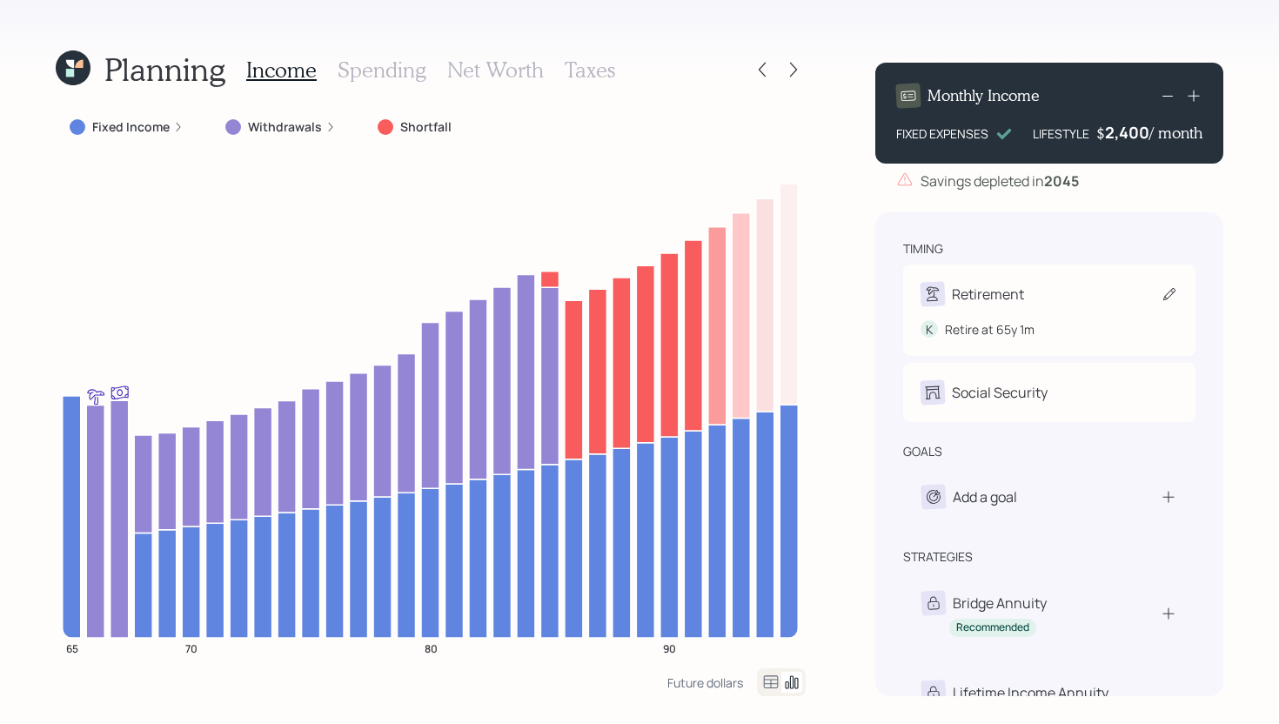
click at [1051, 277] on div "Retirement K Retire at 65y 1m" at bounding box center [1049, 309] width 292 height 91
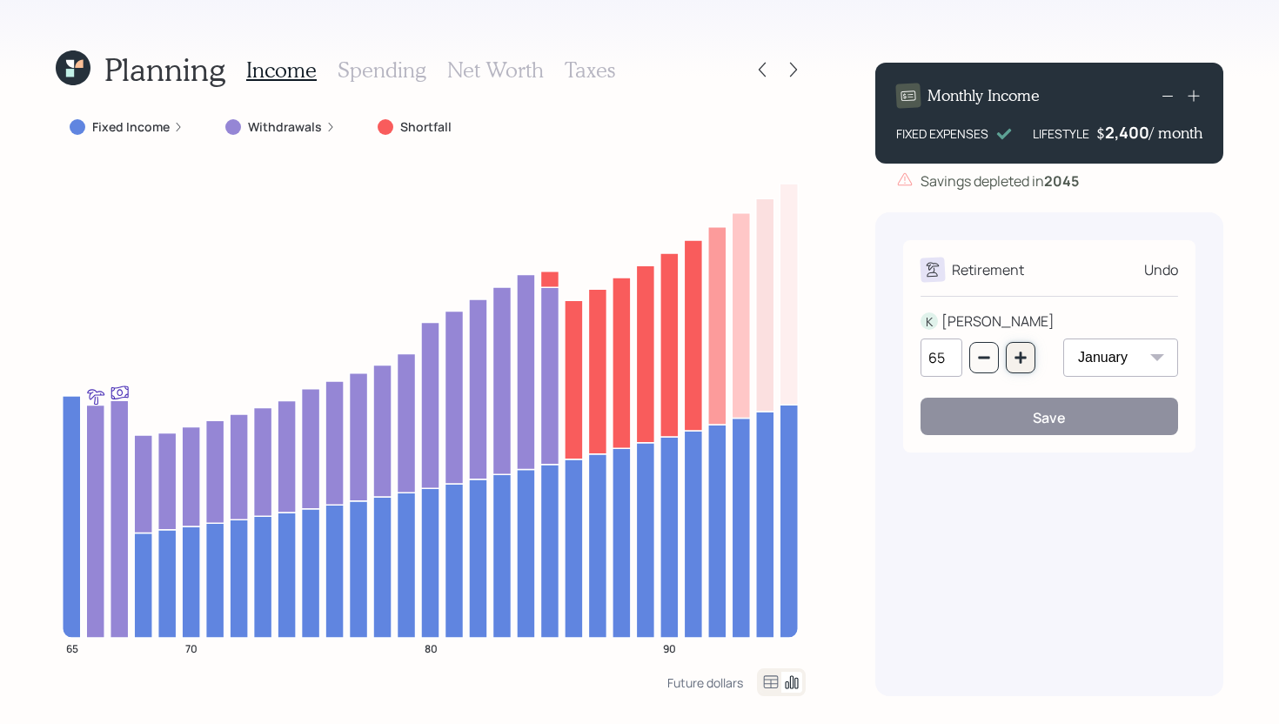
click at [1012, 353] on button "button" at bounding box center [1021, 357] width 30 height 31
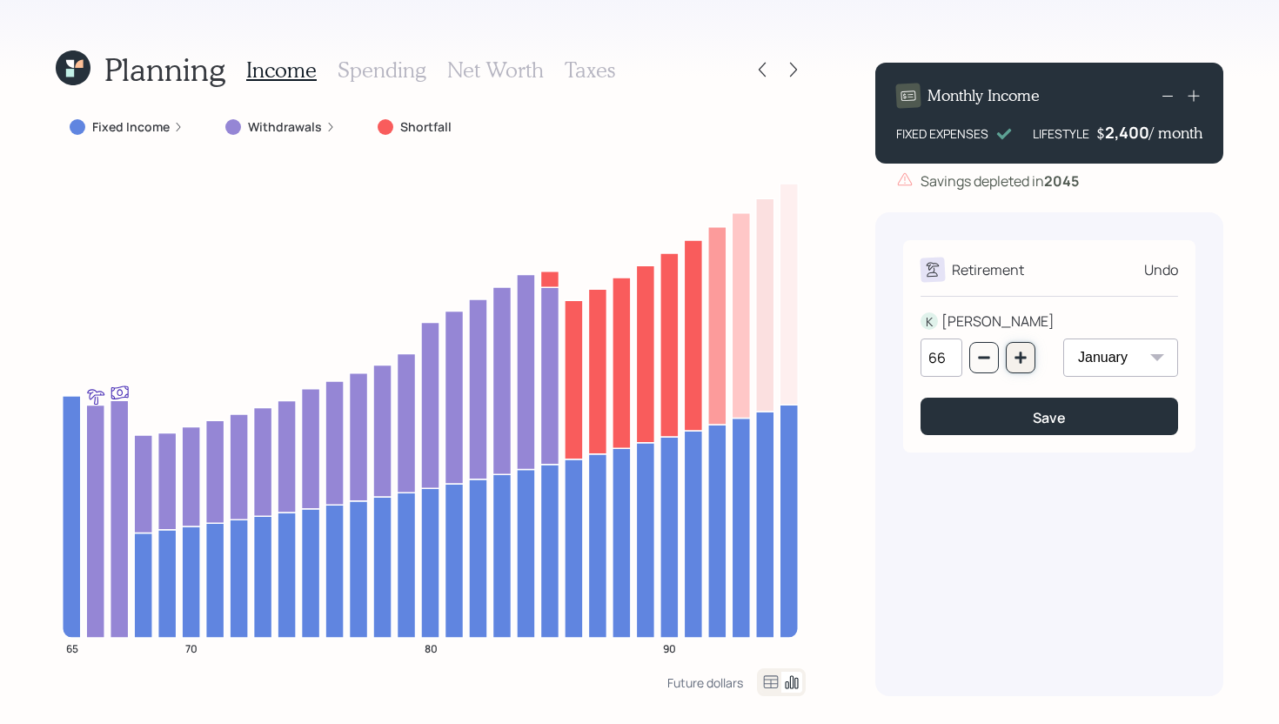
click at [1012, 353] on button "button" at bounding box center [1021, 357] width 30 height 31
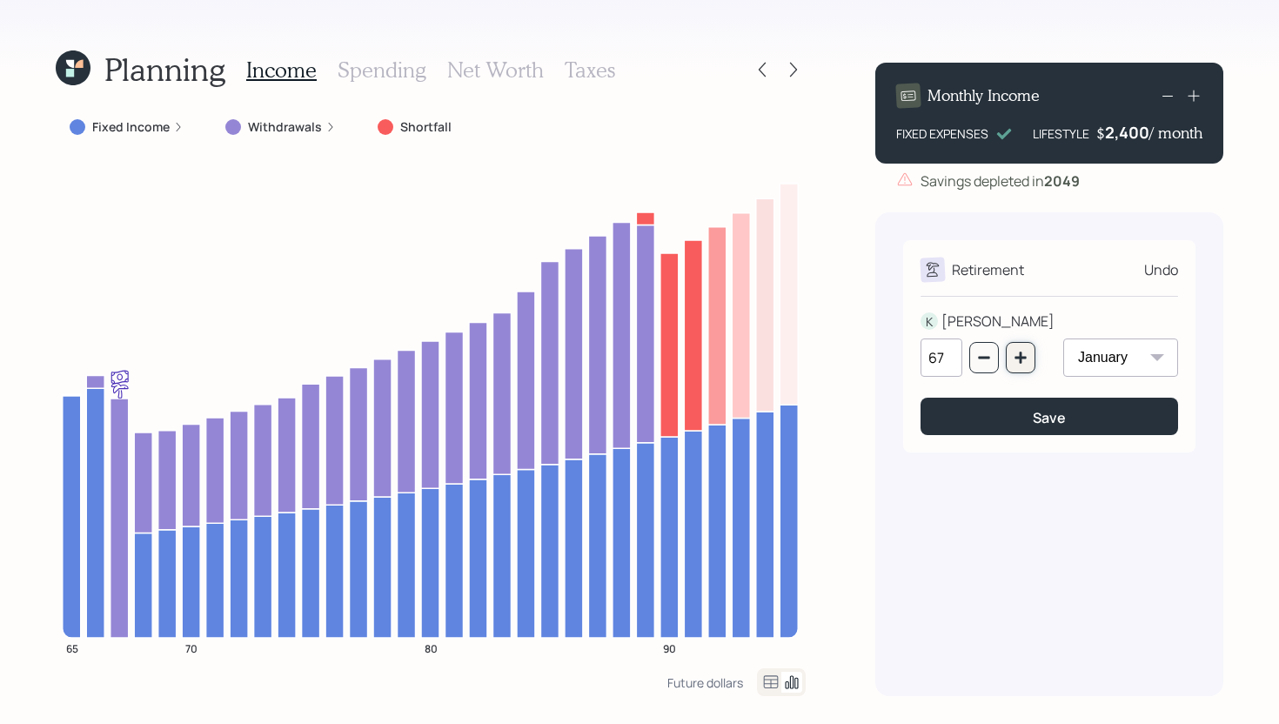
click at [1024, 367] on button "button" at bounding box center [1021, 357] width 30 height 31
type input "68"
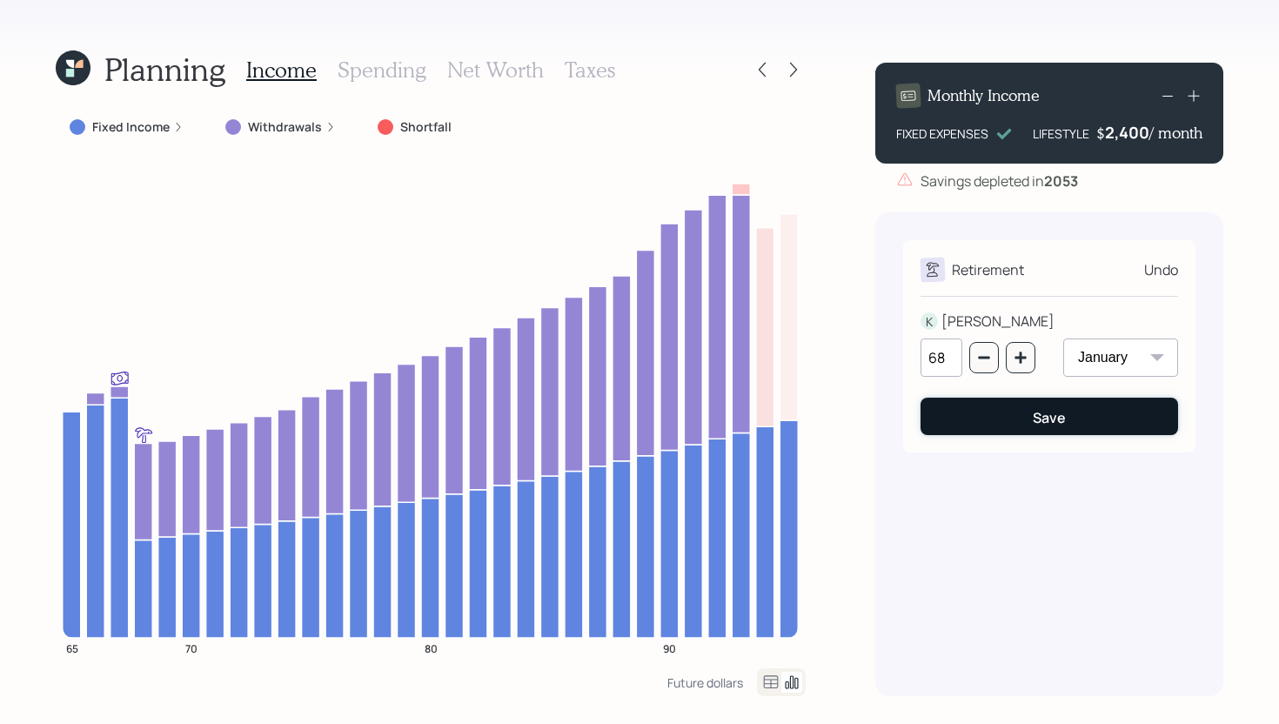
click at [1033, 425] on div "Save" at bounding box center [1049, 417] width 33 height 19
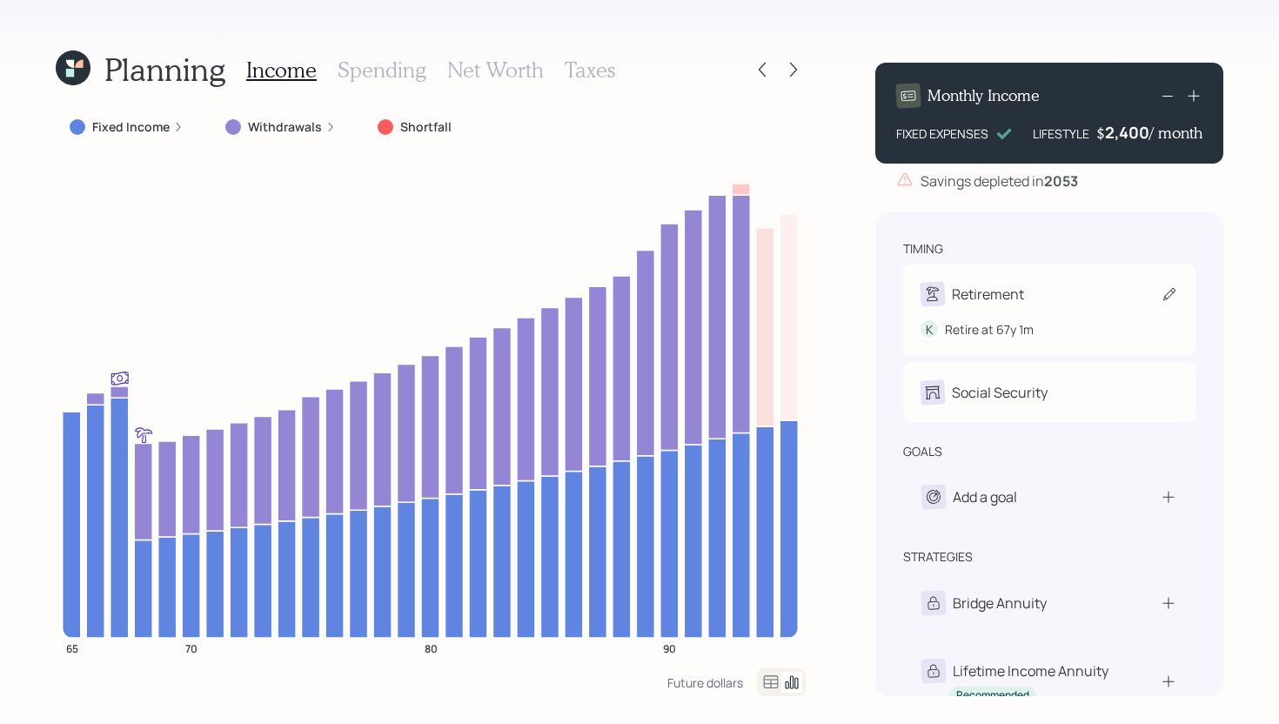
click at [1009, 287] on div "Retirement" at bounding box center [988, 294] width 72 height 21
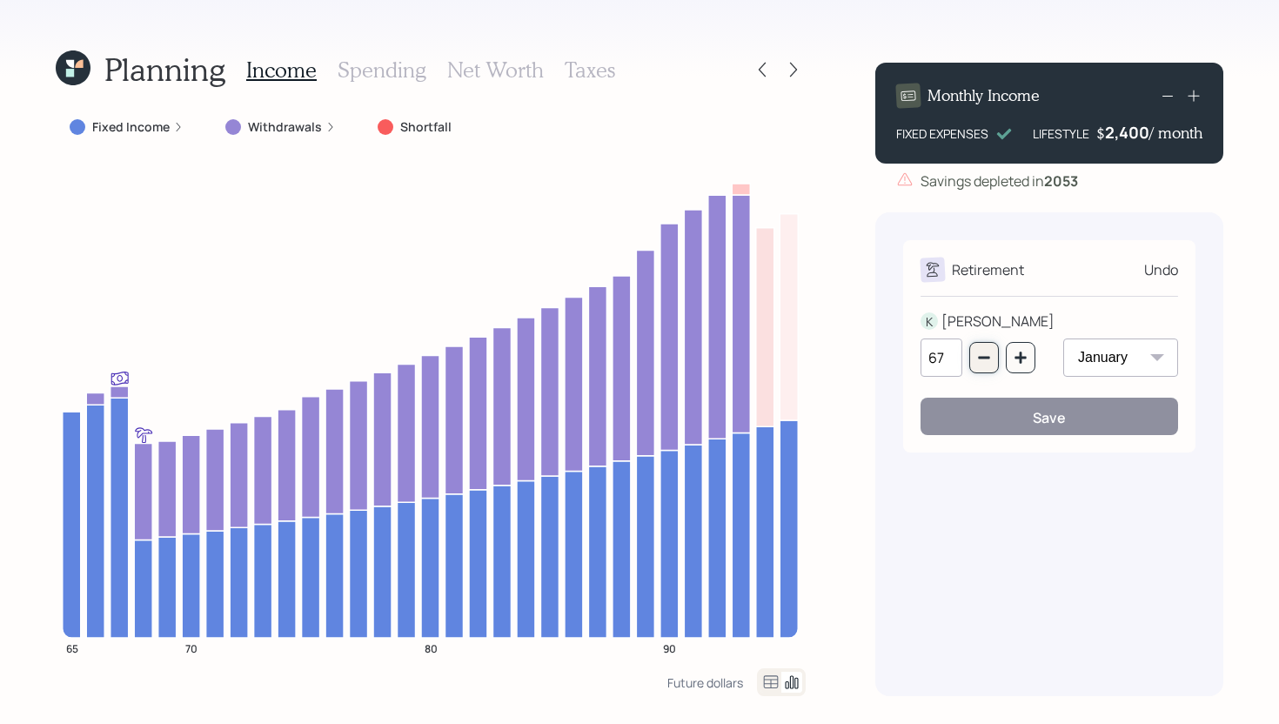
click at [977, 358] on icon "button" at bounding box center [984, 358] width 14 height 14
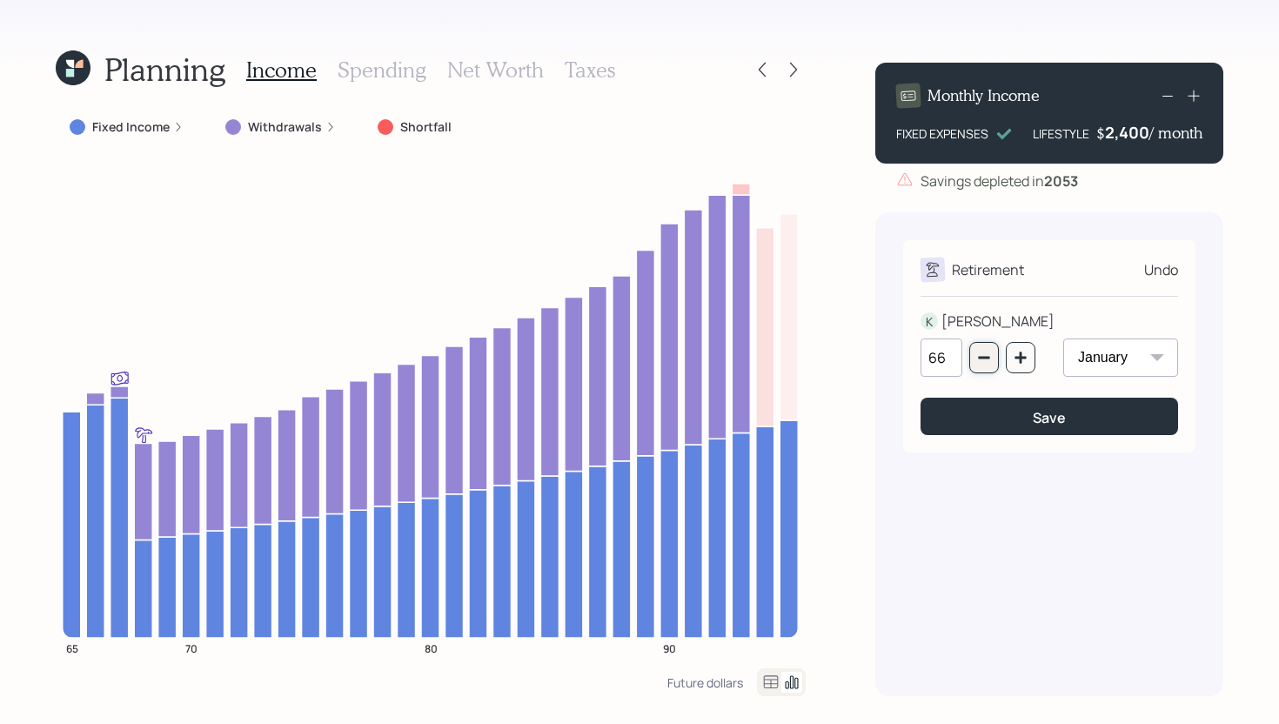
click at [977, 358] on icon "button" at bounding box center [984, 358] width 14 height 14
type input "65"
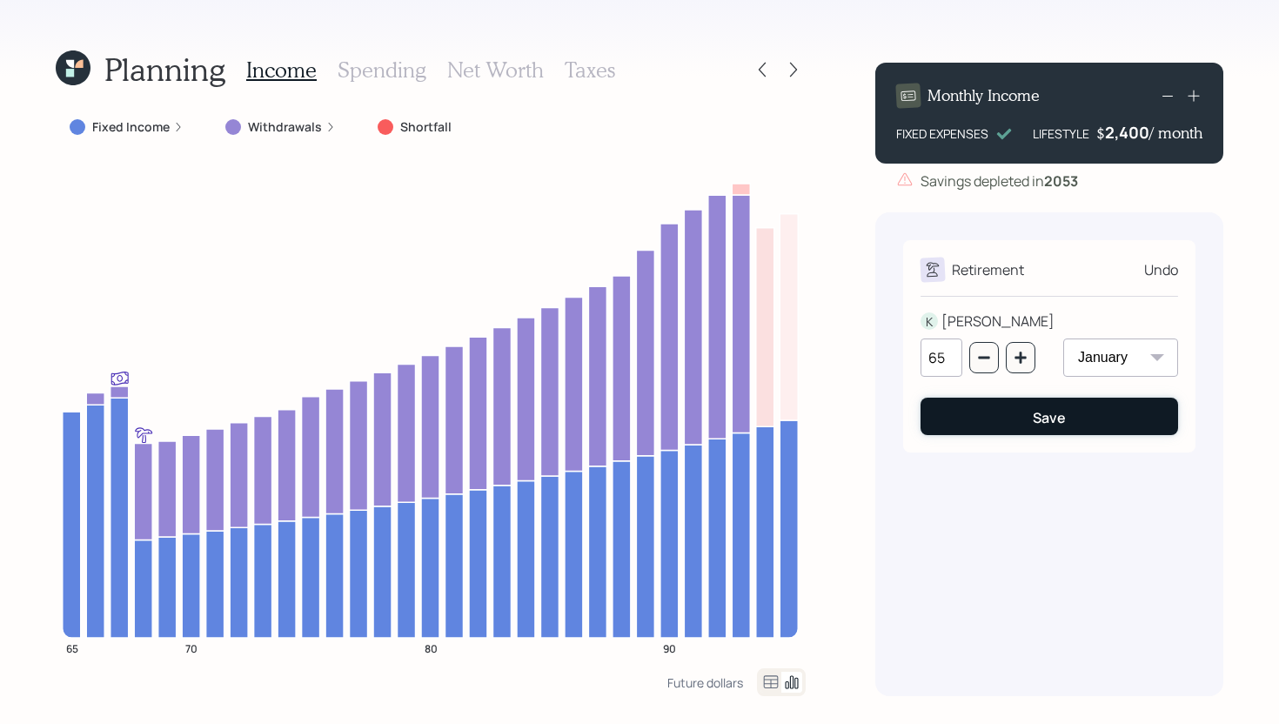
click at [987, 410] on button "Save" at bounding box center [1049, 416] width 258 height 37
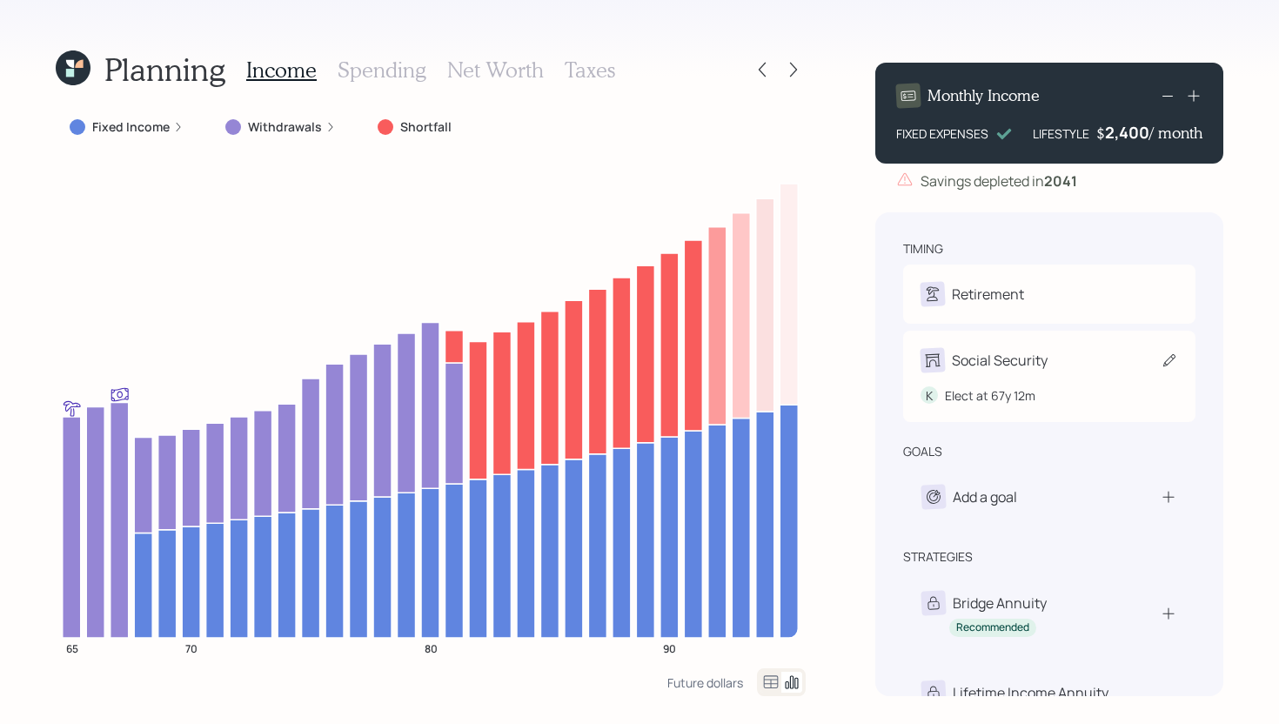
click at [1045, 362] on div "Social Security" at bounding box center [1000, 360] width 96 height 21
select select "12"
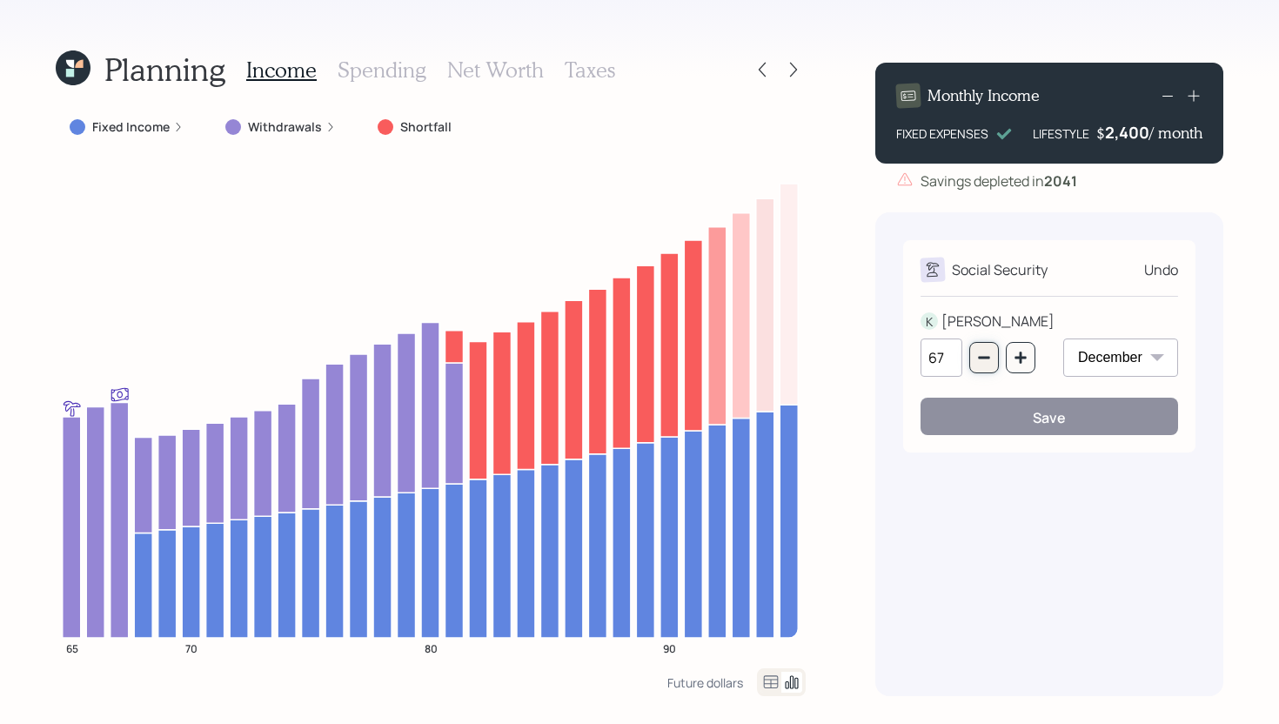
click at [986, 361] on icon "button" at bounding box center [984, 358] width 14 height 14
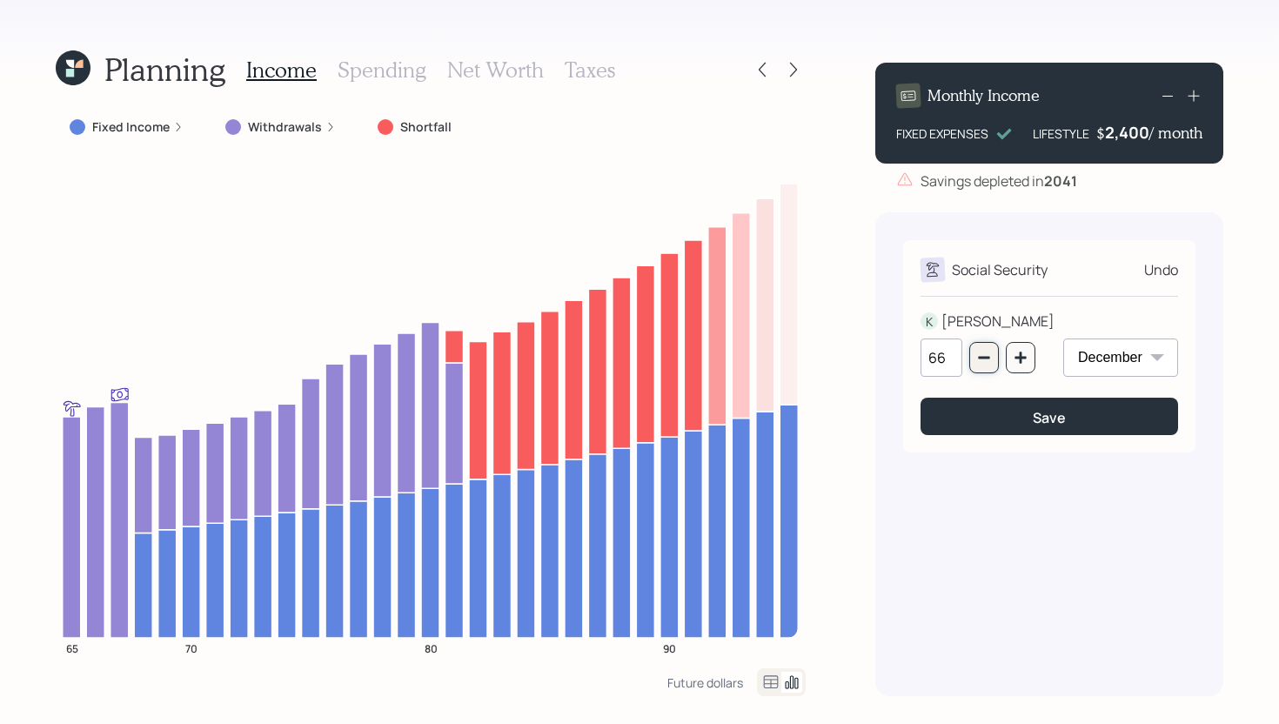
click at [986, 361] on icon "button" at bounding box center [984, 358] width 14 height 14
type input "65"
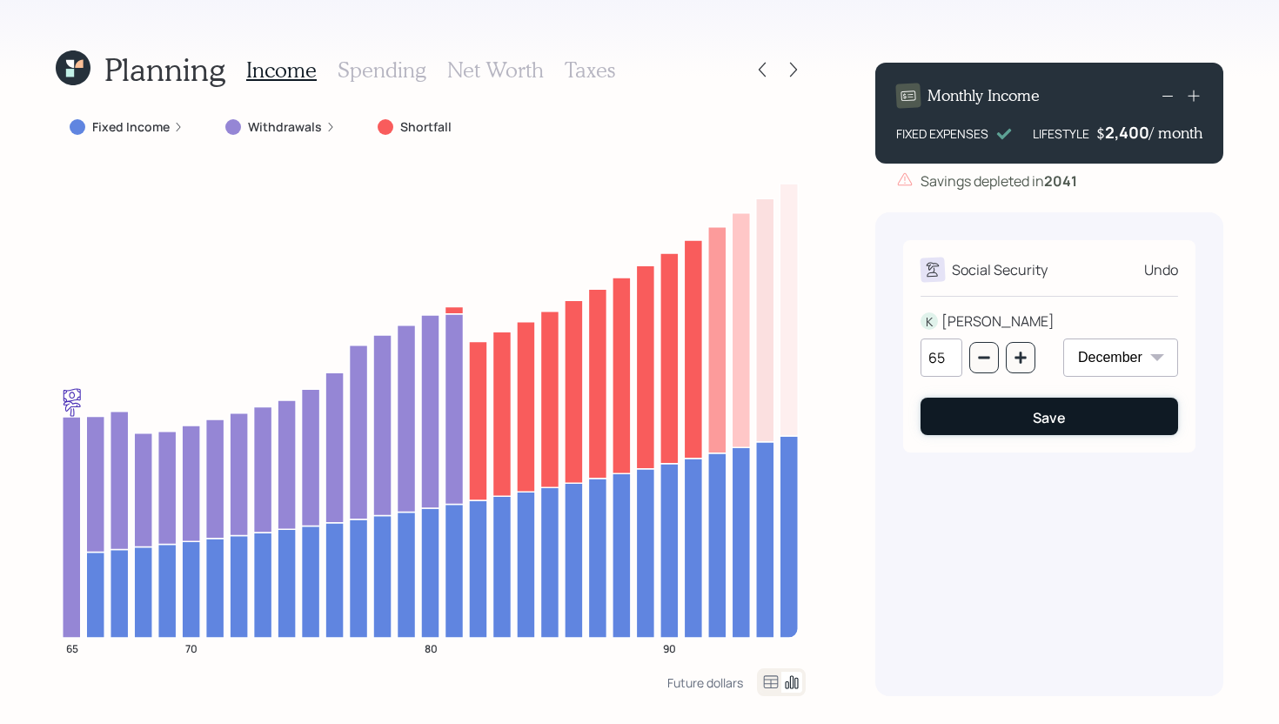
click at [1024, 426] on button "Save" at bounding box center [1049, 416] width 258 height 37
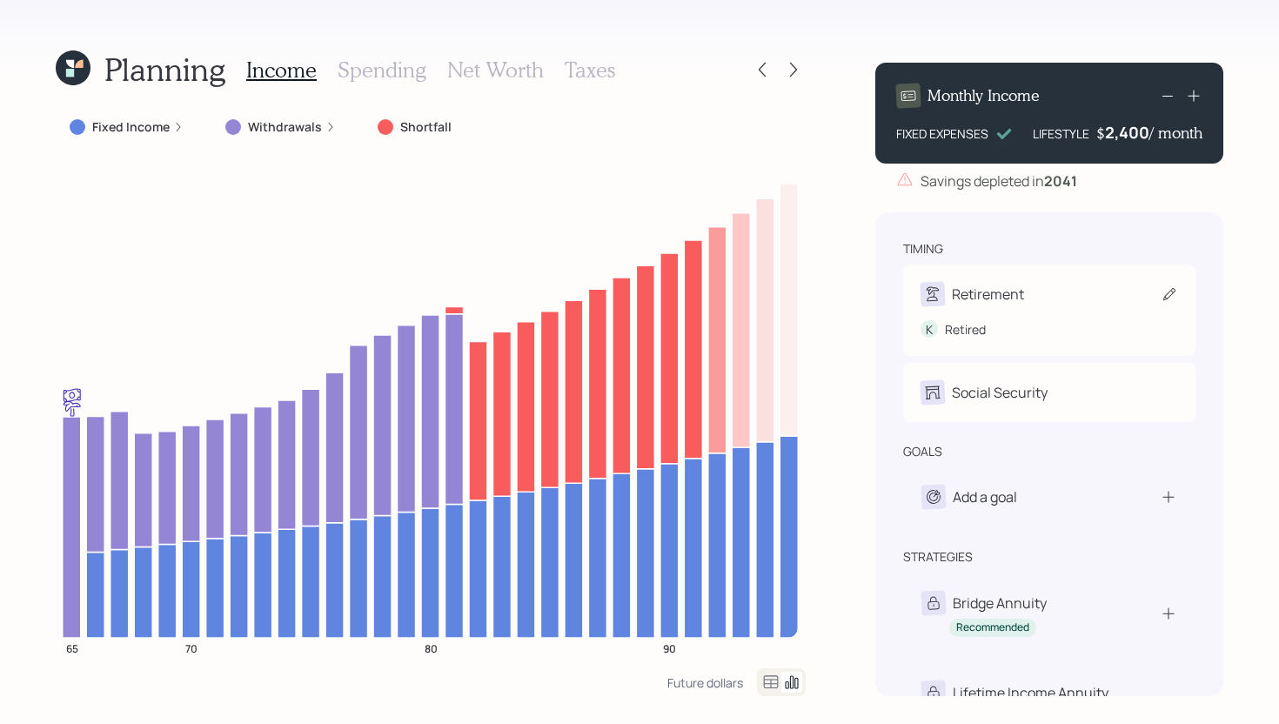
click at [1035, 303] on div "Retirement" at bounding box center [1049, 294] width 258 height 24
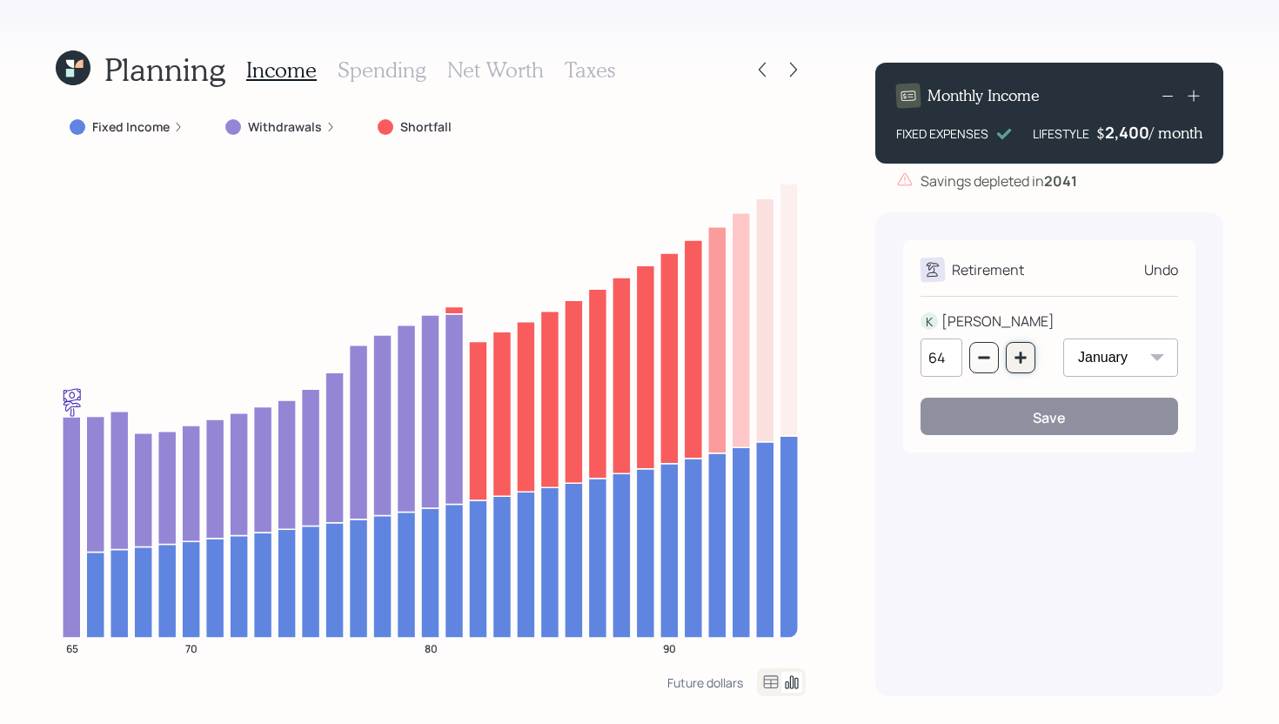
click at [1020, 358] on icon "button" at bounding box center [1019, 356] width 11 height 11
type input "65"
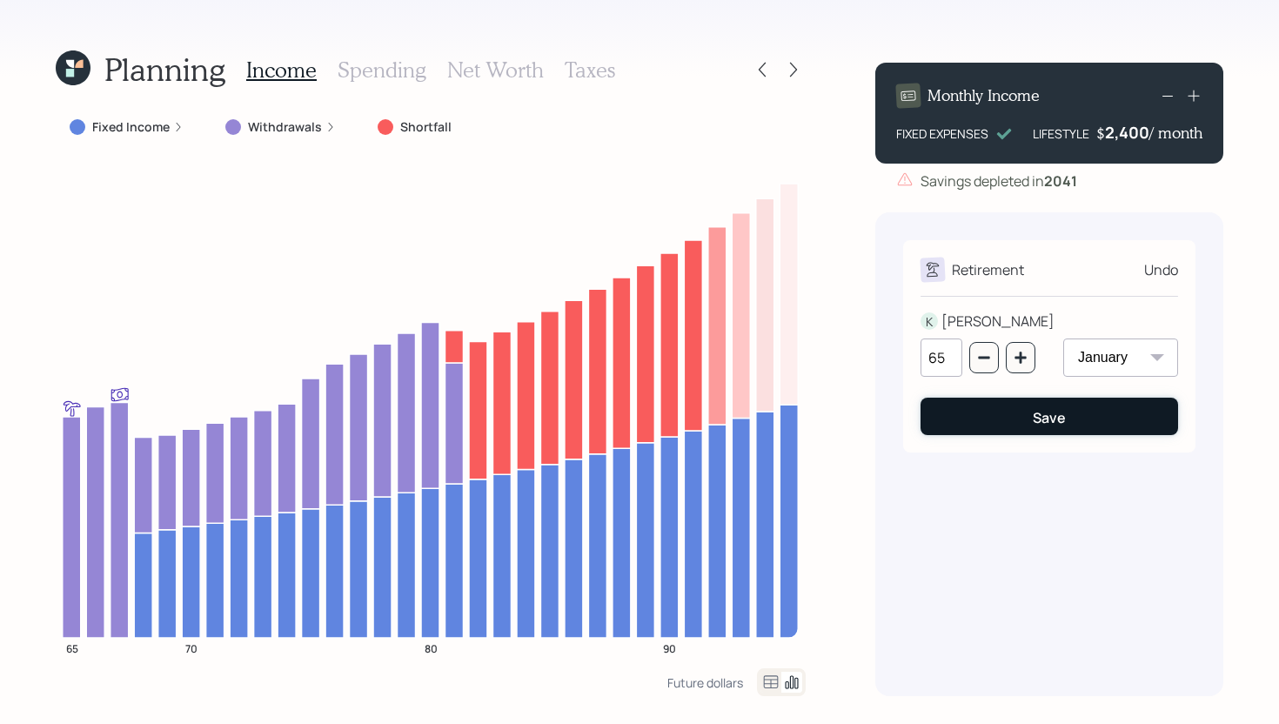
click at [1011, 413] on button "Save" at bounding box center [1049, 416] width 258 height 37
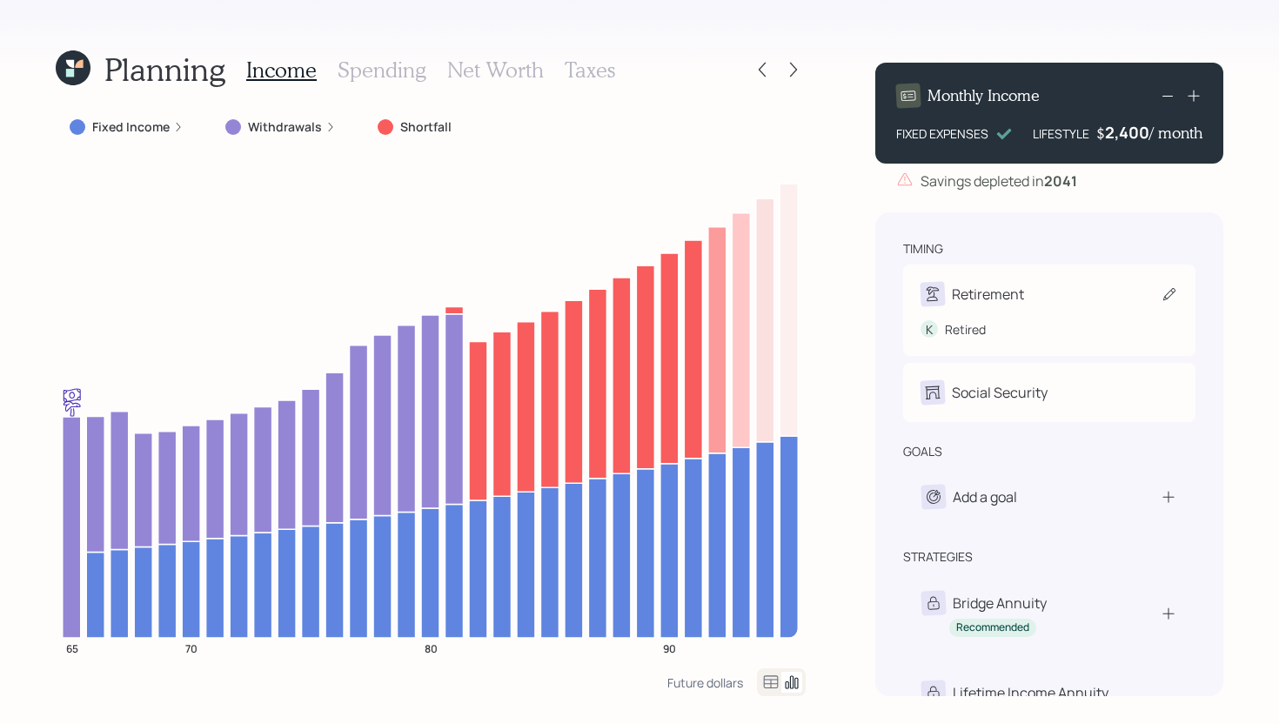
click at [1055, 285] on div "Retirement" at bounding box center [1049, 294] width 258 height 24
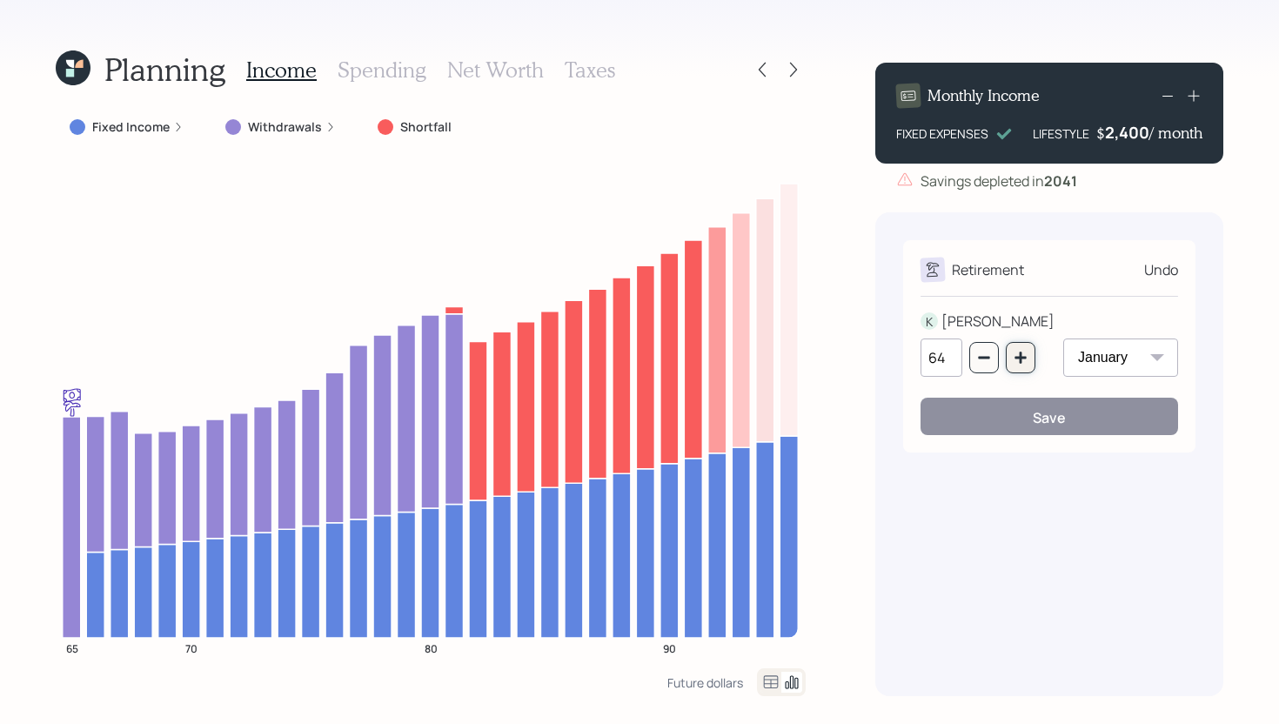
click at [1027, 354] on button "button" at bounding box center [1021, 357] width 30 height 31
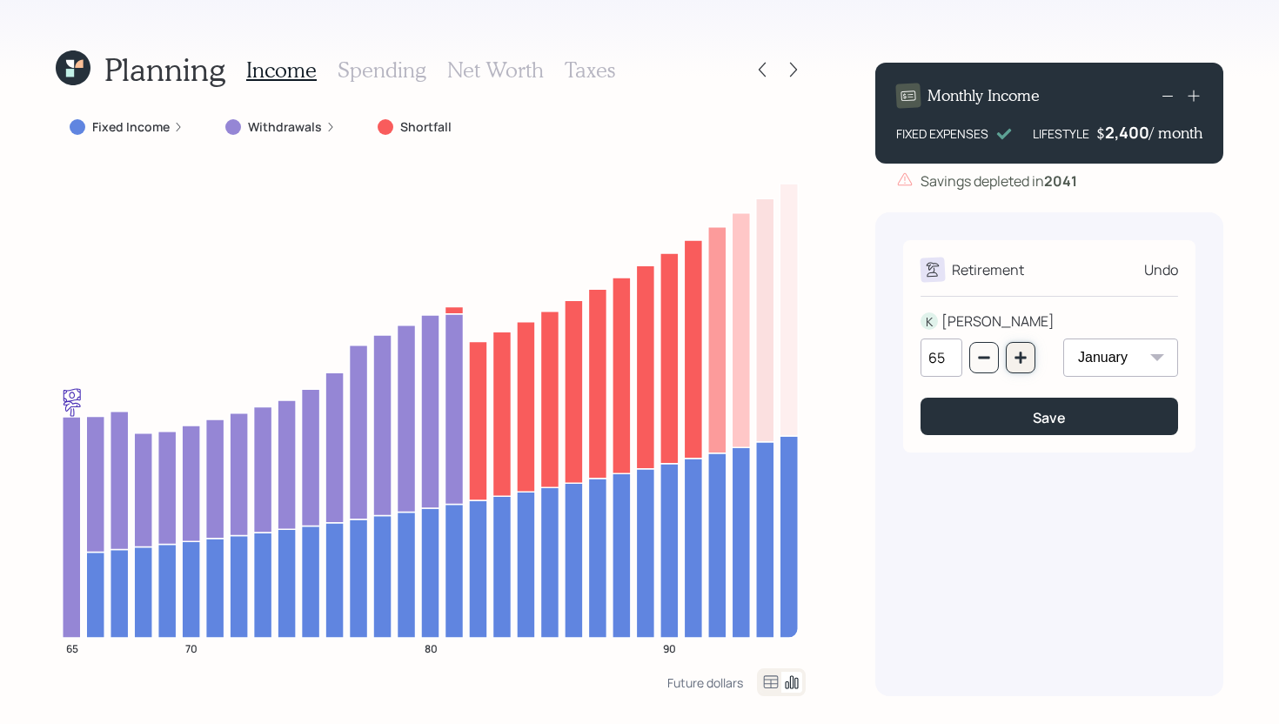
click at [1027, 354] on button "button" at bounding box center [1021, 357] width 30 height 31
type input "66"
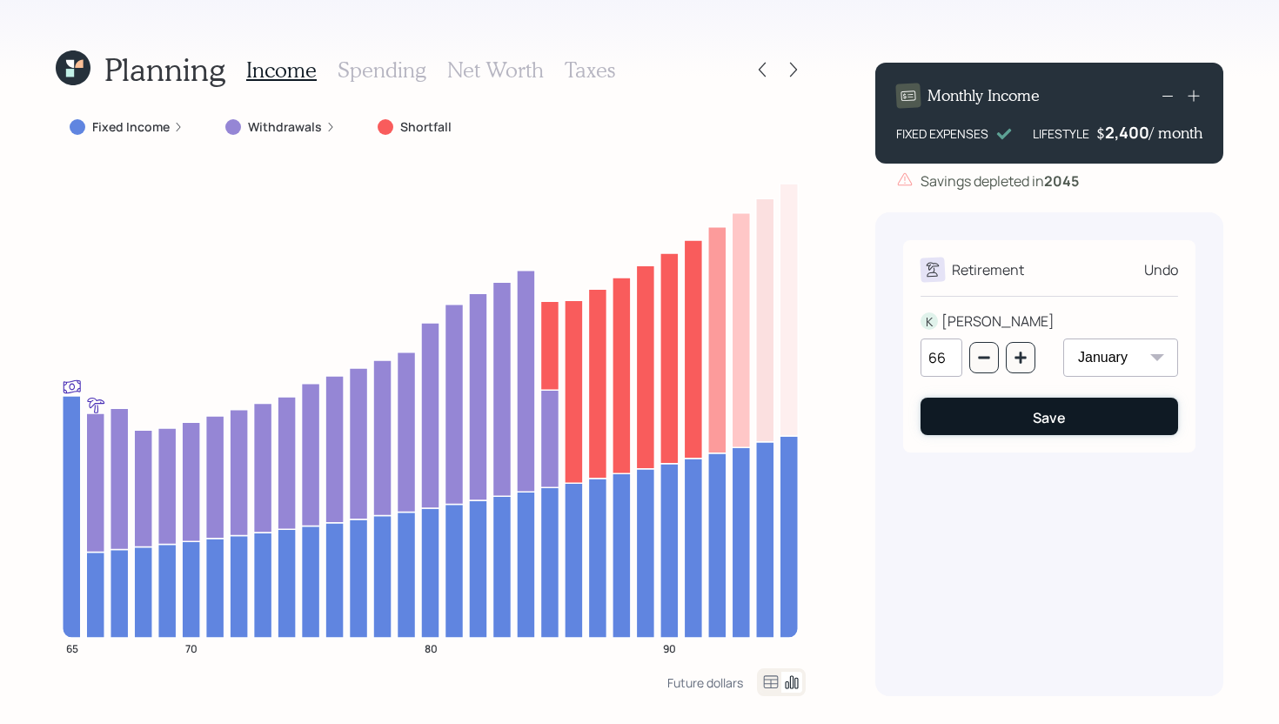
click at [1026, 416] on button "Save" at bounding box center [1049, 416] width 258 height 37
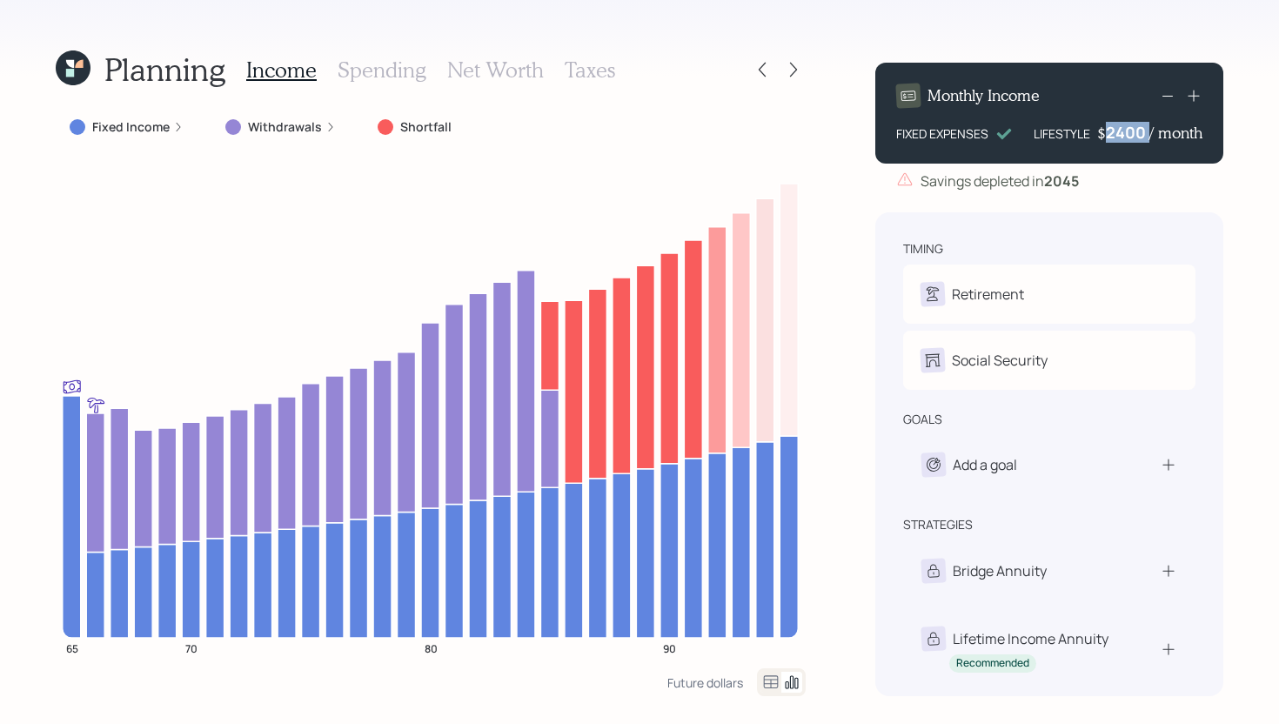
drag, startPoint x: 1147, startPoint y: 133, endPoint x: 1119, endPoint y: 138, distance: 29.2
click at [1119, 138] on div "$ 2400 / month" at bounding box center [1149, 132] width 105 height 21
click at [1119, 138] on div "2400" at bounding box center [1127, 132] width 43 height 21
click at [855, 247] on div "Planning Income Spending Net Worth Taxes Fixed Income Withdrawals Shortfall 65 …" at bounding box center [639, 362] width 1279 height 724
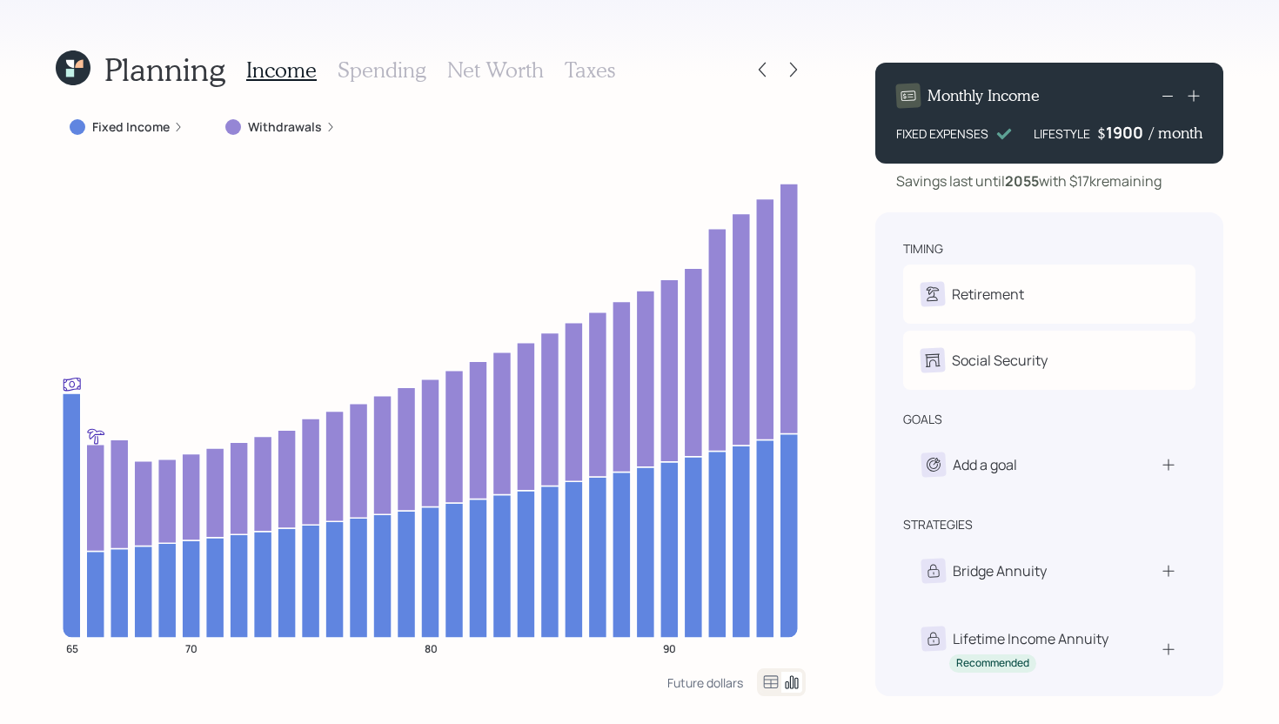
click at [1146, 134] on div "1900" at bounding box center [1127, 132] width 43 height 21
click at [1122, 137] on div "1900" at bounding box center [1127, 132] width 43 height 21
click at [857, 231] on div "Planning Income Spending Net Worth Taxes Fixed Income Withdrawals 65 70 80 90 F…" at bounding box center [639, 362] width 1279 height 724
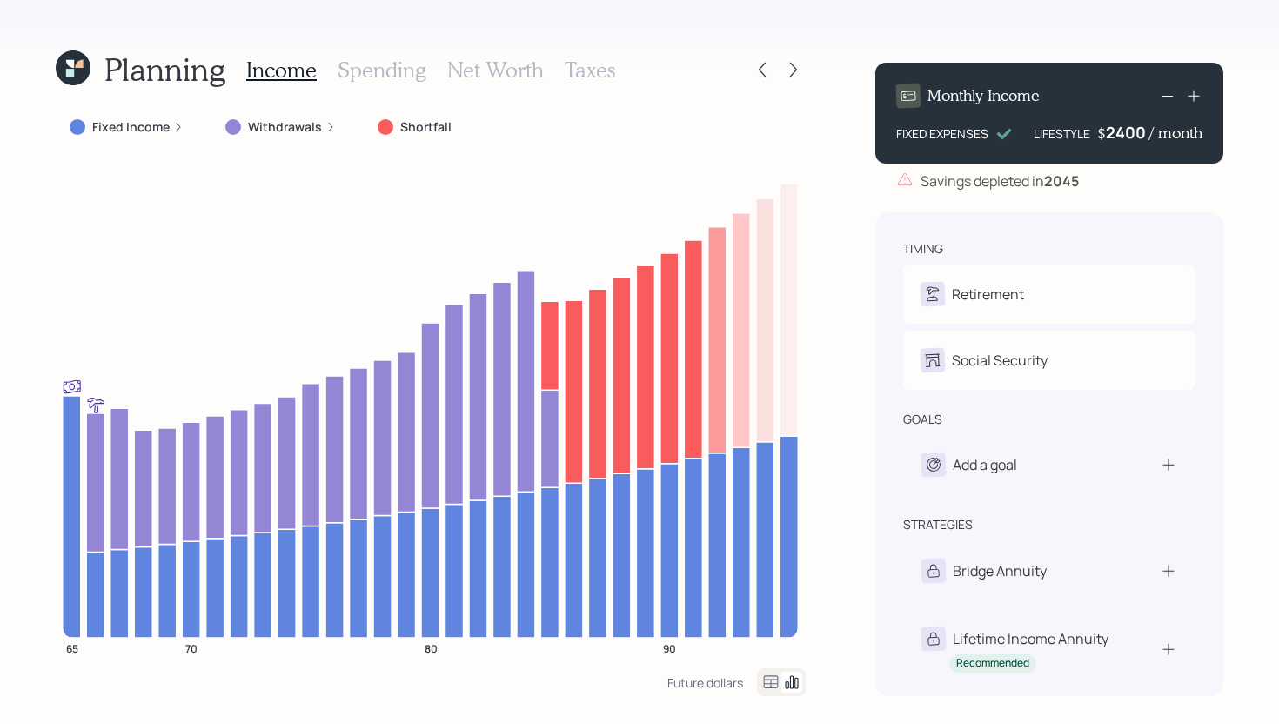
click at [1139, 133] on div "2400" at bounding box center [1127, 132] width 43 height 21
click at [1117, 134] on div "2400" at bounding box center [1127, 132] width 43 height 21
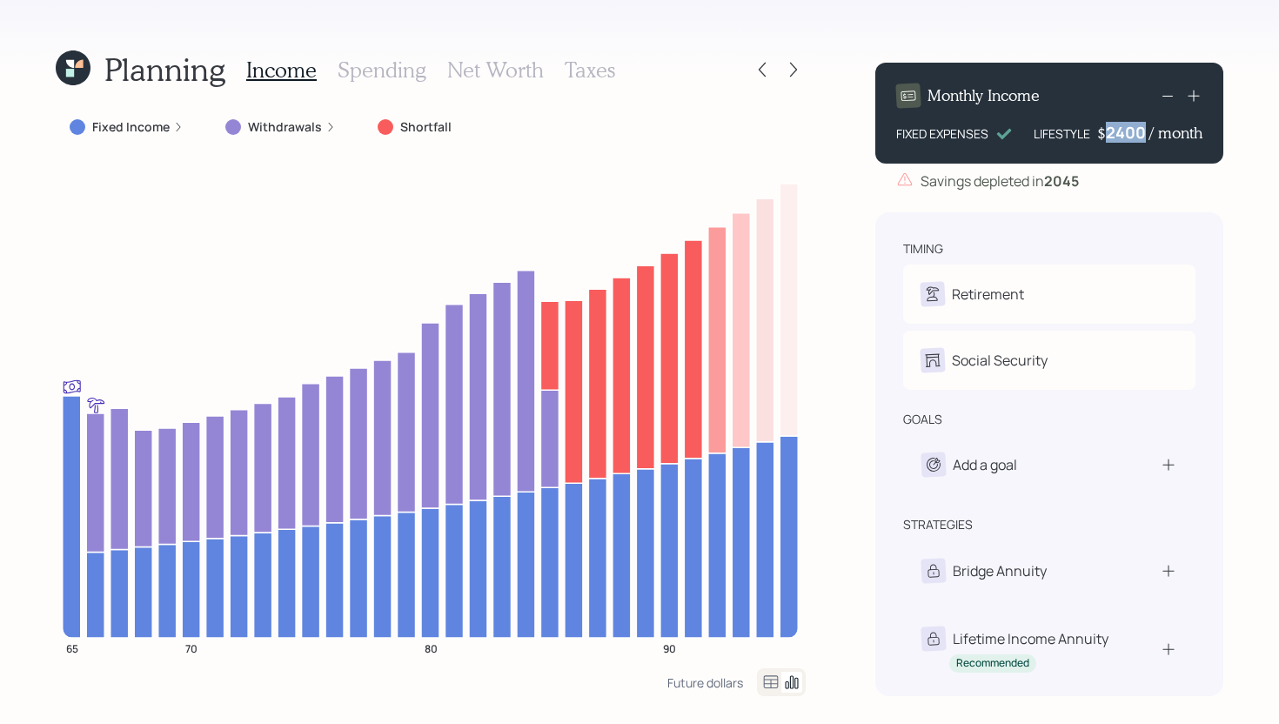
click at [1117, 134] on div "2400" at bounding box center [1127, 132] width 43 height 21
click at [846, 260] on div "Planning Income Spending Net Worth Taxes Fixed Income Withdrawals Shortfall 65 …" at bounding box center [639, 362] width 1279 height 724
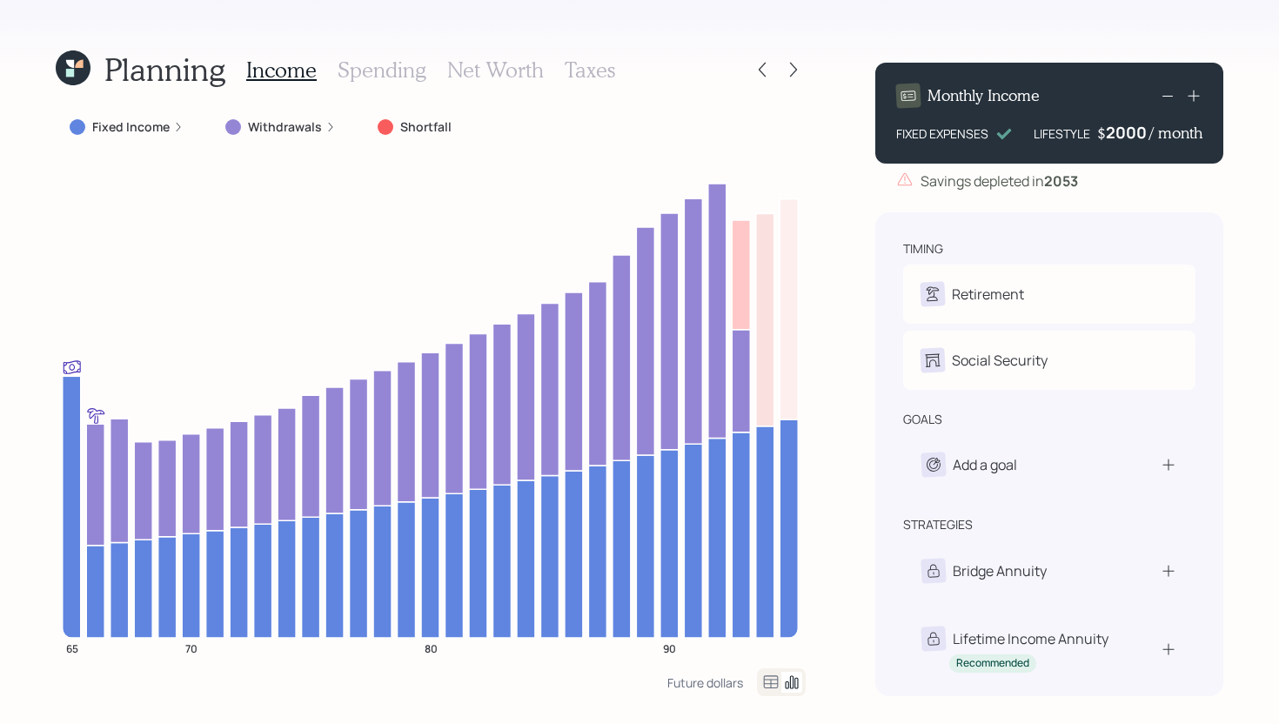
click at [1137, 132] on div "2000" at bounding box center [1127, 132] width 43 height 21
click at [831, 270] on div "Planning Income Spending Net Worth Taxes Fixed Income Withdrawals Shortfall 65 …" at bounding box center [639, 362] width 1279 height 724
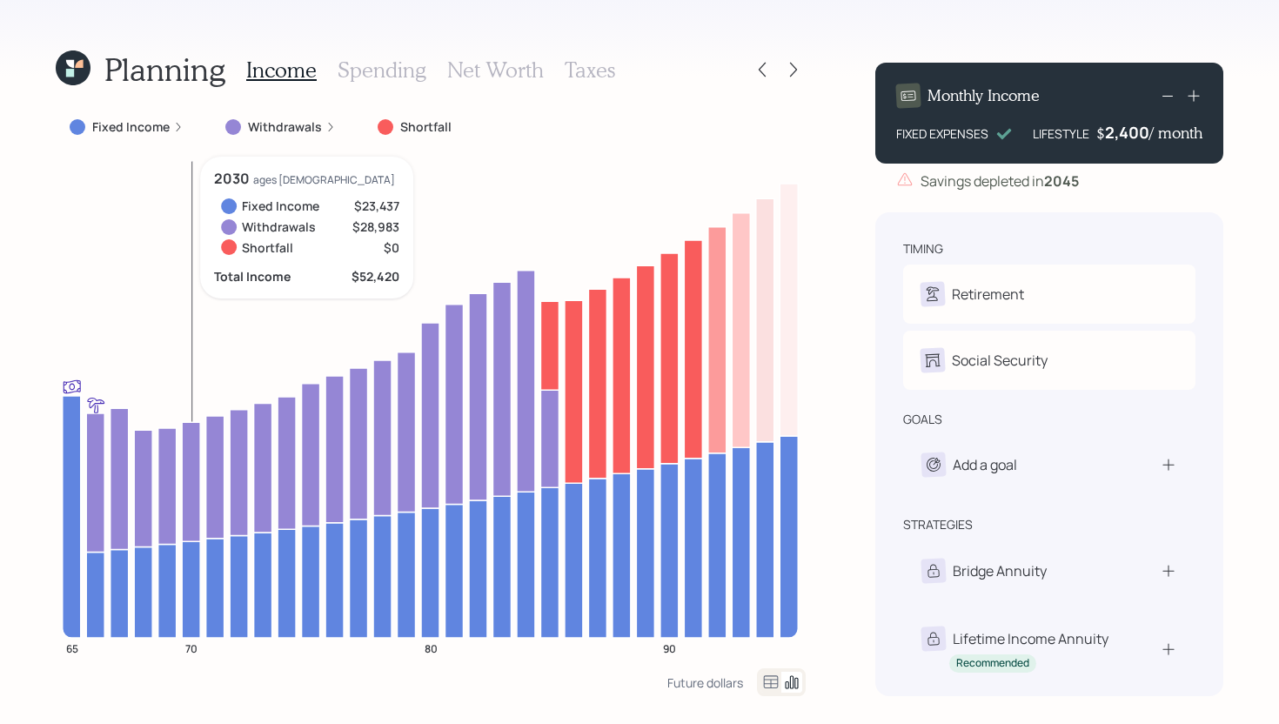
click at [202, 550] on icon "65 70 80 90" at bounding box center [431, 413] width 750 height 512
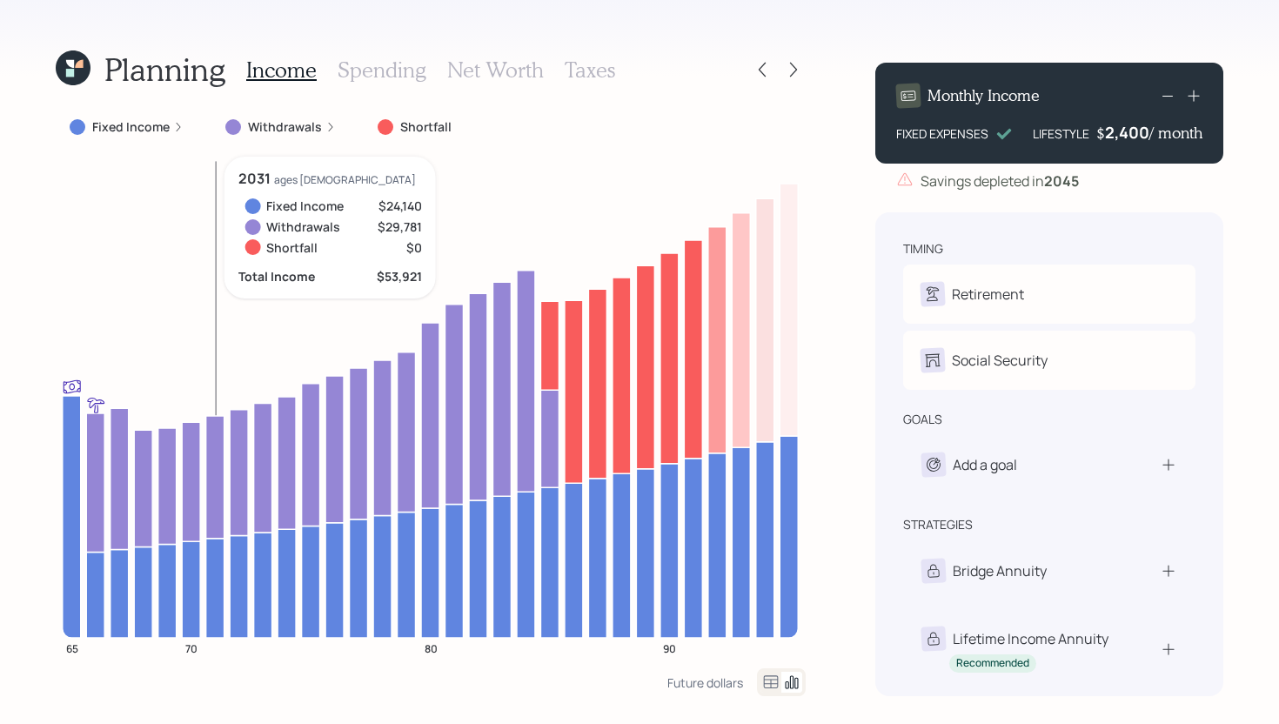
click at [206, 550] on icon at bounding box center [215, 587] width 18 height 99
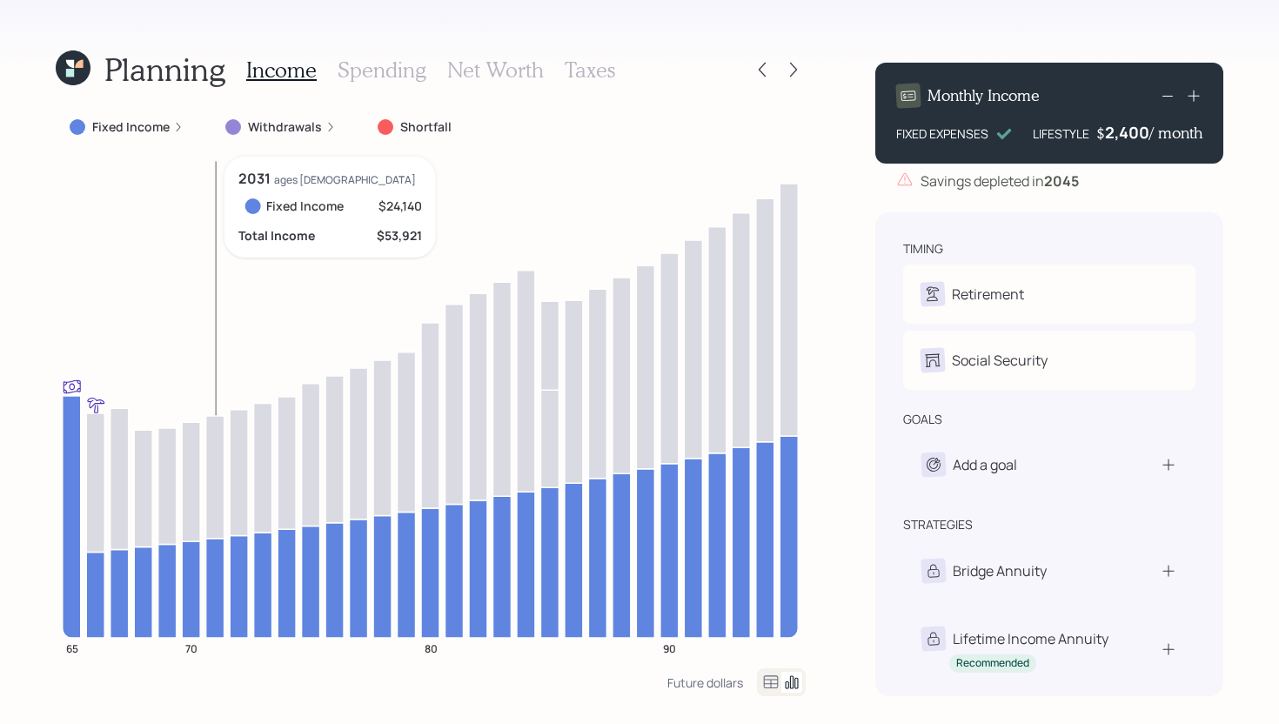
click at [206, 550] on icon at bounding box center [215, 587] width 18 height 99
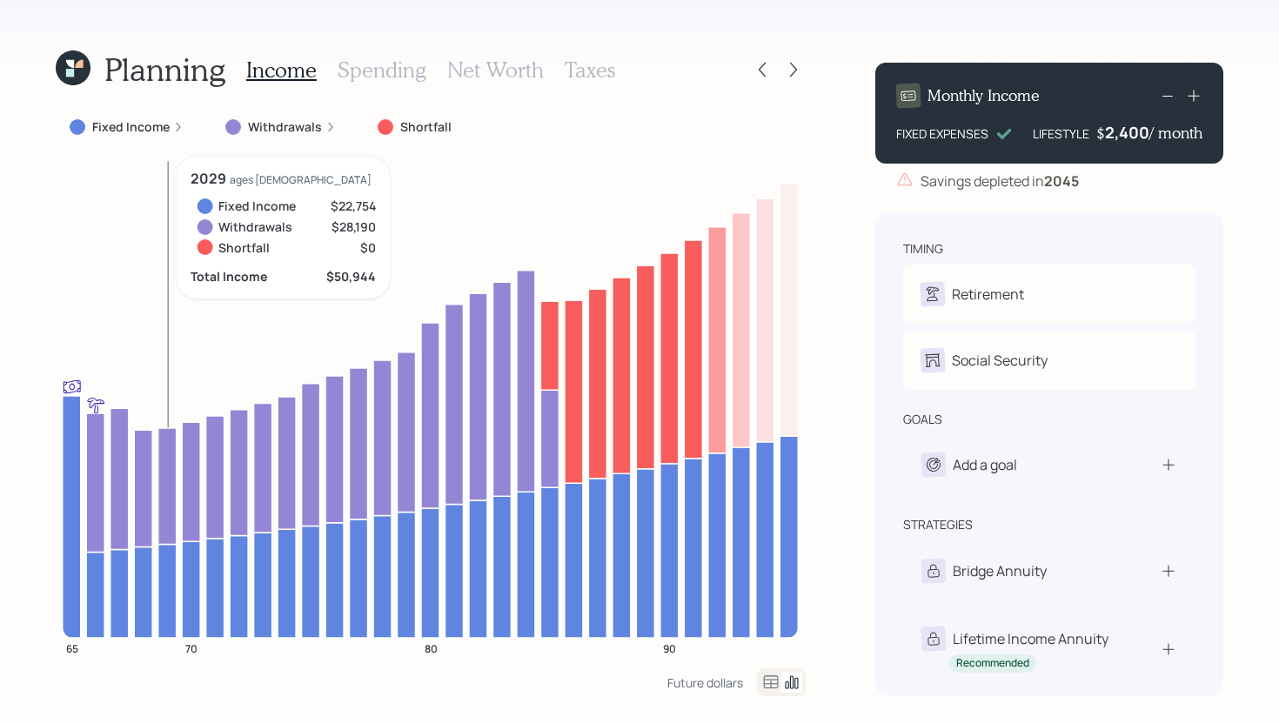
click at [171, 569] on icon at bounding box center [167, 591] width 18 height 94
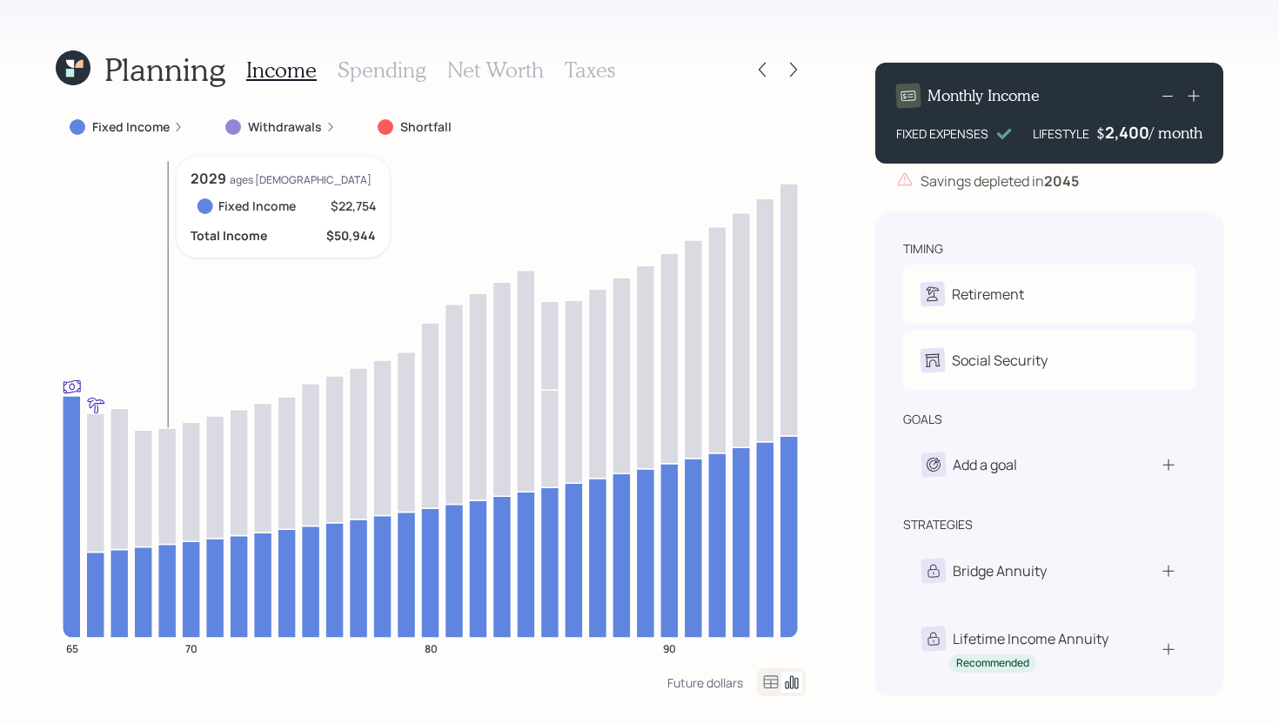
click at [171, 600] on icon at bounding box center [167, 591] width 18 height 94
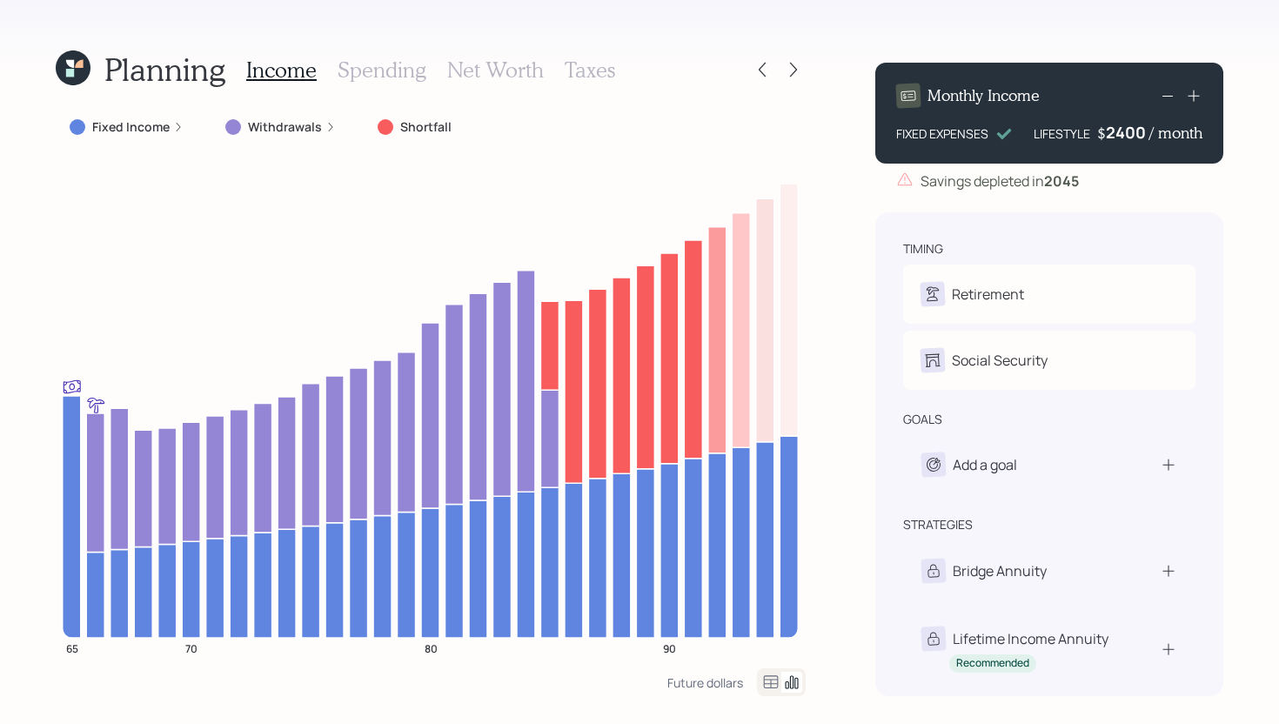
click at [1137, 135] on div "2400" at bounding box center [1127, 132] width 43 height 21
click at [834, 306] on div "Planning Income Spending Net Worth Taxes Fixed Income Withdrawals Shortfall 65 …" at bounding box center [639, 362] width 1279 height 724
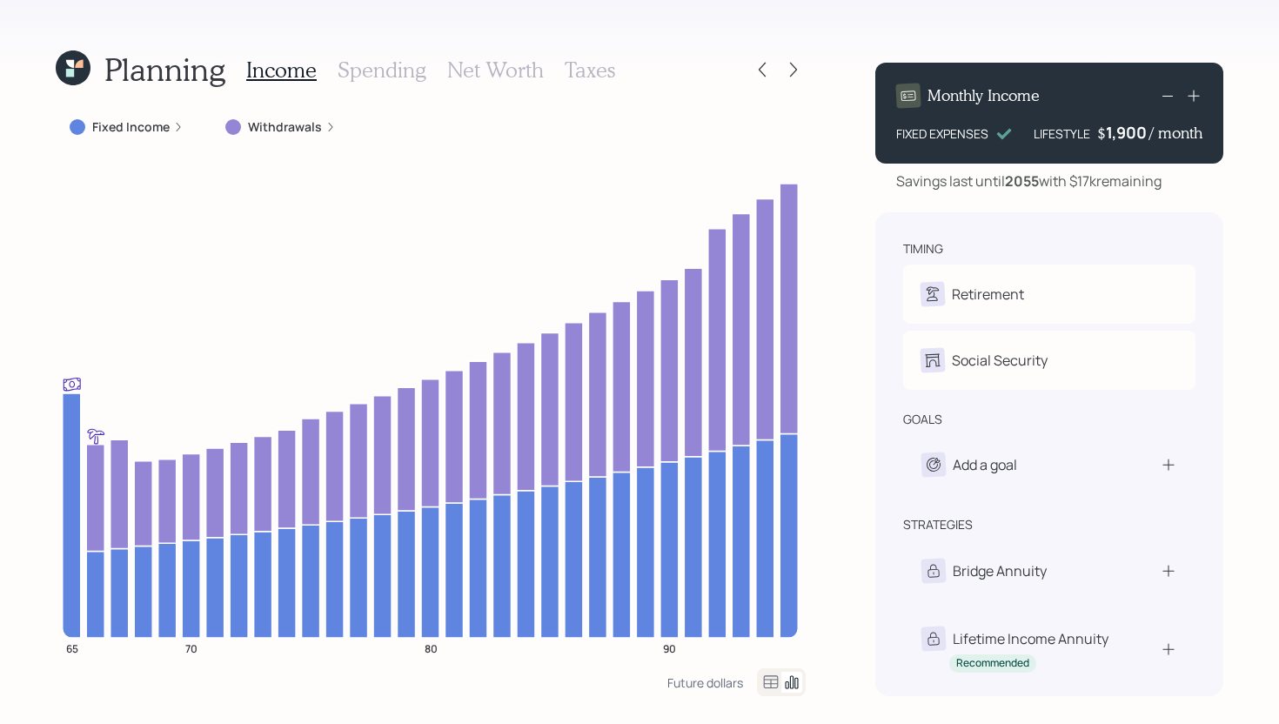
click at [1132, 136] on div "1,900" at bounding box center [1127, 132] width 43 height 21
click at [1132, 136] on div "1900" at bounding box center [1127, 132] width 43 height 21
click at [833, 346] on div "Planning Income Spending Net Worth Taxes Fixed Income Withdrawals 65 70 80 90 F…" at bounding box center [639, 362] width 1279 height 724
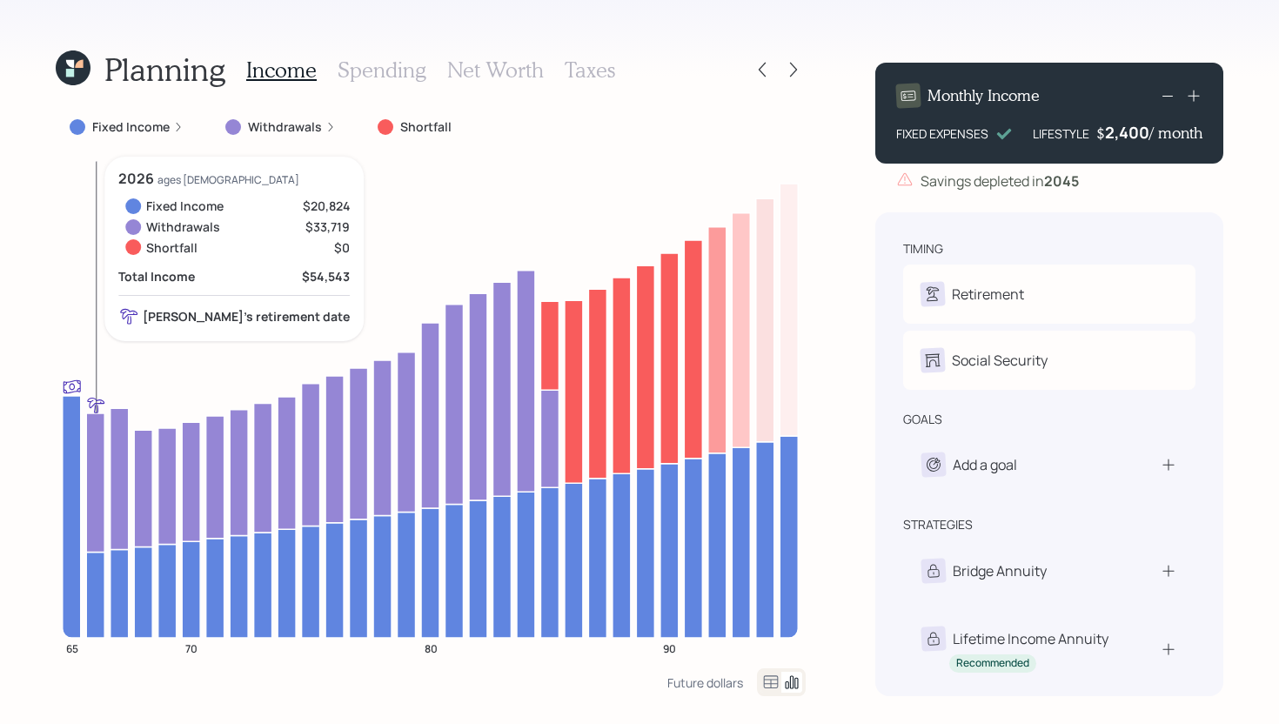
click at [98, 579] on icon at bounding box center [95, 594] width 18 height 85
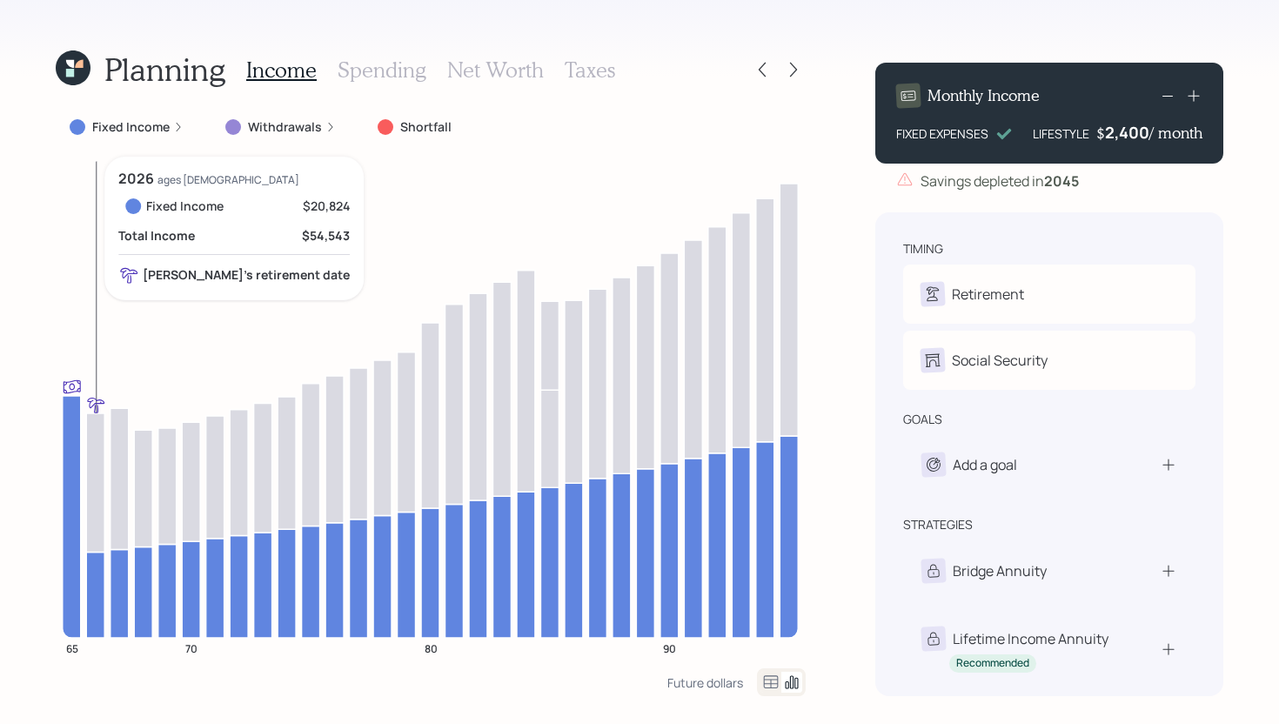
click at [98, 579] on icon at bounding box center [95, 594] width 18 height 85
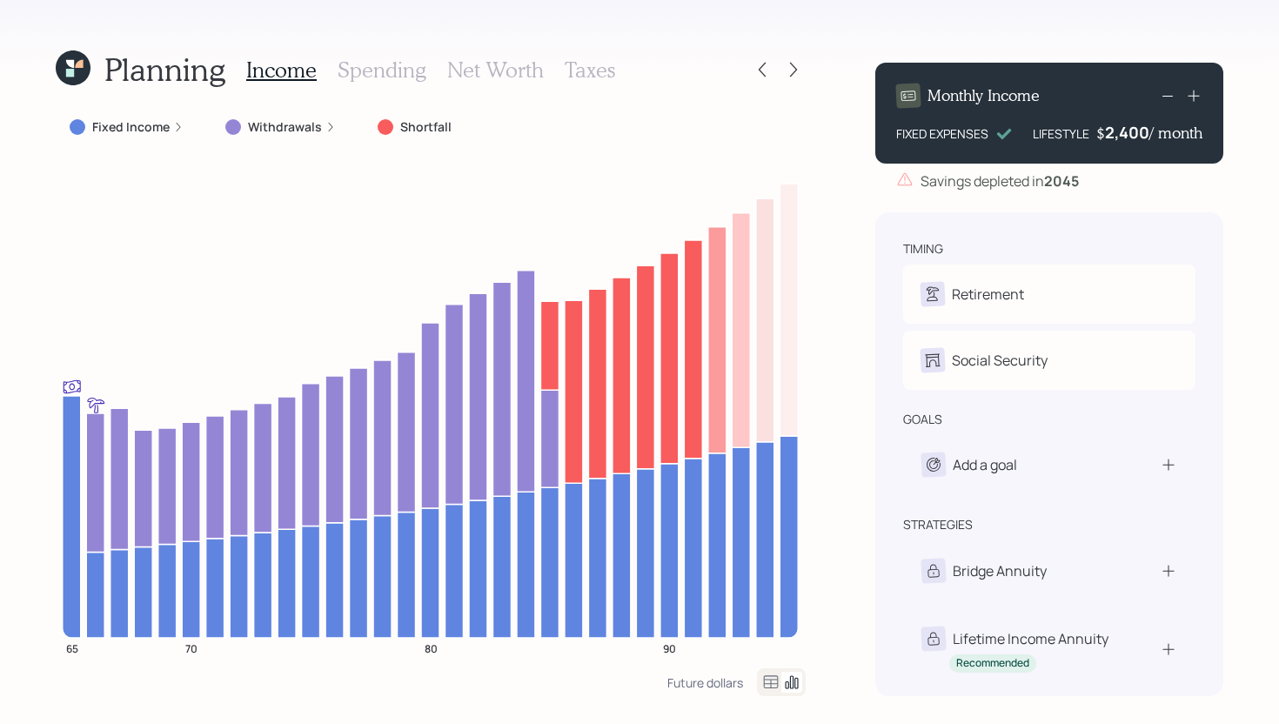
click at [809, 76] on div "Planning Income Spending Net Worth Taxes Fixed Income Withdrawals Shortfall 65 …" at bounding box center [639, 362] width 1279 height 724
click at [796, 75] on icon at bounding box center [793, 69] width 17 height 17
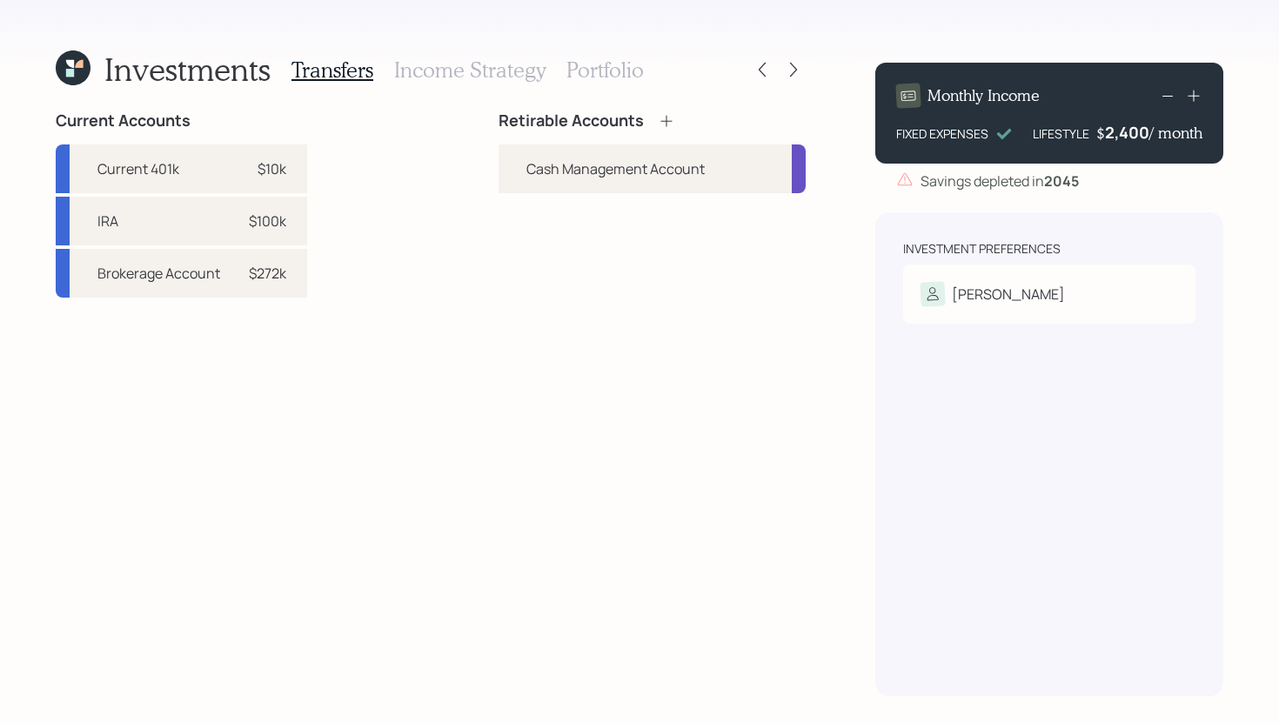
click at [659, 124] on icon at bounding box center [666, 120] width 17 height 17
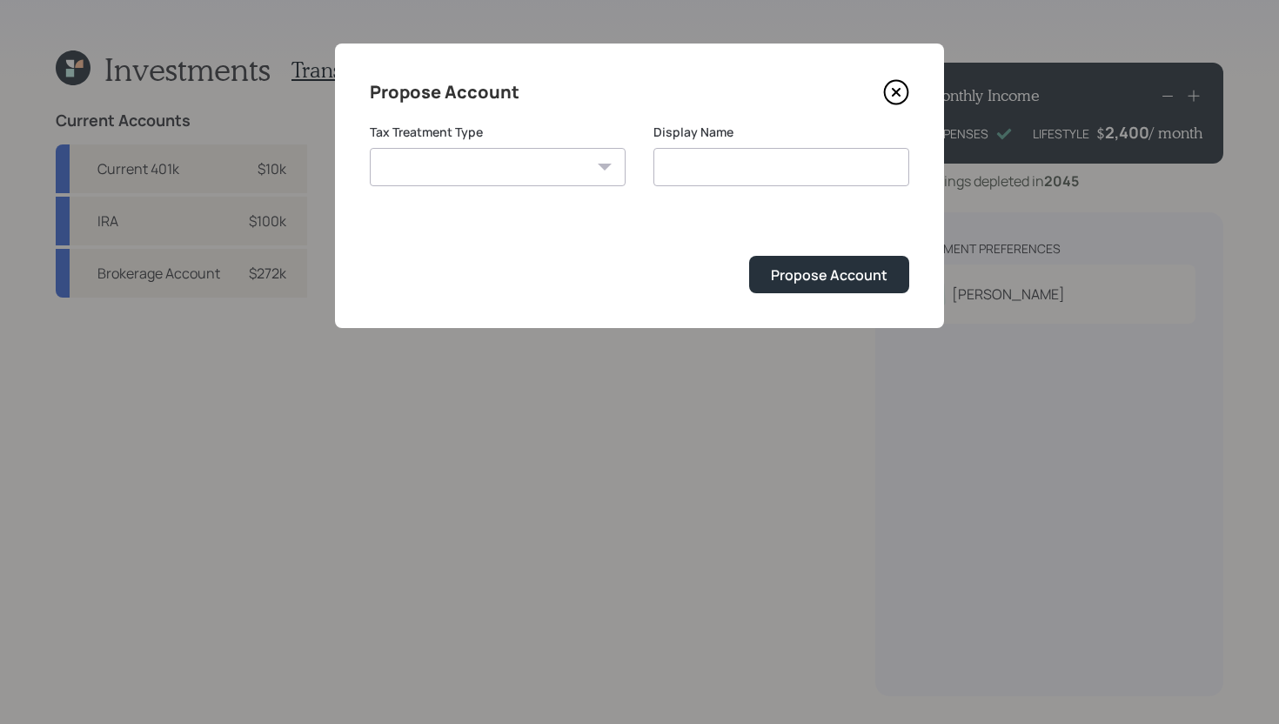
click at [503, 171] on select "Roth Taxable Traditional" at bounding box center [498, 167] width 256 height 38
select select "traditional"
click at [370, 148] on select "Roth Taxable Traditional" at bounding box center [498, 167] width 256 height 38
click at [754, 169] on input "Traditional" at bounding box center [781, 167] width 256 height 38
type input "Traditional IRA"
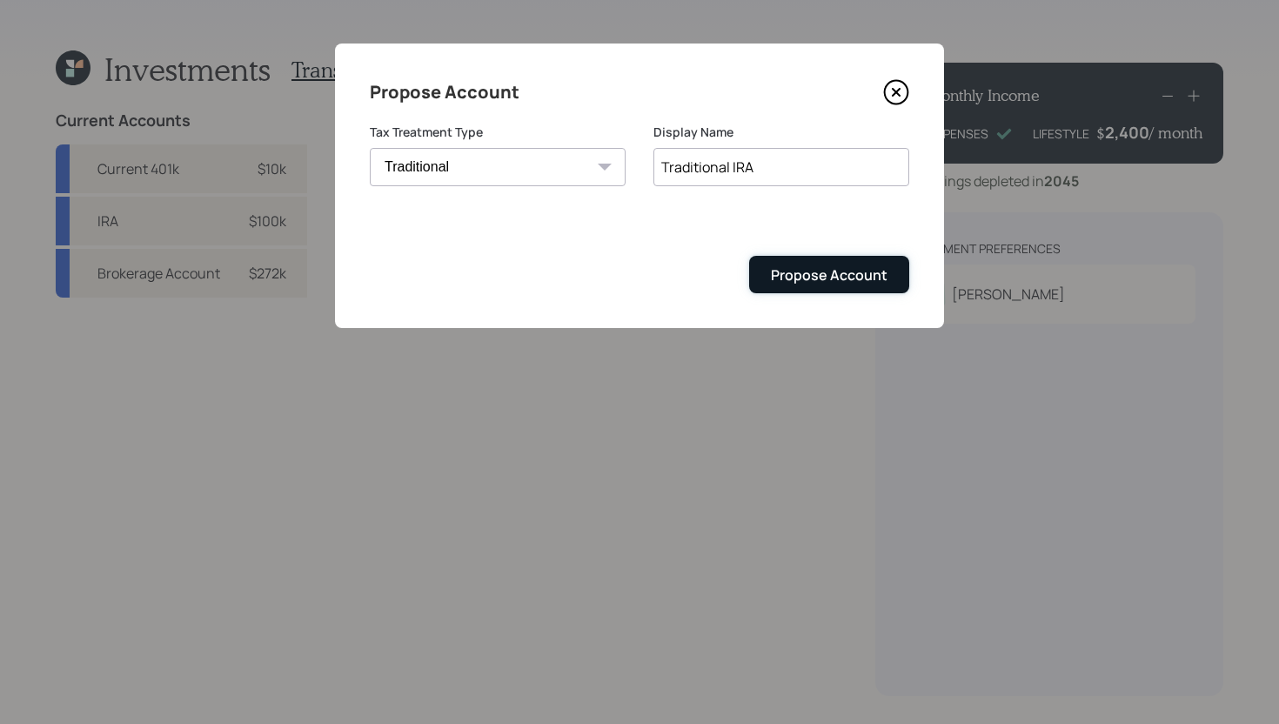
click at [817, 262] on button "Propose Account" at bounding box center [829, 274] width 160 height 37
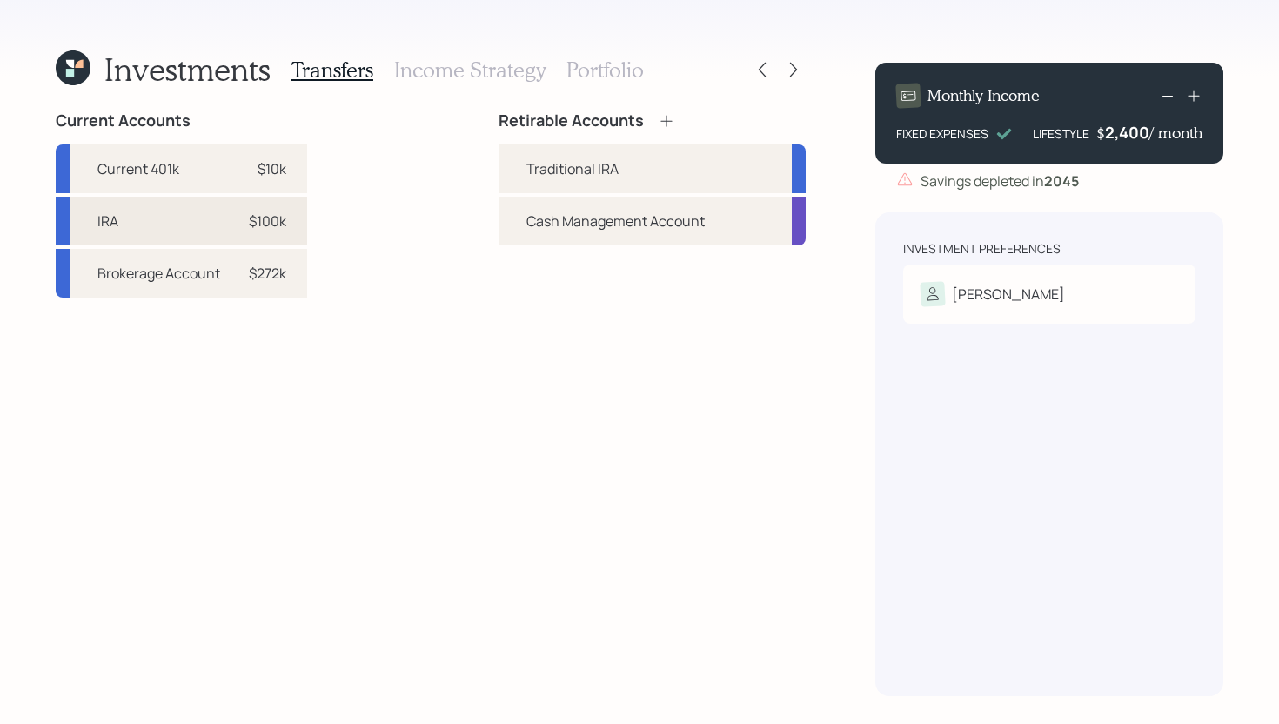
click at [298, 231] on div "IRA $100k" at bounding box center [181, 221] width 251 height 49
click at [512, 167] on div "Traditional IRA" at bounding box center [651, 168] width 307 height 49
select select "c3322aec-f22a-4f8d-a993-58e0b7932906"
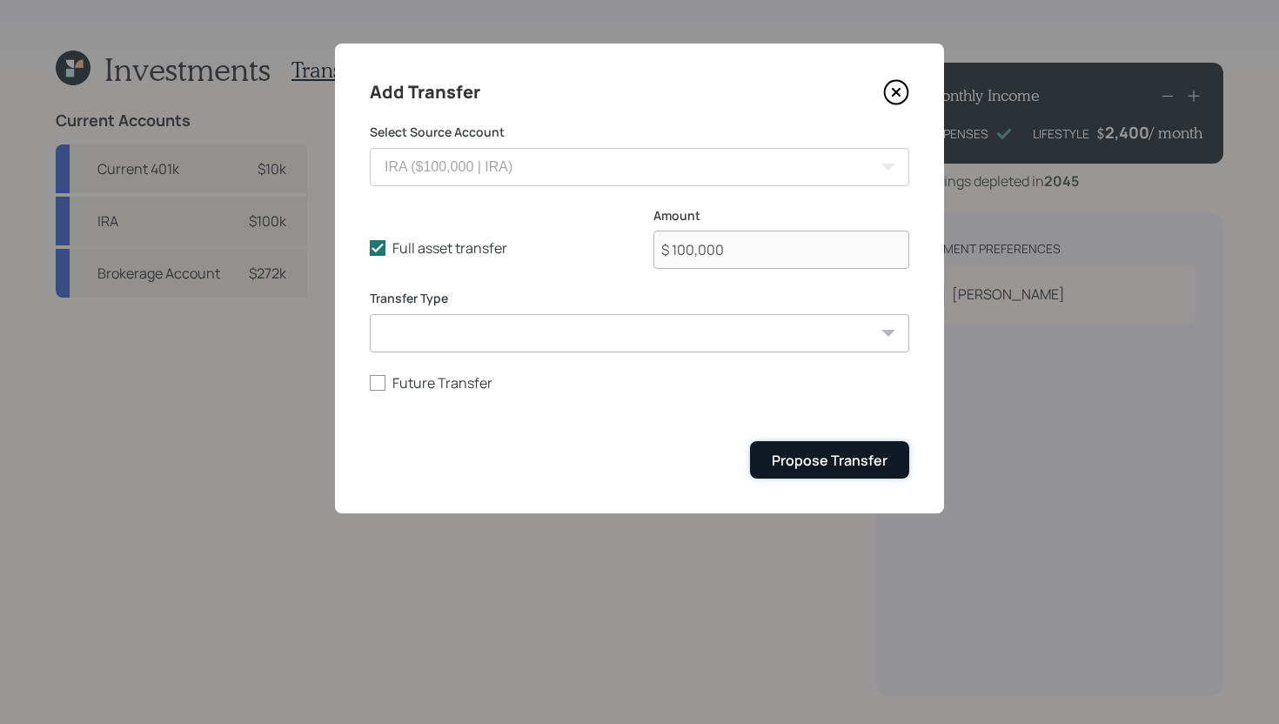
click at [826, 465] on div "Propose Transfer" at bounding box center [830, 460] width 116 height 19
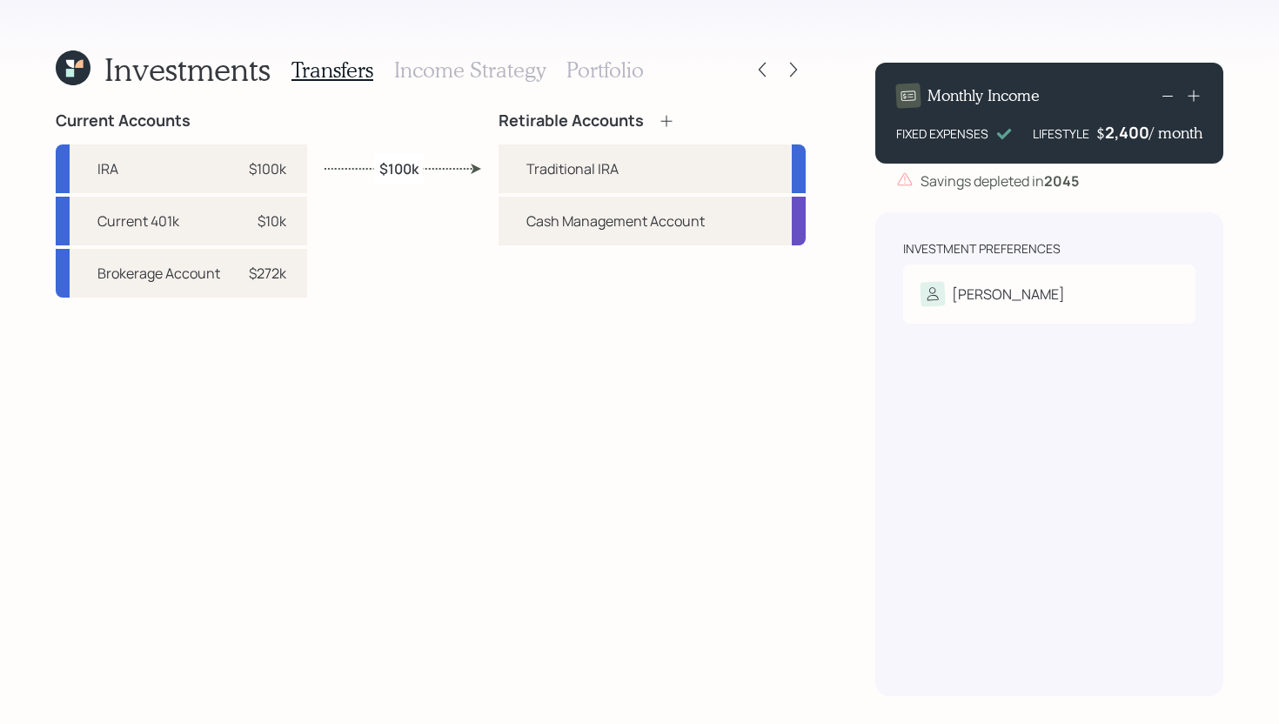
click at [670, 117] on icon at bounding box center [666, 120] width 17 height 17
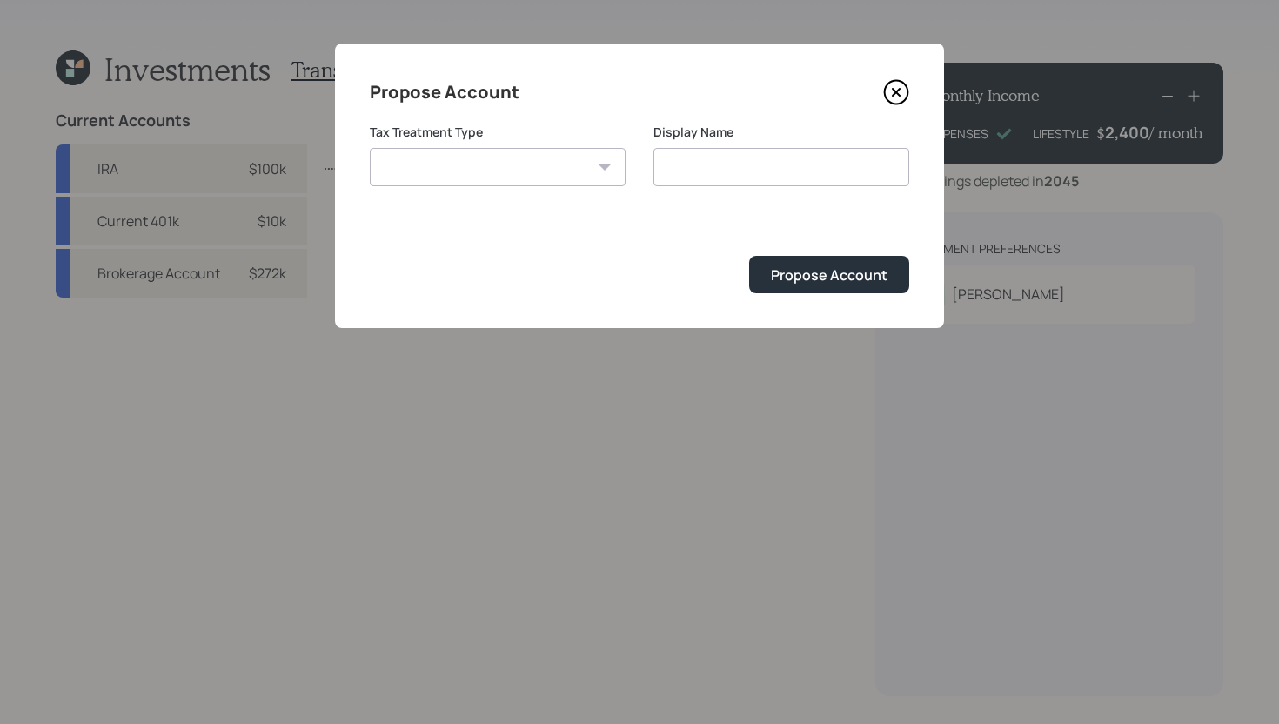
click at [516, 158] on select "Roth Taxable Traditional" at bounding box center [498, 167] width 256 height 38
select select "taxable"
click at [370, 148] on select "Roth Taxable Traditional" at bounding box center [498, 167] width 256 height 38
click at [791, 187] on div "Display Name Taxable" at bounding box center [781, 166] width 256 height 84
click at [791, 173] on input "Taxable" at bounding box center [781, 167] width 256 height 38
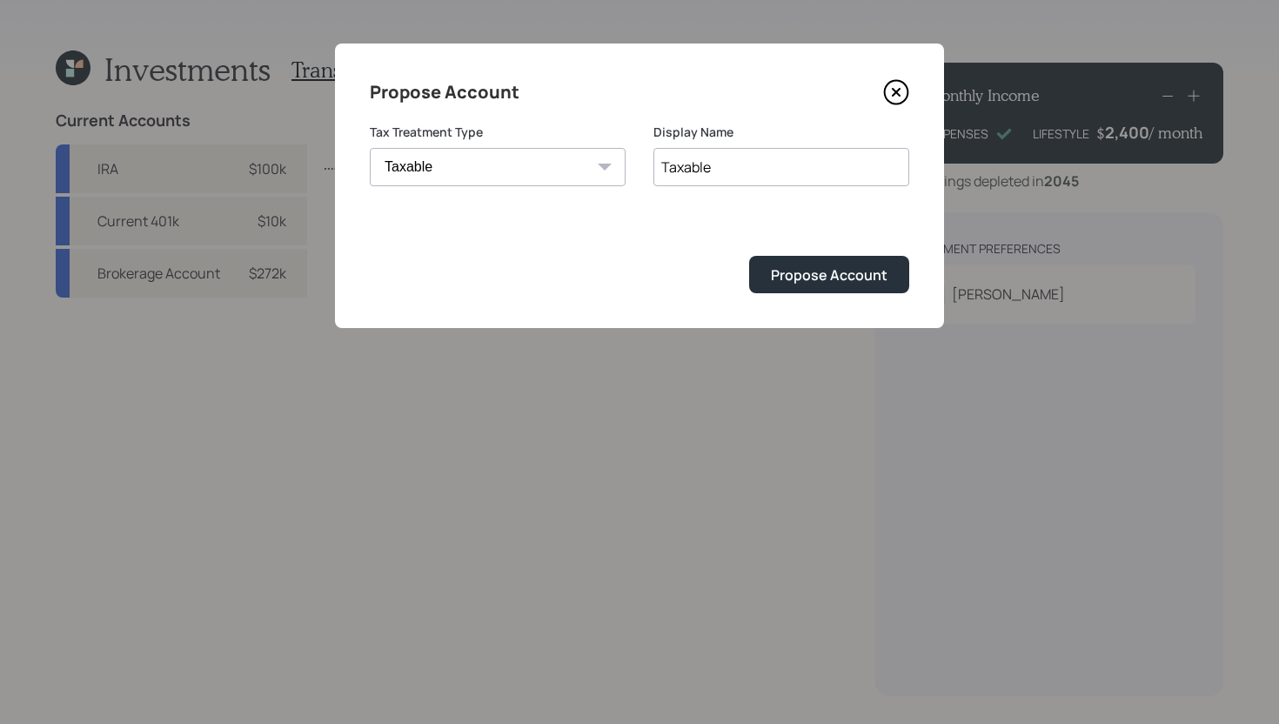
click at [791, 173] on input "Taxable" at bounding box center [781, 167] width 256 height 38
type input "Individual"
click at [866, 281] on div "Propose Account" at bounding box center [829, 274] width 117 height 19
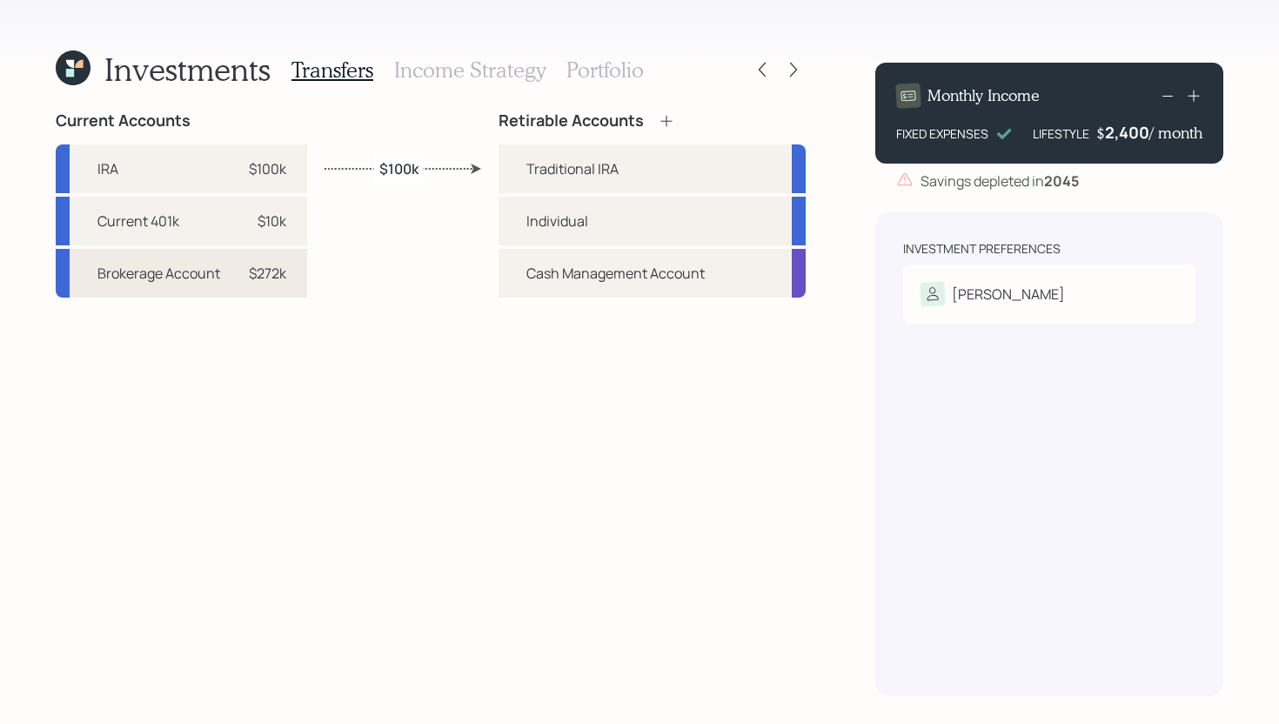
click at [303, 276] on div "Brokerage Account $272k" at bounding box center [181, 273] width 251 height 49
click at [532, 231] on div "Individual" at bounding box center [557, 221] width 62 height 21
select select "0c5307c6-bace-4566-8a4f-6e80fe8ba85a"
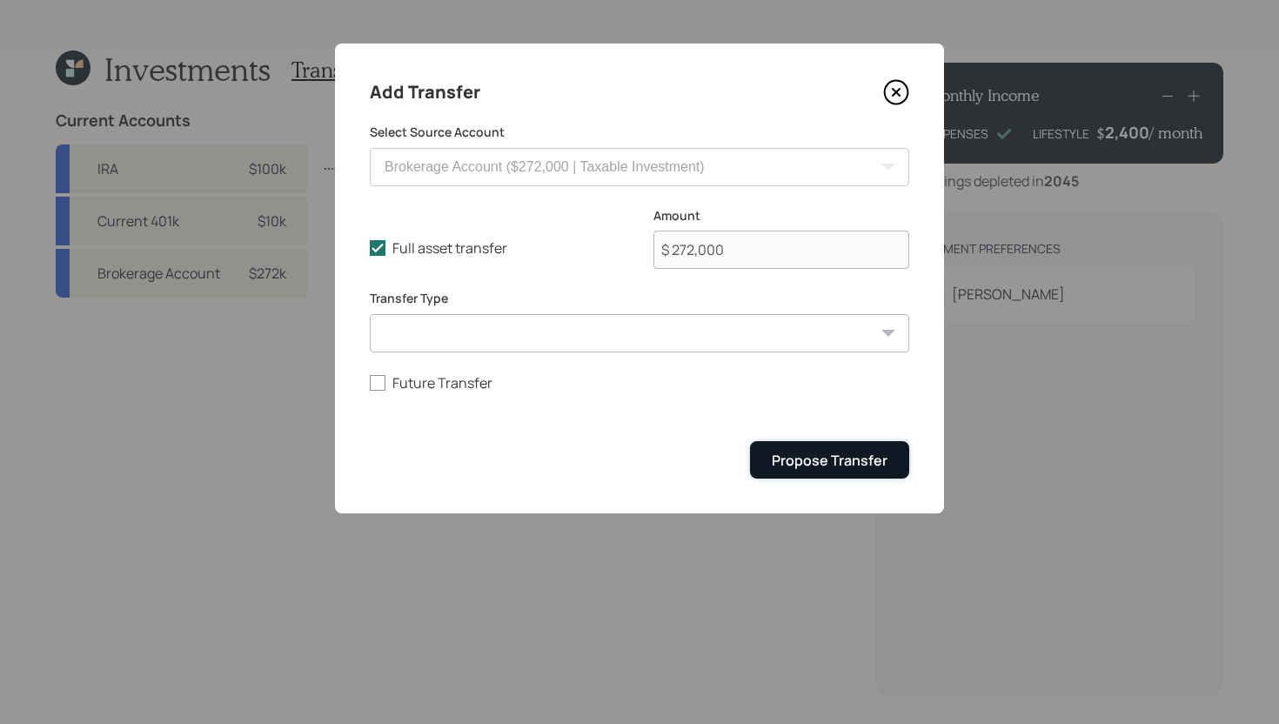
click at [787, 468] on div "Propose Transfer" at bounding box center [830, 460] width 116 height 19
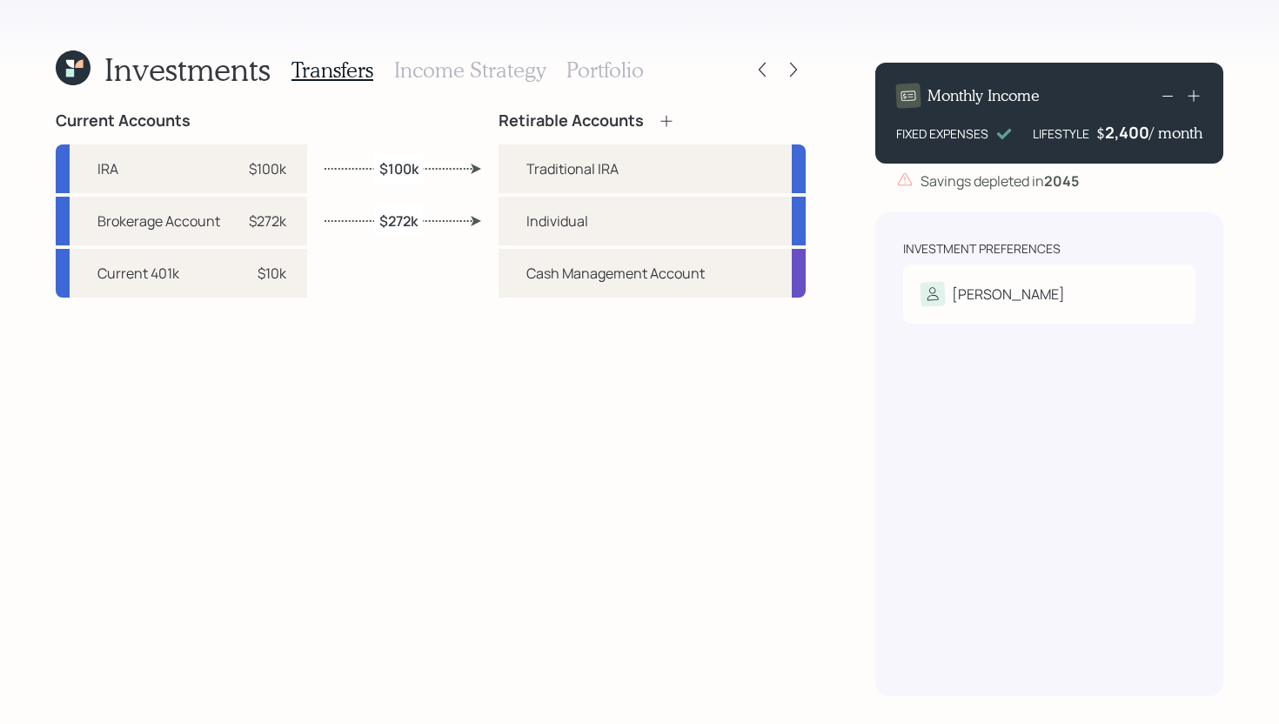
click at [445, 69] on h3 "Income Strategy" at bounding box center [469, 69] width 151 height 25
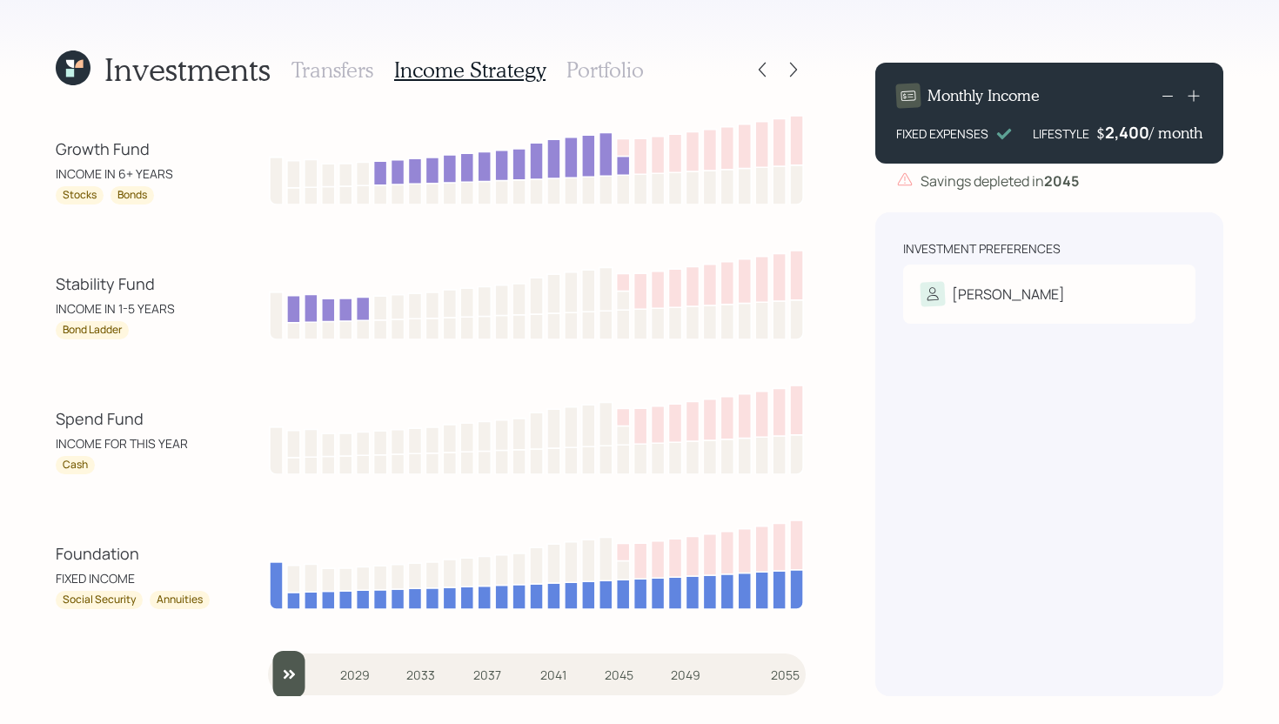
scroll to position [2, 0]
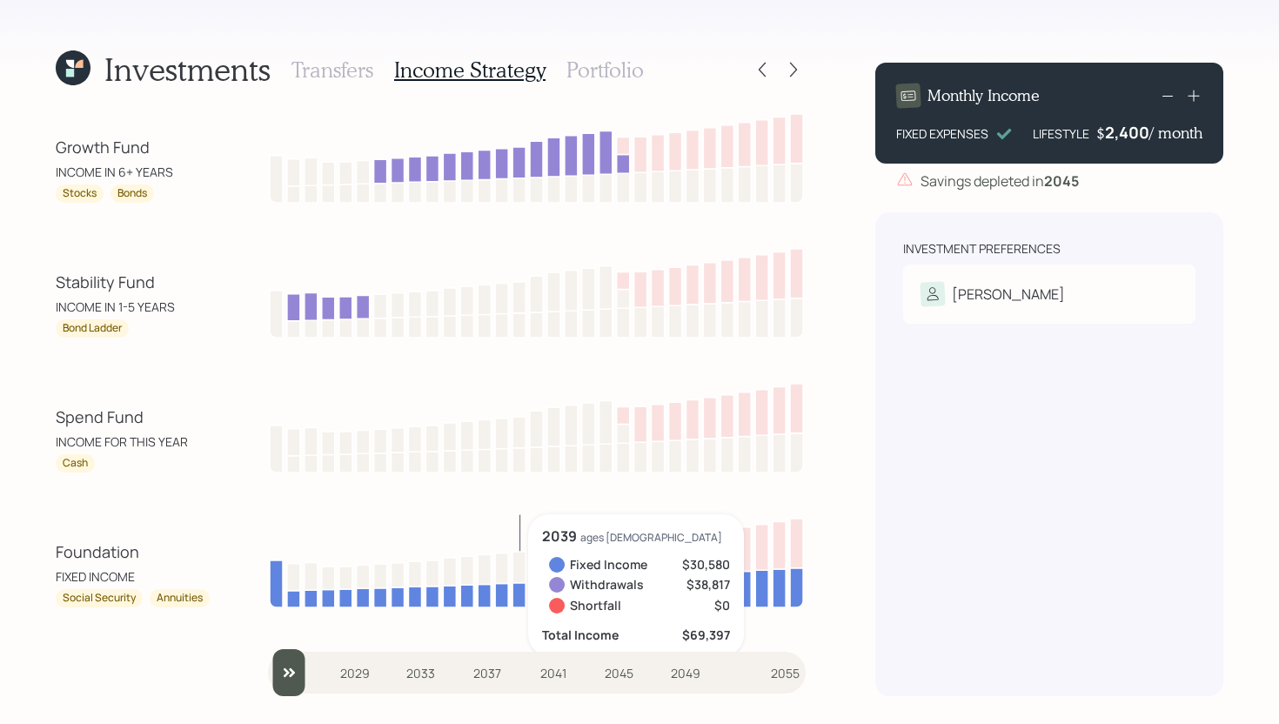
click at [514, 597] on icon at bounding box center [518, 595] width 13 height 24
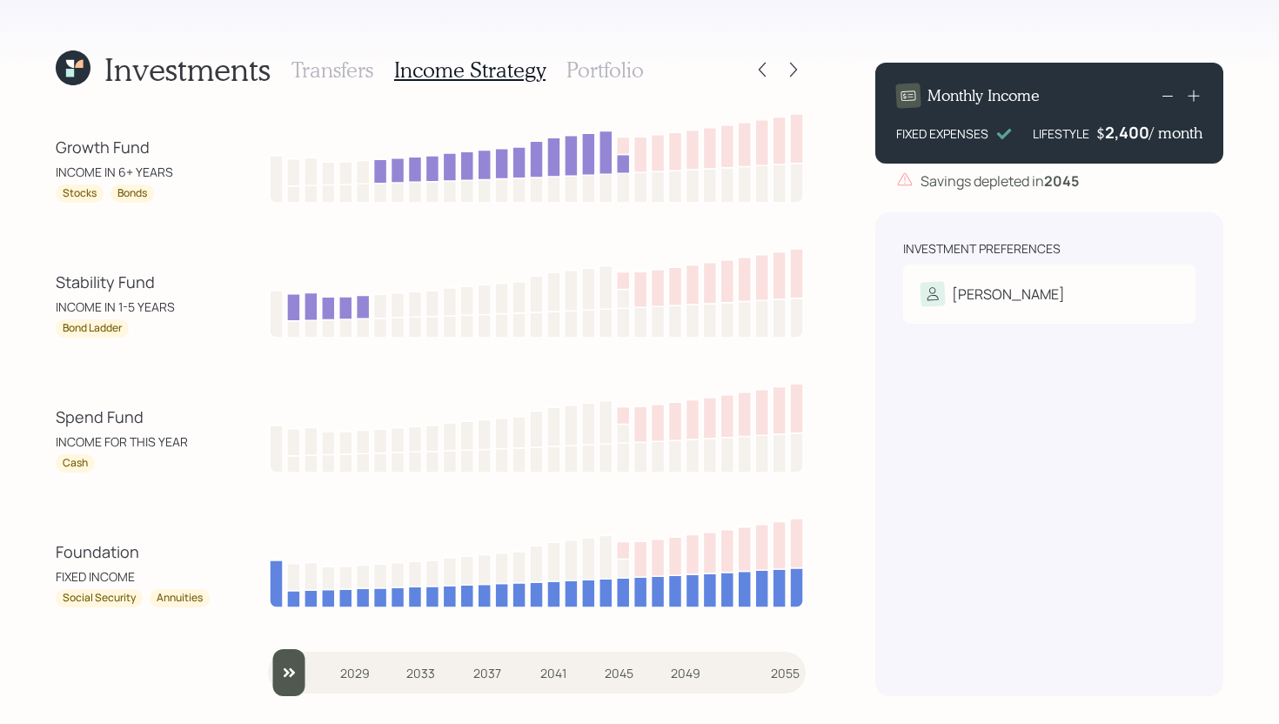
click at [290, 670] on input "slider" at bounding box center [537, 672] width 538 height 47
drag, startPoint x: 315, startPoint y: 666, endPoint x: 255, endPoint y: 666, distance: 60.0
click at [268, 666] on input "slider" at bounding box center [537, 672] width 538 height 47
type input "2026"
click at [297, 672] on input "slider" at bounding box center [537, 672] width 538 height 47
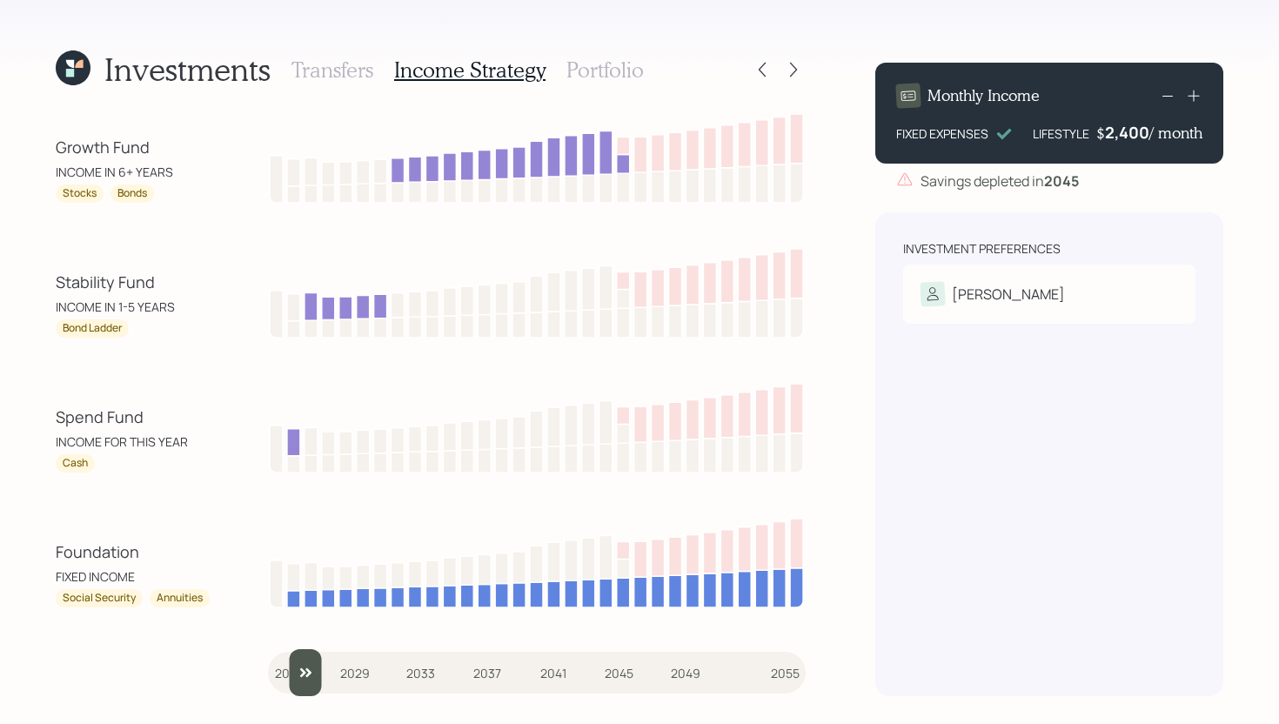
click at [598, 70] on h3 "Portfolio" at bounding box center [604, 69] width 77 height 25
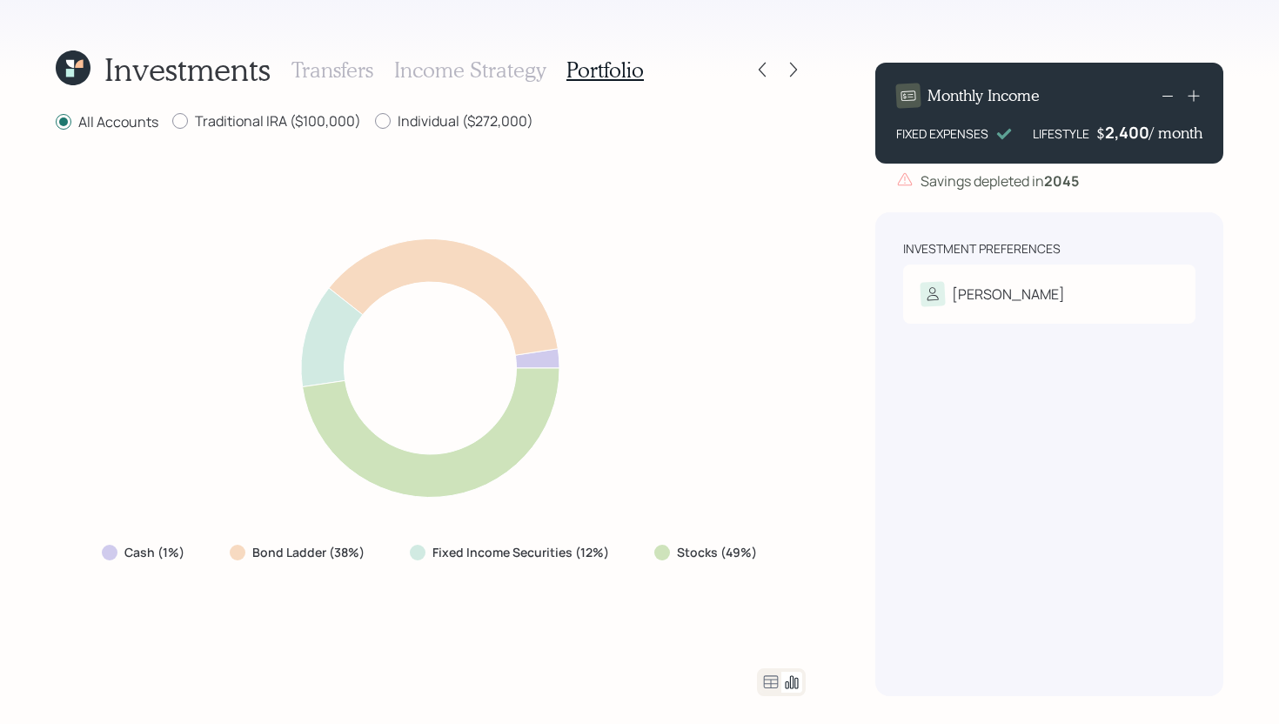
click at [764, 674] on icon at bounding box center [770, 682] width 21 height 21
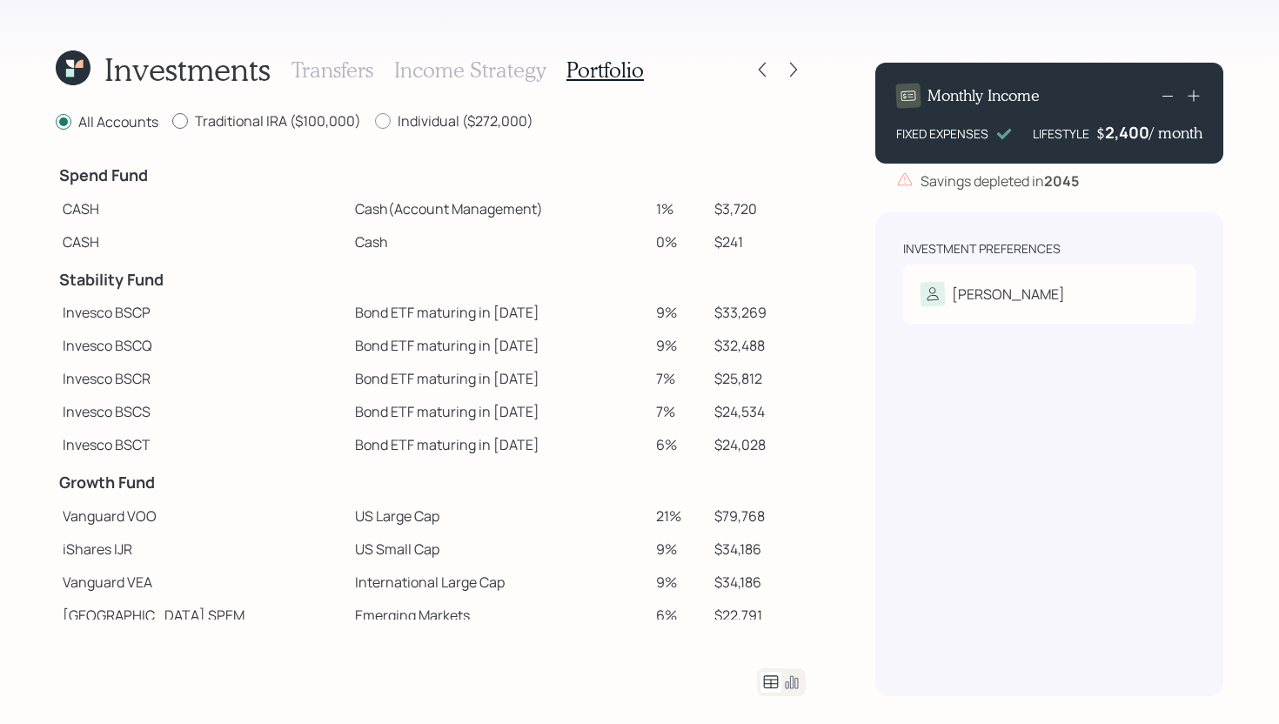
click at [235, 119] on label "Traditional IRA ($100,000)" at bounding box center [266, 120] width 189 height 19
click at [172, 121] on input "Traditional IRA ($100,000)" at bounding box center [171, 121] width 1 height 1
radio input "true"
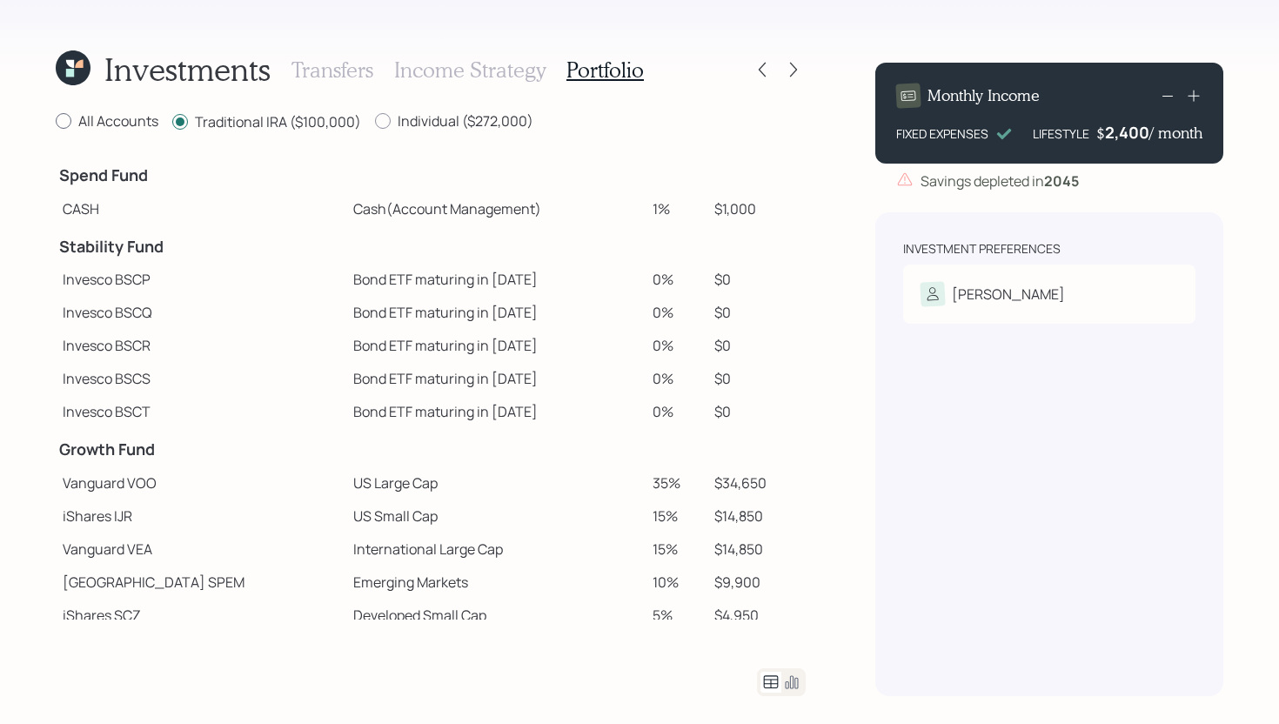
click at [120, 124] on label "All Accounts" at bounding box center [107, 120] width 103 height 19
click at [56, 122] on input "All Accounts" at bounding box center [55, 121] width 1 height 1
radio input "true"
radio input "false"
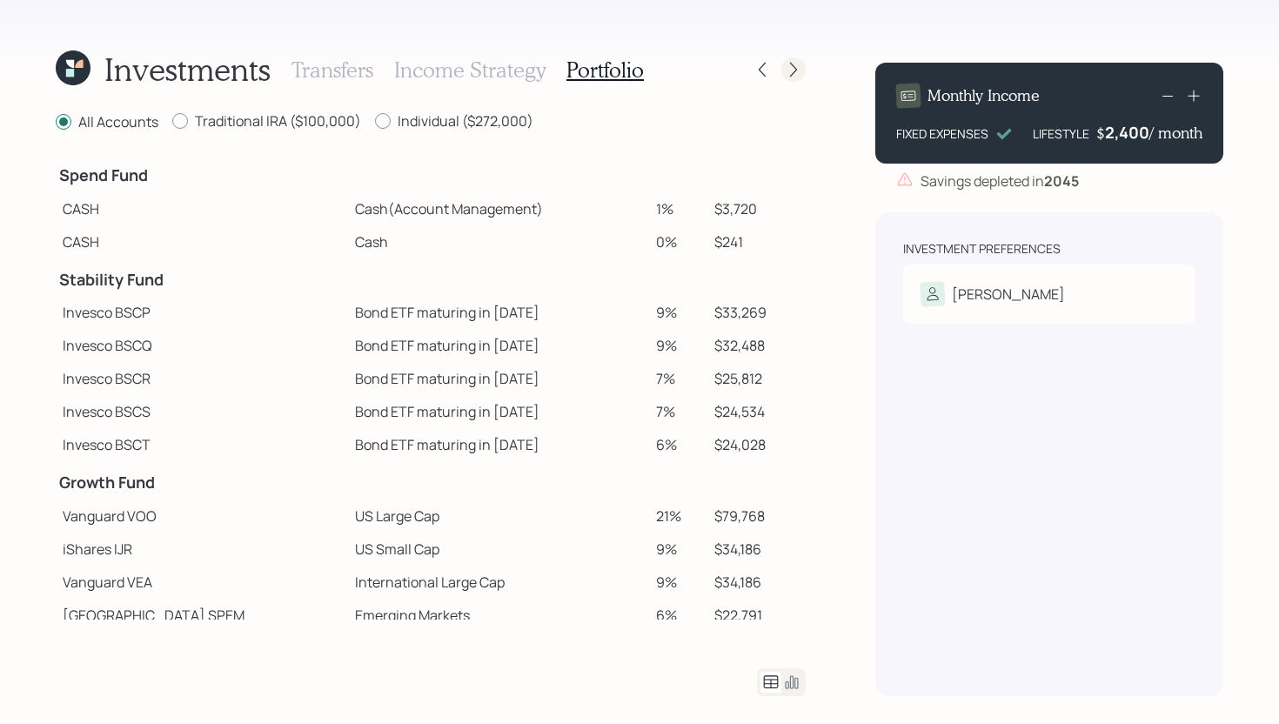
click at [794, 65] on icon at bounding box center [793, 69] width 17 height 17
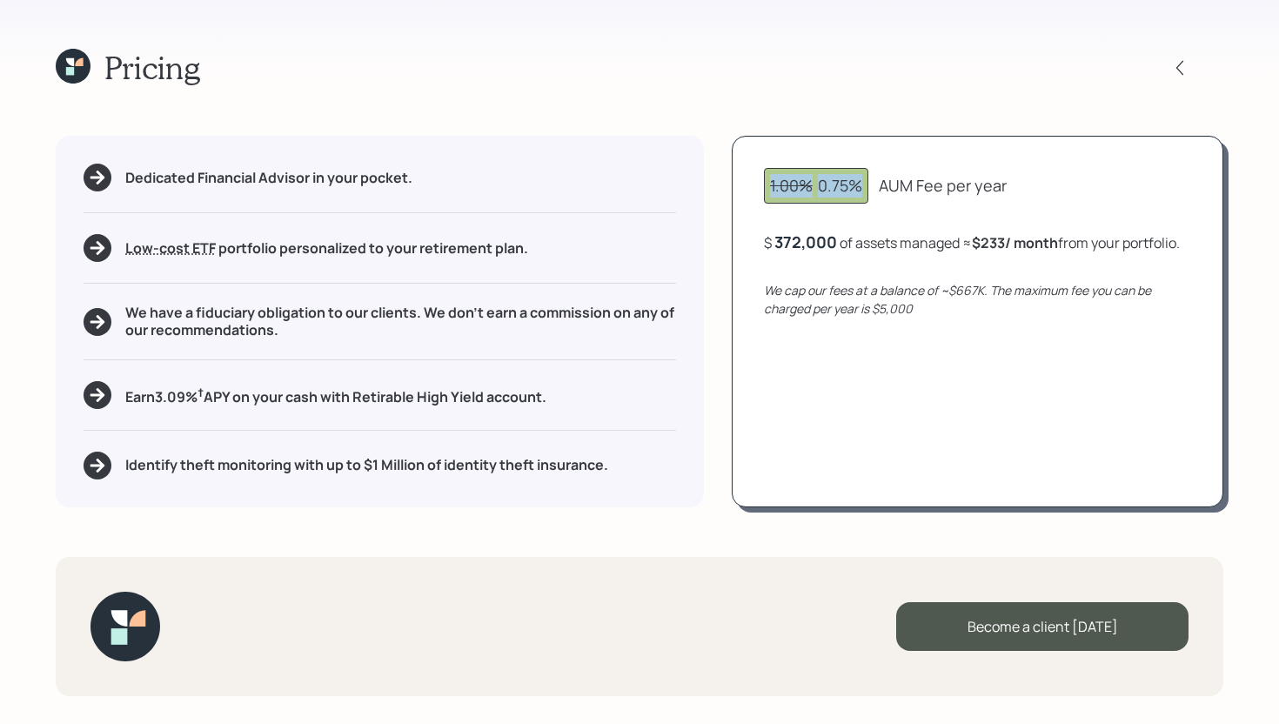
drag, startPoint x: 875, startPoint y: 185, endPoint x: 758, endPoint y: 185, distance: 117.4
click at [758, 185] on div "1.00% 0.75% AUM Fee per year $ 372,000 of assets managed ≈ $233 / month from yo…" at bounding box center [978, 321] width 492 height 371
click at [1030, 181] on div "1.00% 0.75% AUM Fee per year" at bounding box center [977, 186] width 427 height 36
click at [75, 64] on icon at bounding box center [79, 62] width 8 height 8
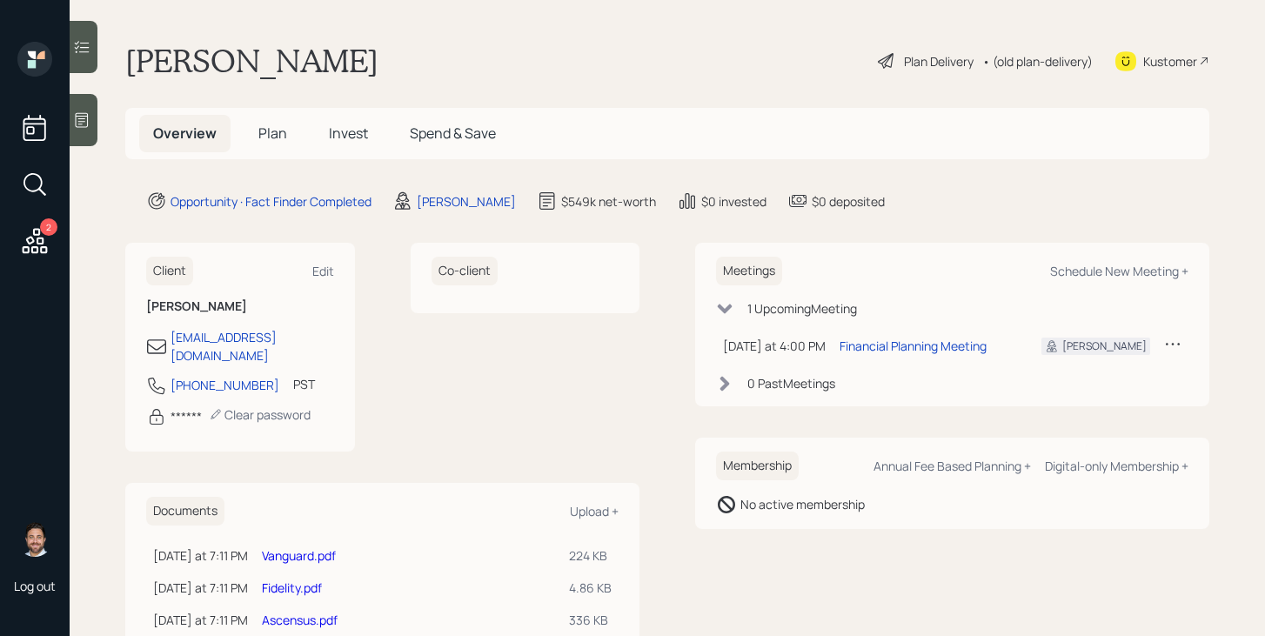
click at [276, 137] on span "Plan" at bounding box center [272, 133] width 29 height 19
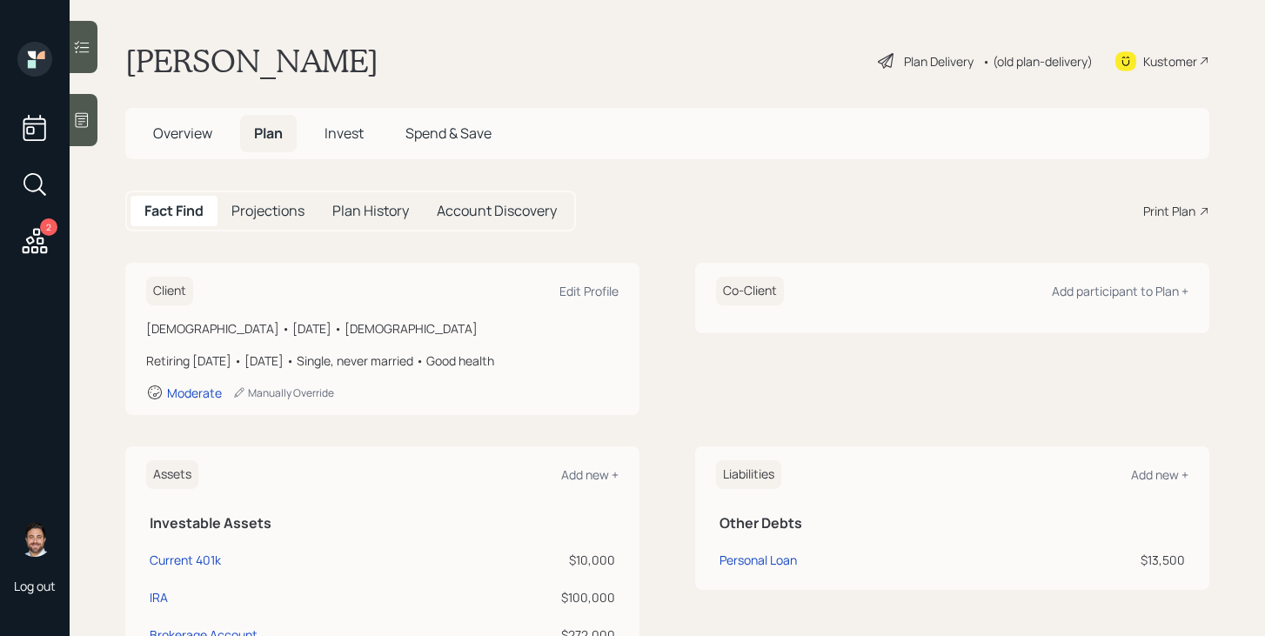
click at [1159, 210] on div "Print Plan" at bounding box center [1169, 211] width 52 height 18
